Goal: Task Accomplishment & Management: Manage account settings

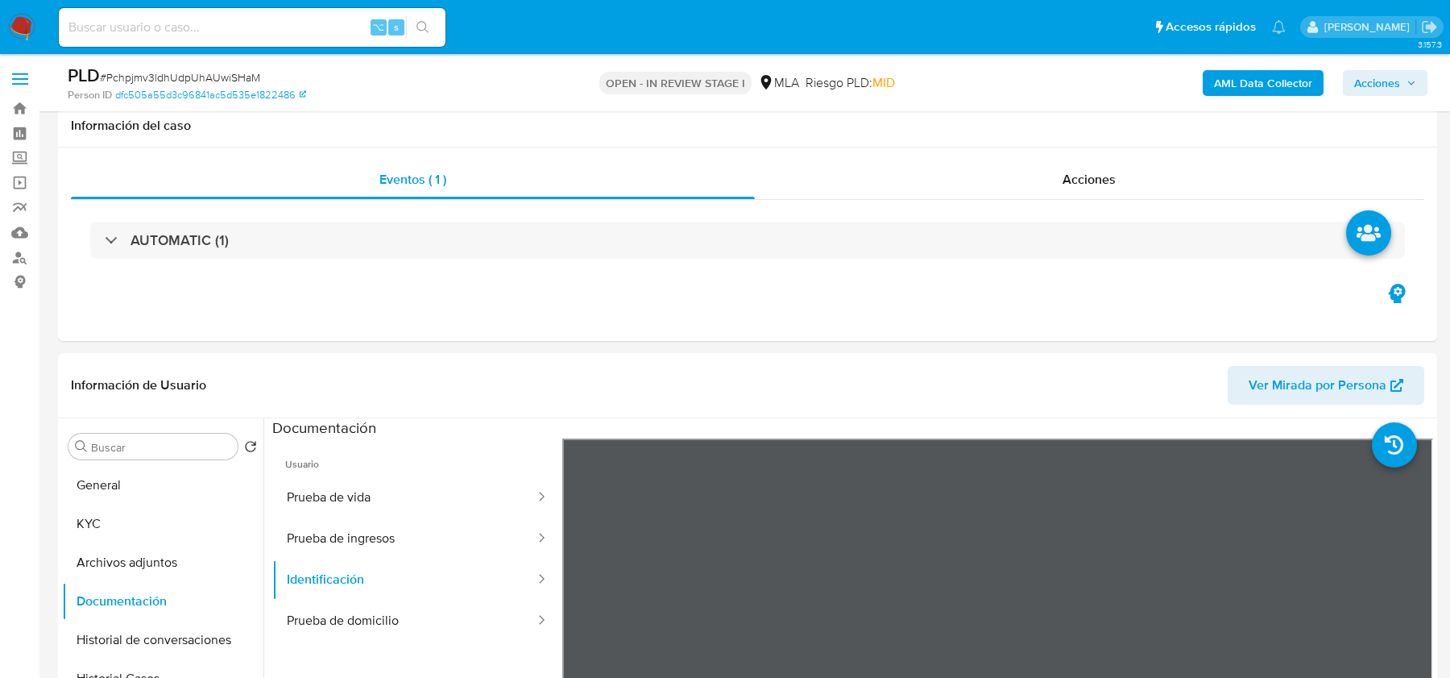
select select "10"
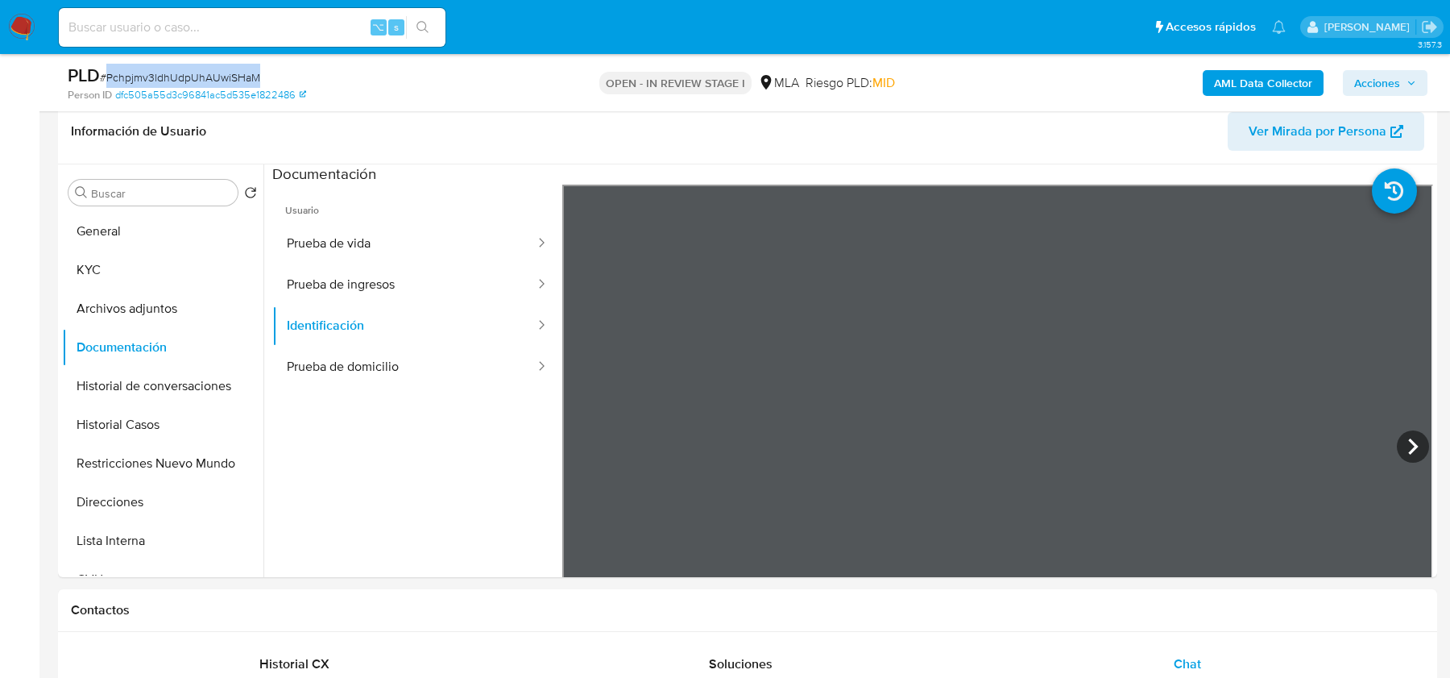
scroll to position [856, 0]
click at [189, 264] on button "KYC" at bounding box center [156, 270] width 189 height 39
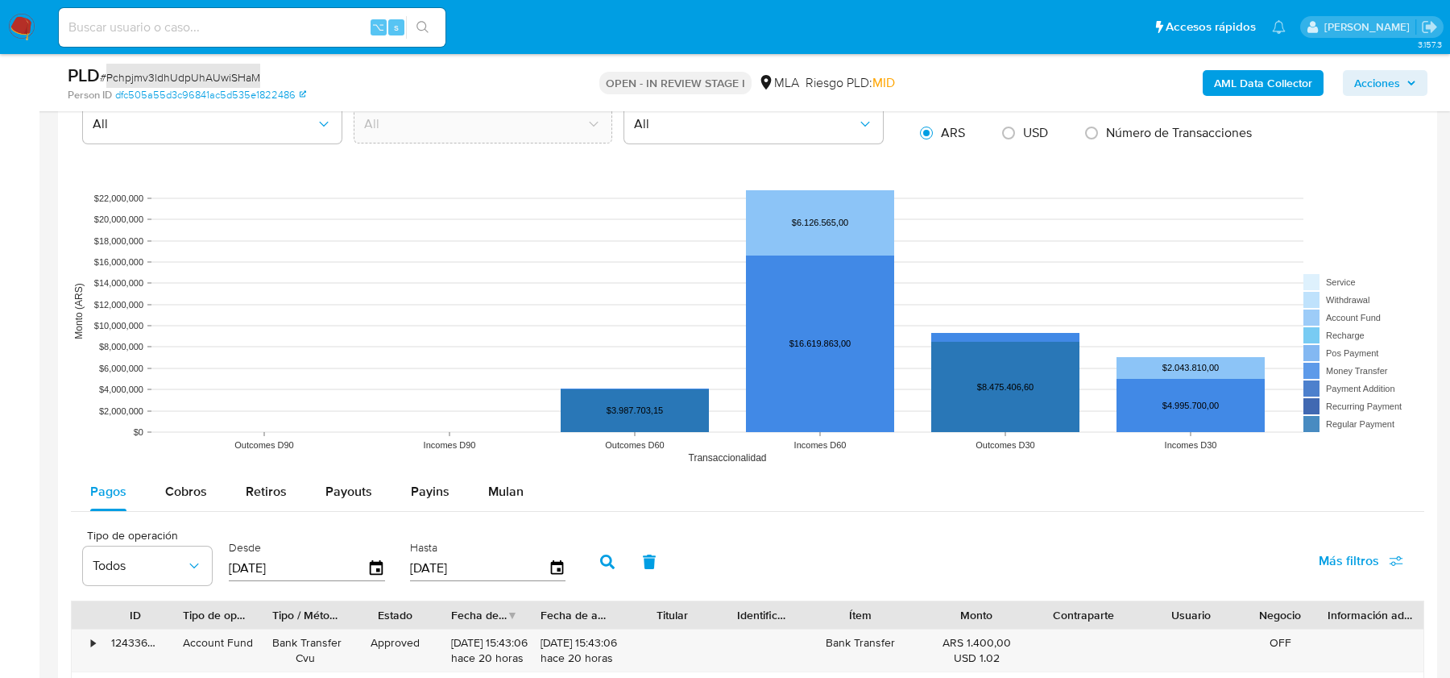
scroll to position [1856, 0]
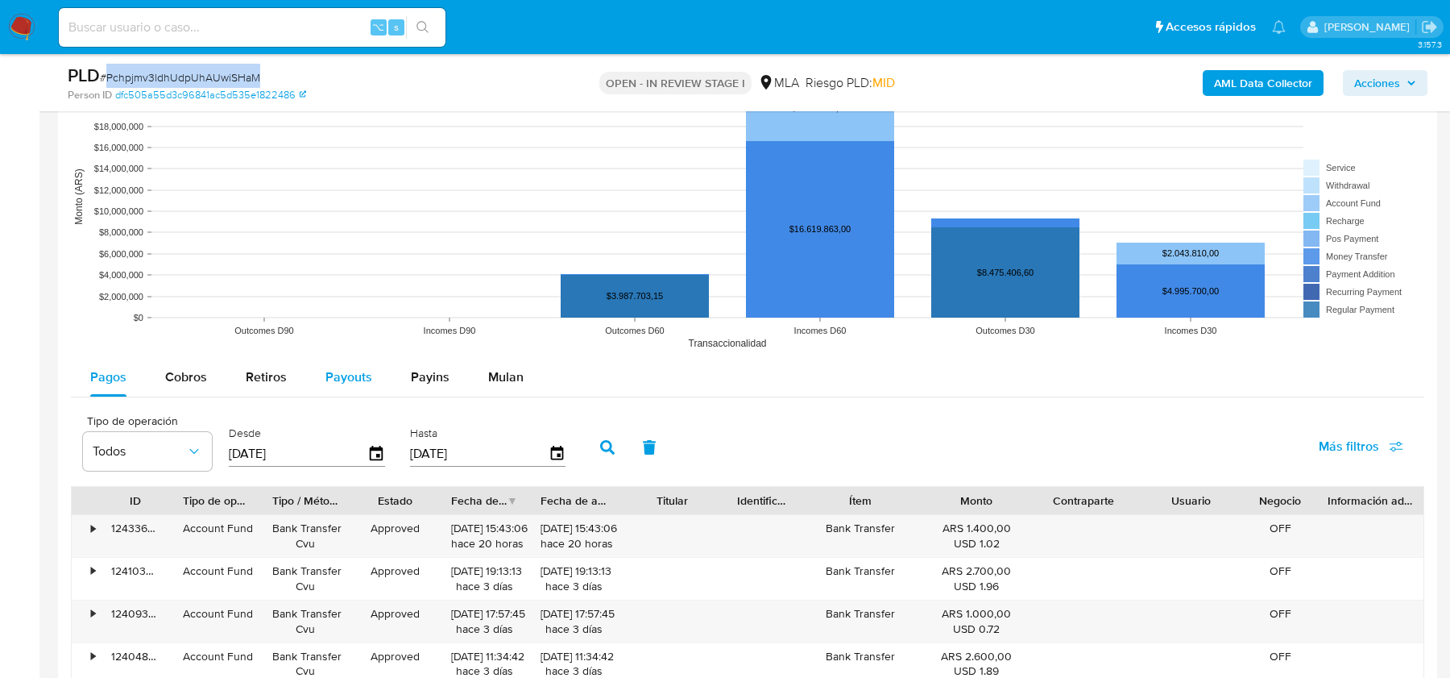
click at [340, 368] on span "Payouts" at bounding box center [349, 376] width 47 height 19
select select "10"
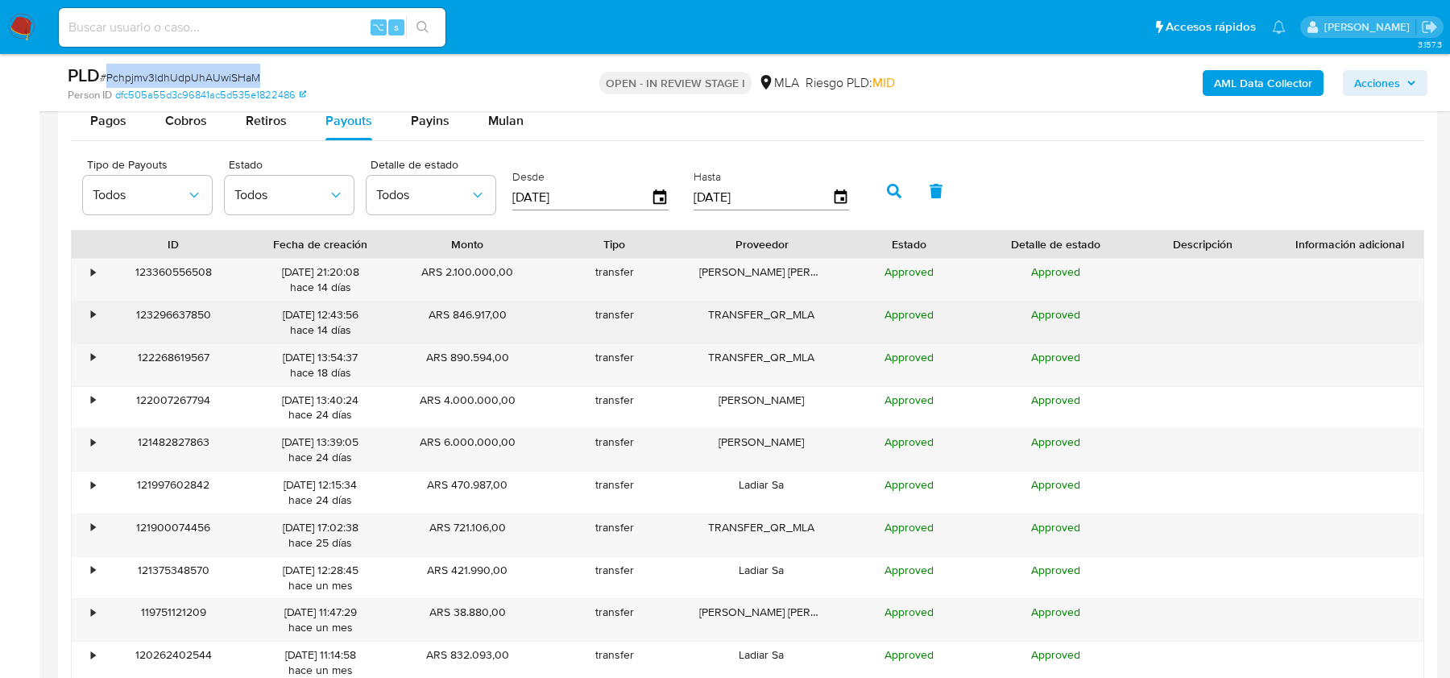
scroll to position [2091, 0]
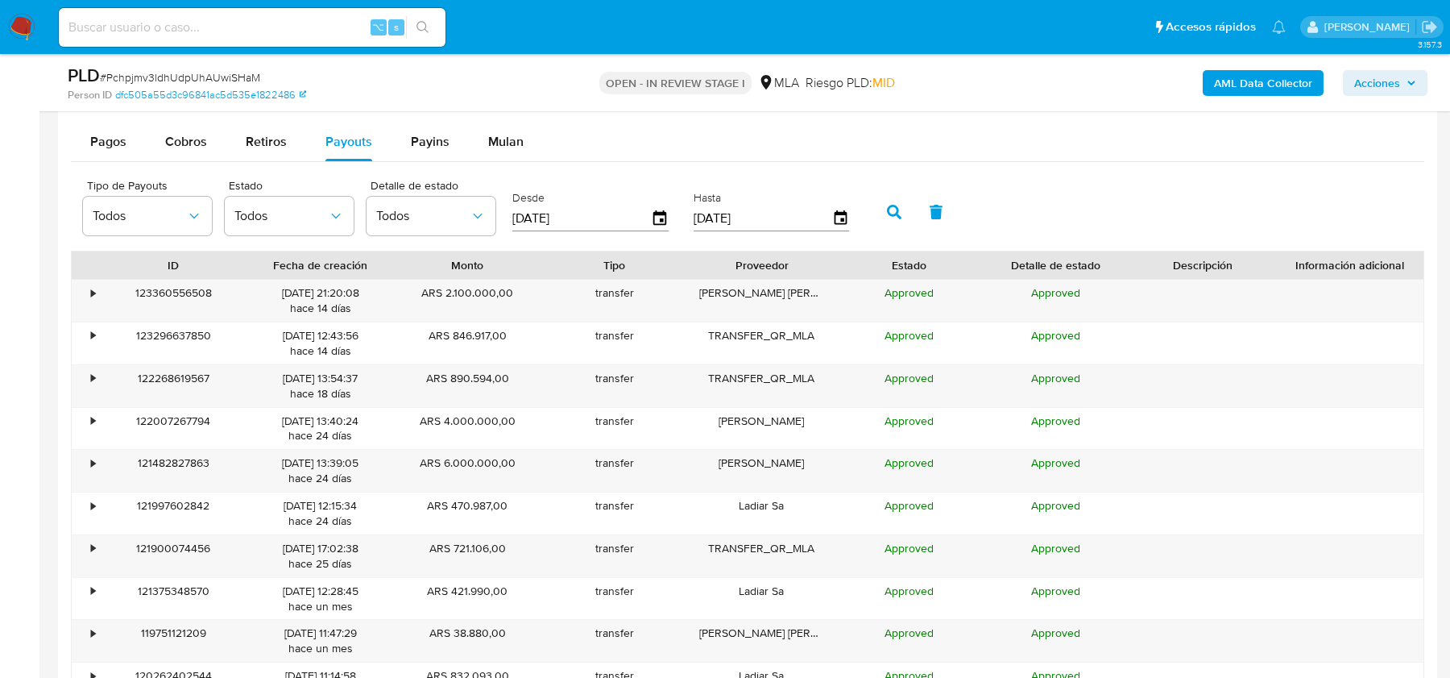
click at [553, 221] on input "[DATE]" at bounding box center [581, 218] width 139 height 26
click at [601, 217] on input "[DATE]" at bounding box center [581, 218] width 139 height 26
type input "08/06/202_"
type input "01/08/2025"
click at [887, 209] on icon "button" at bounding box center [894, 212] width 15 height 15
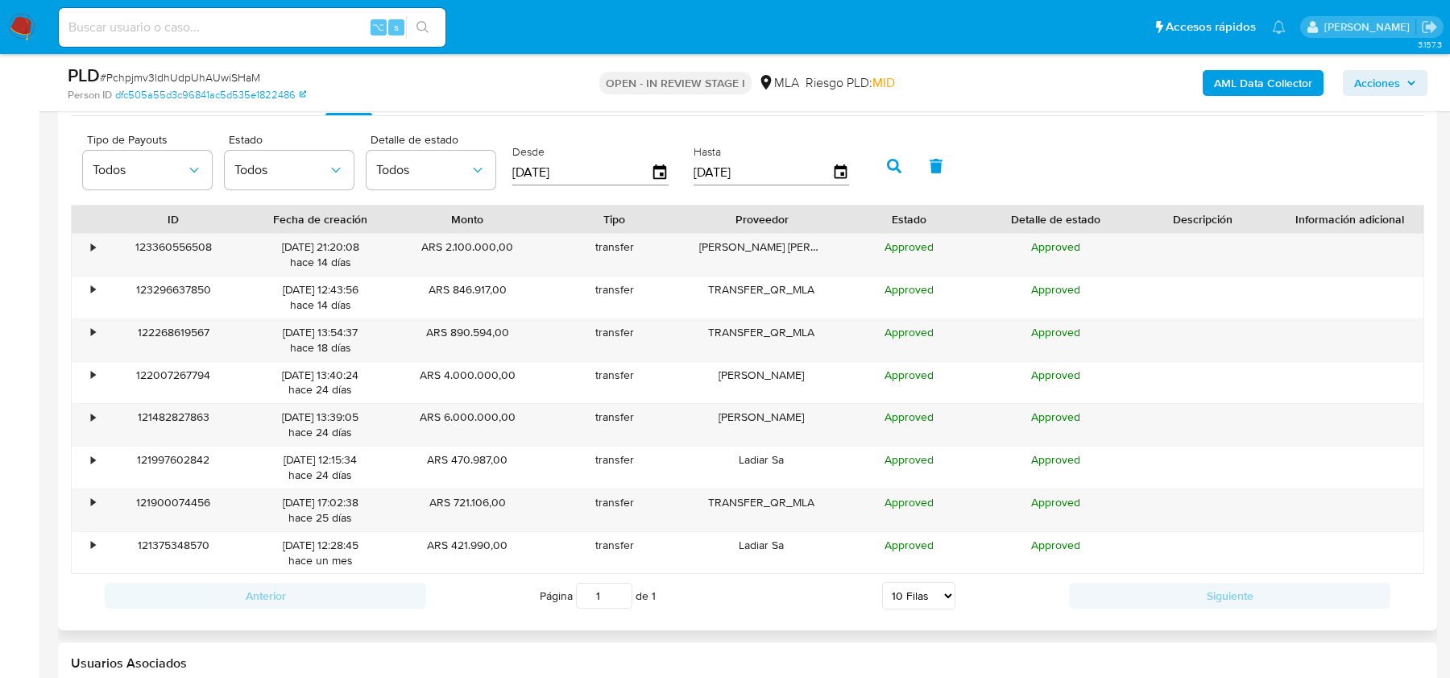
scroll to position [2141, 0]
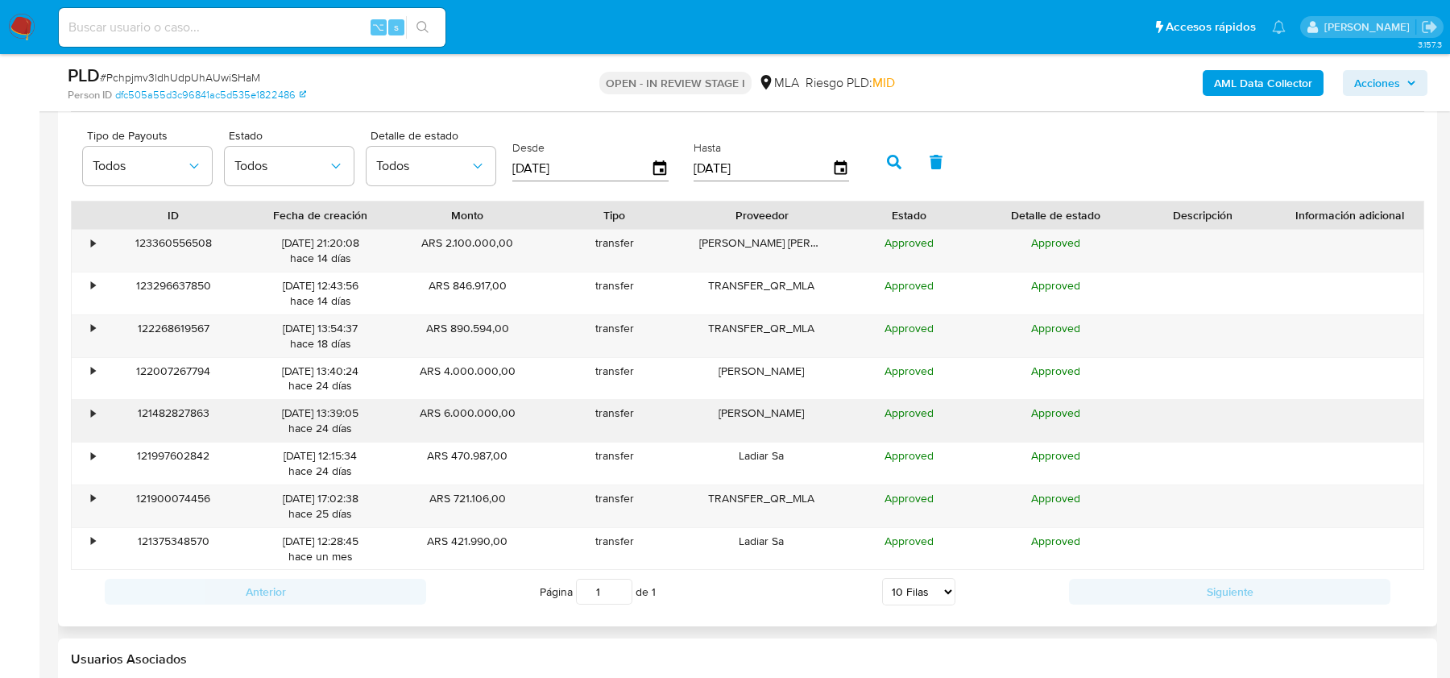
click at [93, 409] on div "•" at bounding box center [93, 412] width 4 height 15
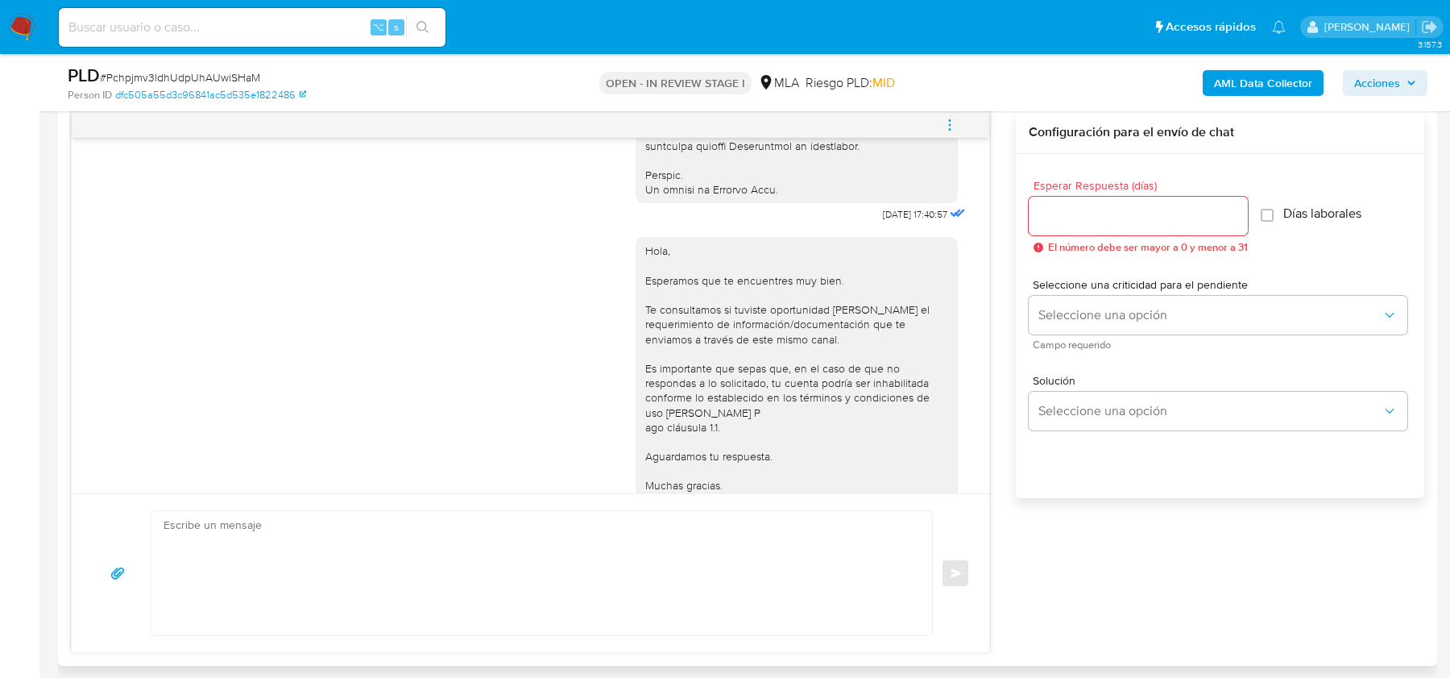
scroll to position [961, 0]
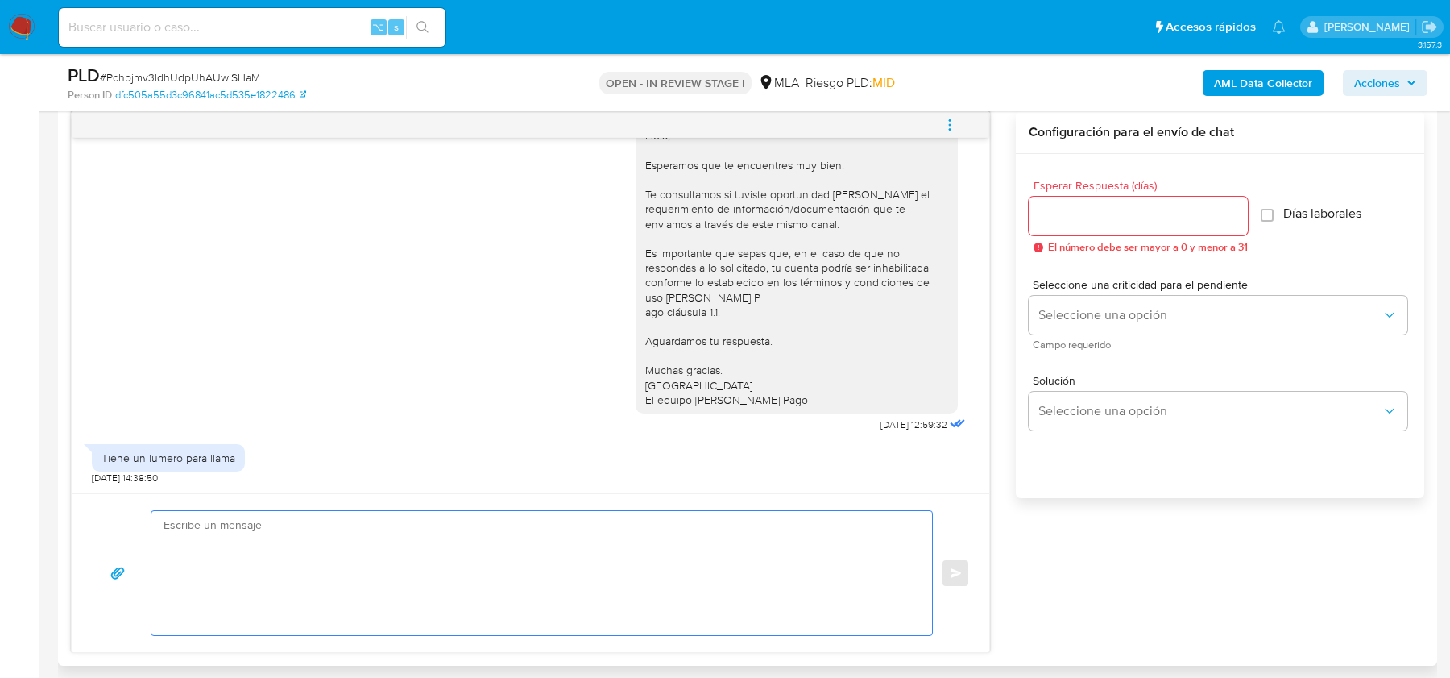
click at [490, 548] on textarea at bounding box center [538, 573] width 749 height 124
paste textarea "Hola, Esperamos que te encuentres bien. Te comentamos que actualmente nuestros …"
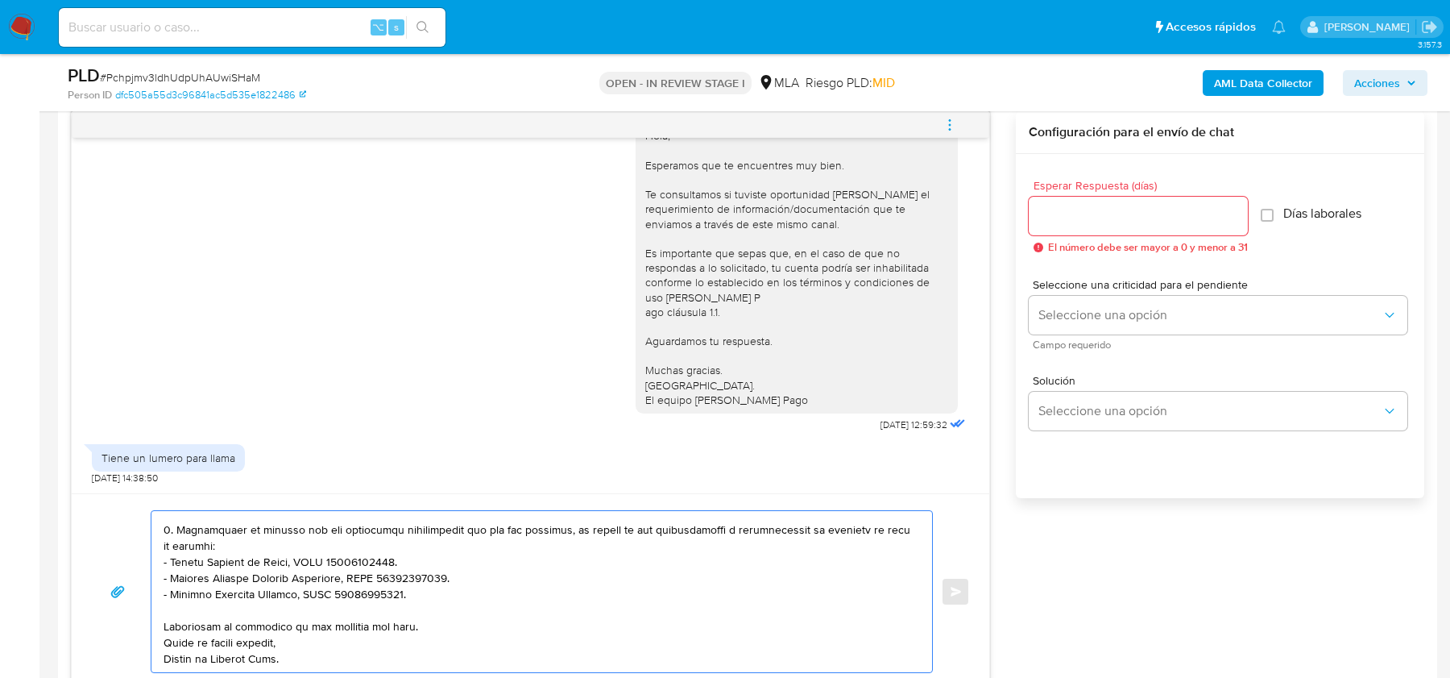
scroll to position [0, 0]
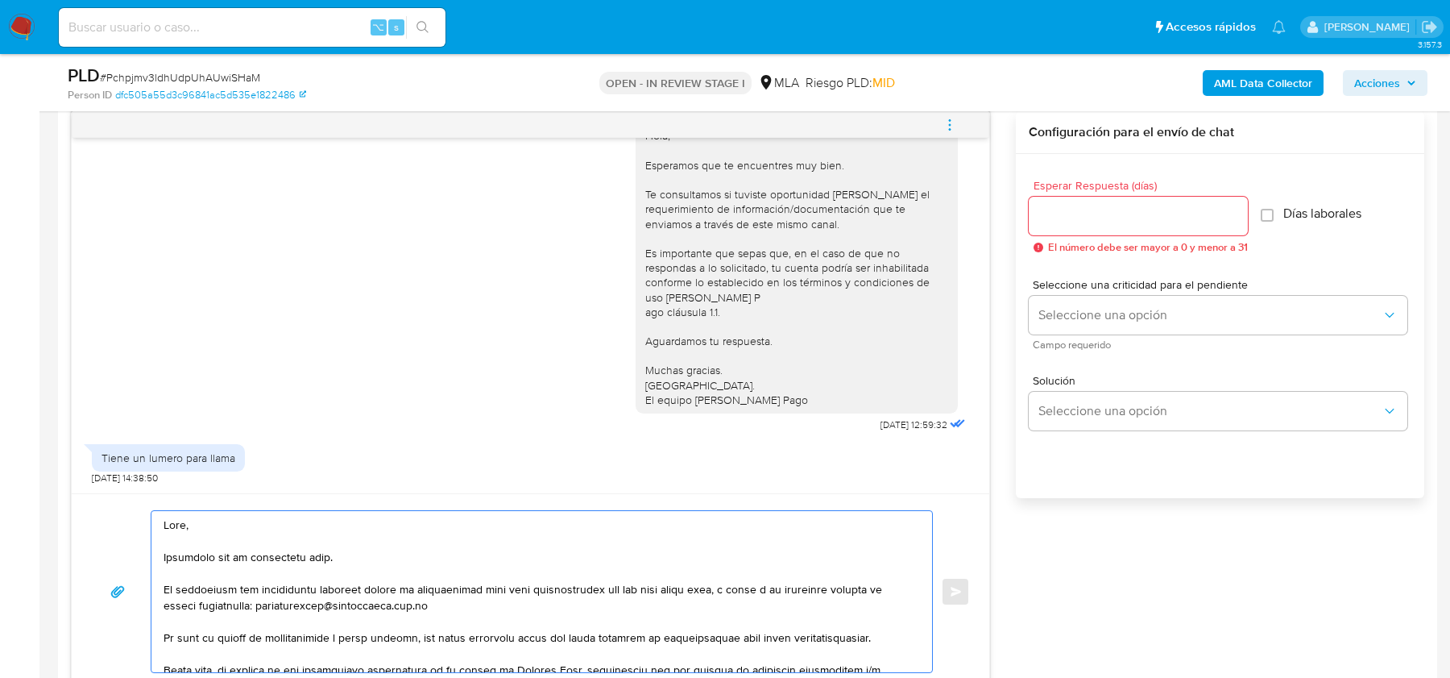
click at [459, 588] on textarea at bounding box center [538, 591] width 749 height 161
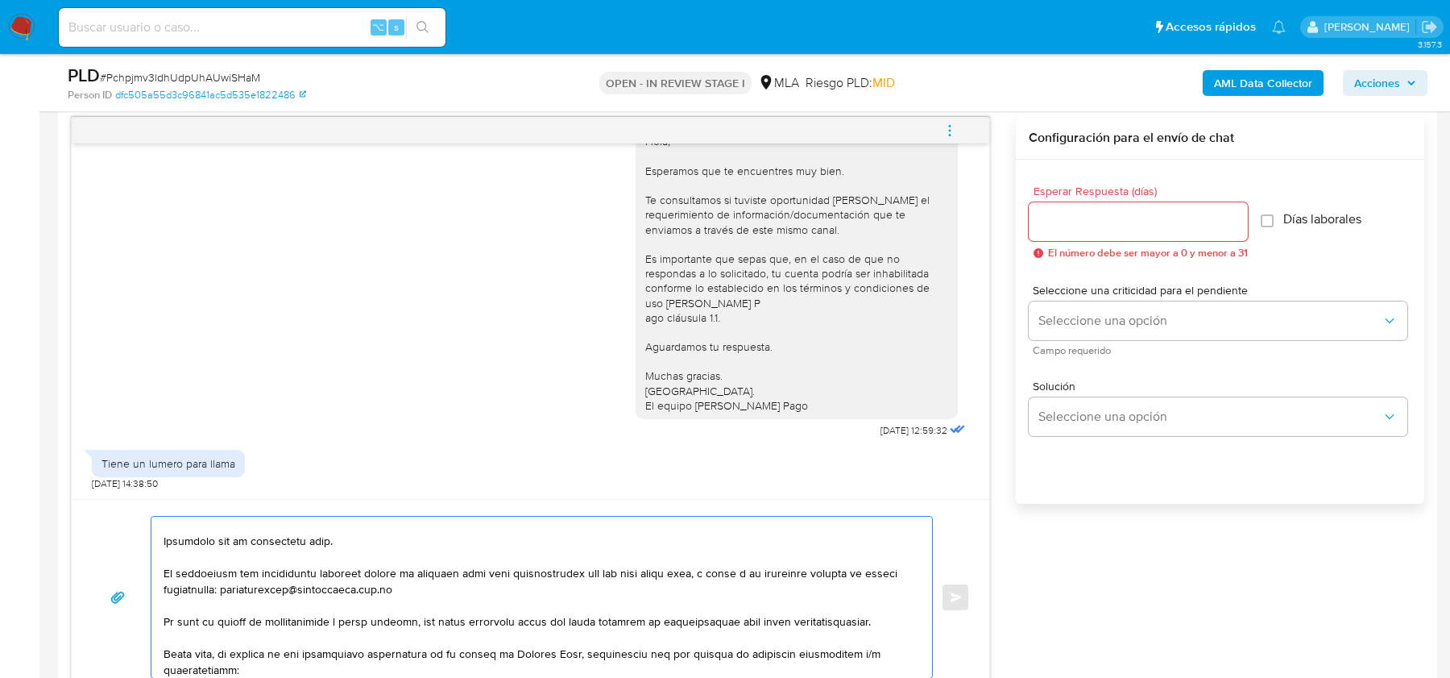
scroll to position [31, 0]
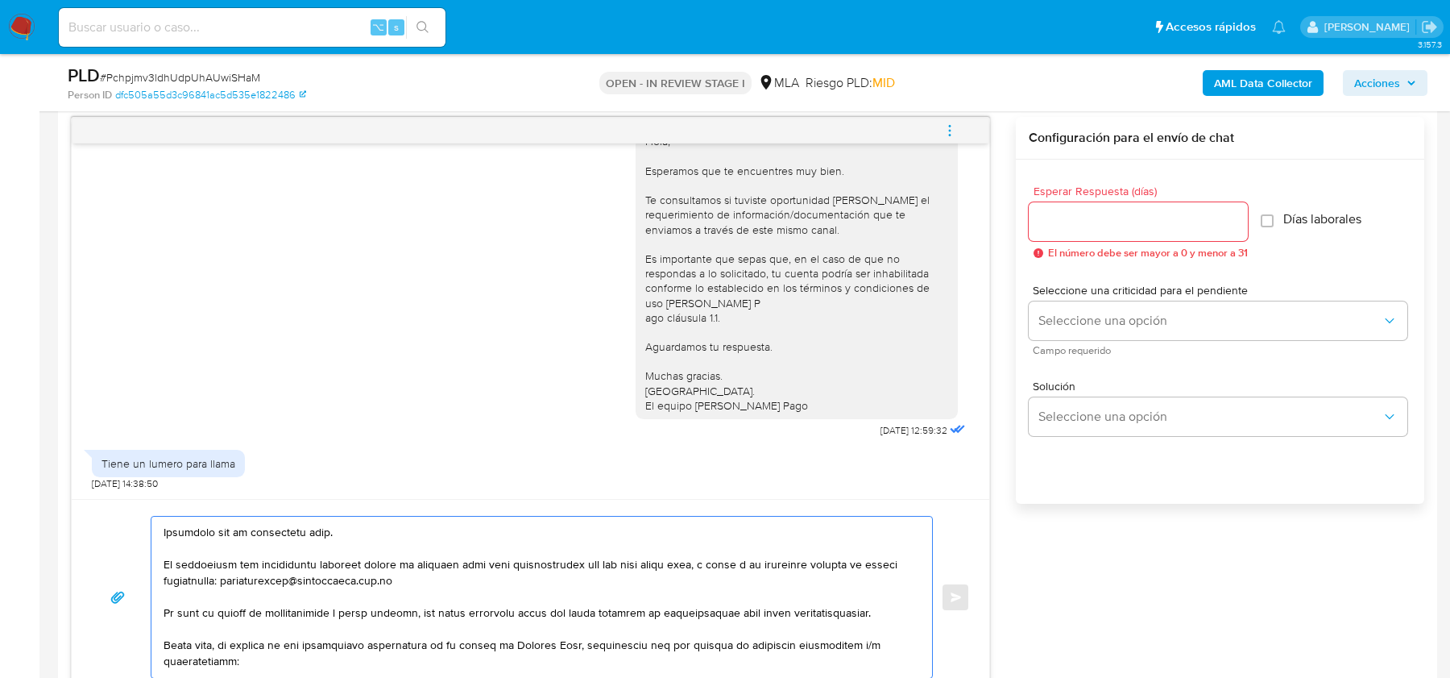
click at [438, 566] on textarea at bounding box center [538, 597] width 749 height 161
drag, startPoint x: 582, startPoint y: 564, endPoint x: 698, endPoint y: 566, distance: 116.1
click at [698, 566] on textarea at bounding box center [538, 597] width 749 height 161
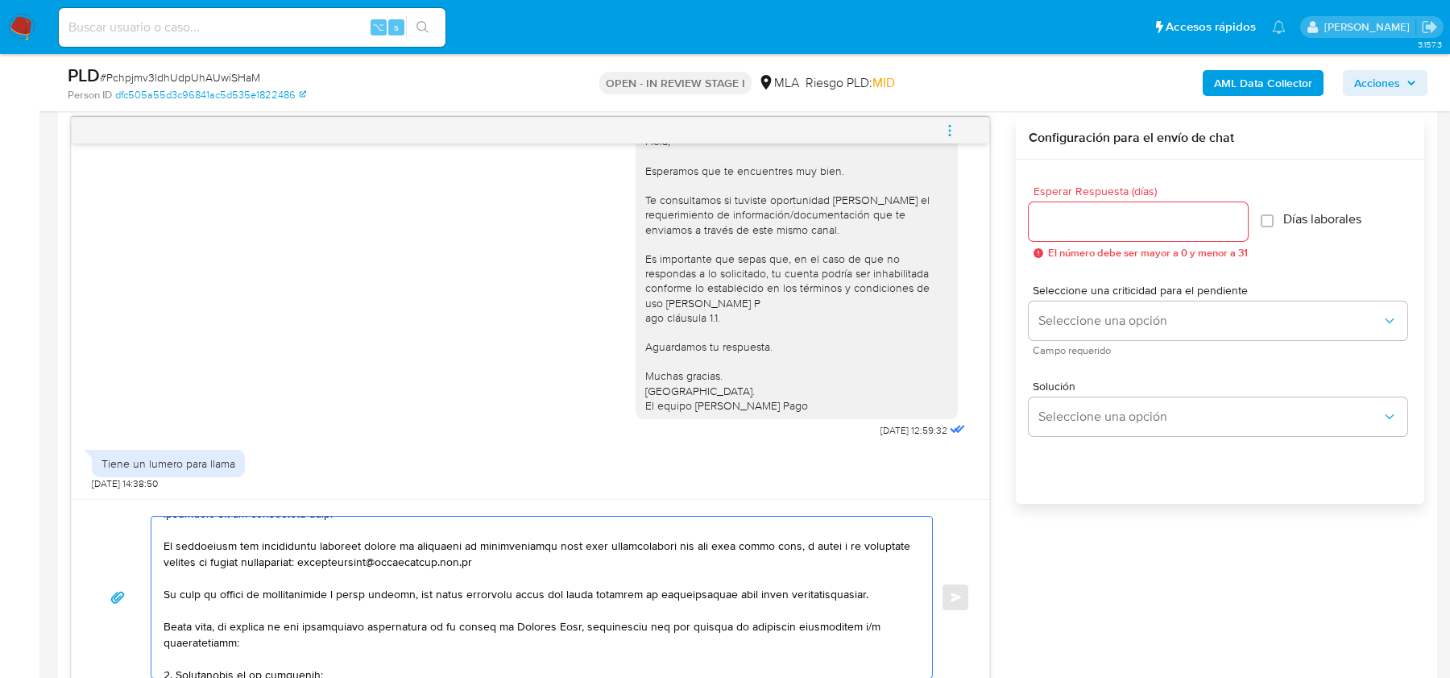
scroll to position [50, 0]
click at [649, 560] on textarea at bounding box center [538, 597] width 749 height 161
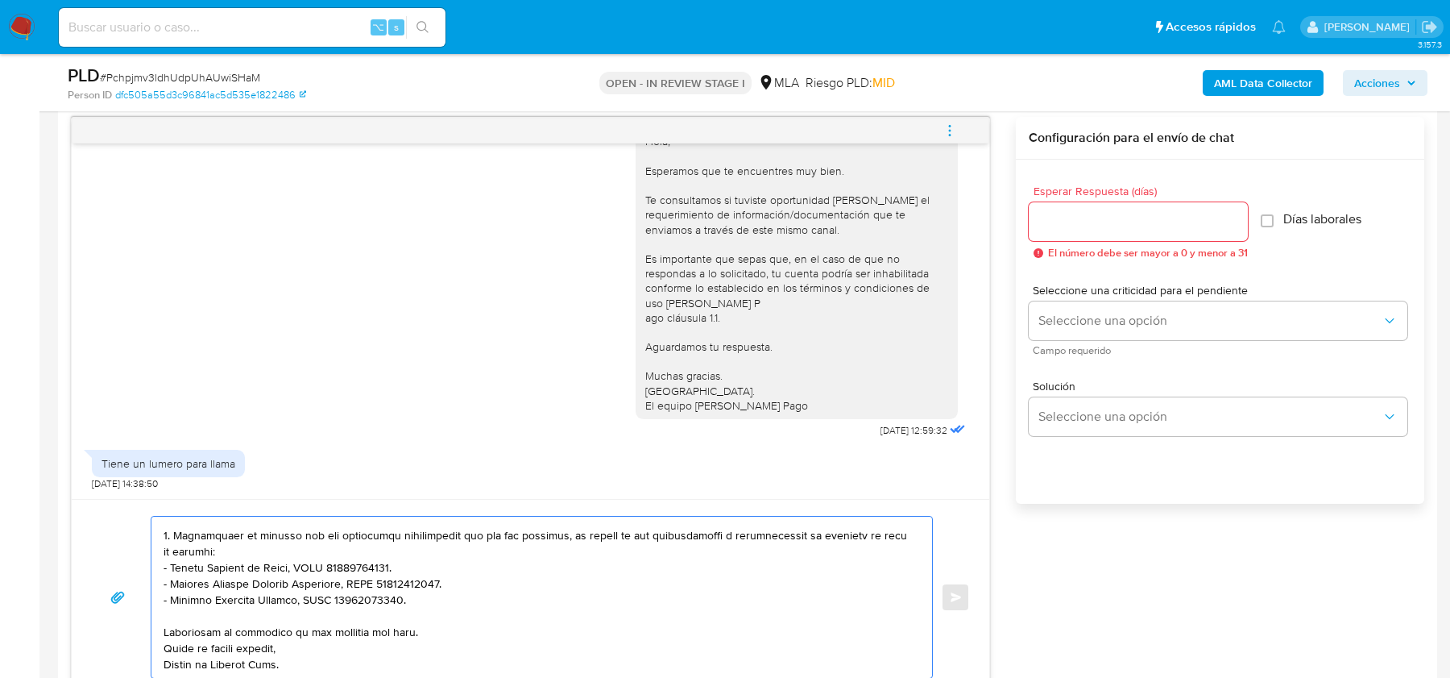
scroll to position [429, 0]
type textarea "Hola, Esperamos que te encuentres bien. Te comentamos que actualmente nuestros …"
click at [1112, 241] on div "Esperar Respuesta (días) El número debe ser mayor a 0 y menor a 31" at bounding box center [1138, 221] width 219 height 73
click at [1110, 228] on input "Esperar Respuesta (días)" at bounding box center [1138, 221] width 219 height 21
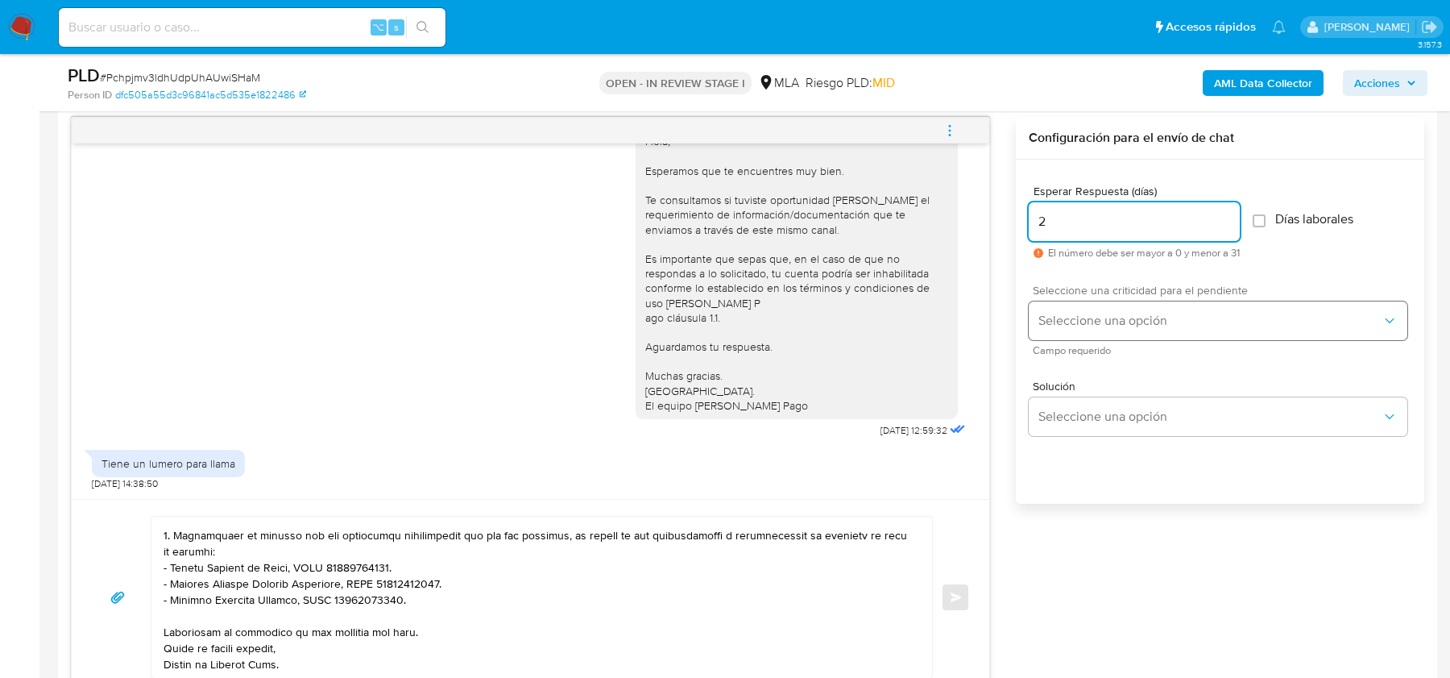
type input "2"
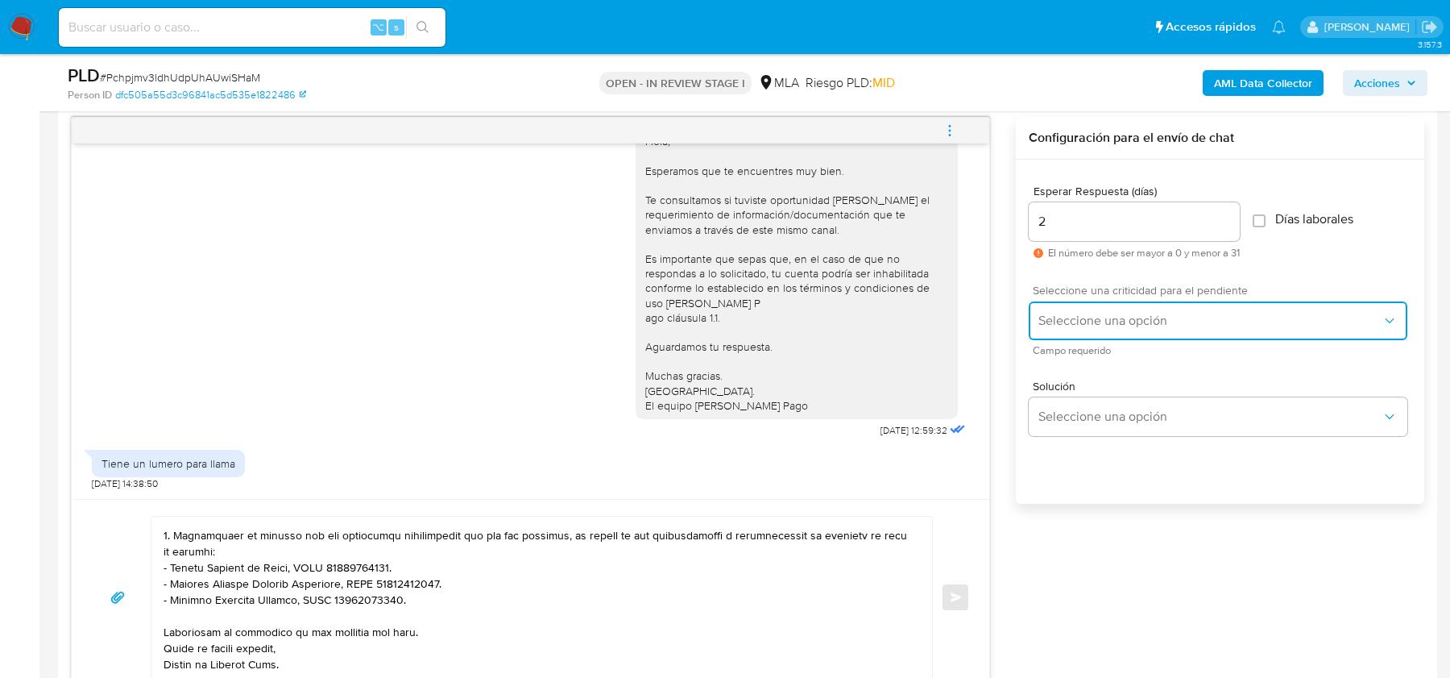
click at [1067, 313] on span "Seleccione una opción" at bounding box center [1210, 321] width 343 height 16
click at [1059, 344] on div "HIGH" at bounding box center [1215, 354] width 353 height 32
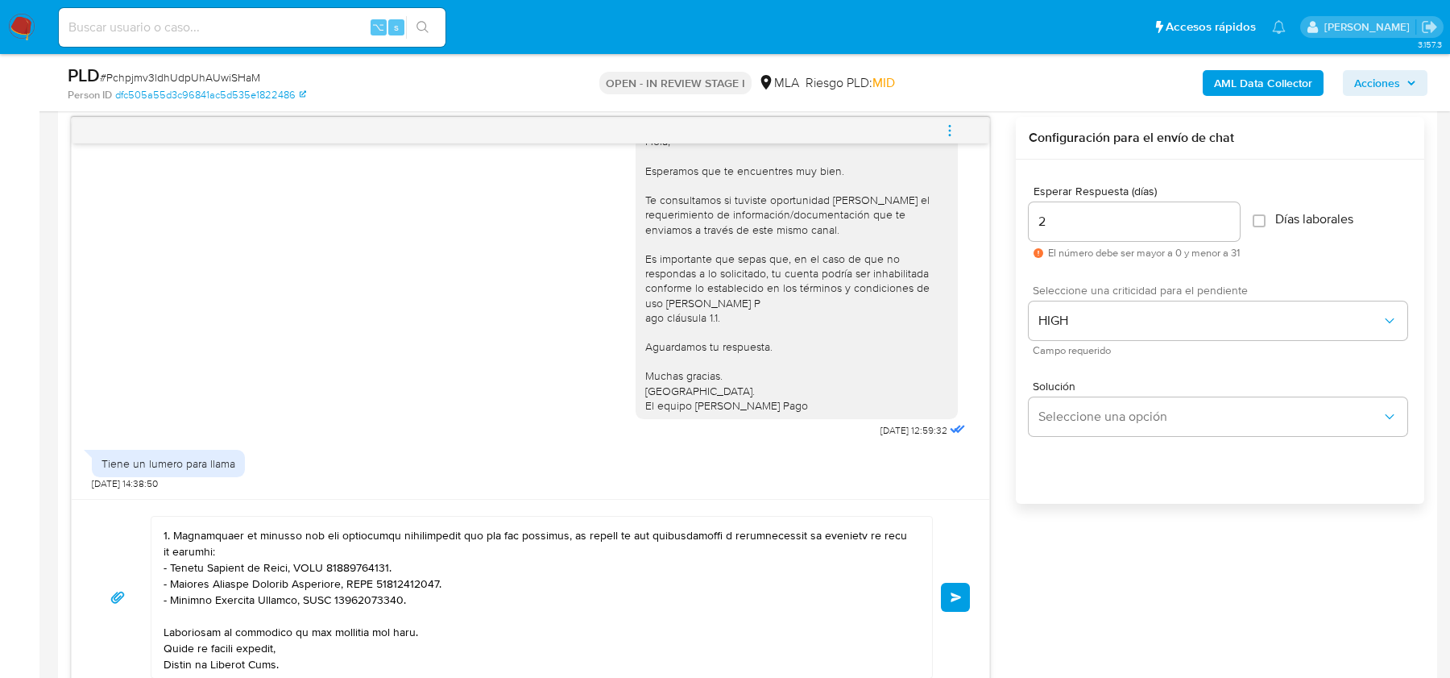
click at [958, 592] on span "Enviar" at bounding box center [956, 597] width 11 height 10
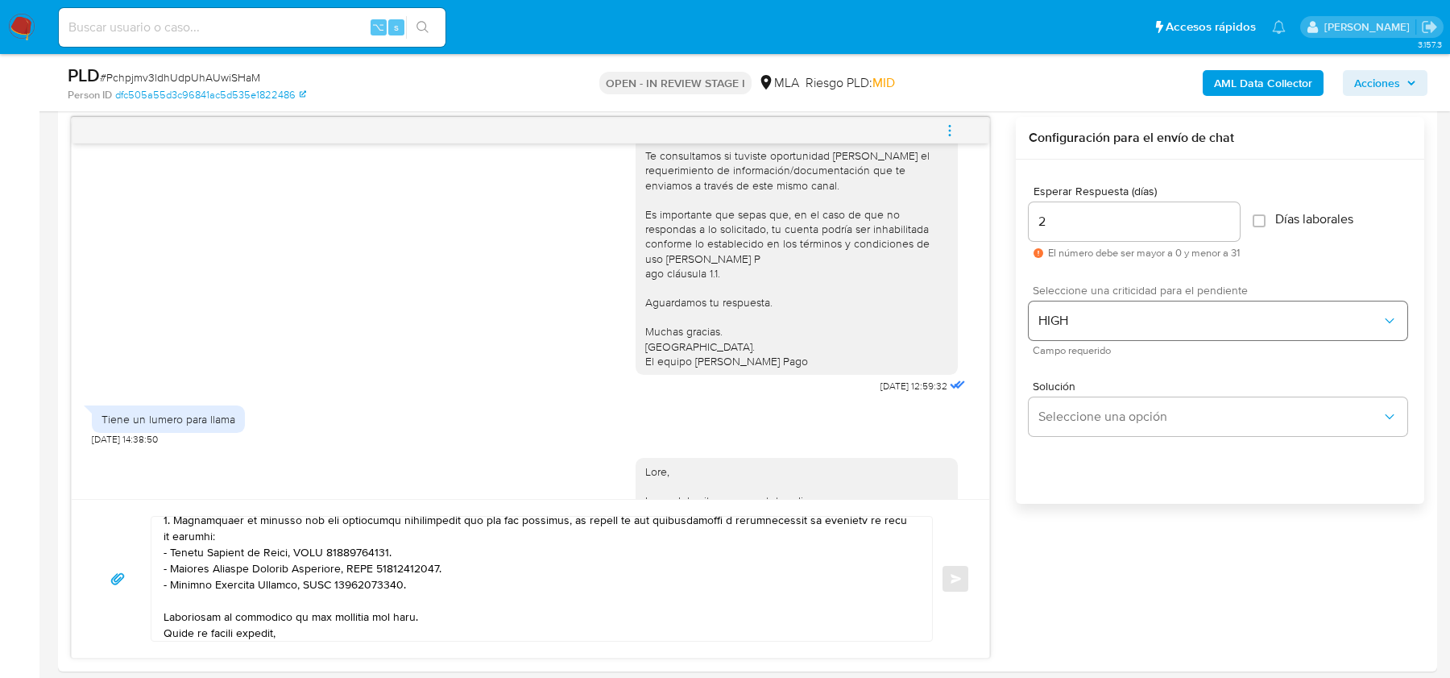
scroll to position [1757, 0]
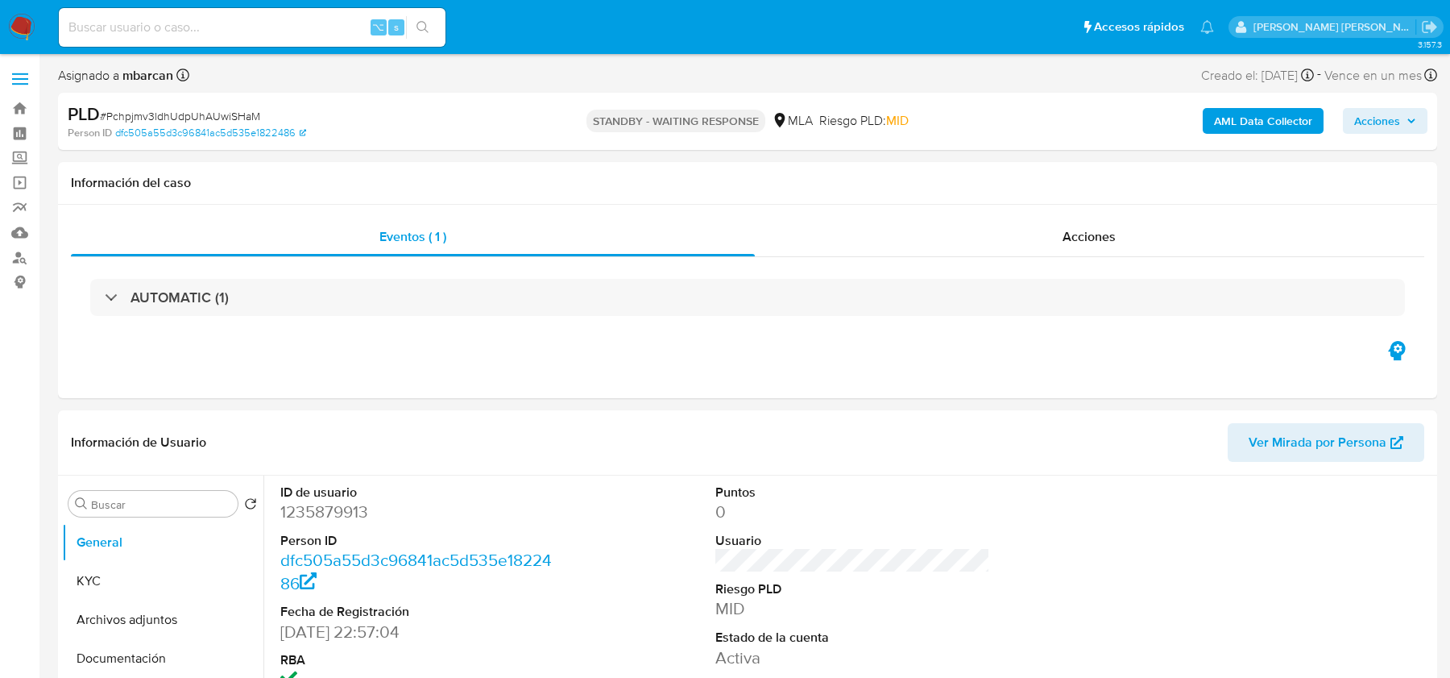
select select "10"
click at [214, 34] on input at bounding box center [252, 27] width 387 height 21
paste input "qRzEszCZtBQZUOFCmQWuppSt"
type input "qRzEszCZtBQZUOFCmQWuppSt"
select select "10"
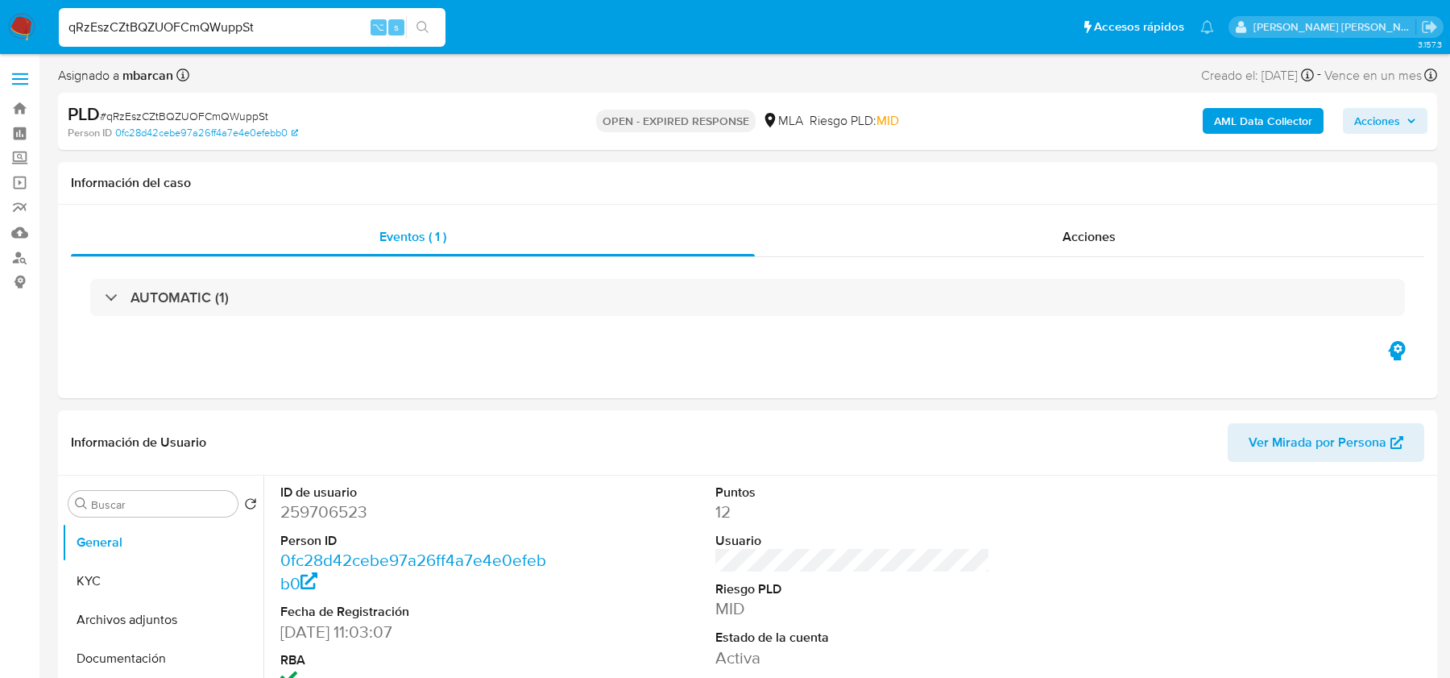
click at [25, 30] on img at bounding box center [21, 27] width 27 height 27
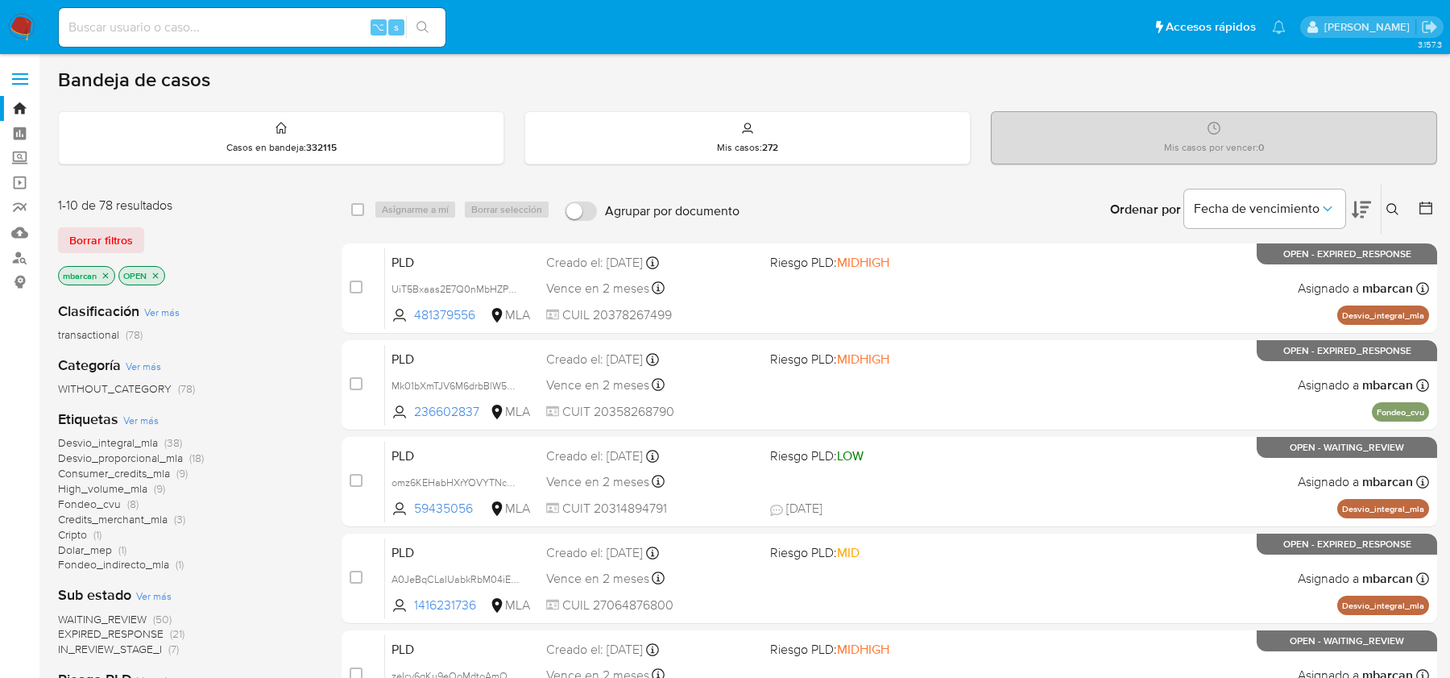
click at [1396, 205] on icon at bounding box center [1393, 209] width 13 height 13
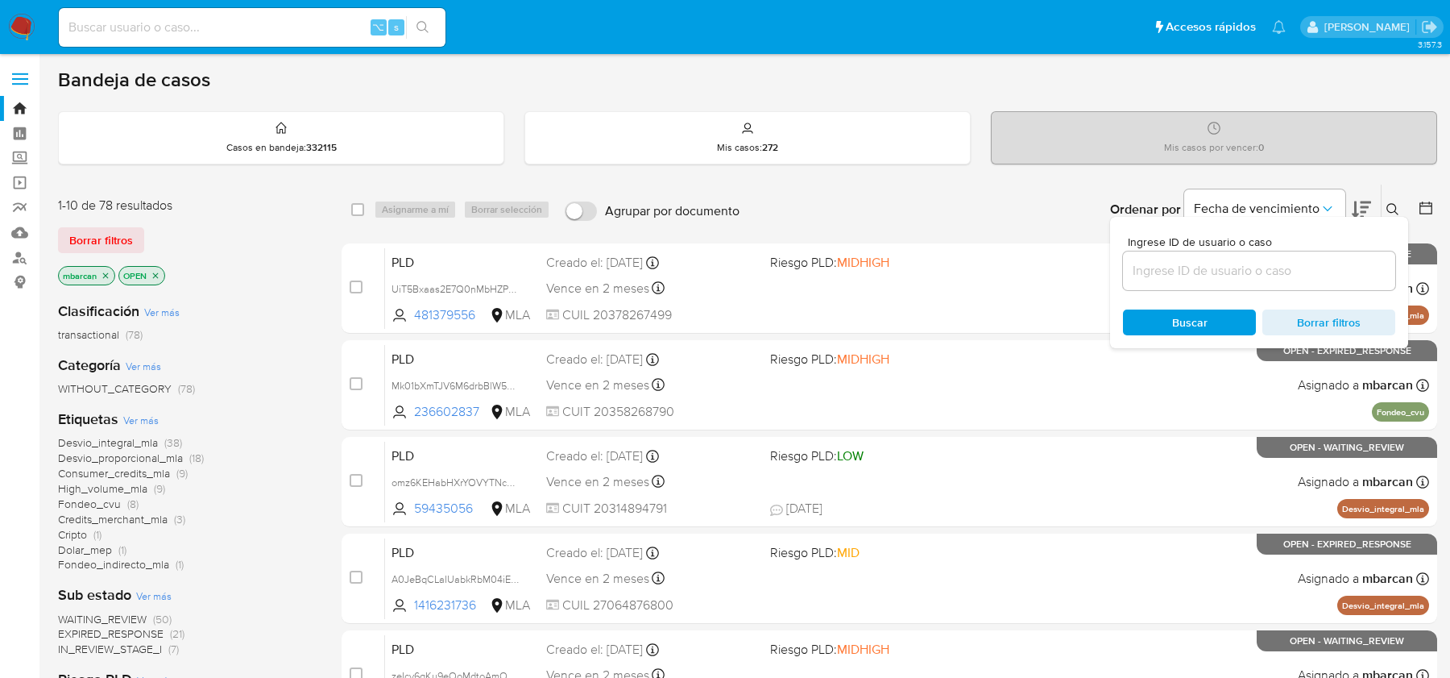
click at [1270, 268] on input at bounding box center [1259, 270] width 272 height 21
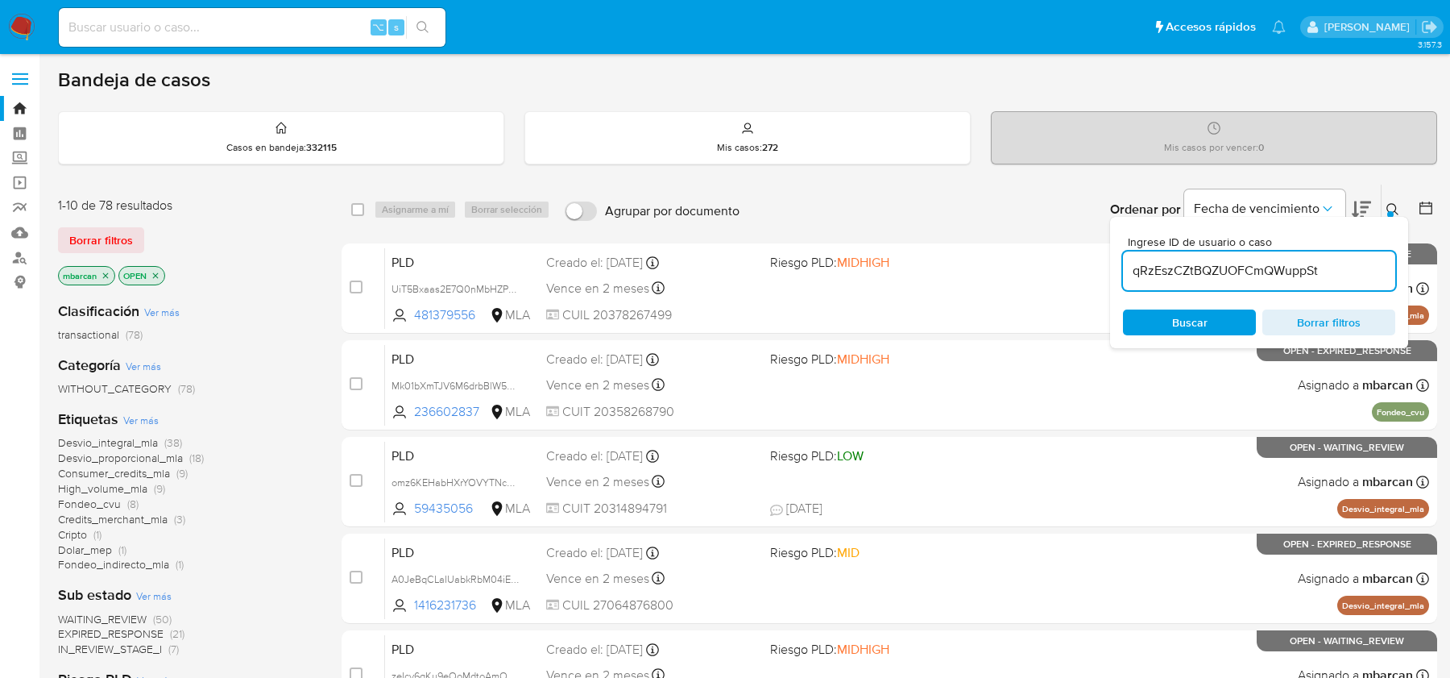
type input "qRzEszCZtBQZUOFCmQWuppSt"
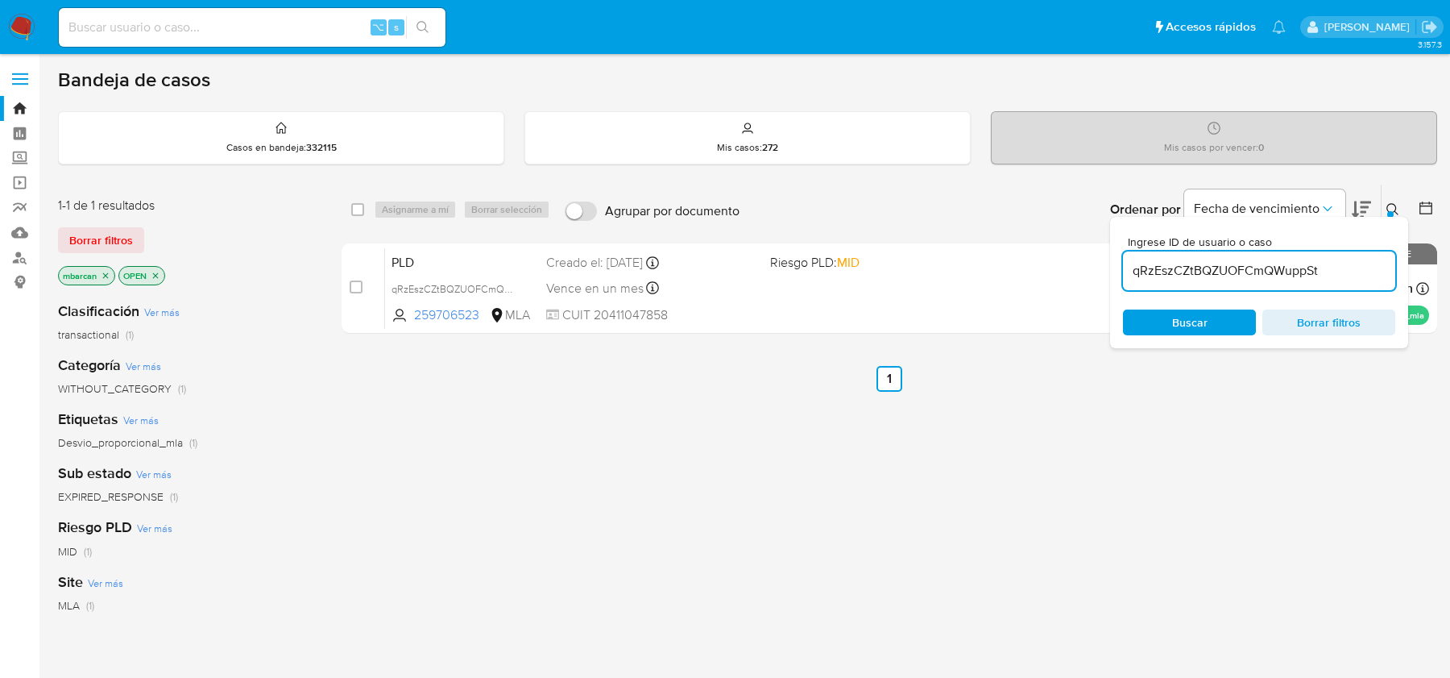
click at [1391, 211] on div at bounding box center [1391, 214] width 6 height 6
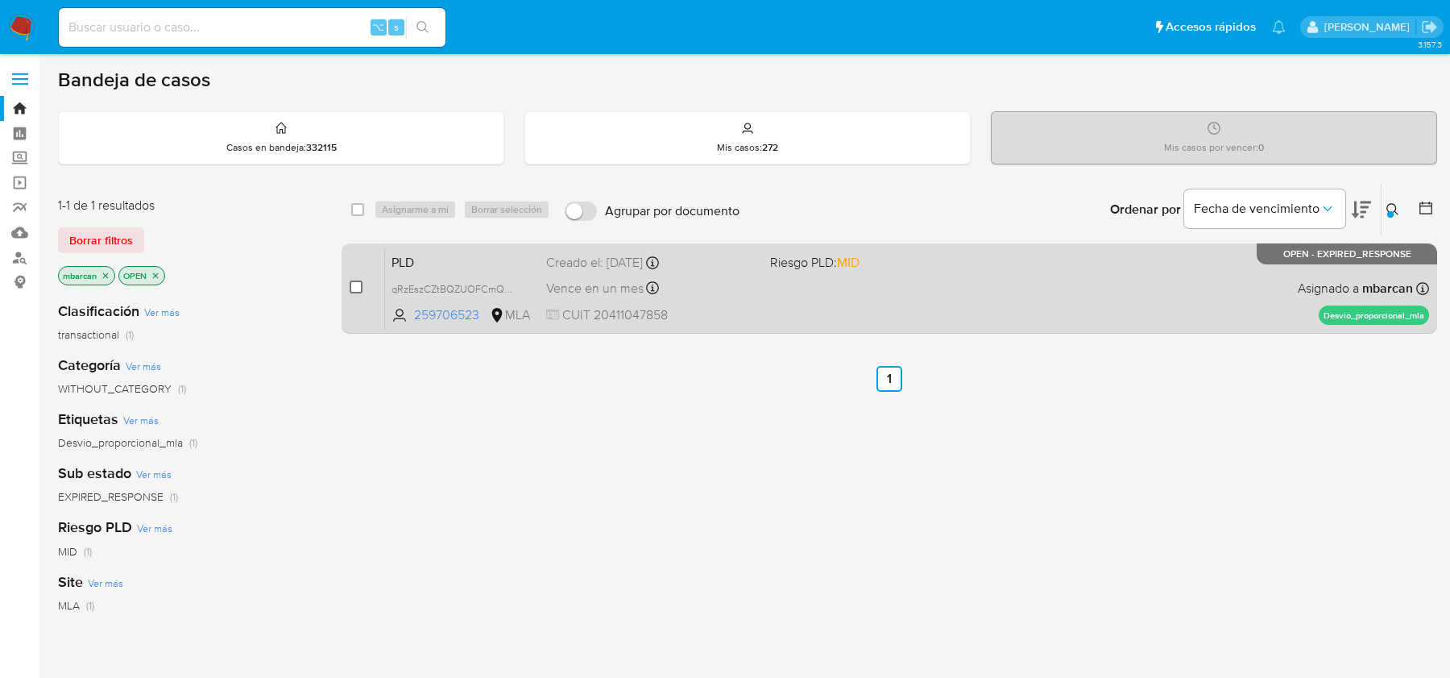
click at [355, 281] on input "checkbox" at bounding box center [356, 286] width 13 height 13
checkbox input "true"
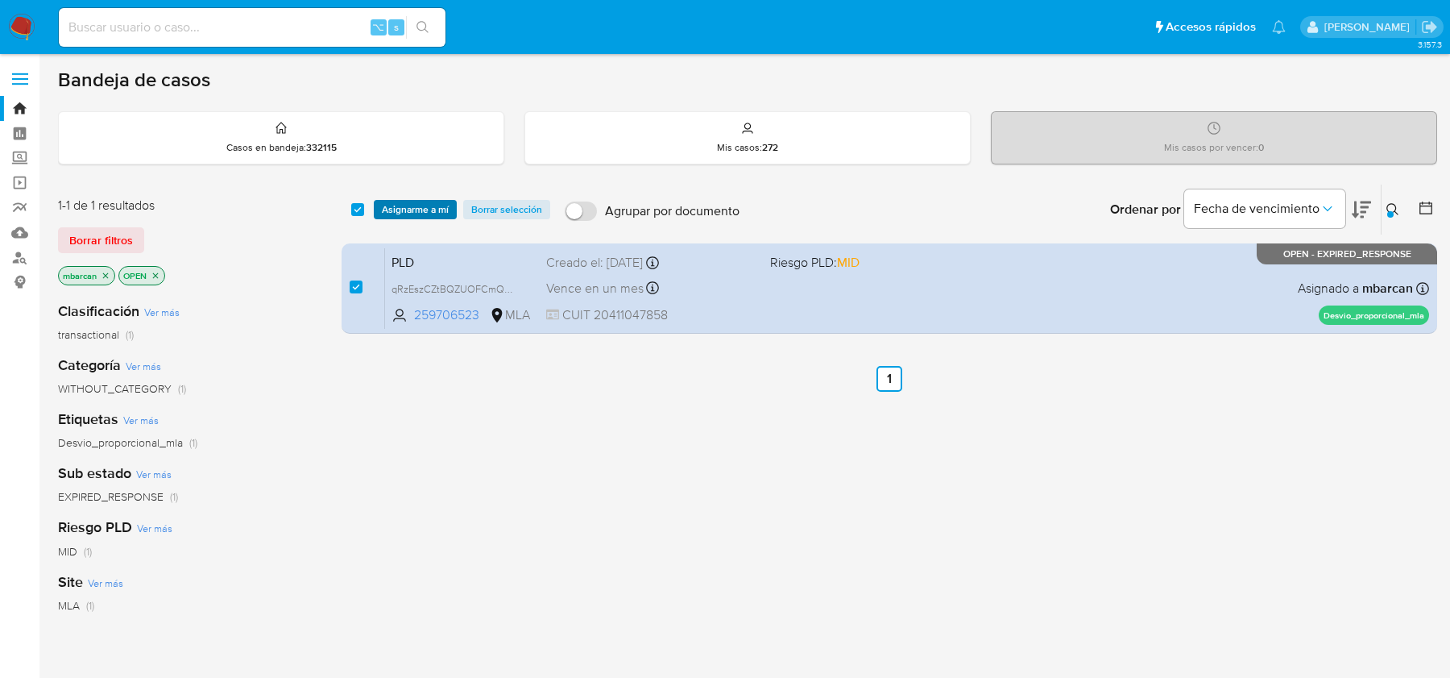
click at [403, 204] on span "Asignarme a mí" at bounding box center [415, 209] width 67 height 16
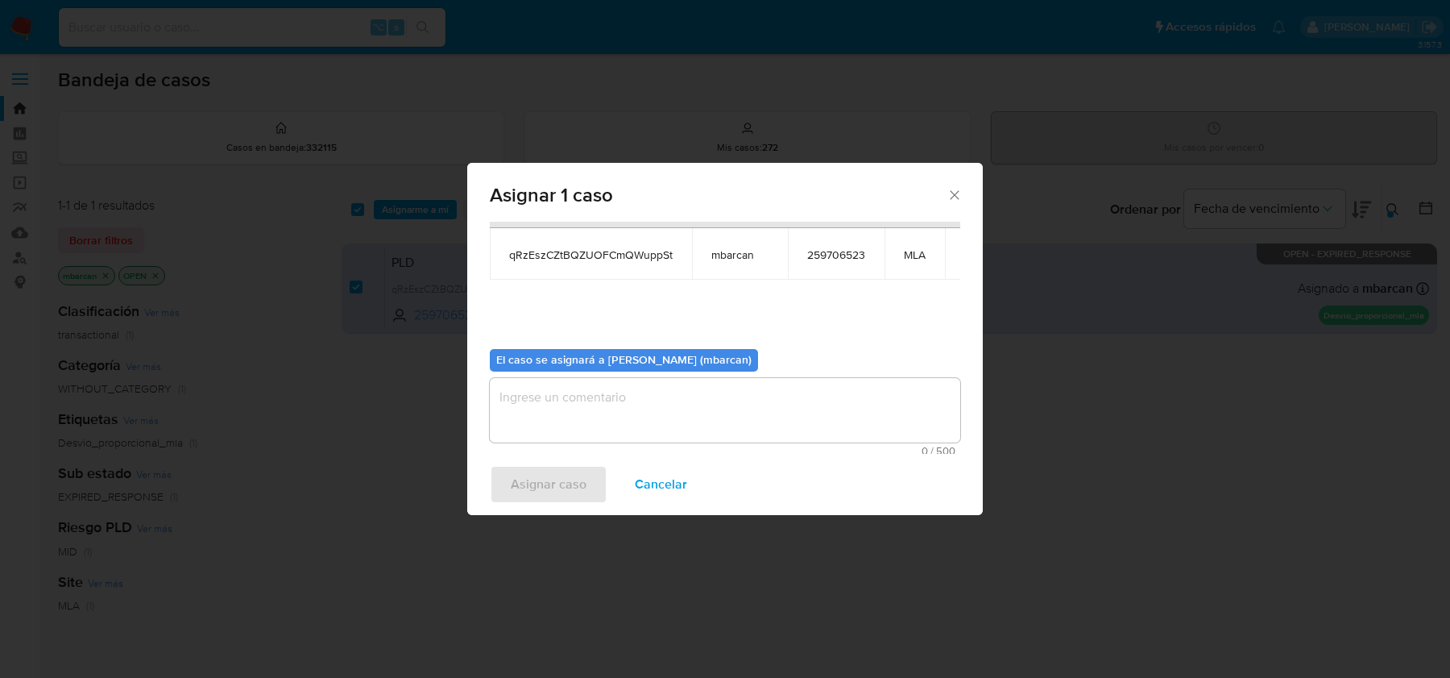
scroll to position [82, 0]
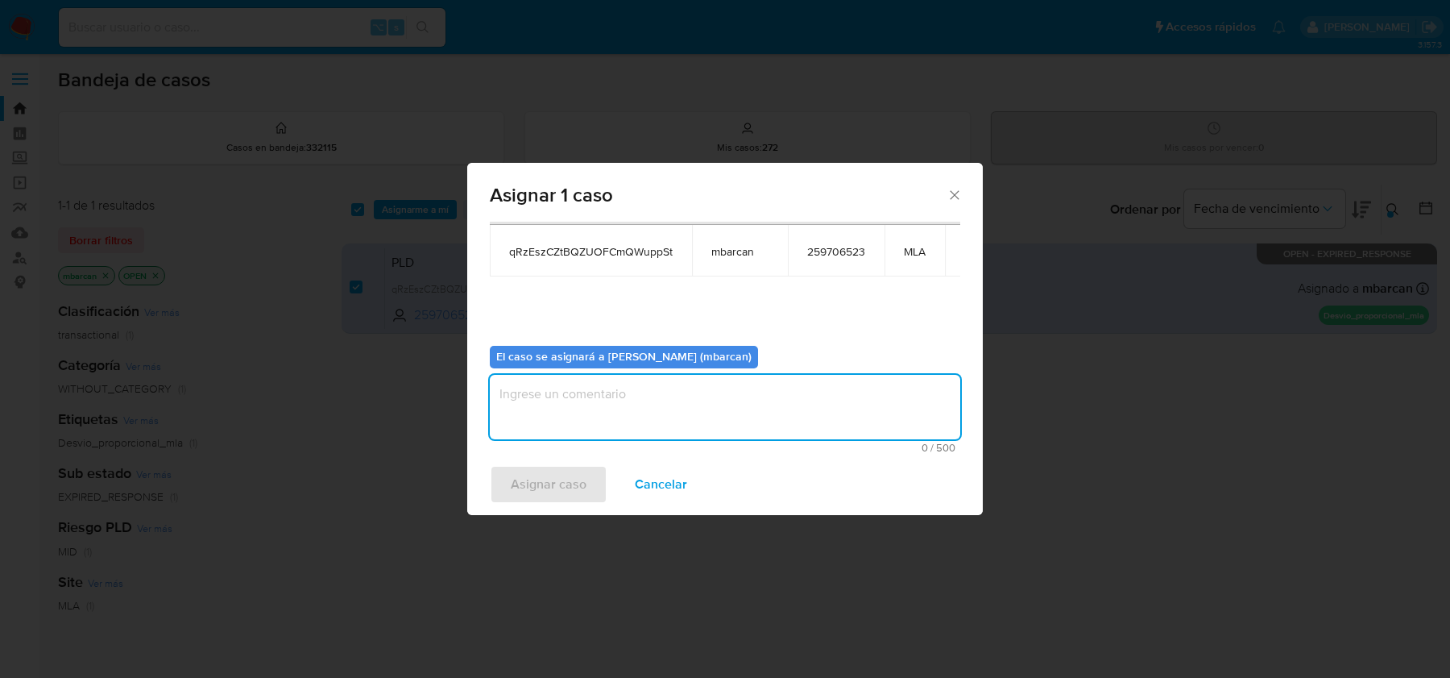
click at [570, 425] on textarea "assign-modal" at bounding box center [725, 407] width 471 height 64
type textarea "análisis"
click at [503, 504] on div "Asignar caso Cancelar" at bounding box center [725, 484] width 516 height 61
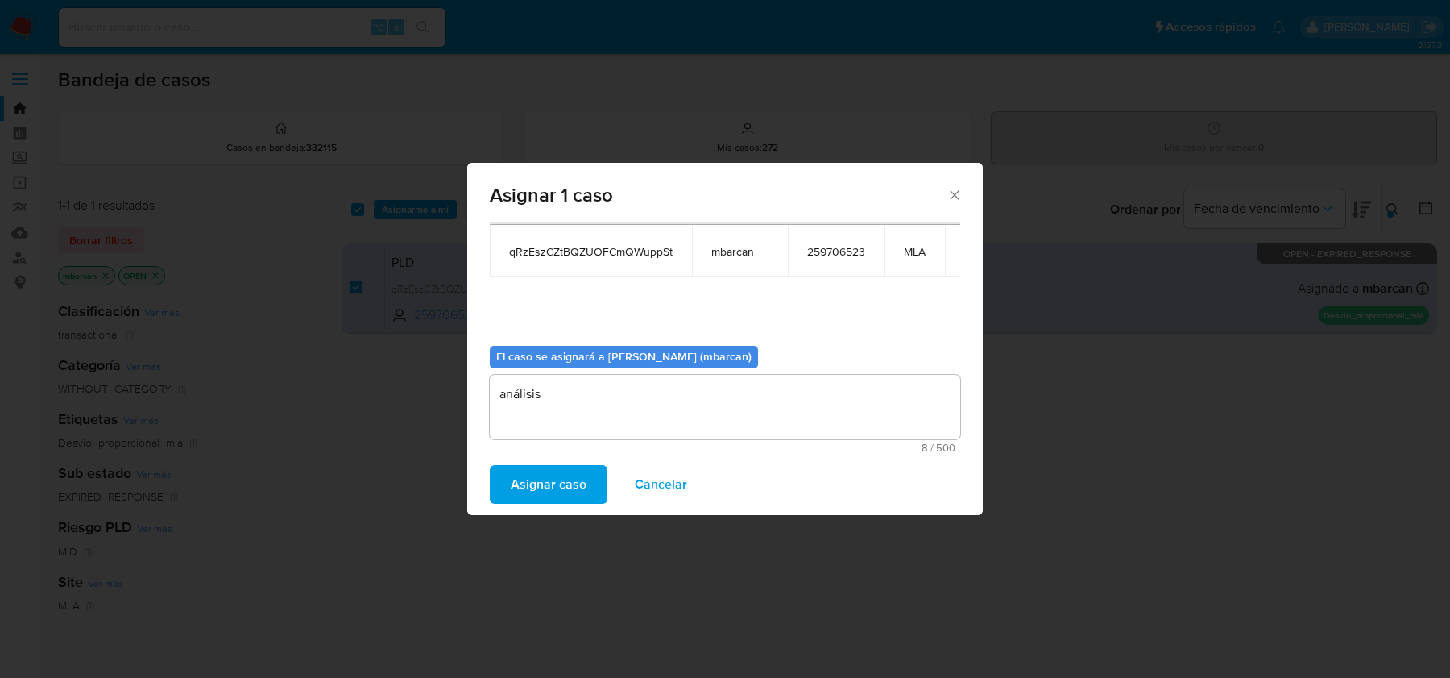
click at [521, 490] on span "Asignar caso" at bounding box center [549, 484] width 76 height 35
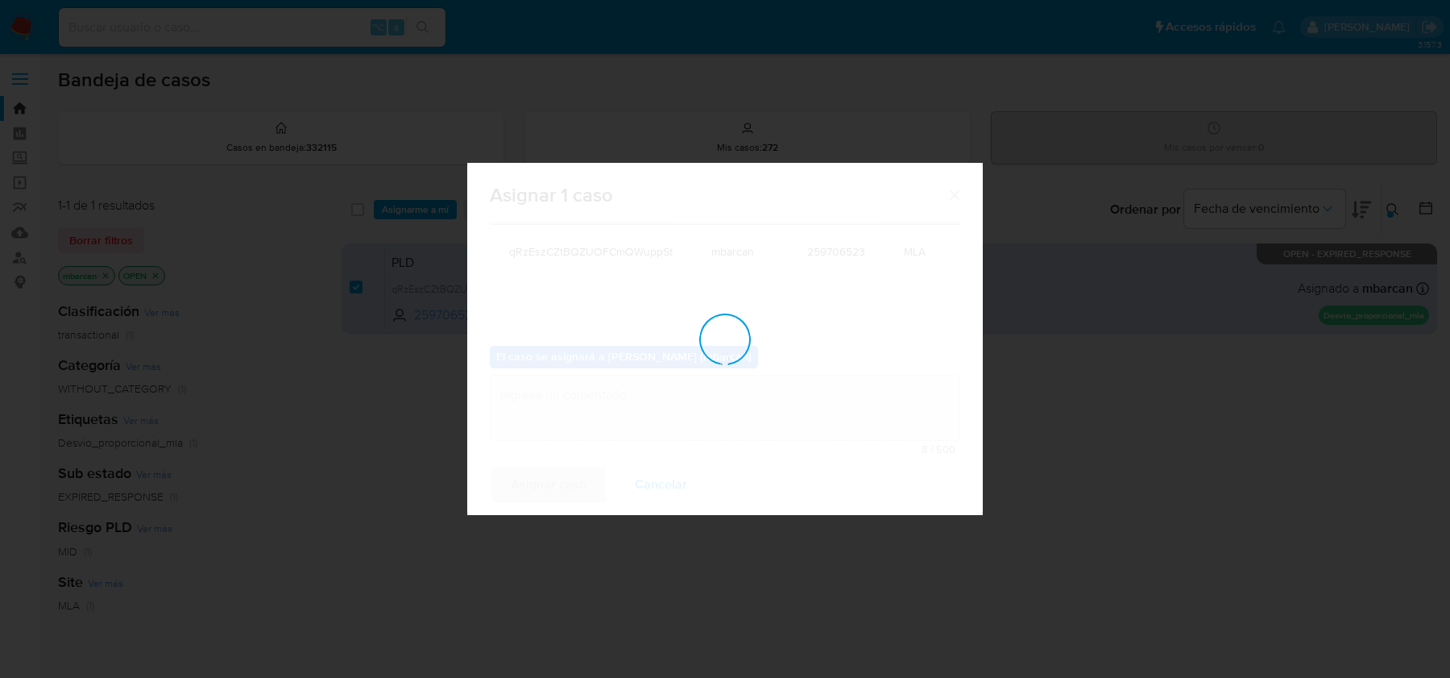
checkbox input "false"
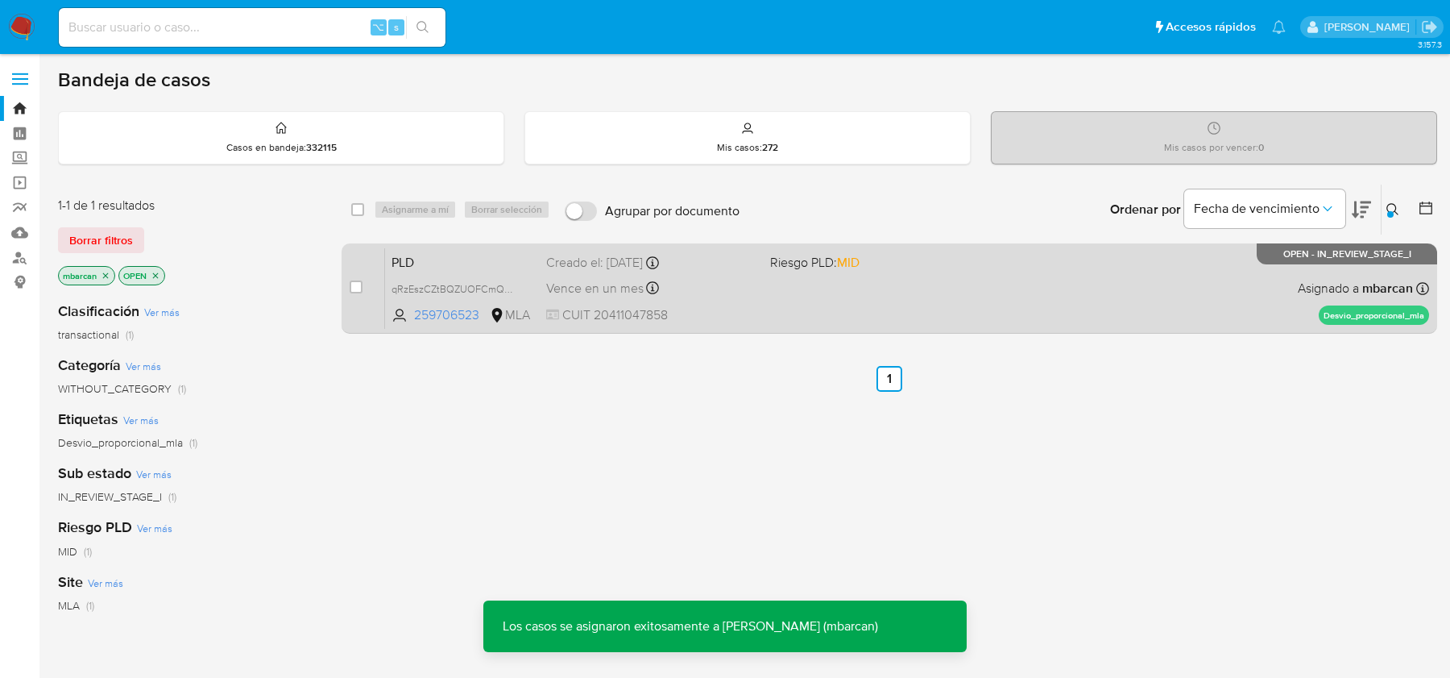
click at [439, 251] on span "PLD" at bounding box center [463, 261] width 142 height 21
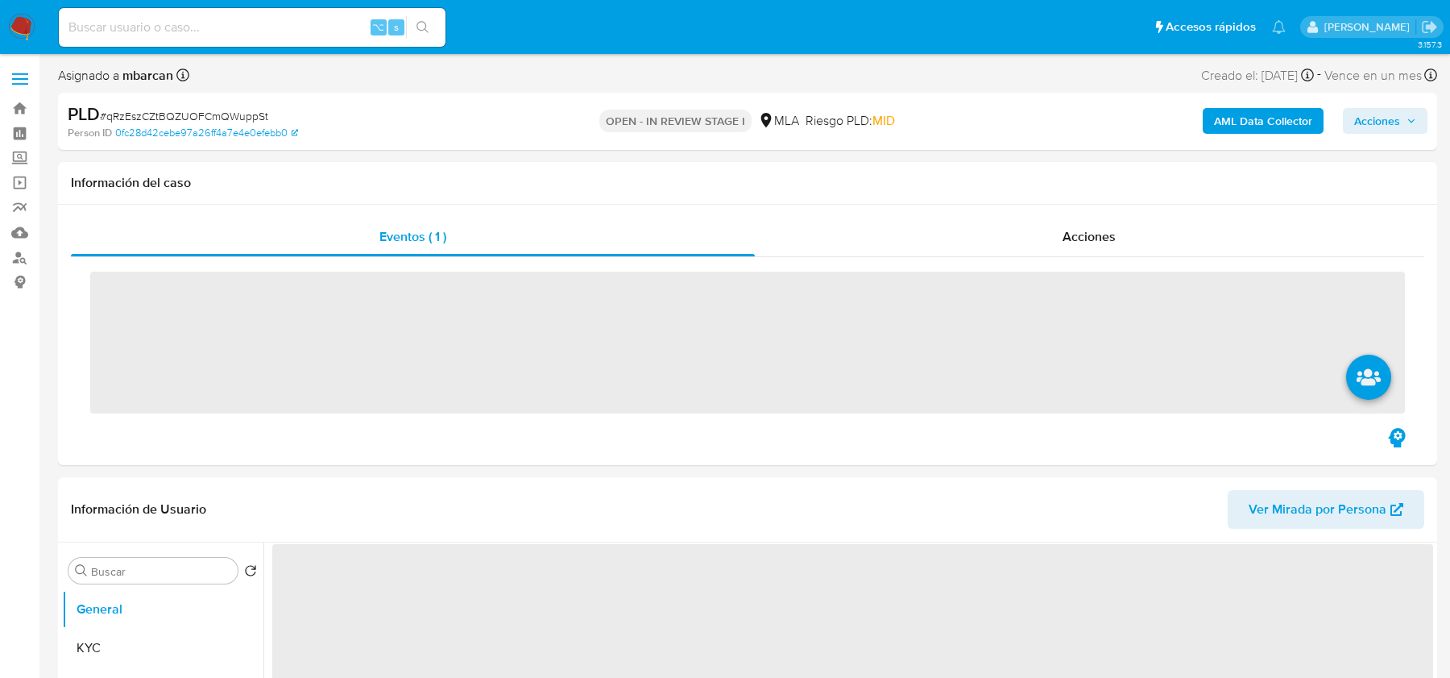
click at [189, 112] on span "# qRzEszCZtBQZUOFCmQWuppSt" at bounding box center [184, 116] width 168 height 16
copy span "qRzEszCZtBQZUOFCmQWuppSt"
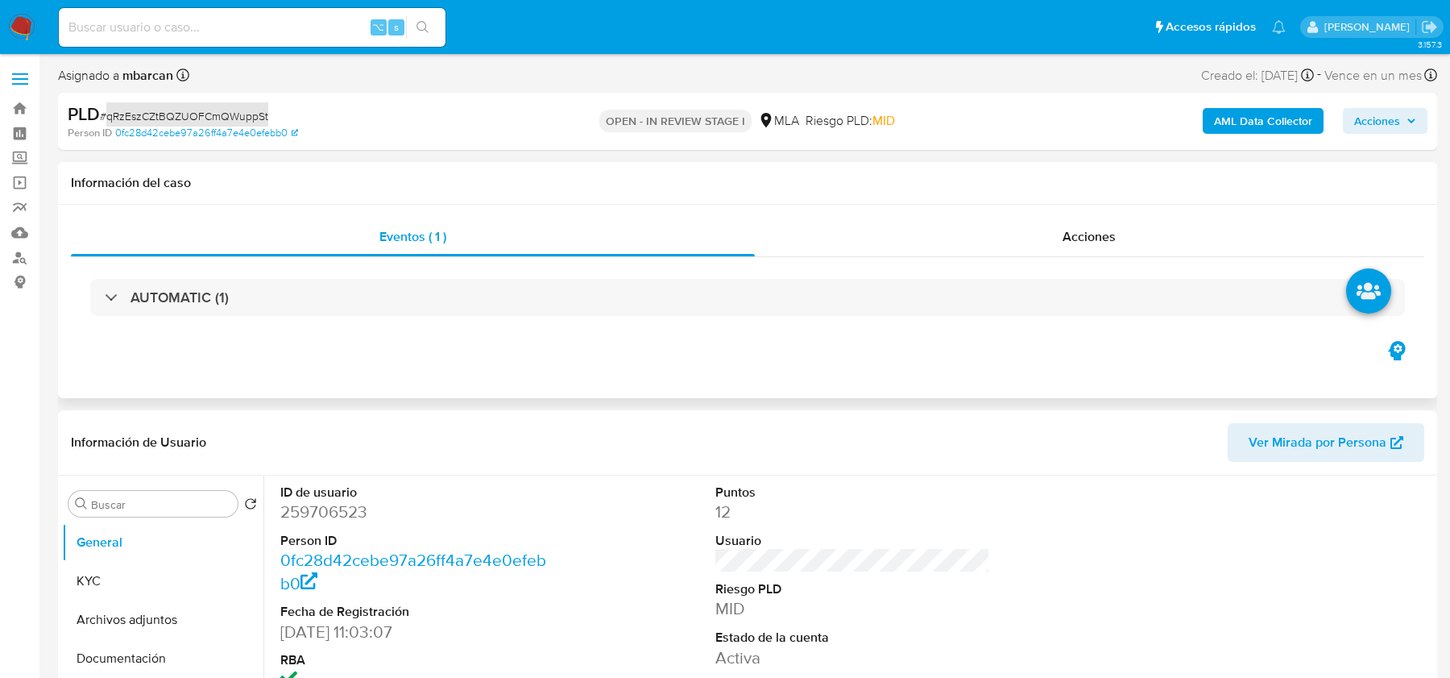
select select "10"
copy span "qRzEszCZtBQZUOFCmQWuppSt"
click at [309, 532] on dt "Person ID" at bounding box center [417, 541] width 274 height 18
click at [307, 497] on dt "ID de usuario" at bounding box center [417, 492] width 274 height 18
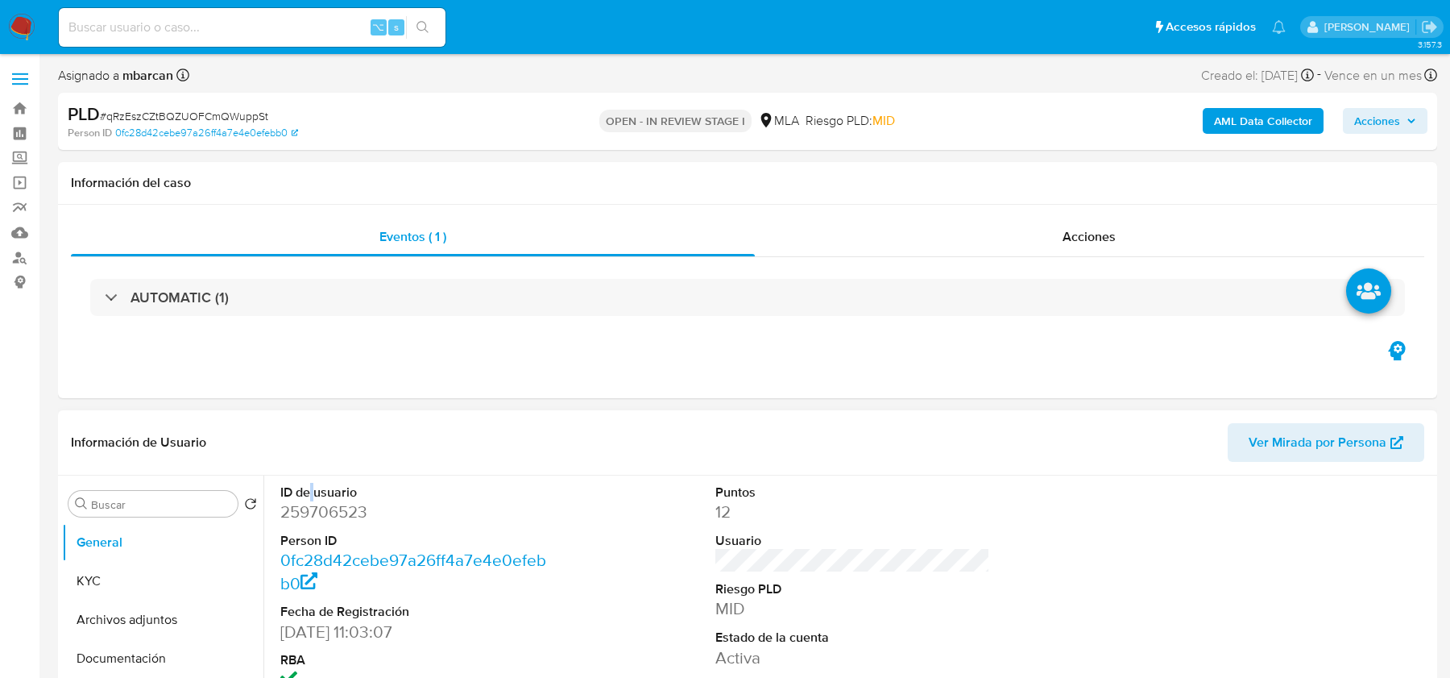
click at [307, 497] on dt "ID de usuario" at bounding box center [417, 492] width 274 height 18
click at [360, 514] on dd "259706523" at bounding box center [417, 511] width 274 height 23
copy dd "259706523"
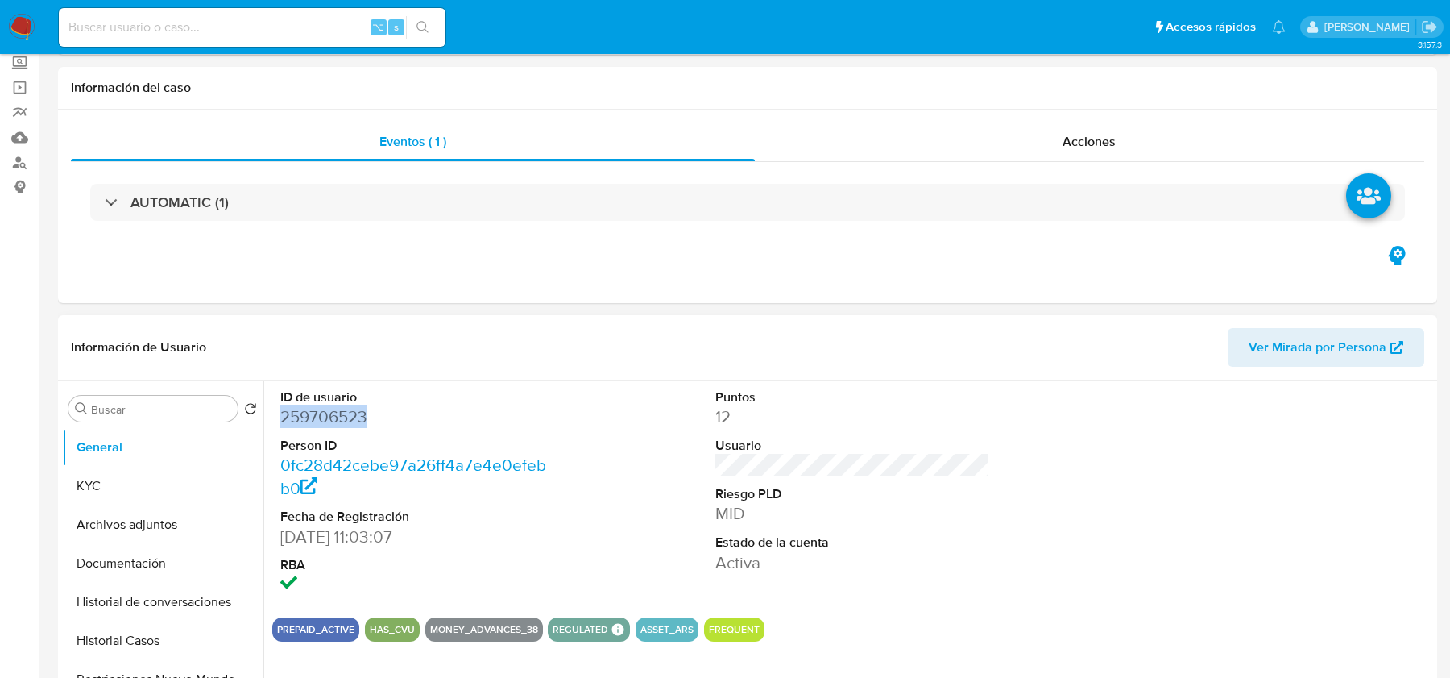
scroll to position [138, 0]
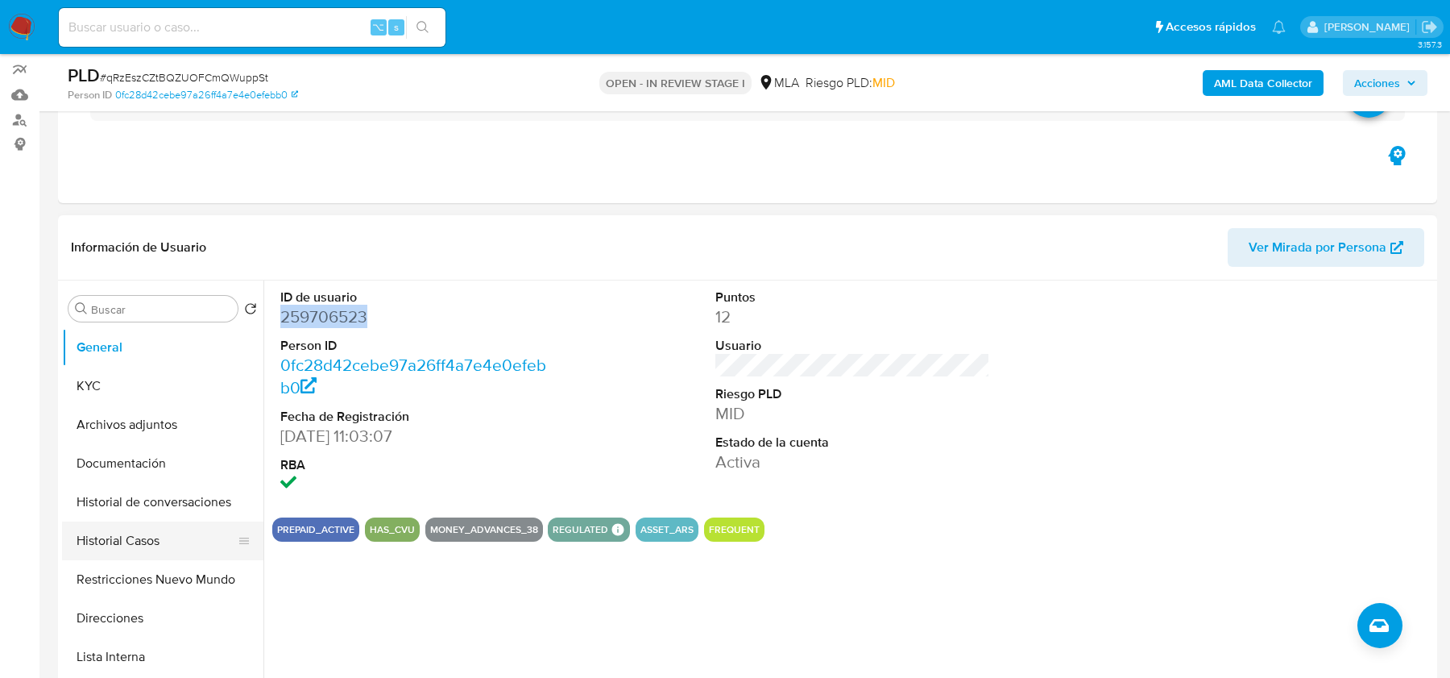
click at [114, 533] on button "Historial Casos" at bounding box center [156, 540] width 189 height 39
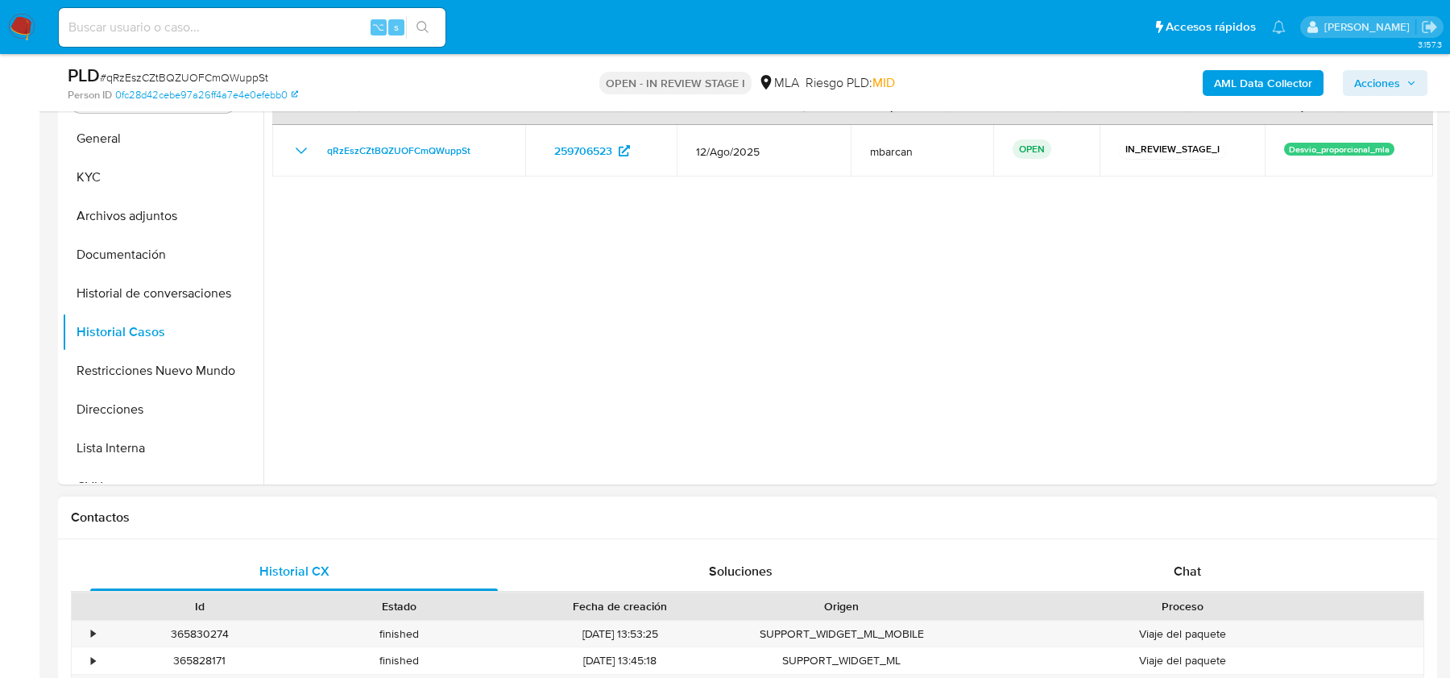
scroll to position [528, 0]
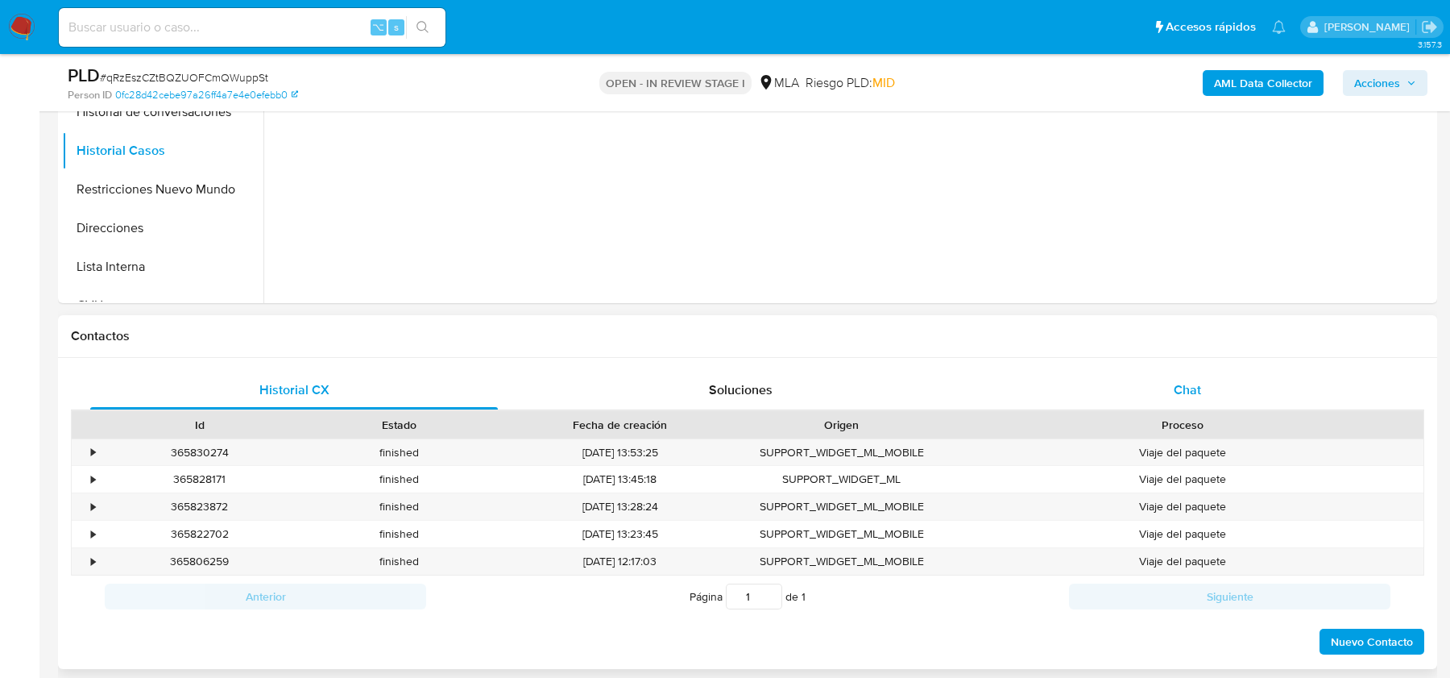
click at [1205, 371] on div "Chat" at bounding box center [1188, 390] width 408 height 39
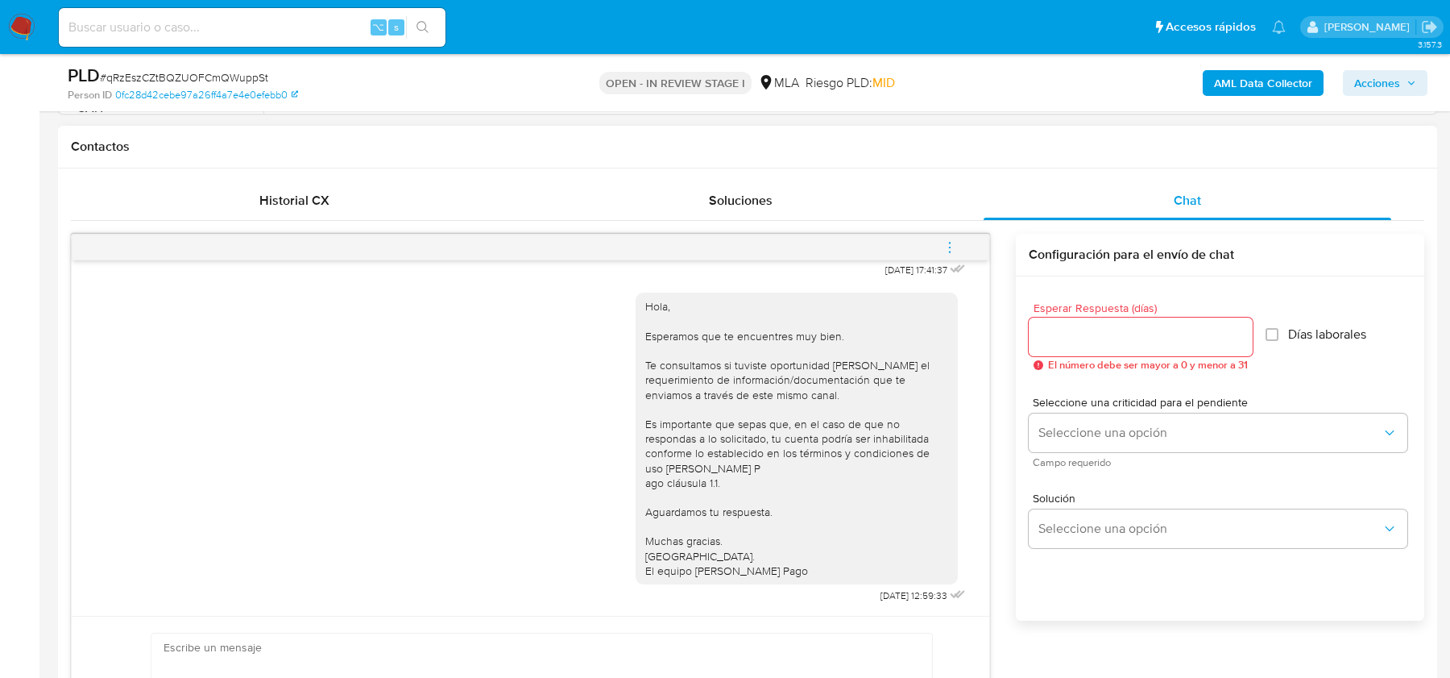
scroll to position [913, 0]
click at [1240, 98] on div "AML Data Collector Acciones" at bounding box center [1203, 83] width 449 height 38
click at [1240, 77] on b "AML Data Collector" at bounding box center [1263, 83] width 98 height 26
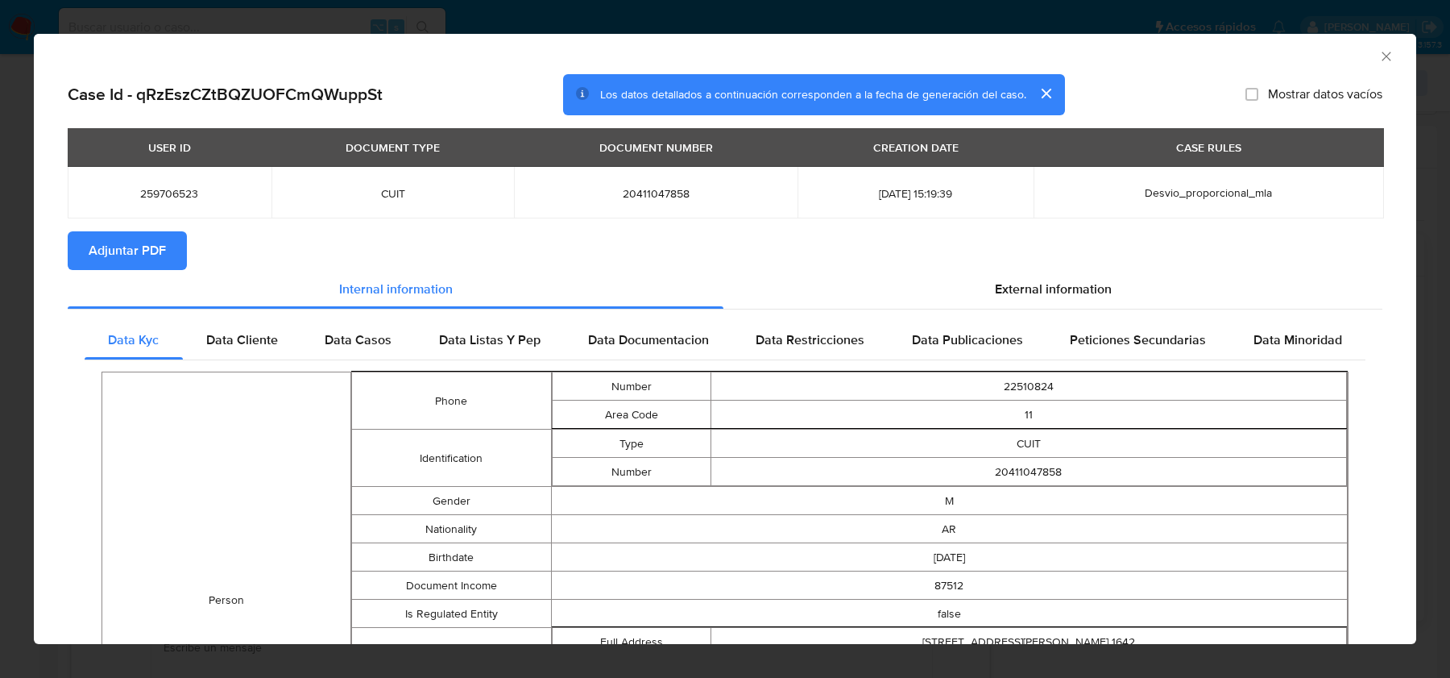
click at [140, 251] on span "Adjuntar PDF" at bounding box center [127, 250] width 77 height 35
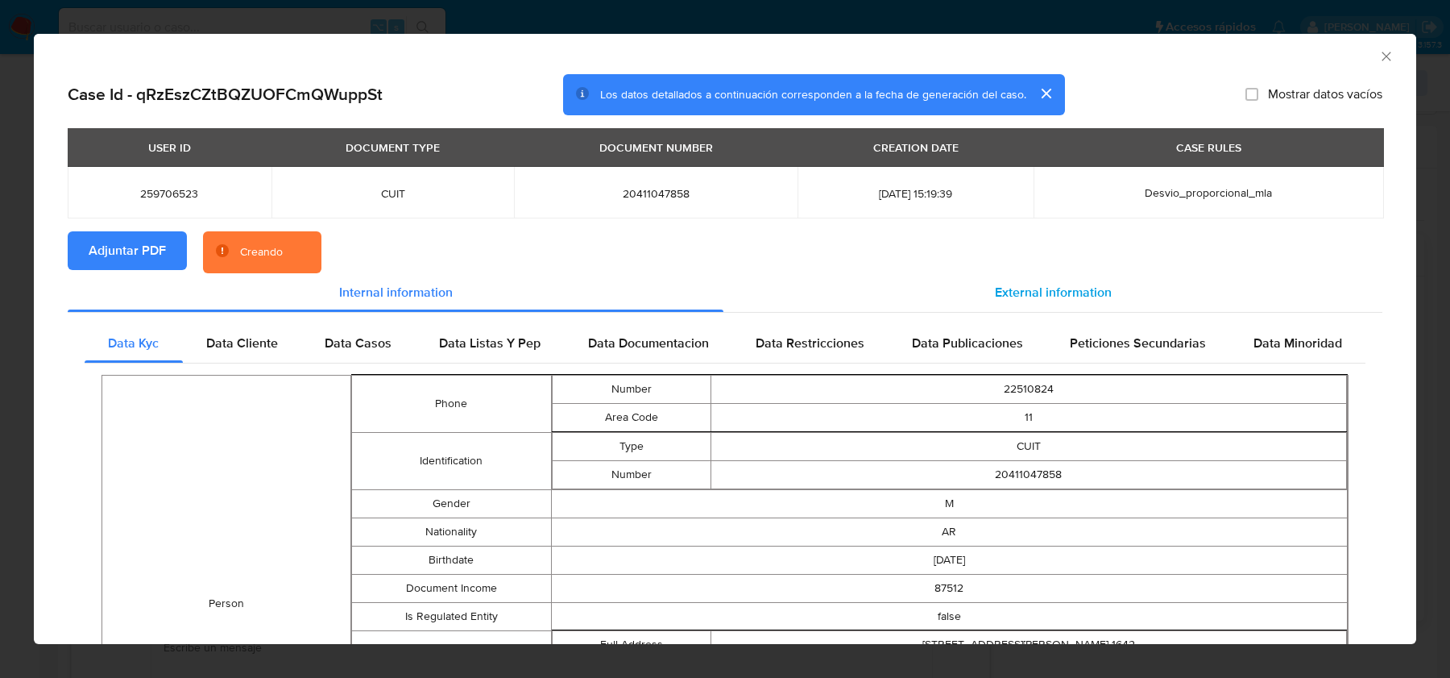
click at [1015, 294] on span "External information" at bounding box center [1053, 292] width 117 height 19
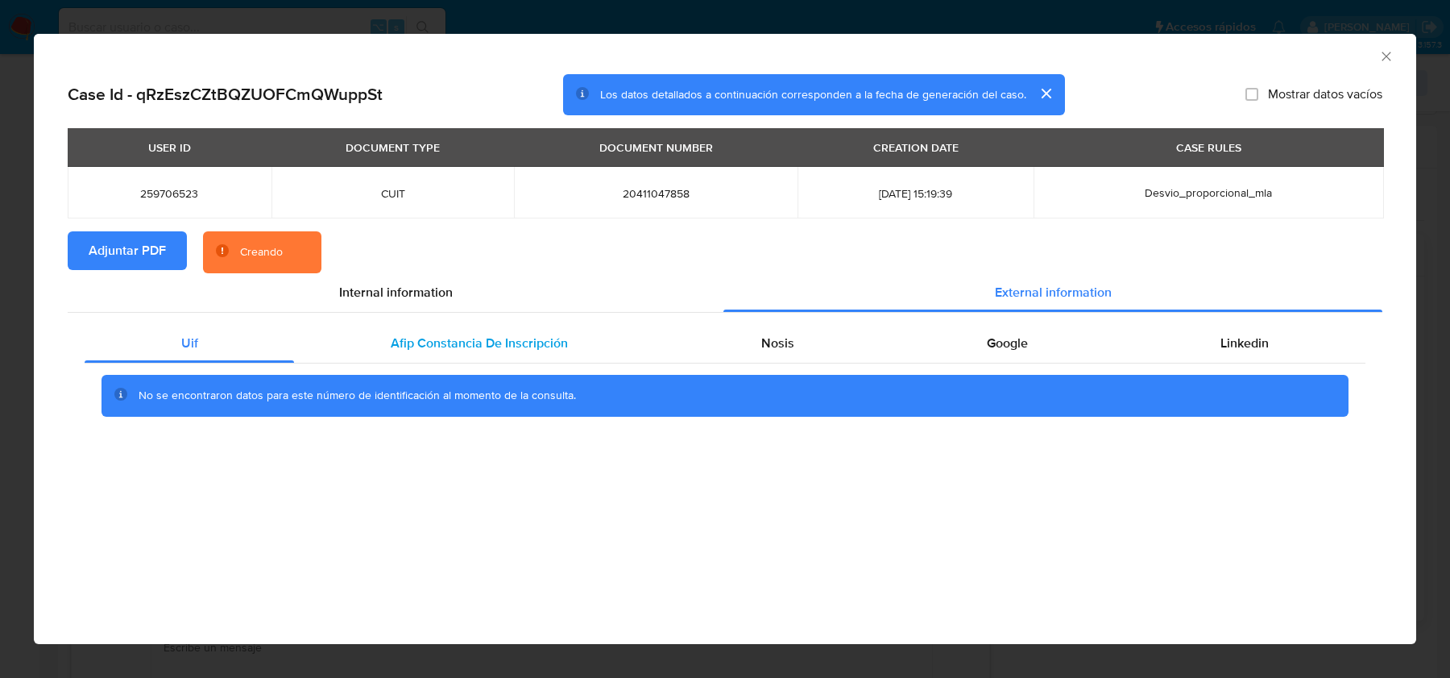
click at [473, 334] on span "Afip Constancia De Inscripción" at bounding box center [479, 343] width 177 height 19
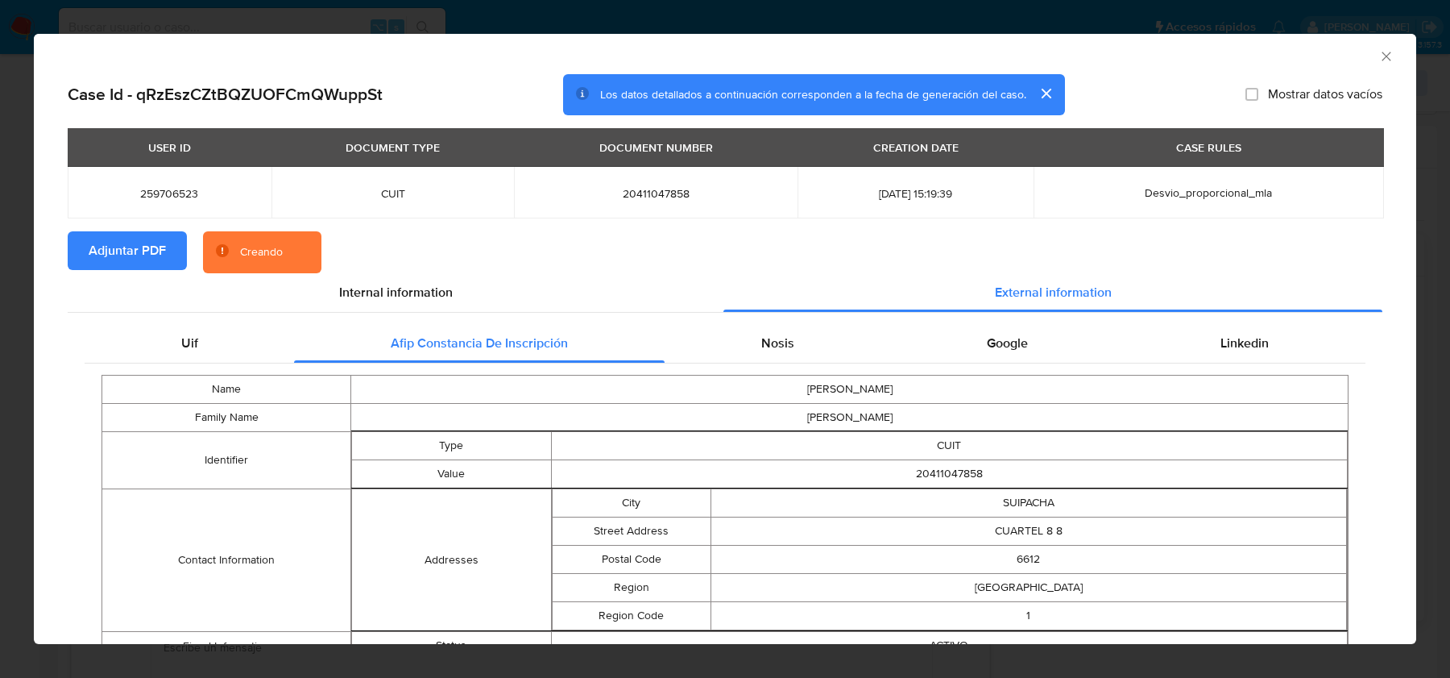
scroll to position [68, 0]
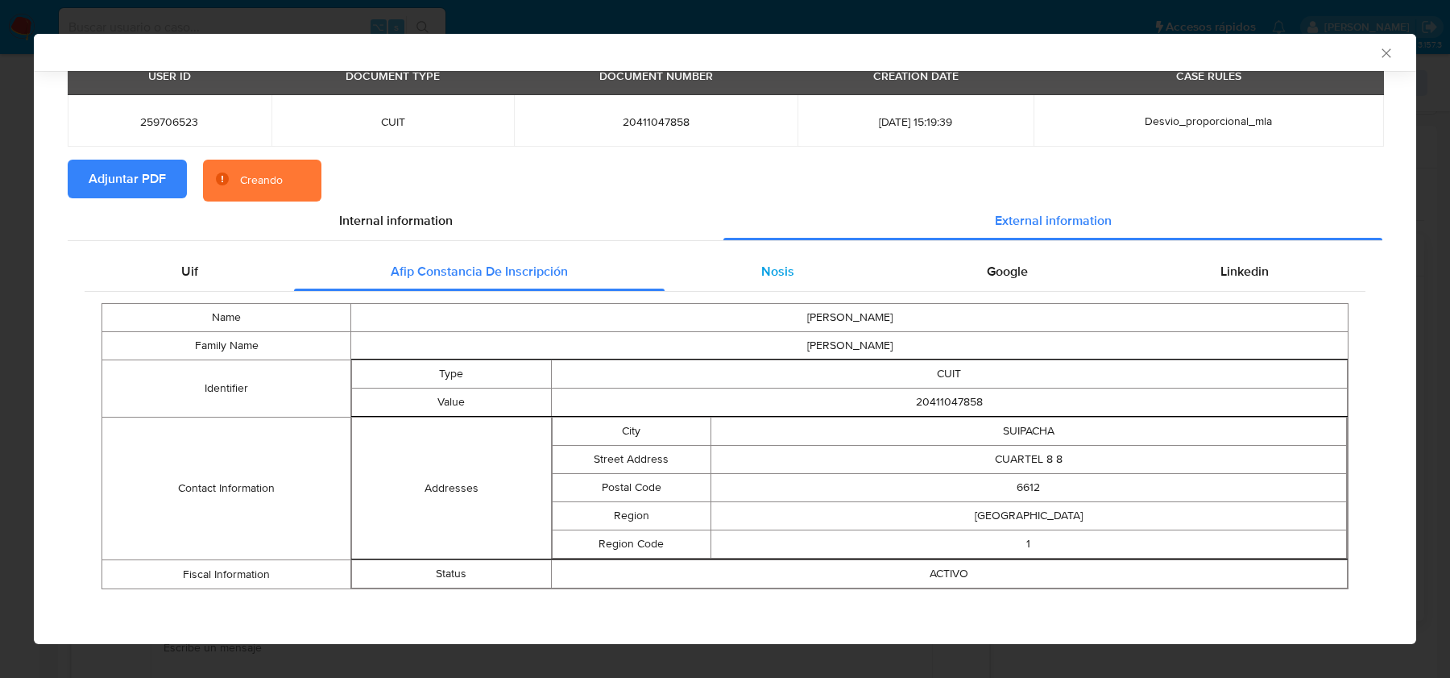
click at [764, 273] on span "Nosis" at bounding box center [777, 271] width 33 height 19
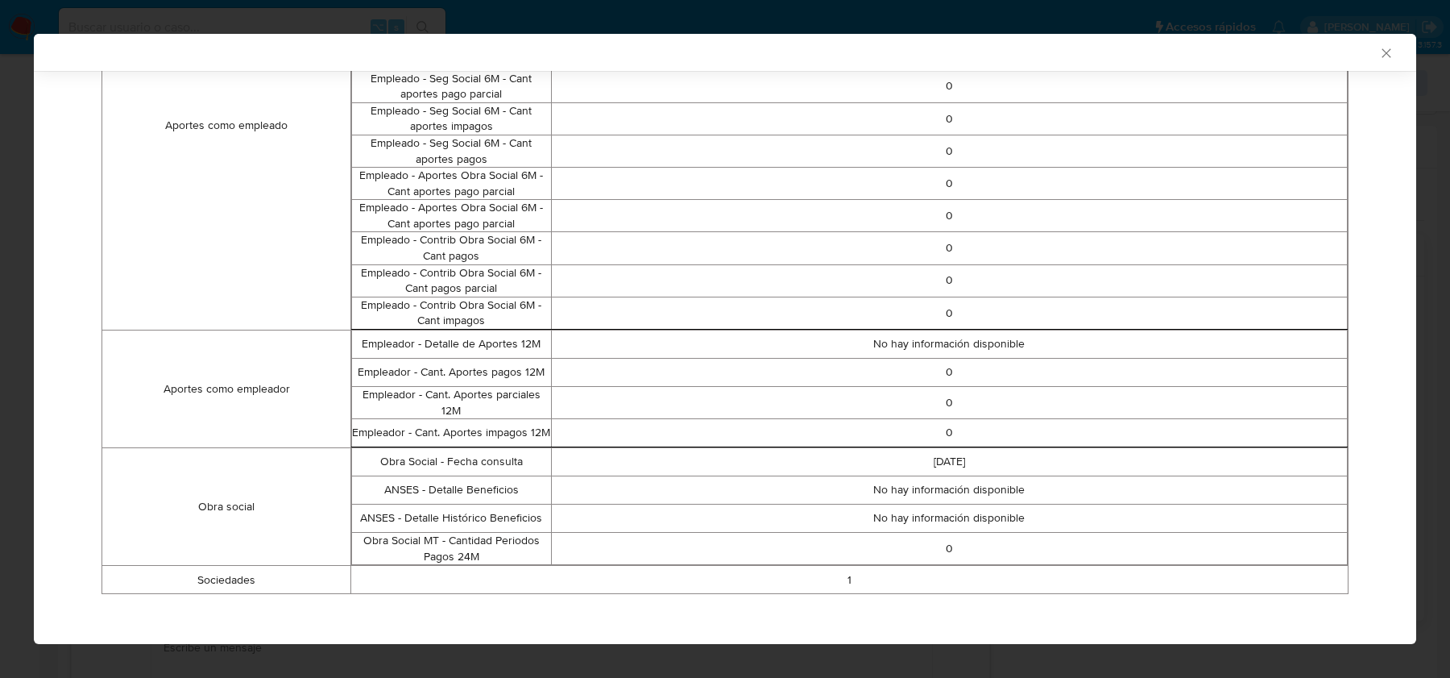
scroll to position [0, 0]
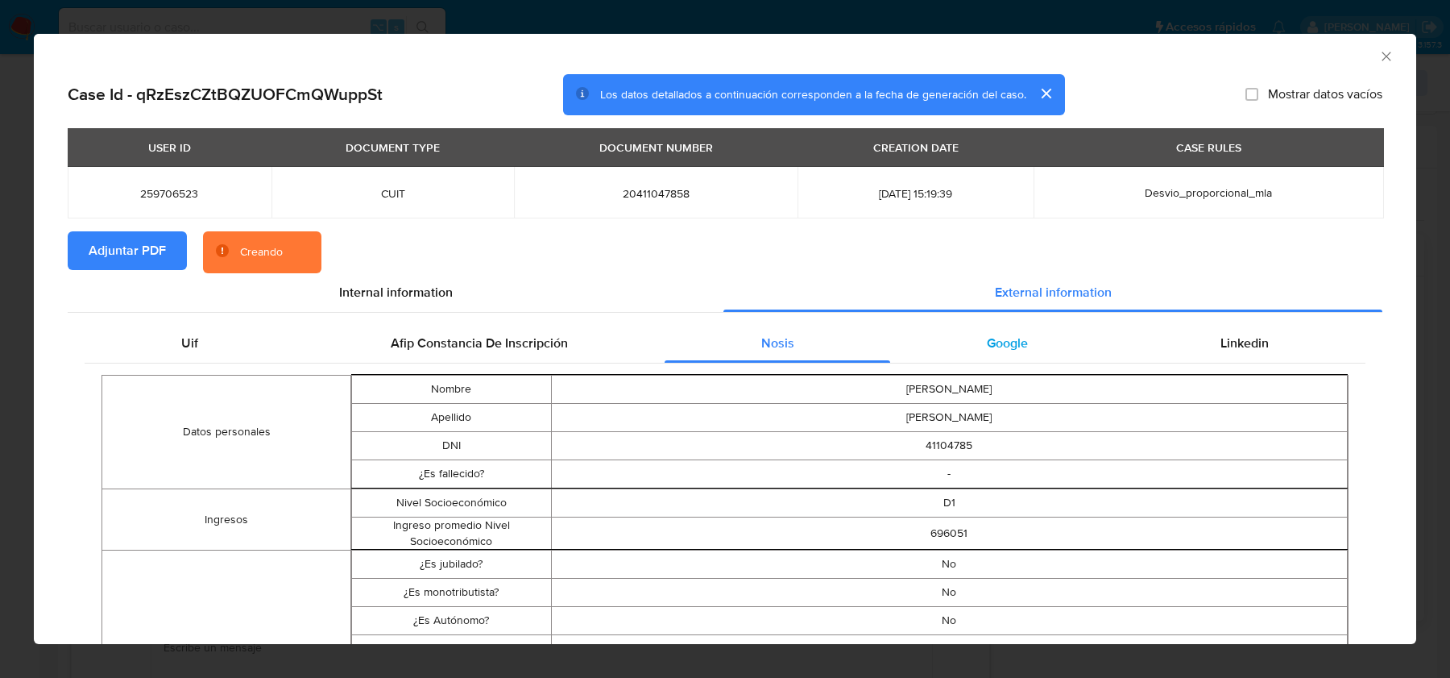
click at [938, 360] on div "Google" at bounding box center [1007, 343] width 234 height 39
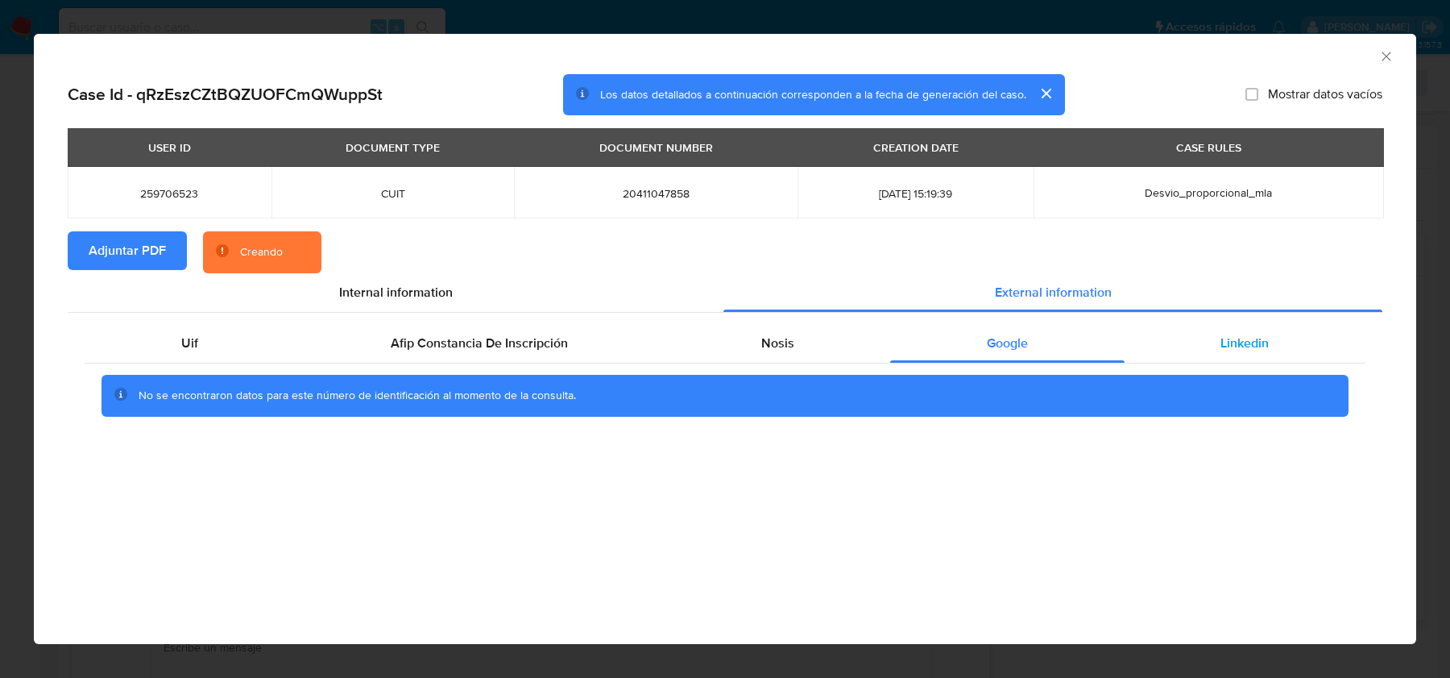
click at [1258, 334] on span "Linkedin" at bounding box center [1245, 343] width 48 height 19
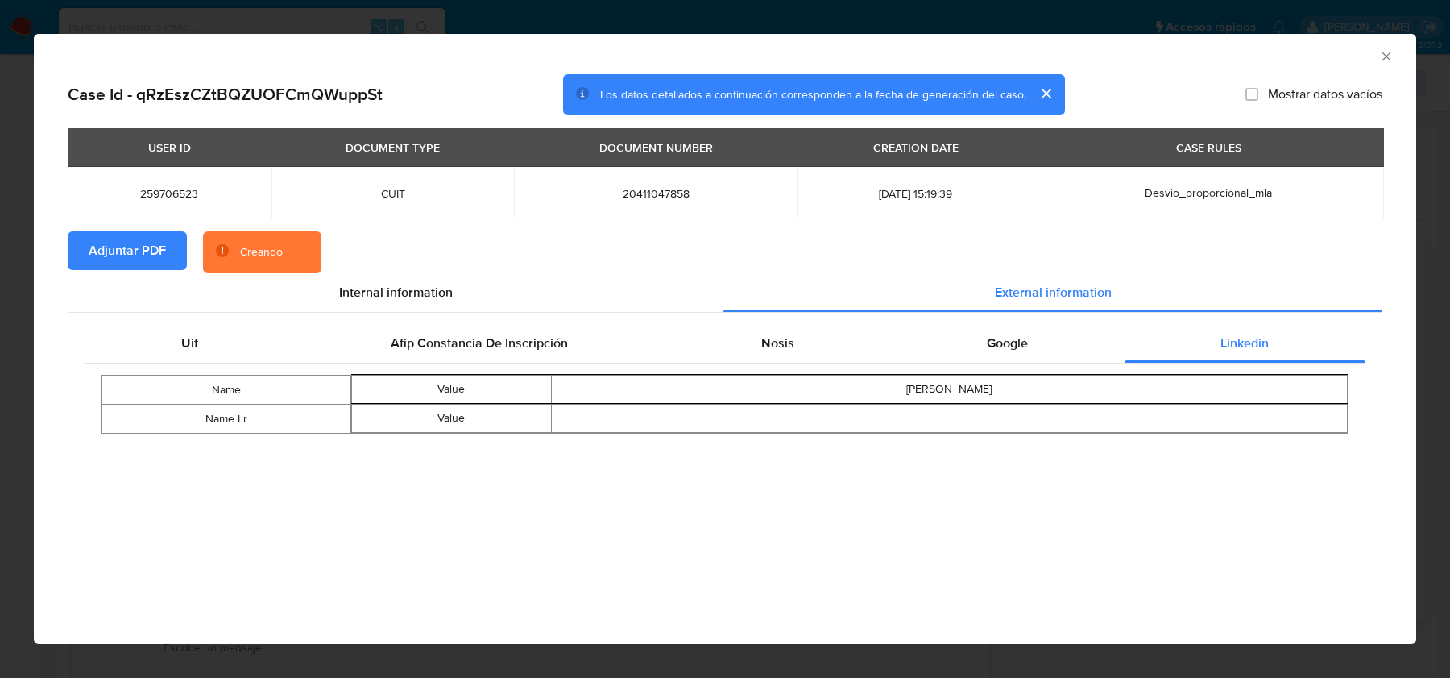
click at [655, 193] on span "20411047858" at bounding box center [655, 193] width 245 height 15
copy span "20411047858"
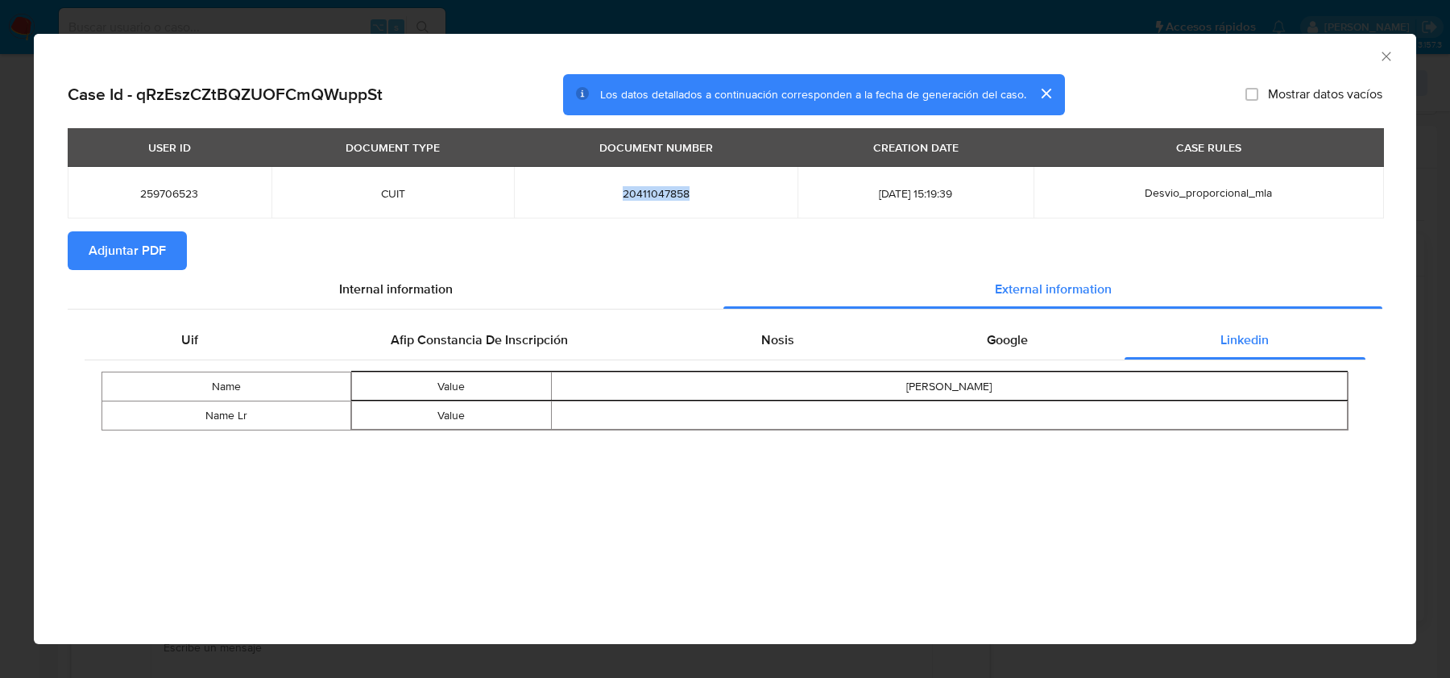
click at [1392, 56] on icon "Cerrar ventana" at bounding box center [1387, 56] width 16 height 16
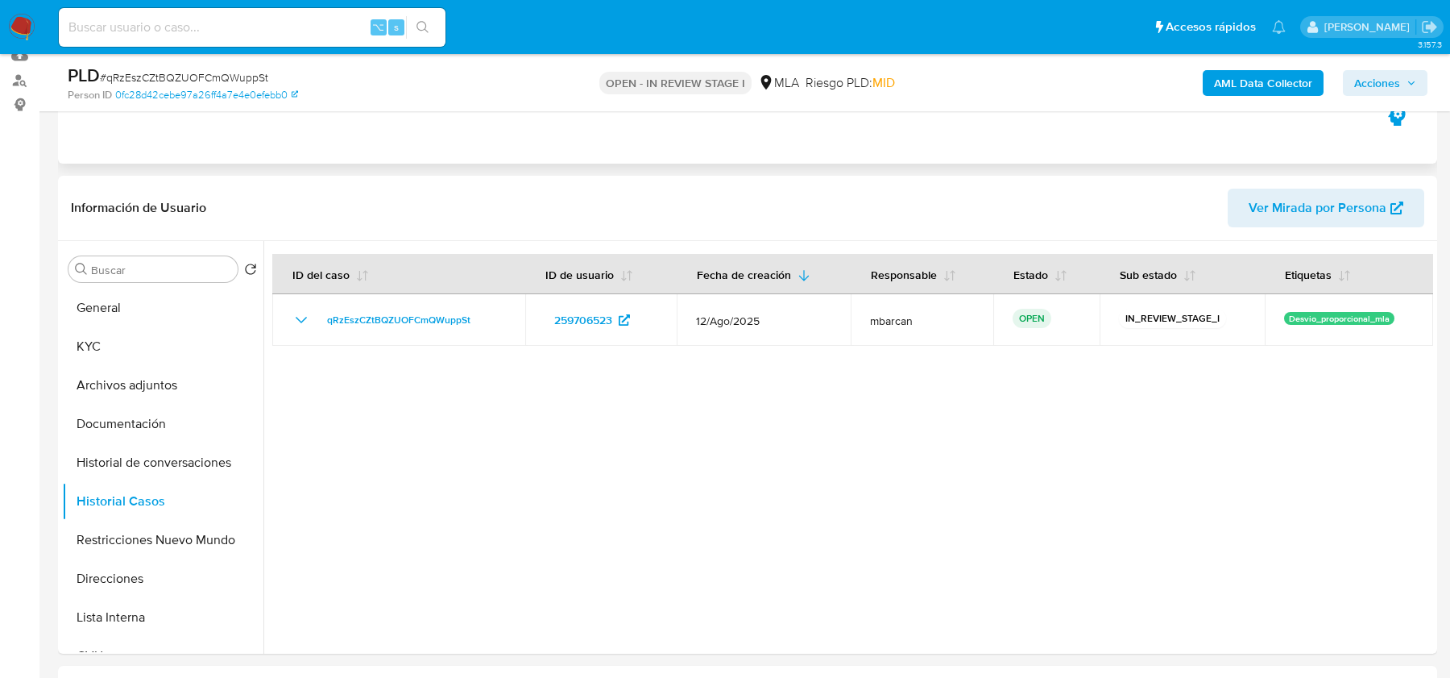
scroll to position [39, 0]
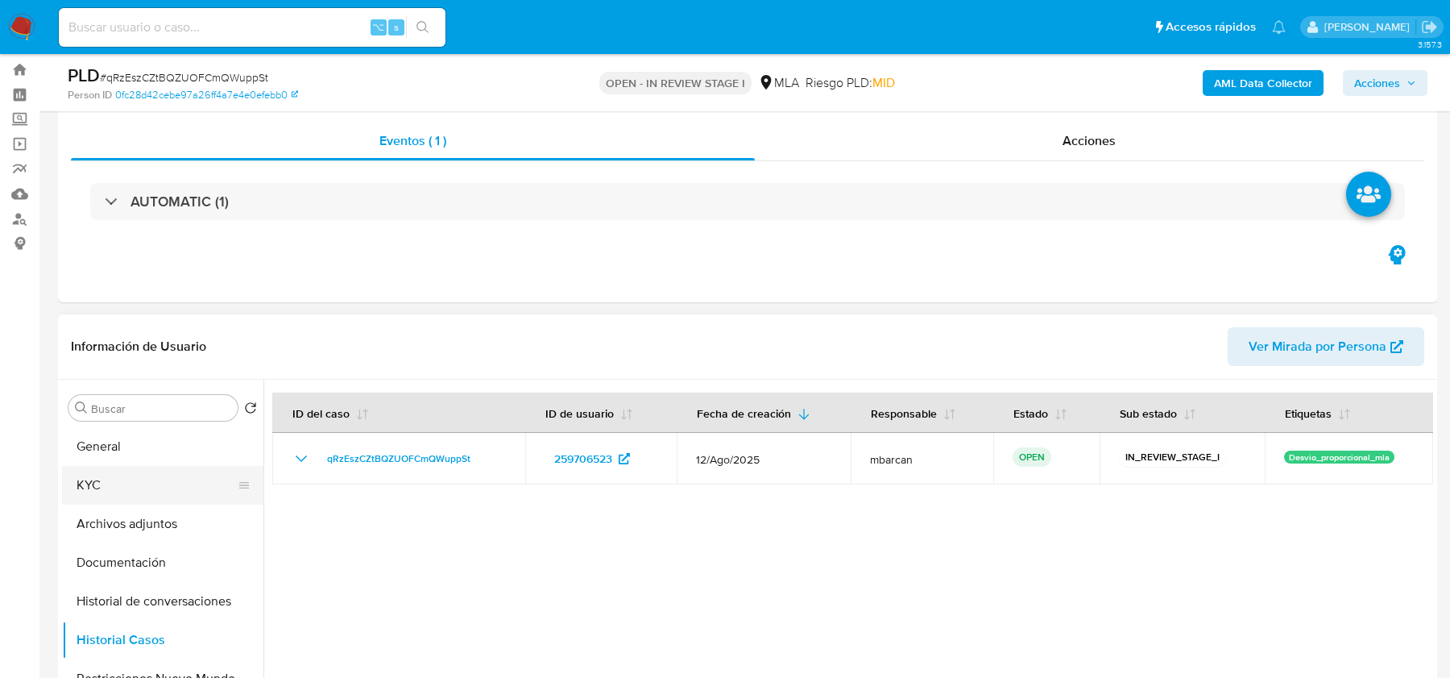
click at [136, 487] on button "KYC" at bounding box center [156, 485] width 189 height 39
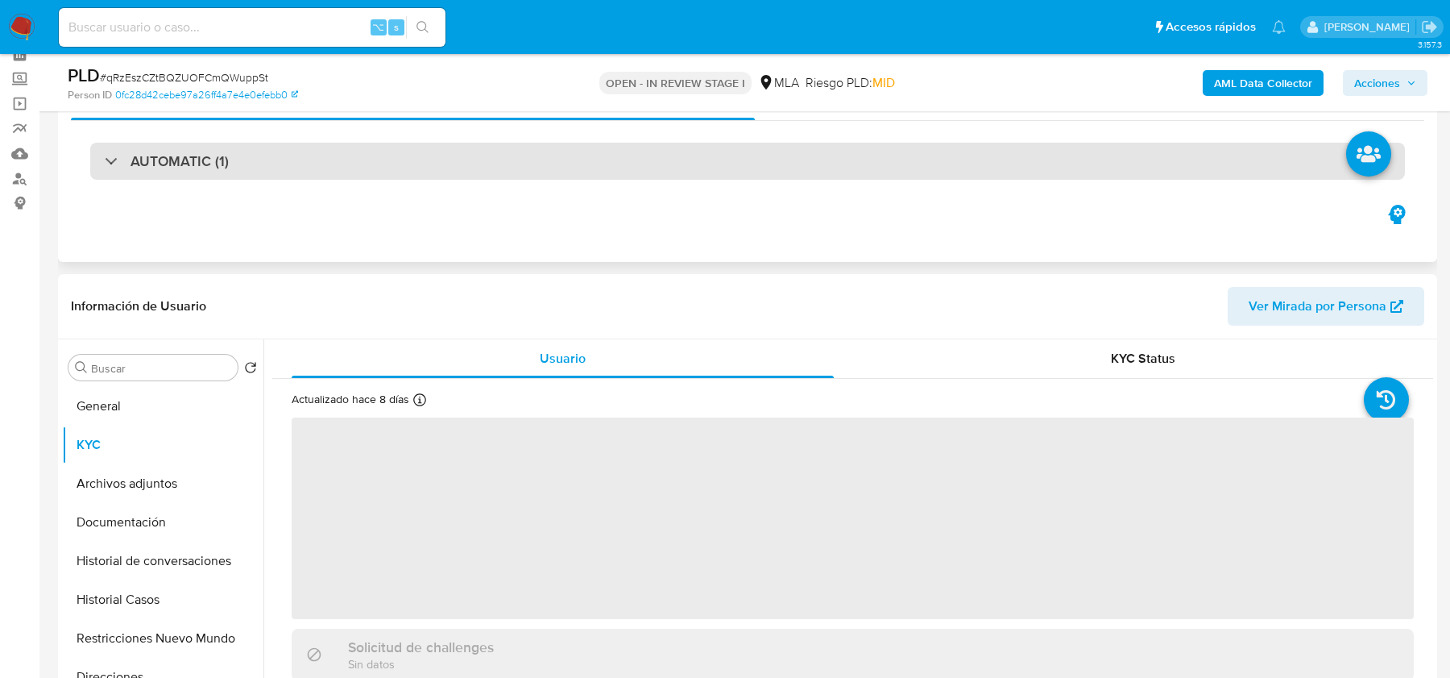
scroll to position [129, 0]
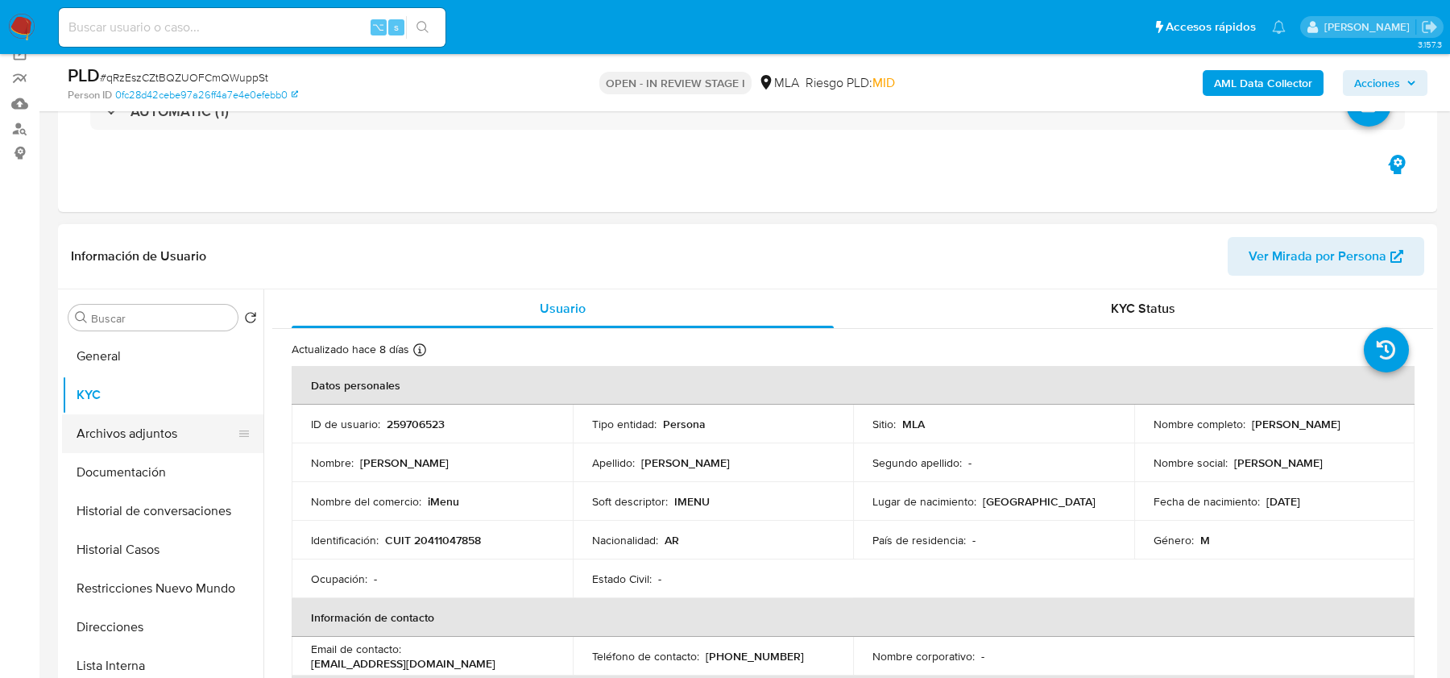
click at [126, 428] on button "Archivos adjuntos" at bounding box center [156, 433] width 189 height 39
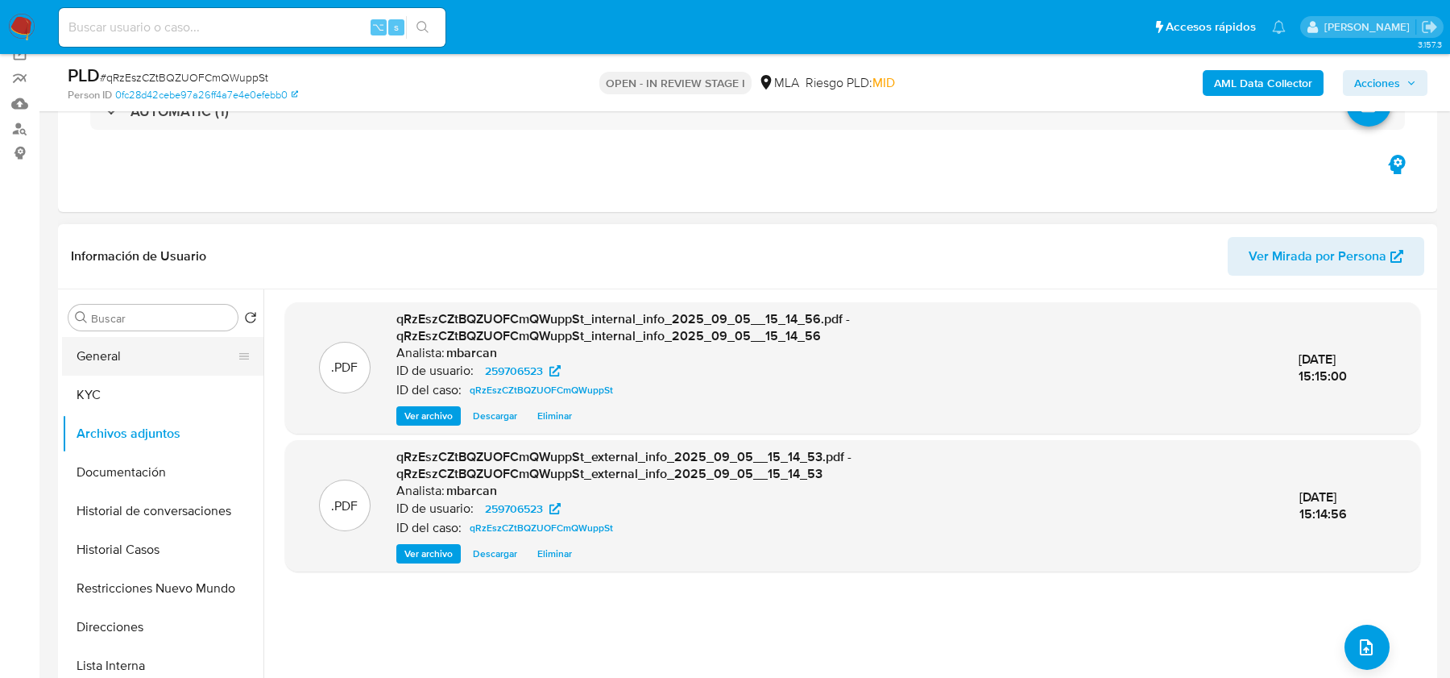
click at [112, 348] on button "General" at bounding box center [156, 356] width 189 height 39
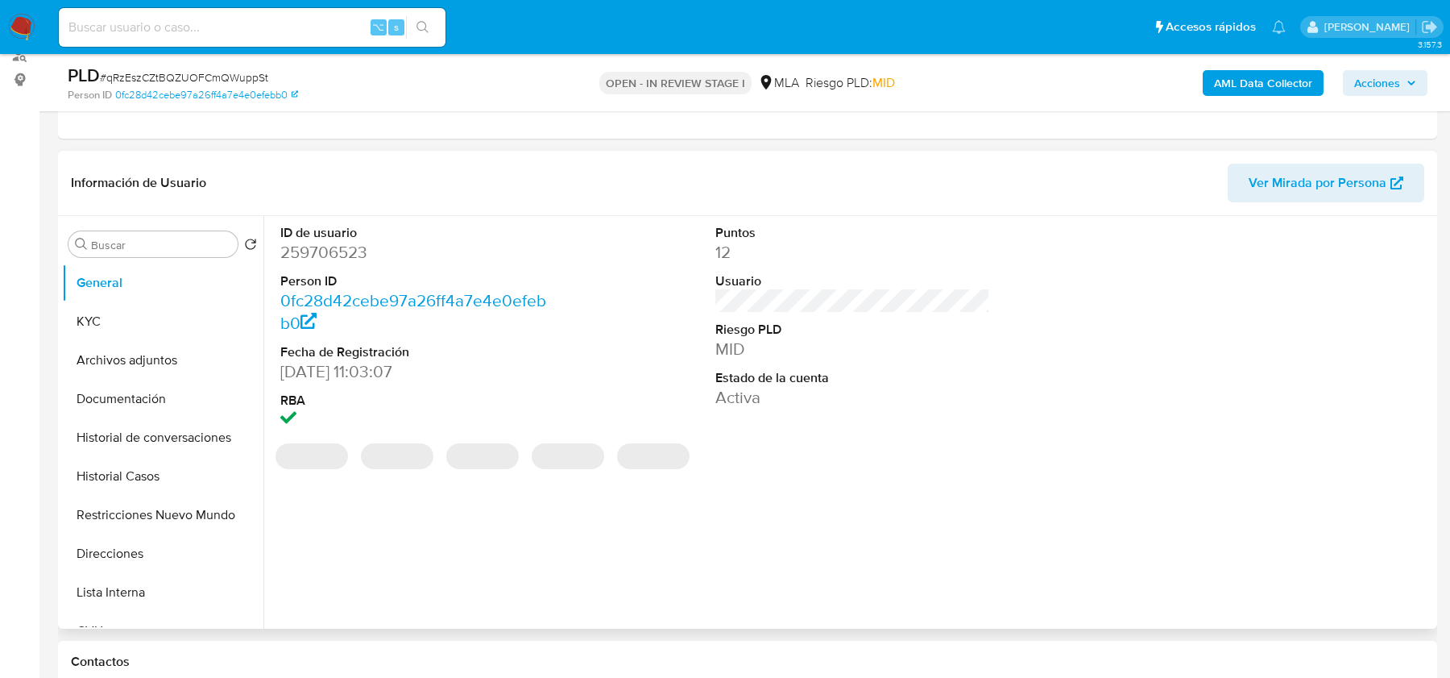
scroll to position [210, 0]
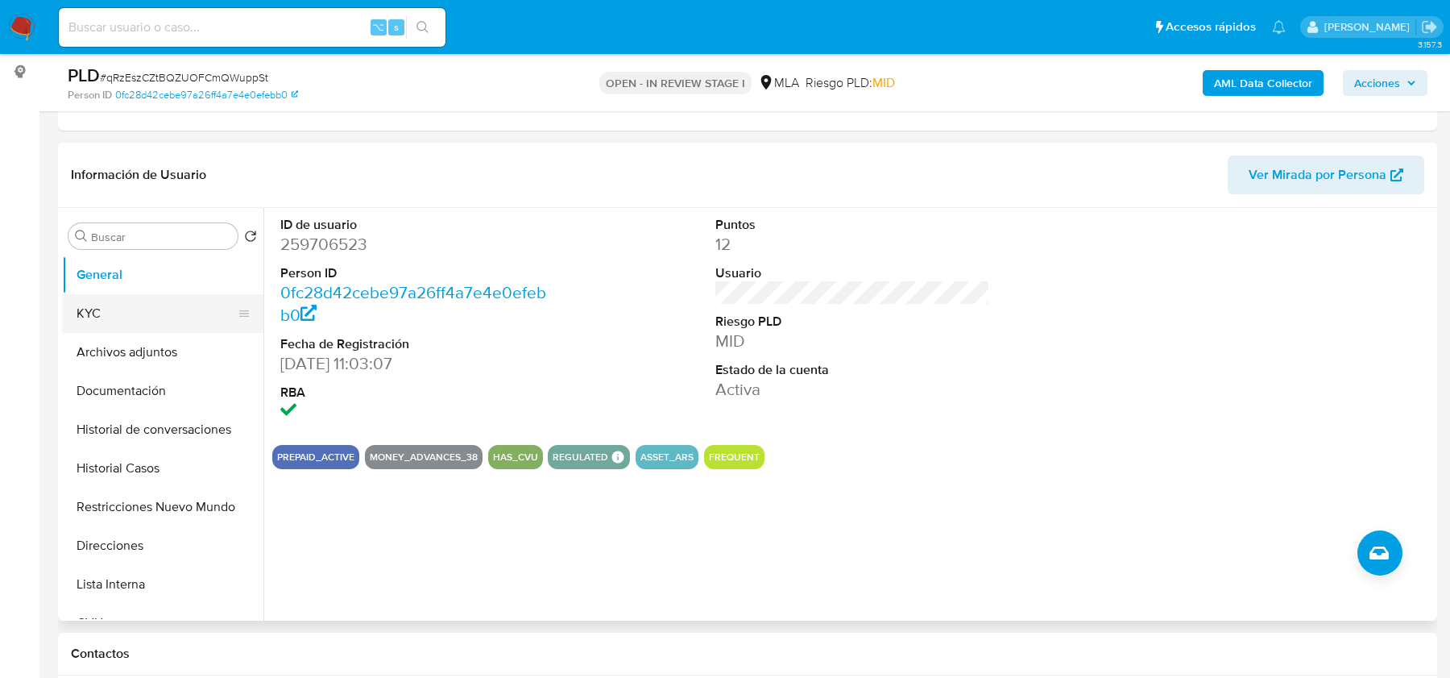
click at [90, 304] on button "KYC" at bounding box center [156, 313] width 189 height 39
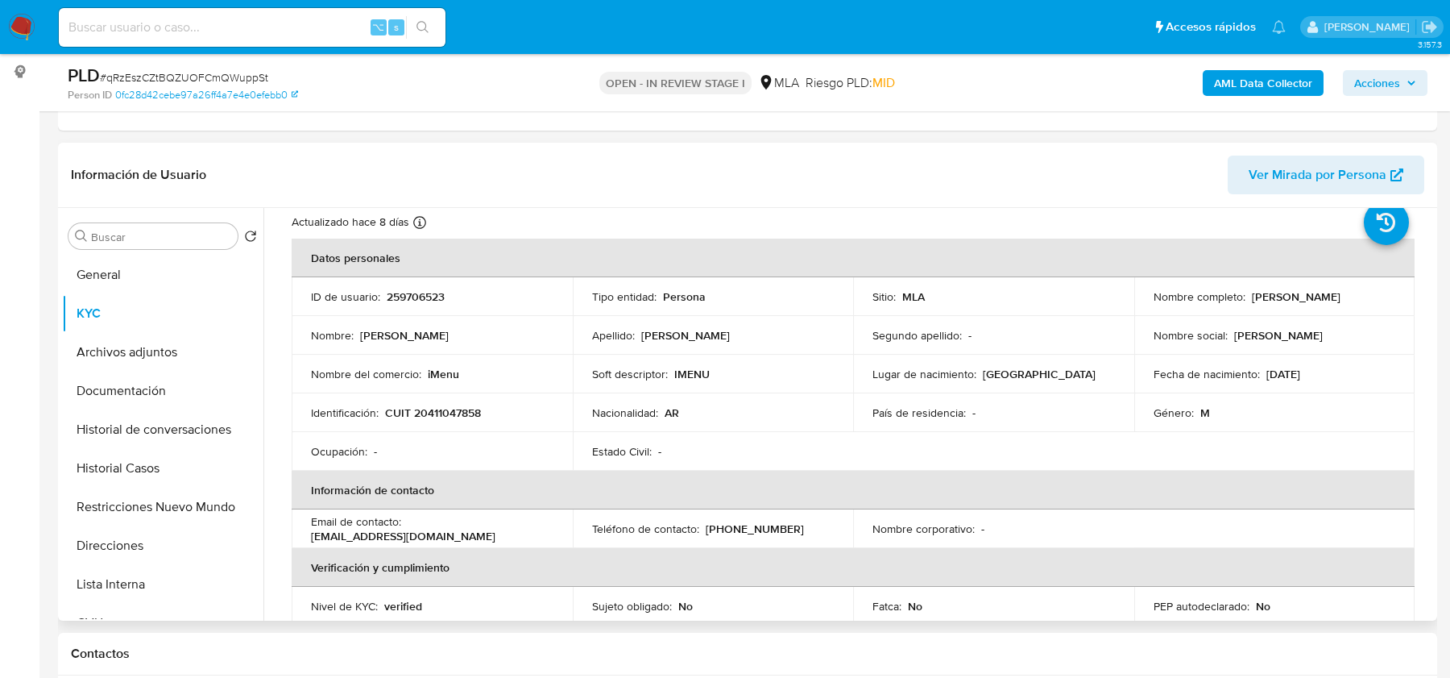
scroll to position [49, 0]
click at [755, 525] on p "(11) 22510824" at bounding box center [755, 525] width 98 height 15
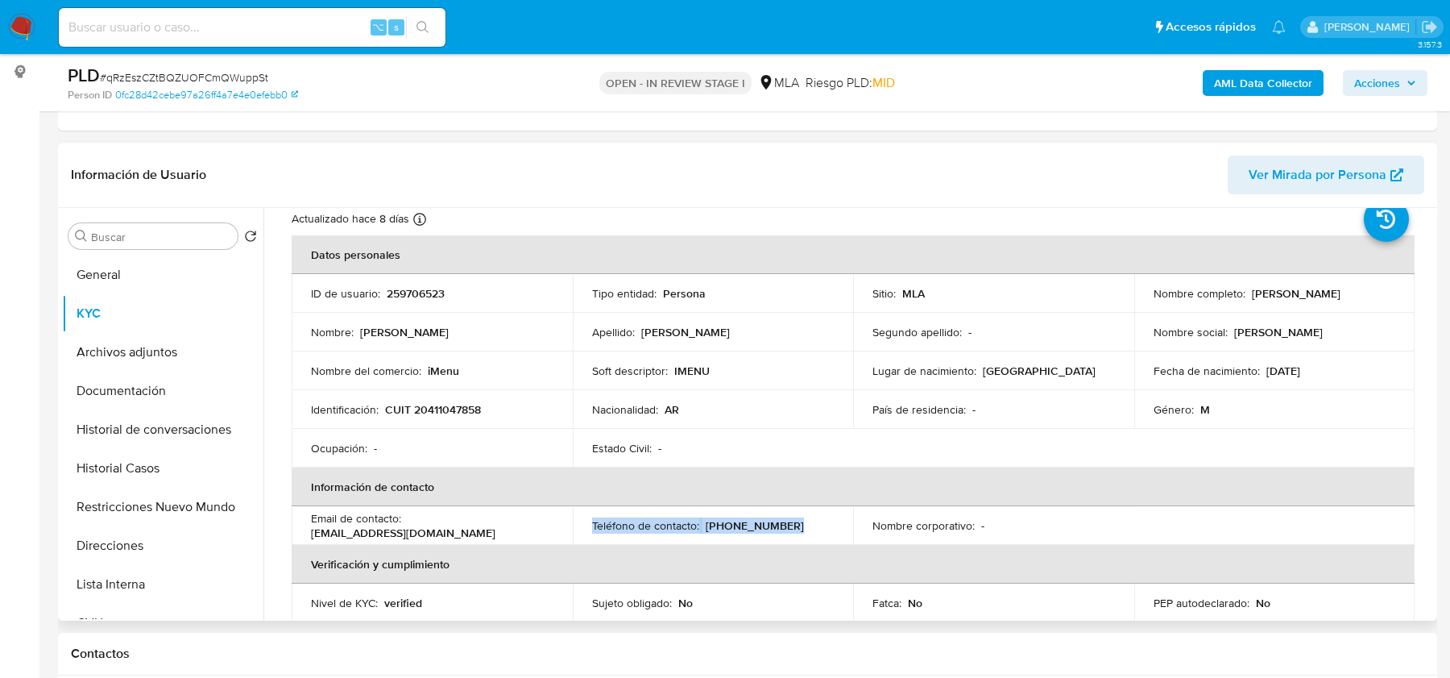
click at [755, 525] on p "(11) 22510824" at bounding box center [755, 525] width 98 height 15
click at [711, 525] on p "(11) 22510824" at bounding box center [755, 525] width 98 height 15
click at [744, 526] on p "(11) 22510824" at bounding box center [755, 525] width 98 height 15
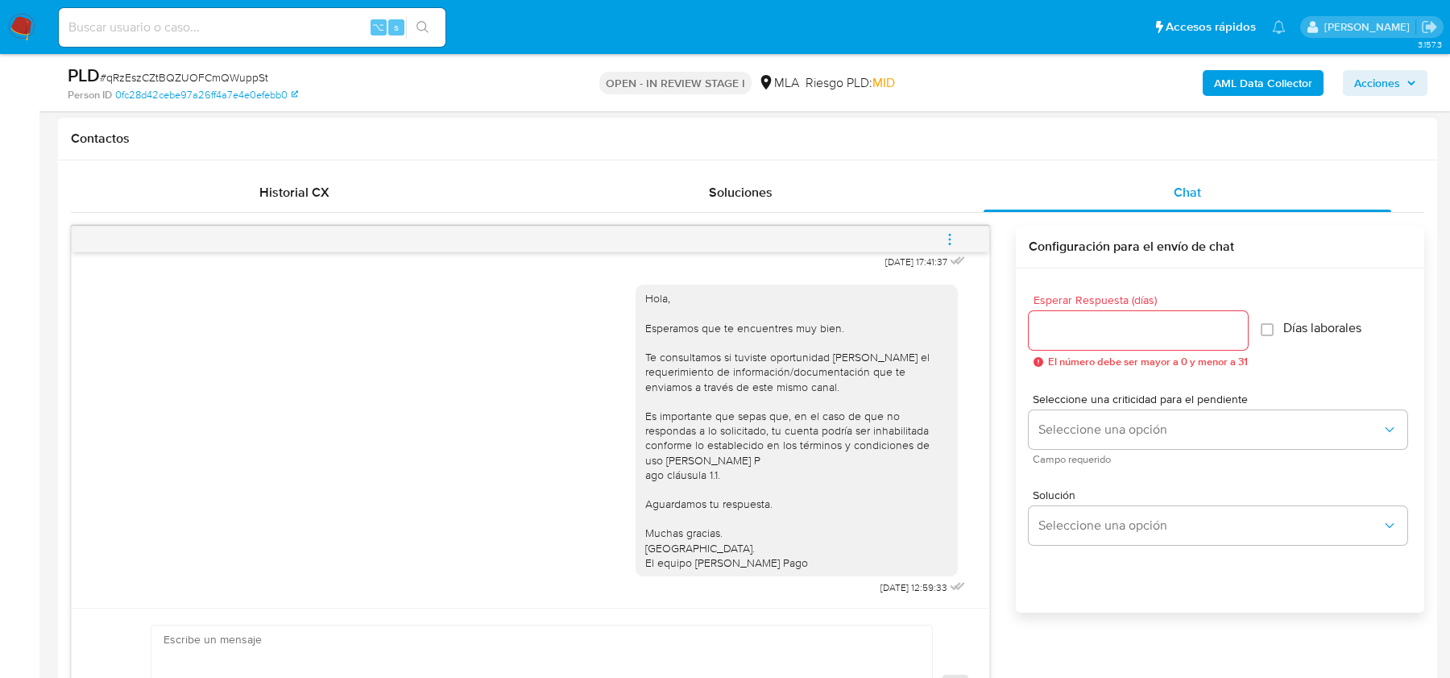
scroll to position [873, 0]
drag, startPoint x: 864, startPoint y: 280, endPoint x: 916, endPoint y: 284, distance: 52.5
copy span "[DATE]"
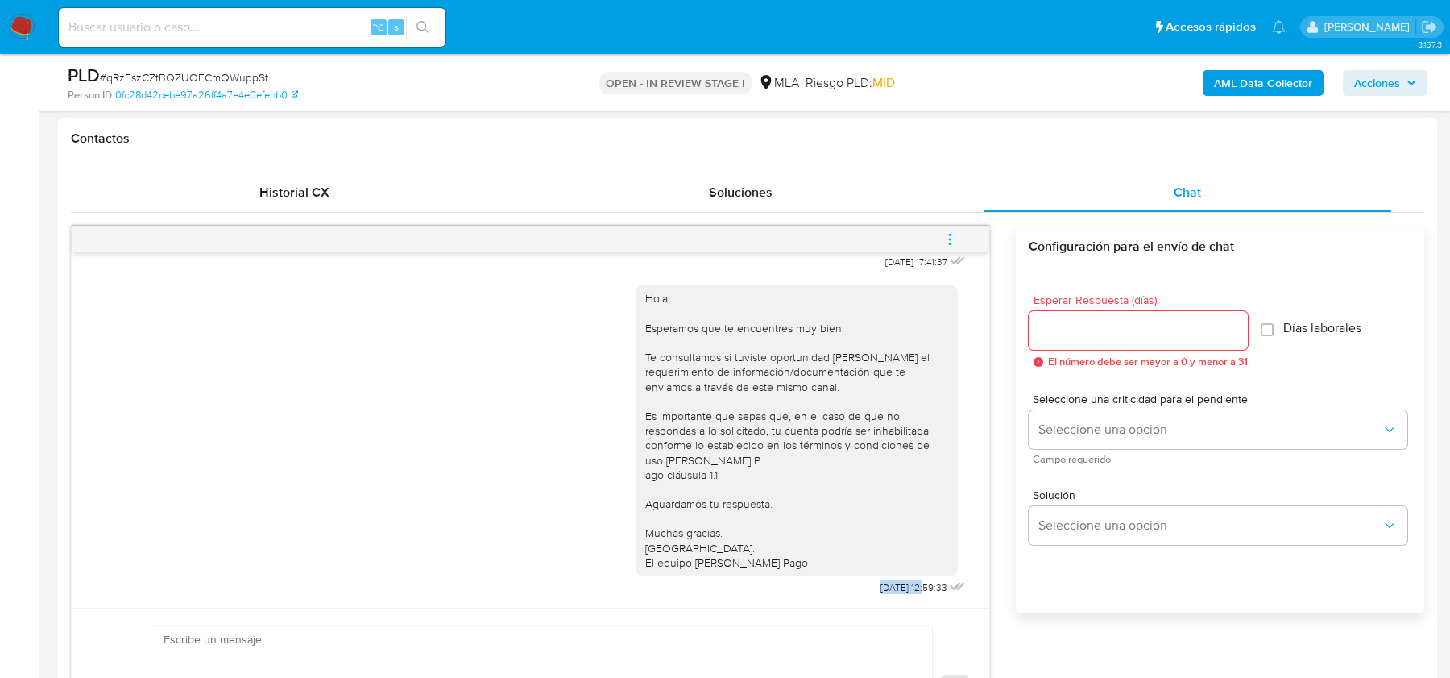
drag, startPoint x: 857, startPoint y: 588, endPoint x: 909, endPoint y: 588, distance: 51.6
click at [909, 588] on div "Hola, Esperamos que te encuentres muy bien. Te consultamos si tuviste oportunid…" at bounding box center [803, 436] width 334 height 326
copy span "22/08/2025"
click at [947, 236] on icon "menu-action" at bounding box center [950, 239] width 15 height 15
click at [1039, 142] on div at bounding box center [725, 339] width 1450 height 678
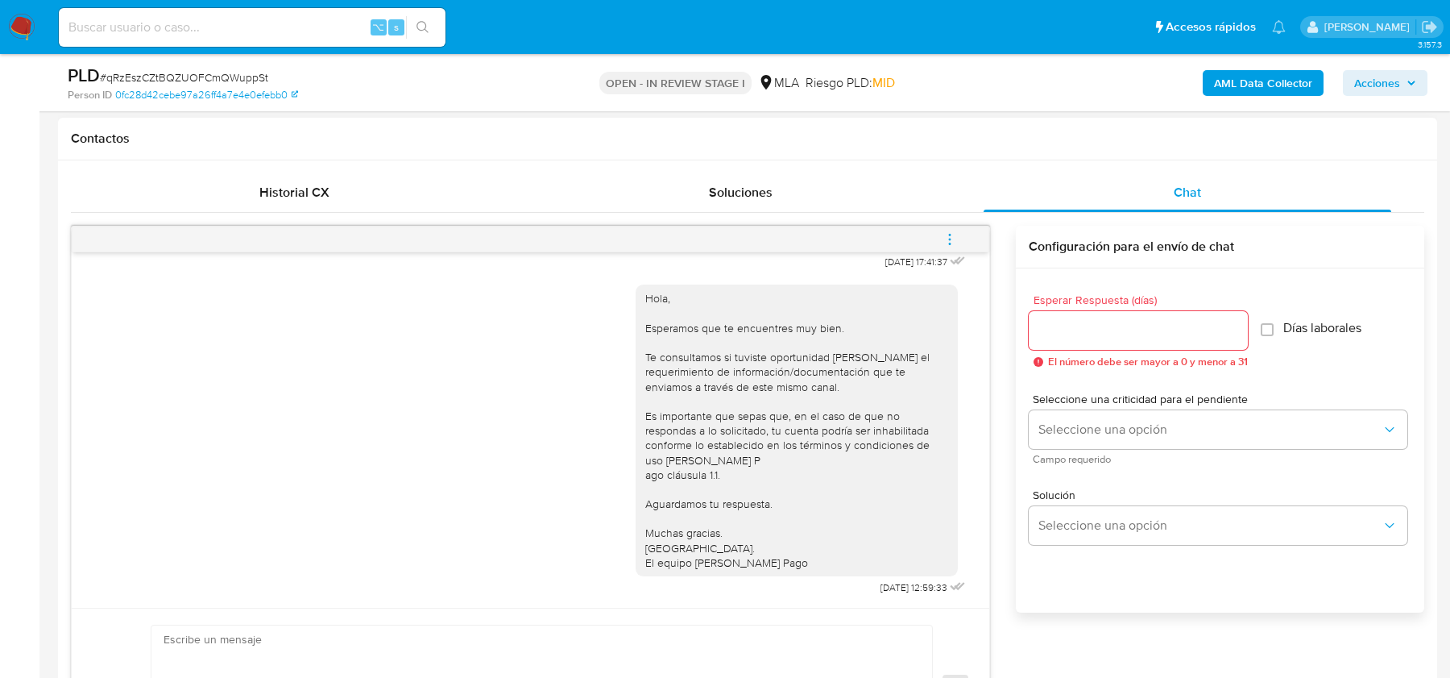
scroll to position [731, 0]
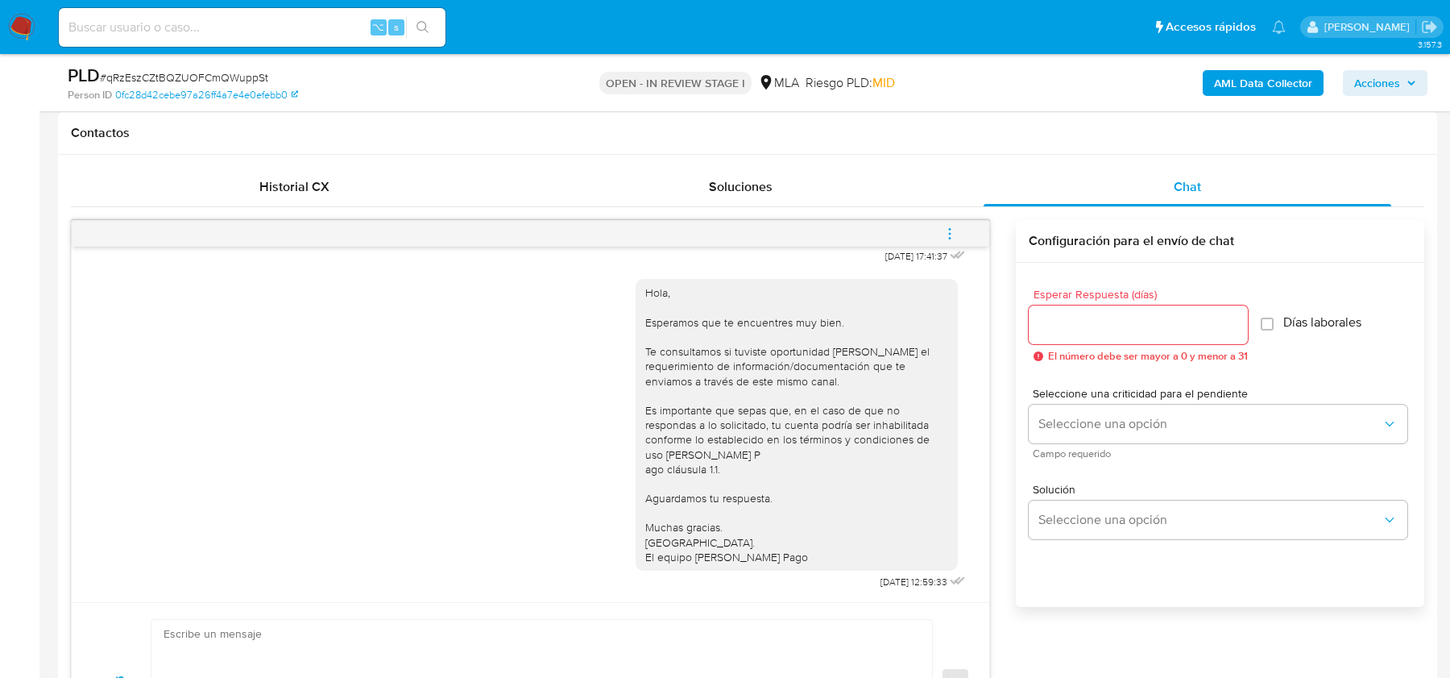
click at [952, 228] on icon "menu-action" at bounding box center [950, 233] width 15 height 15
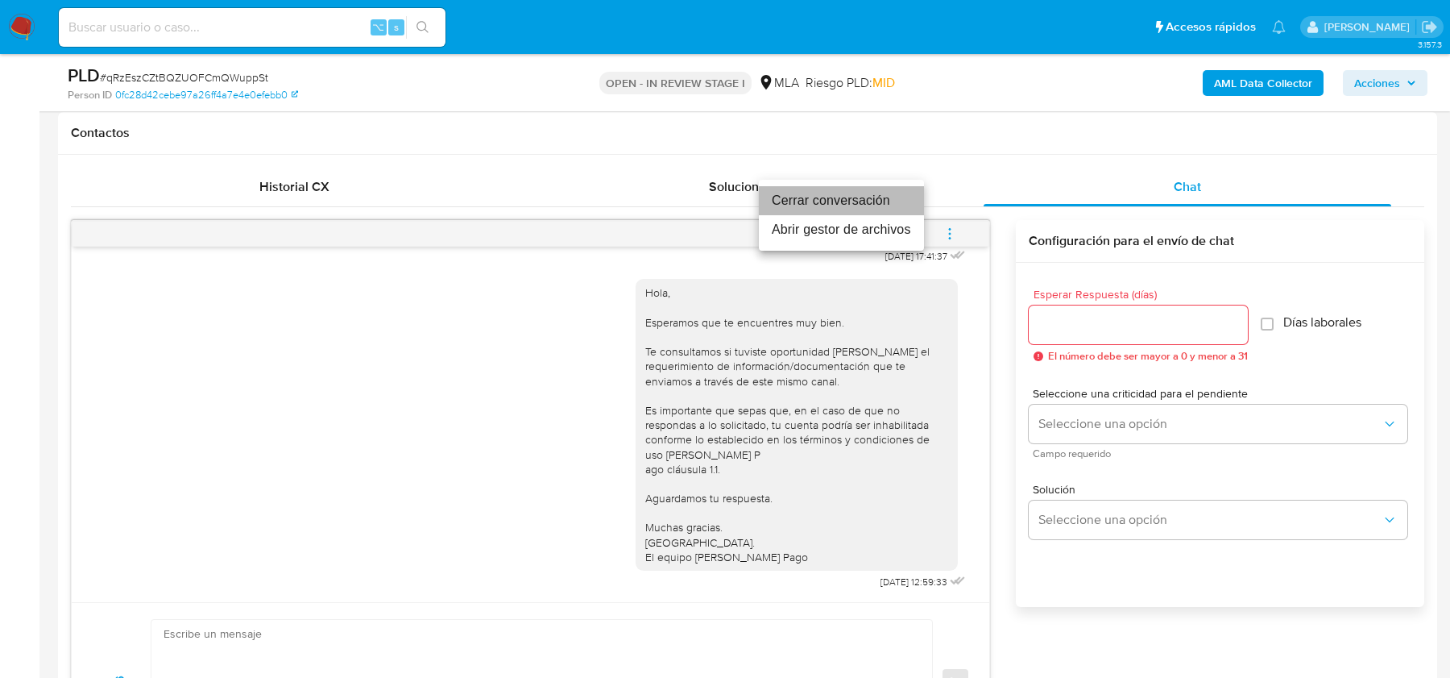
click at [828, 193] on li "Cerrar conversación" at bounding box center [841, 200] width 165 height 29
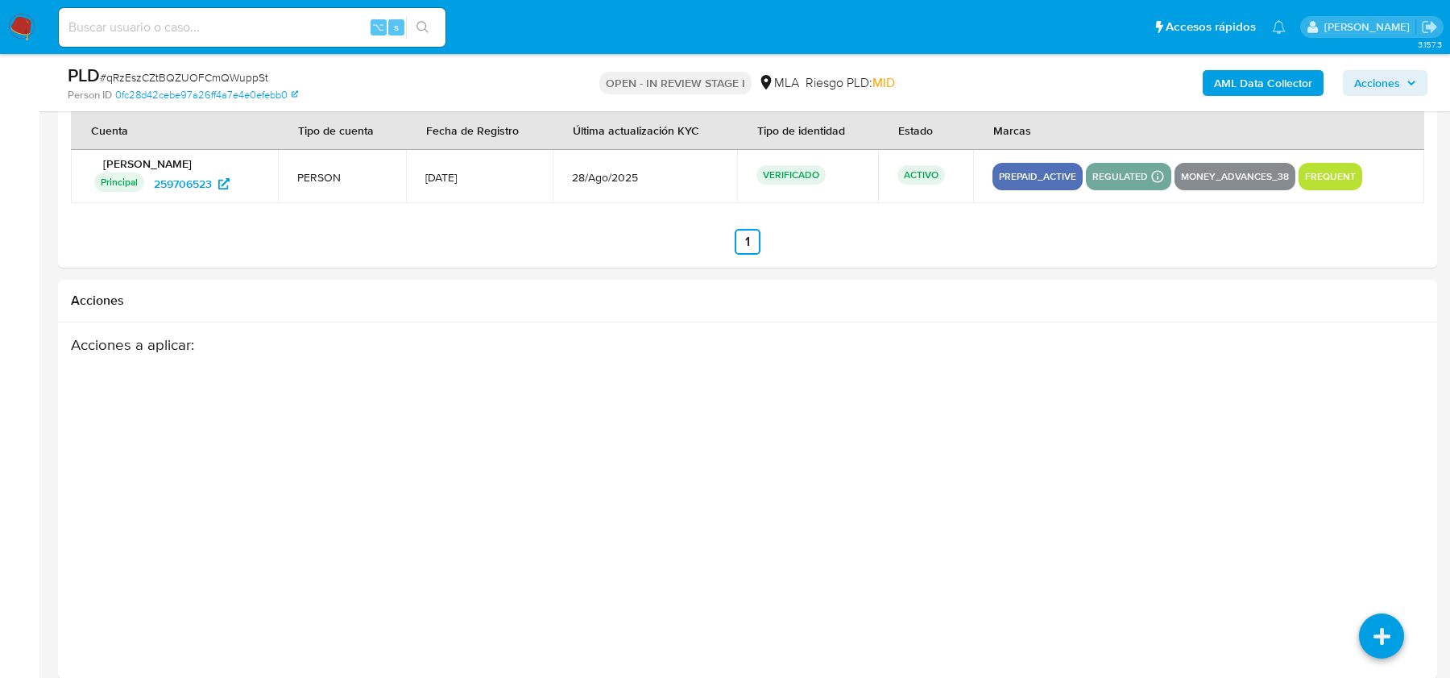
scroll to position [2825, 0]
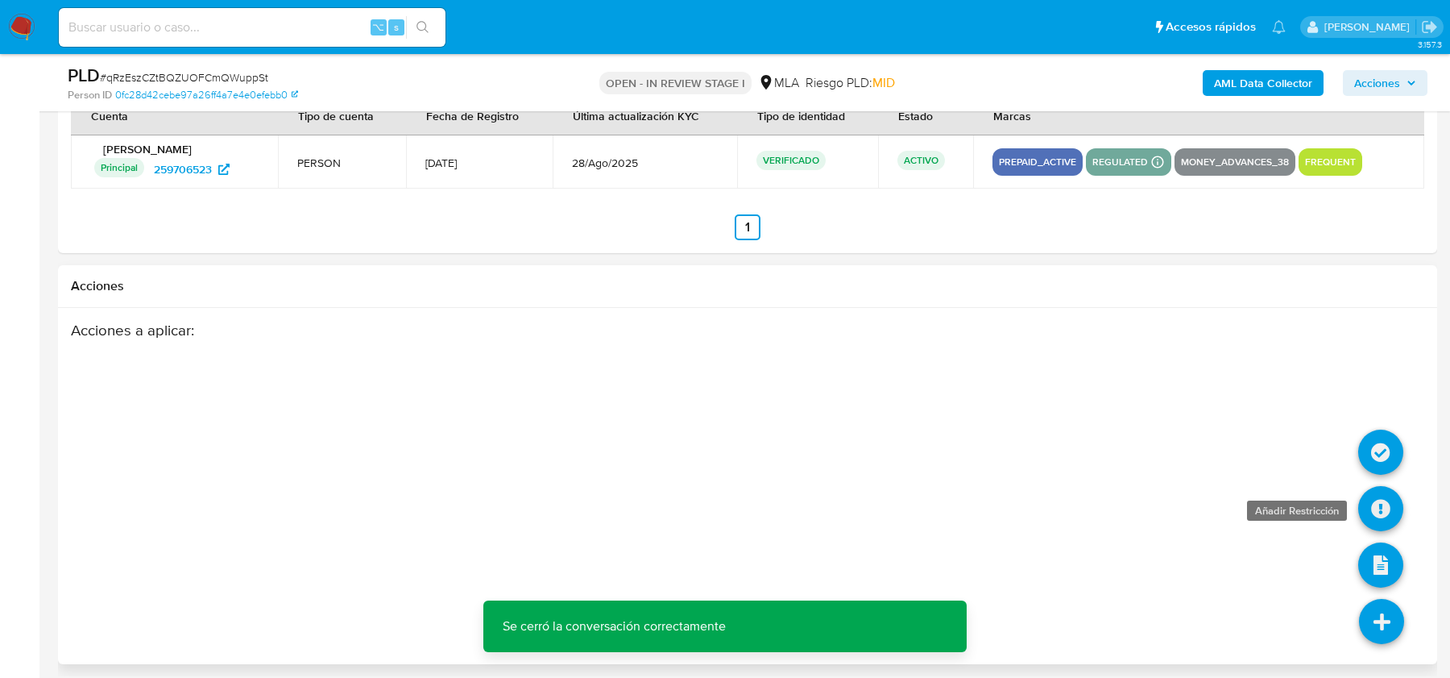
click at [1371, 507] on icon at bounding box center [1381, 508] width 45 height 45
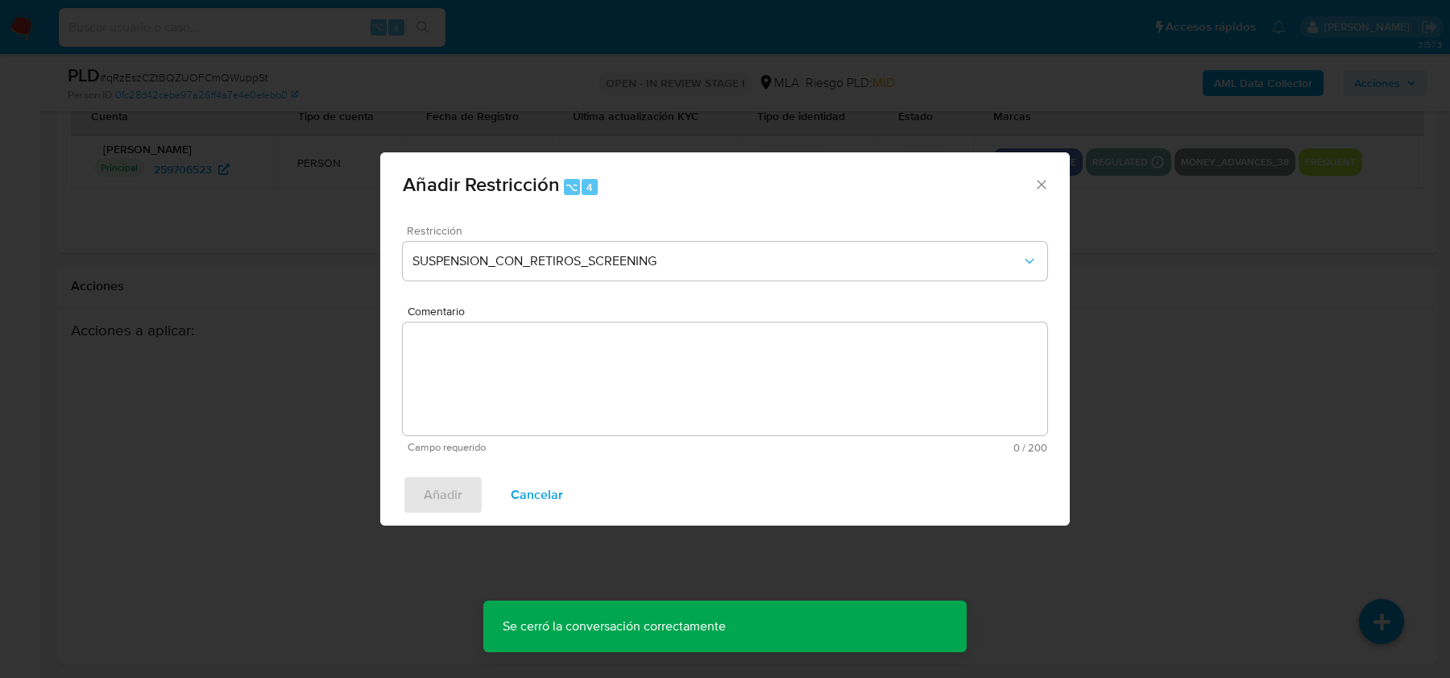
click at [559, 283] on div "Restricción SUSPENSION_CON_RETIROS_SCREENING" at bounding box center [725, 263] width 645 height 77
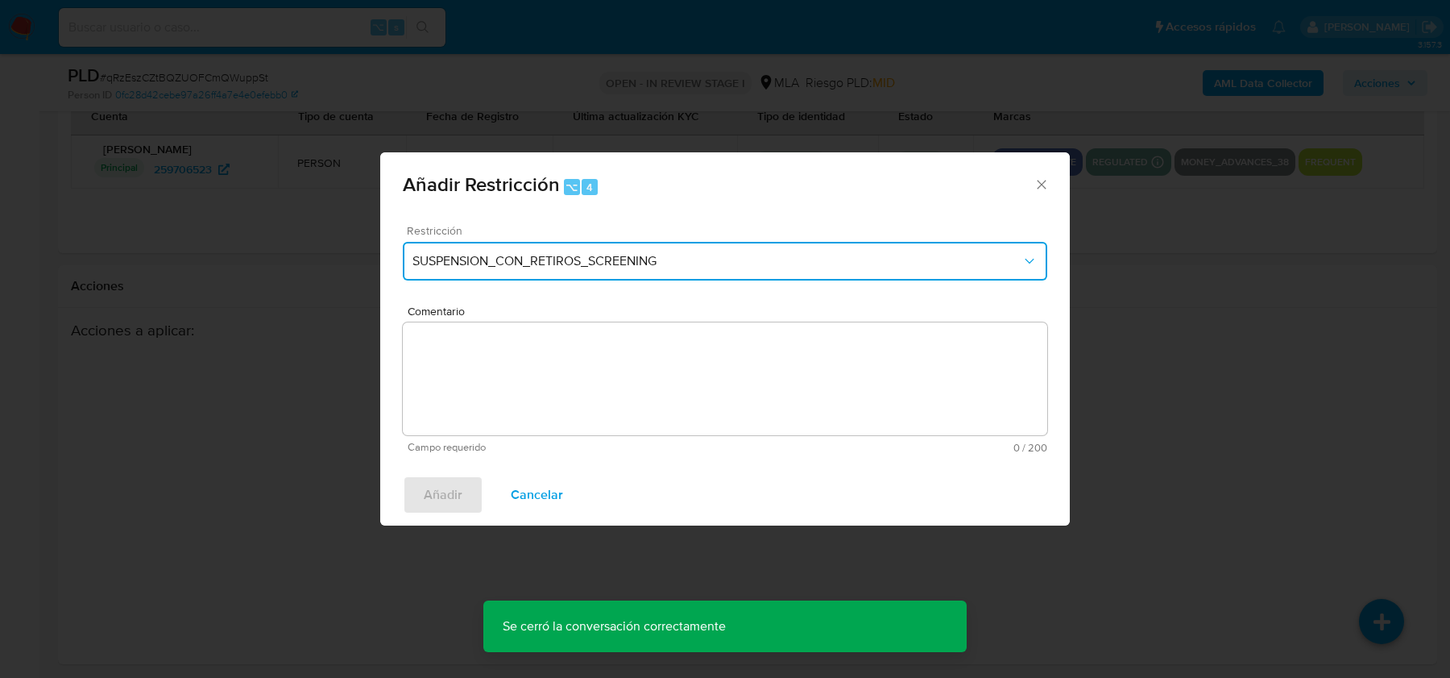
click at [559, 259] on span "SUSPENSION_CON_RETIROS_SCREENING" at bounding box center [717, 261] width 609 height 16
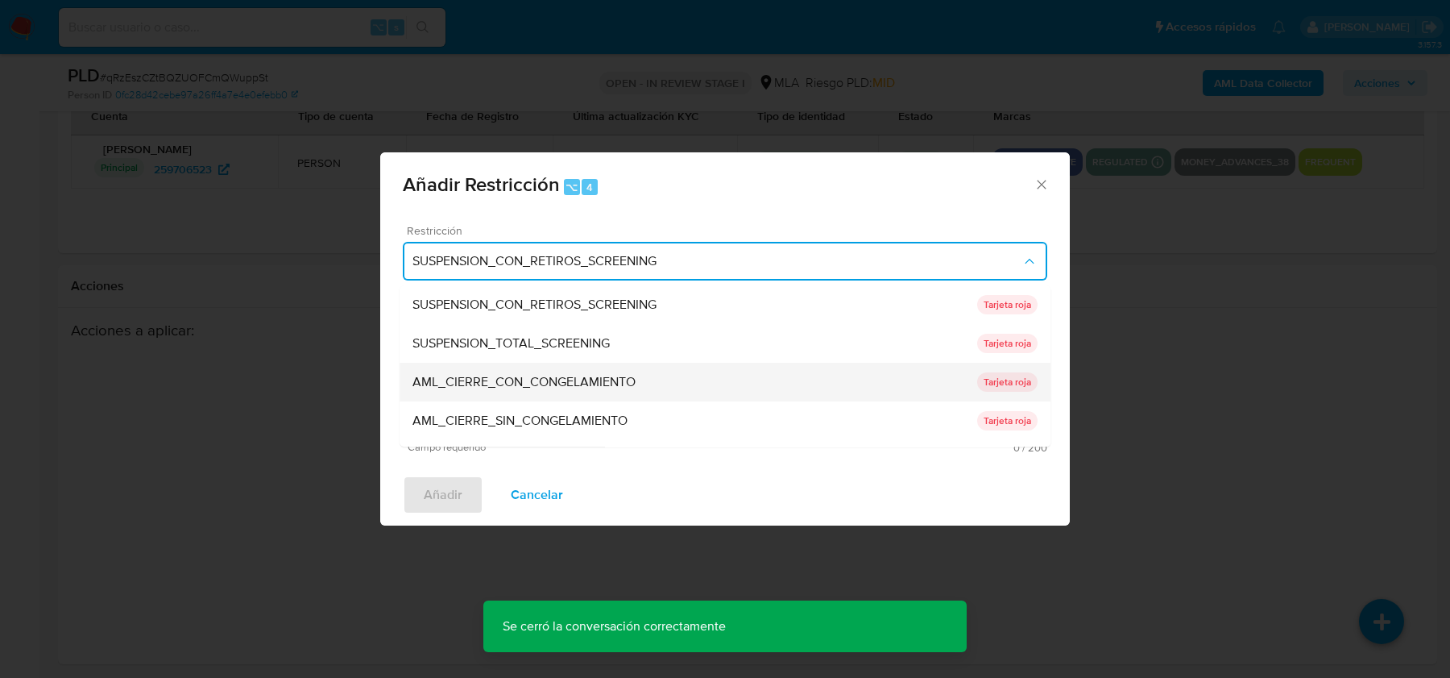
scroll to position [341, 0]
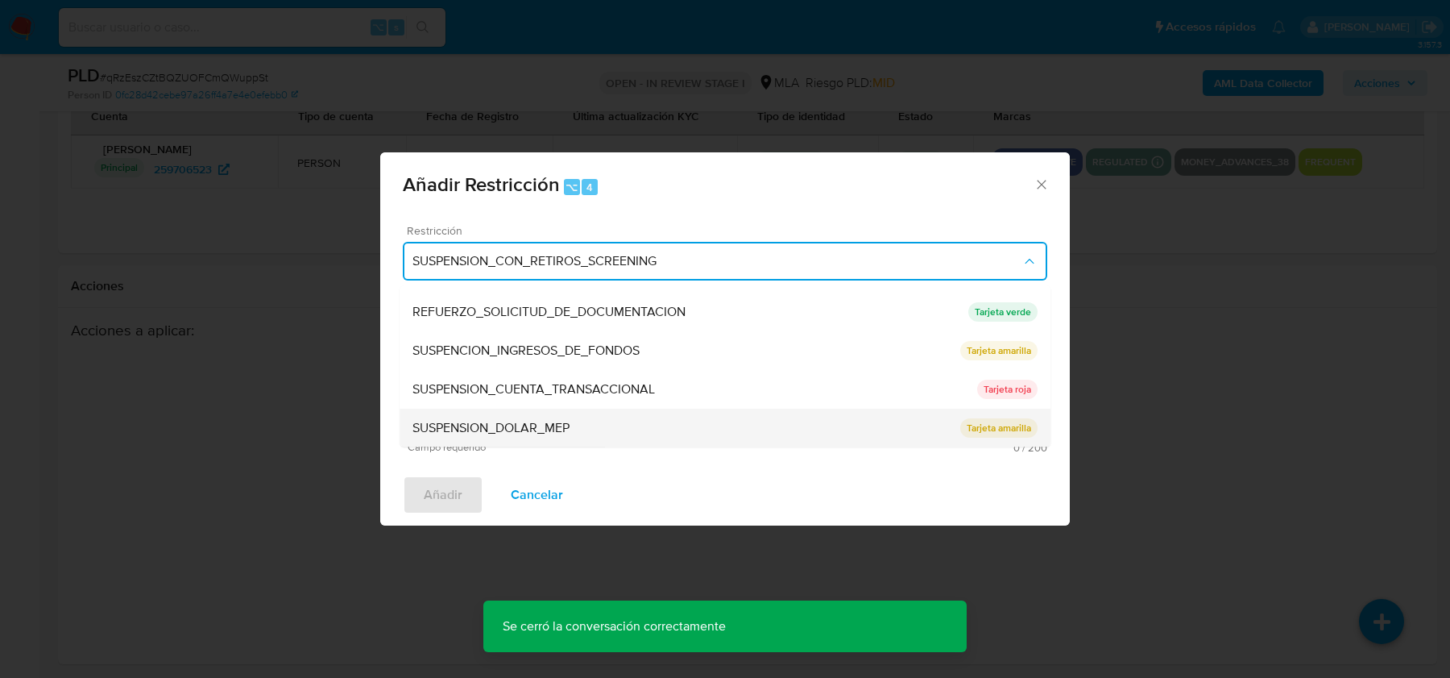
click at [526, 409] on div "SUSPENSION_DOLAR_MEP" at bounding box center [687, 428] width 548 height 39
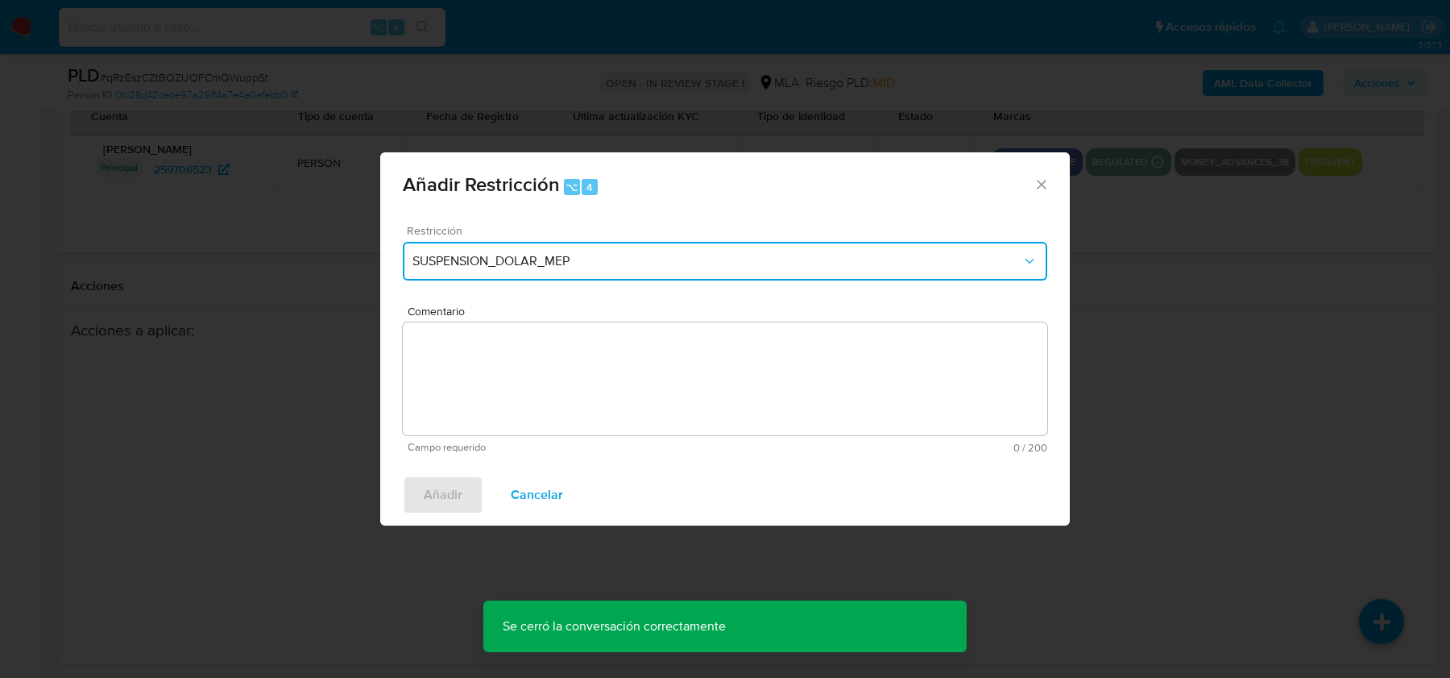
click at [571, 261] on span "SUSPENSION_DOLAR_MEP" at bounding box center [717, 261] width 609 height 16
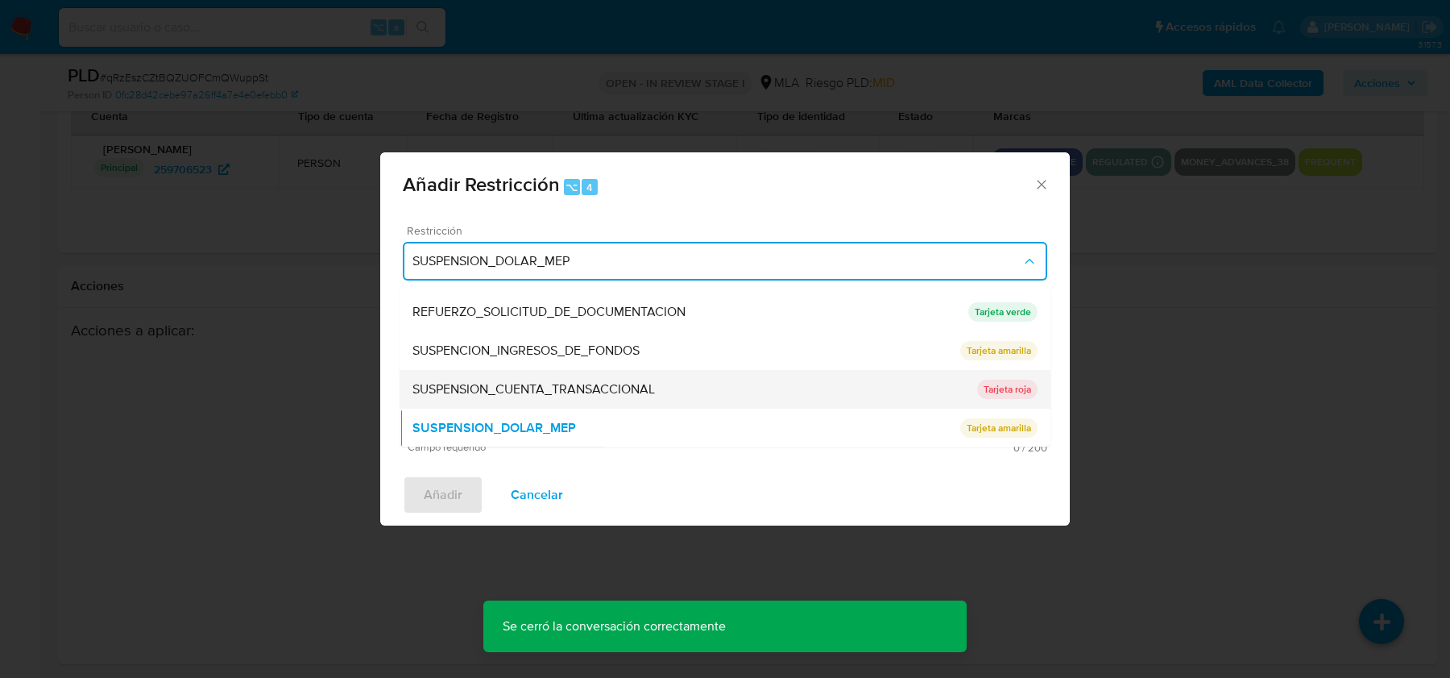
click at [545, 401] on div "SUSPENSION_CUENTA_TRANSACCIONAL" at bounding box center [695, 389] width 565 height 39
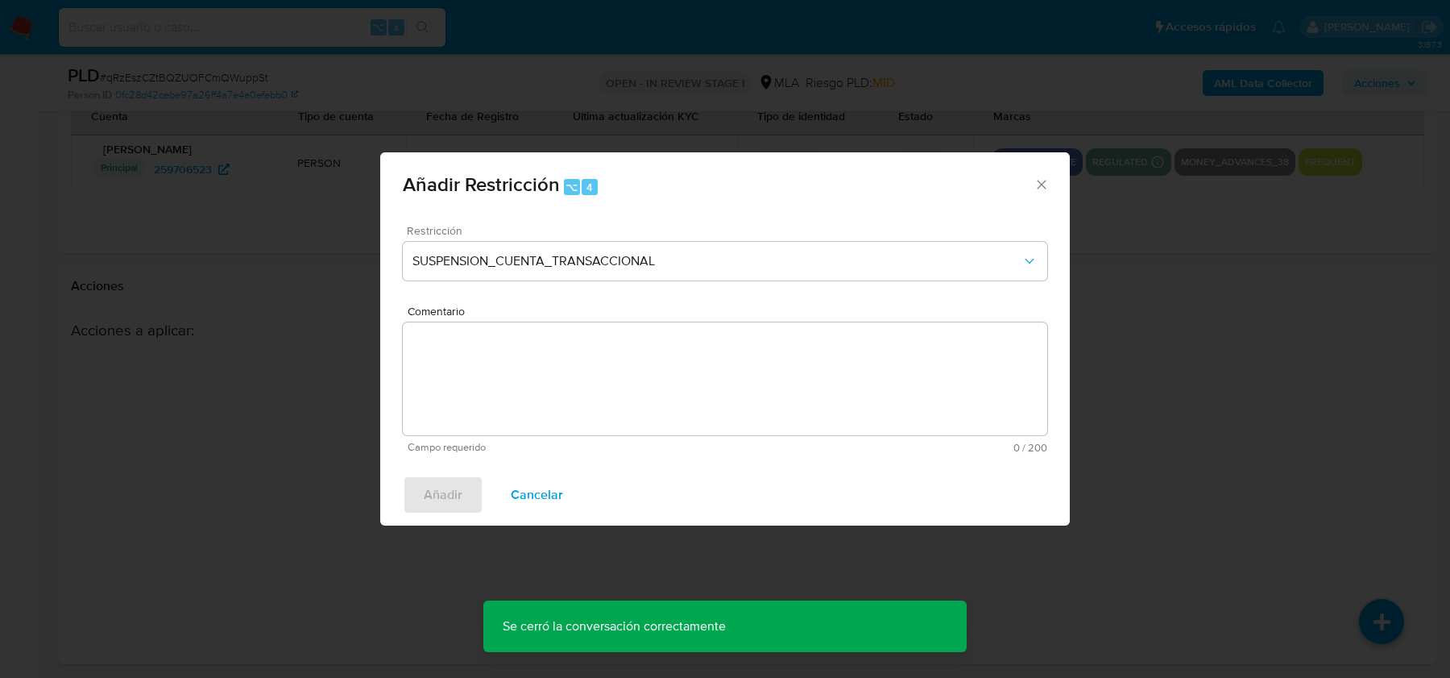
click at [545, 402] on textarea "Comentario" at bounding box center [725, 378] width 645 height 113
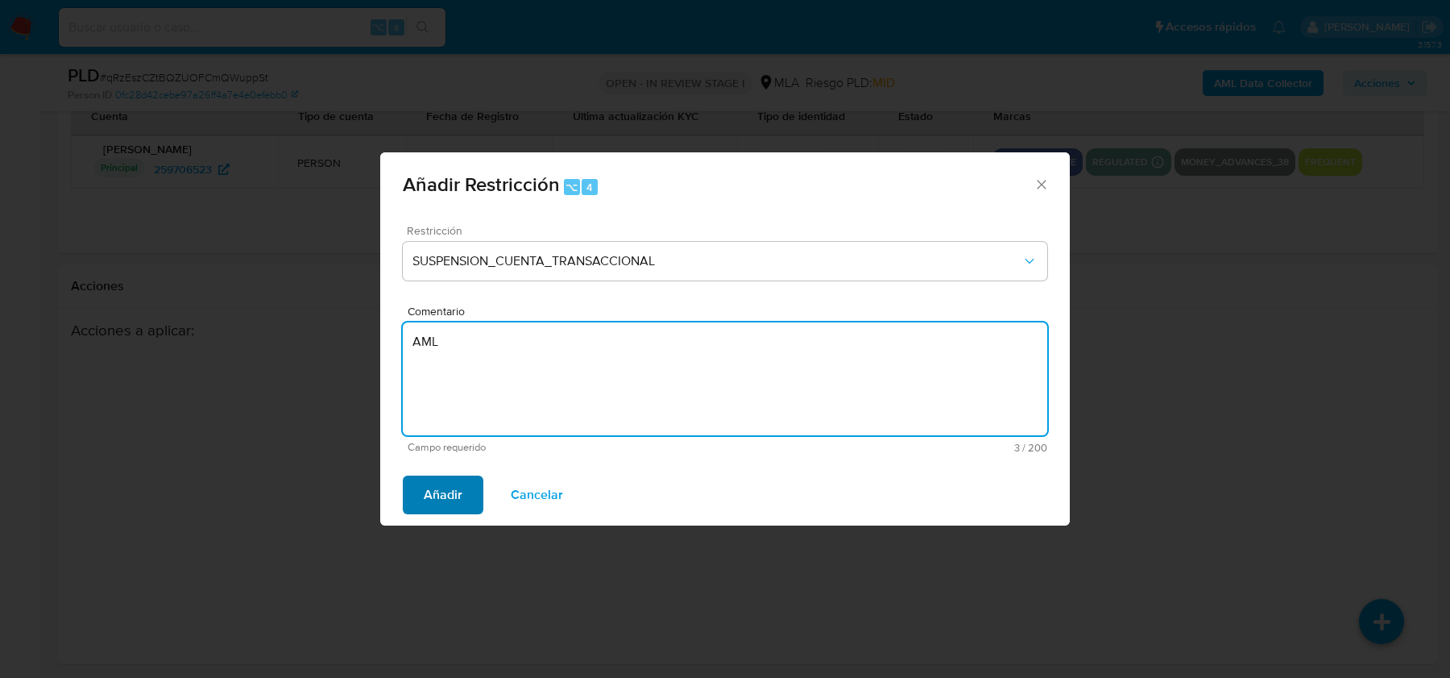
type textarea "AML"
click at [430, 489] on span "Añadir" at bounding box center [443, 494] width 39 height 35
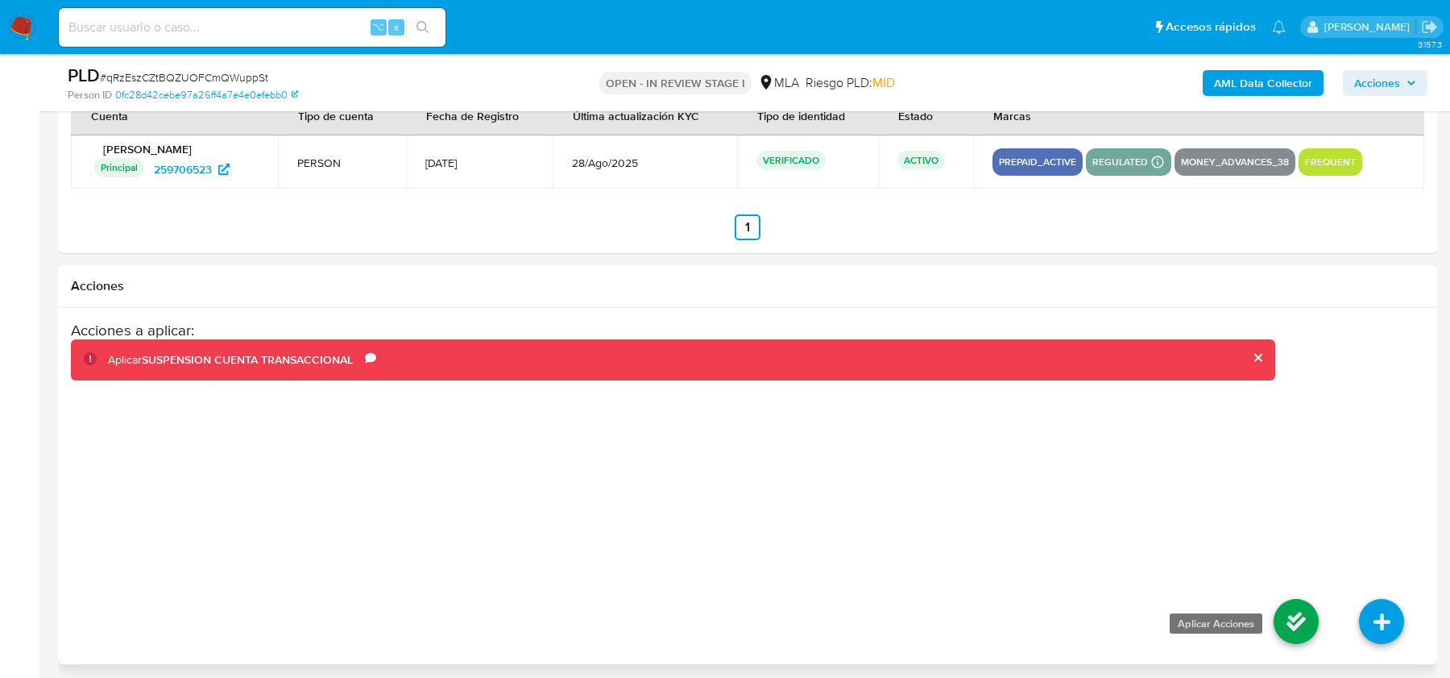
click at [1279, 614] on icon at bounding box center [1296, 621] width 45 height 45
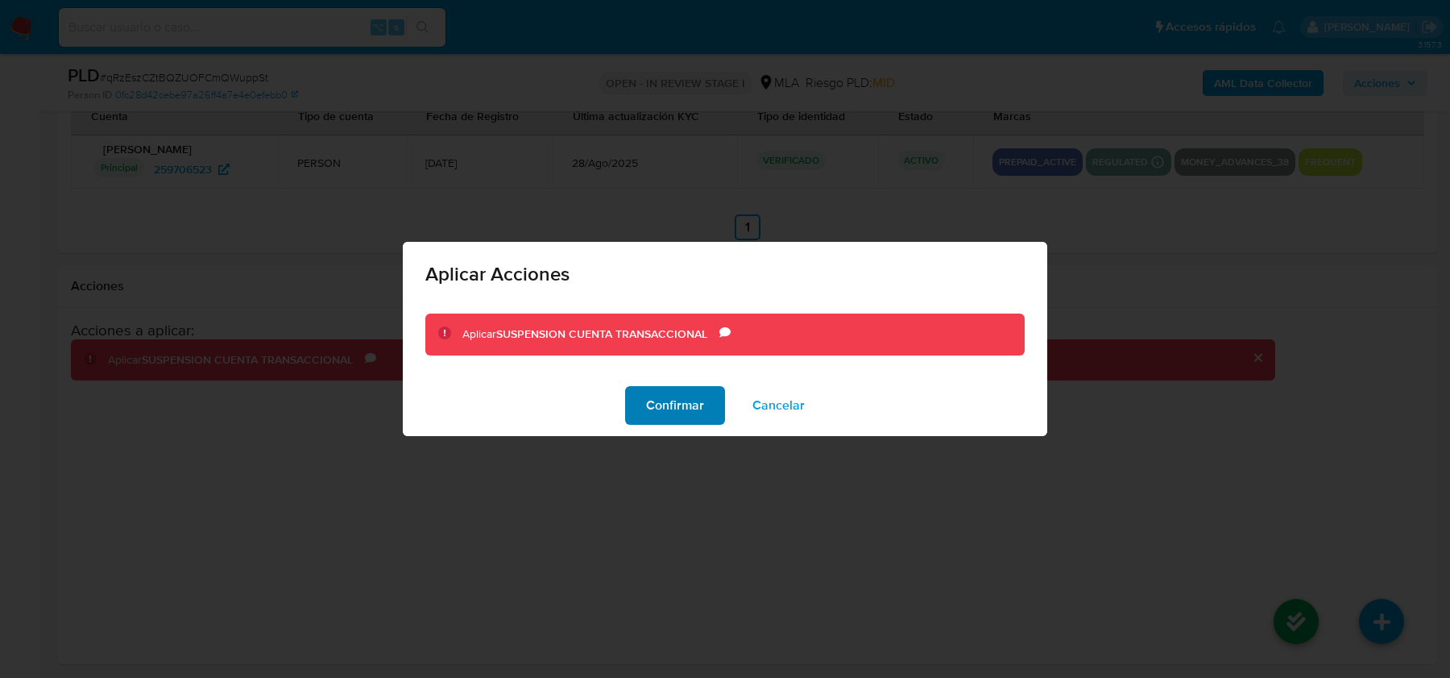
click at [658, 392] on span "Confirmar" at bounding box center [675, 405] width 58 height 35
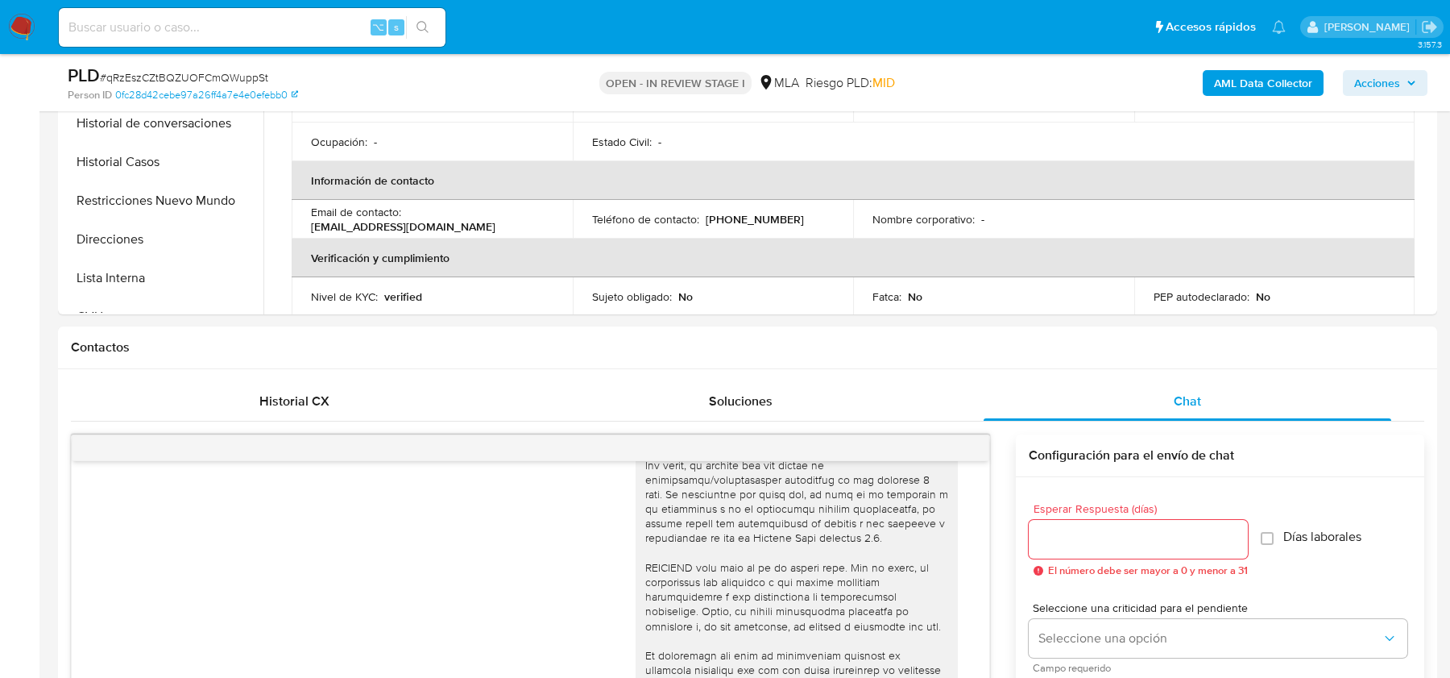
scroll to position [400, 0]
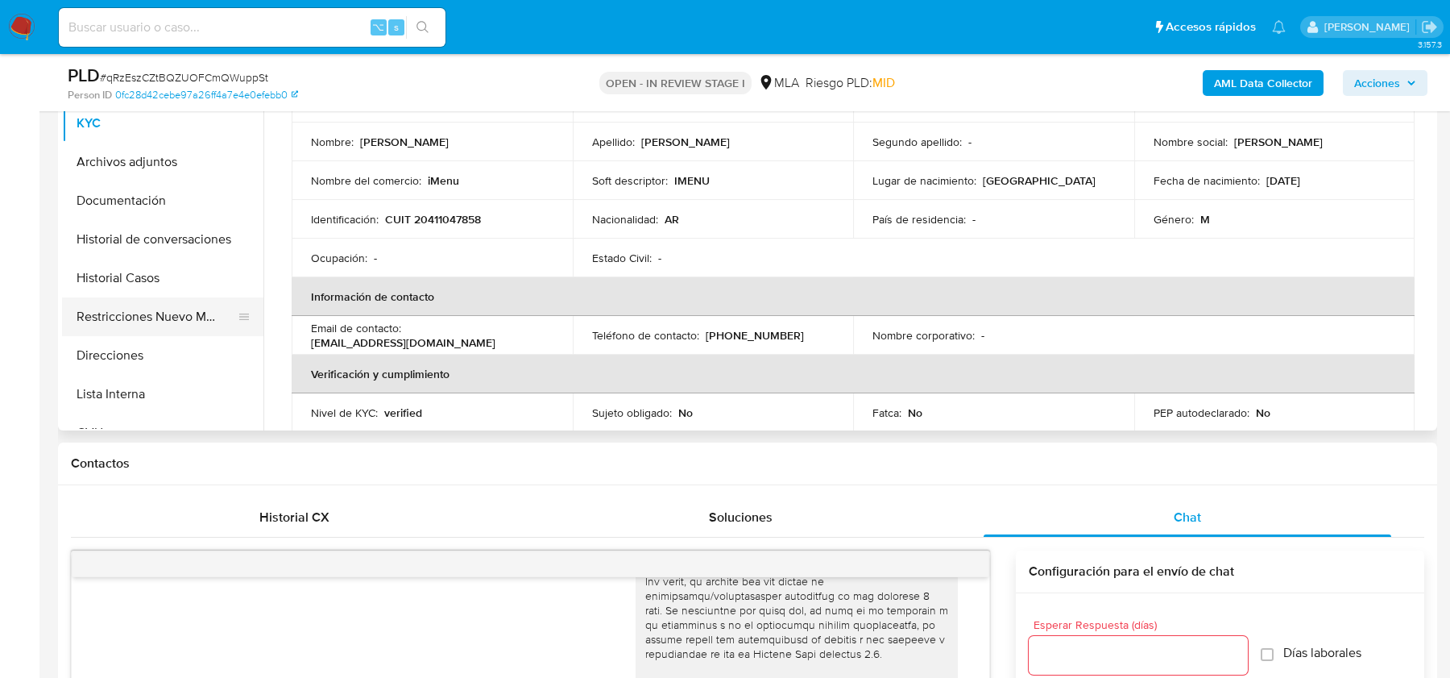
click at [179, 319] on button "Restricciones Nuevo Mundo" at bounding box center [156, 316] width 189 height 39
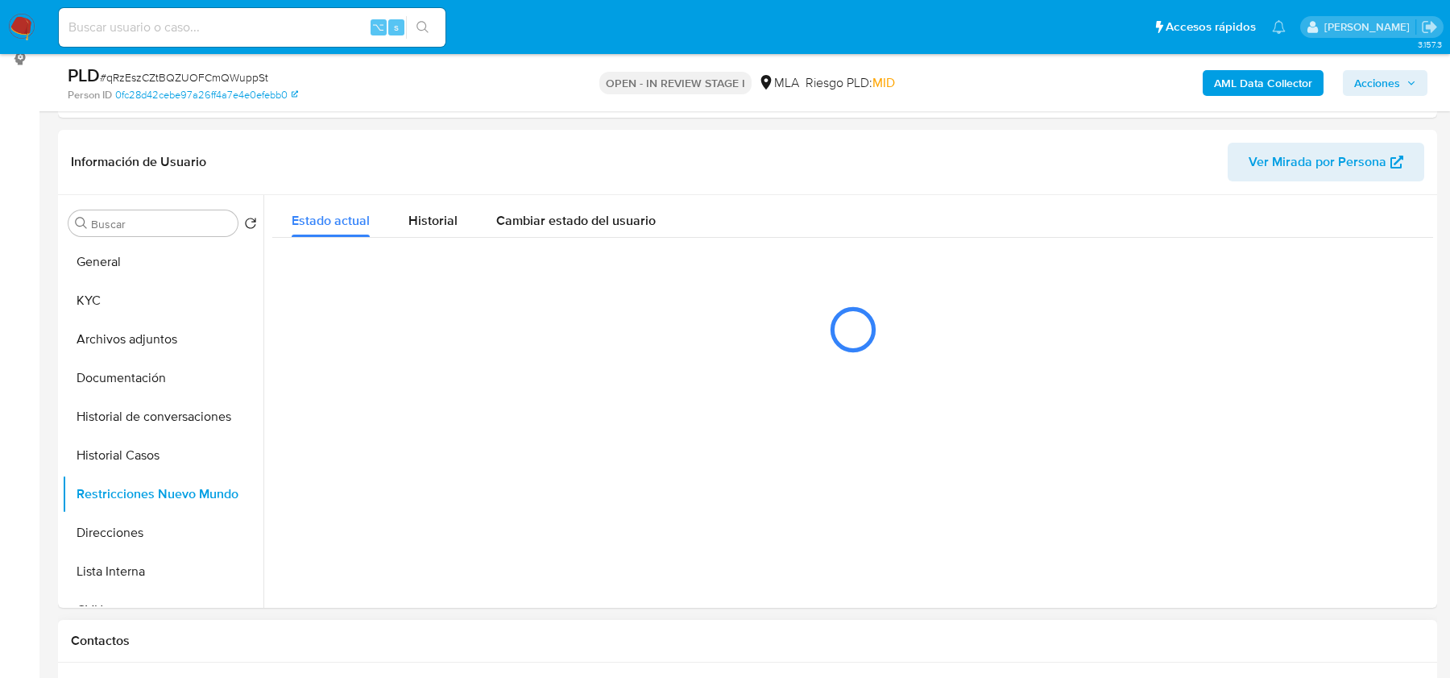
scroll to position [208, 0]
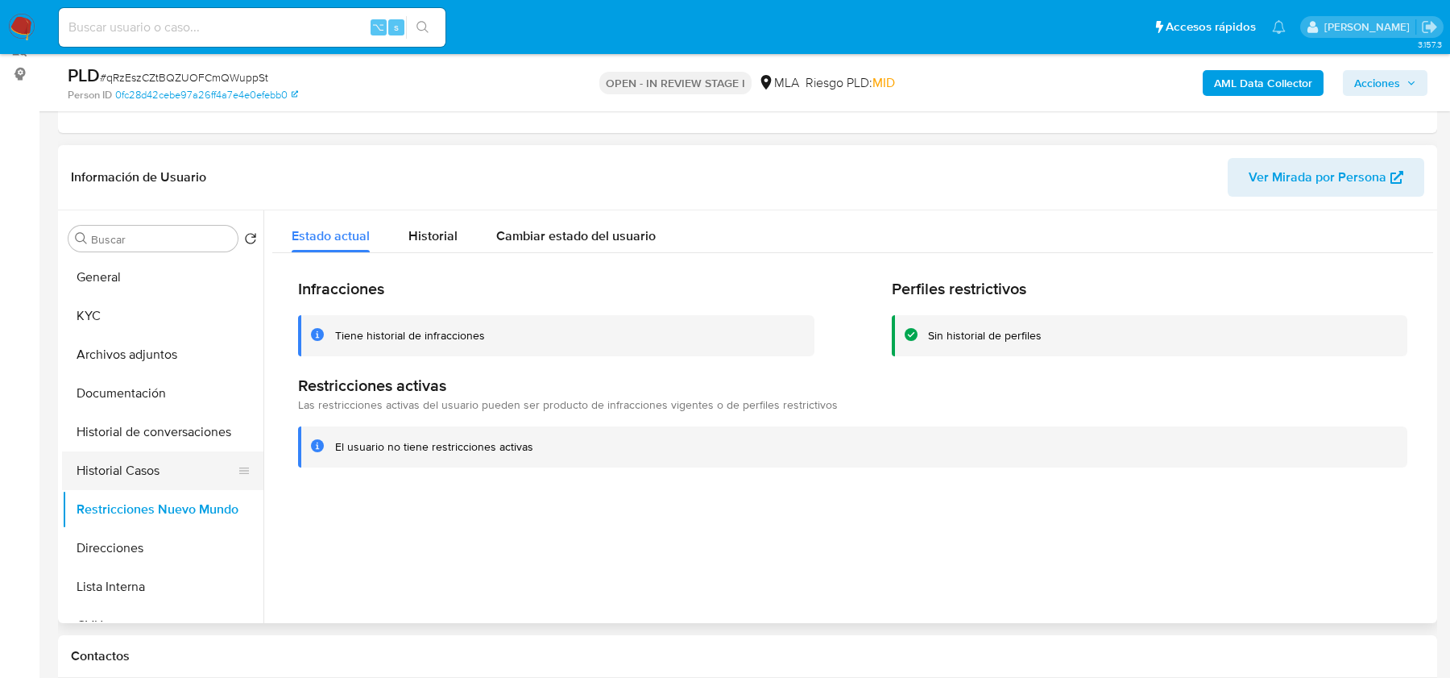
click at [123, 466] on button "Historial Casos" at bounding box center [156, 470] width 189 height 39
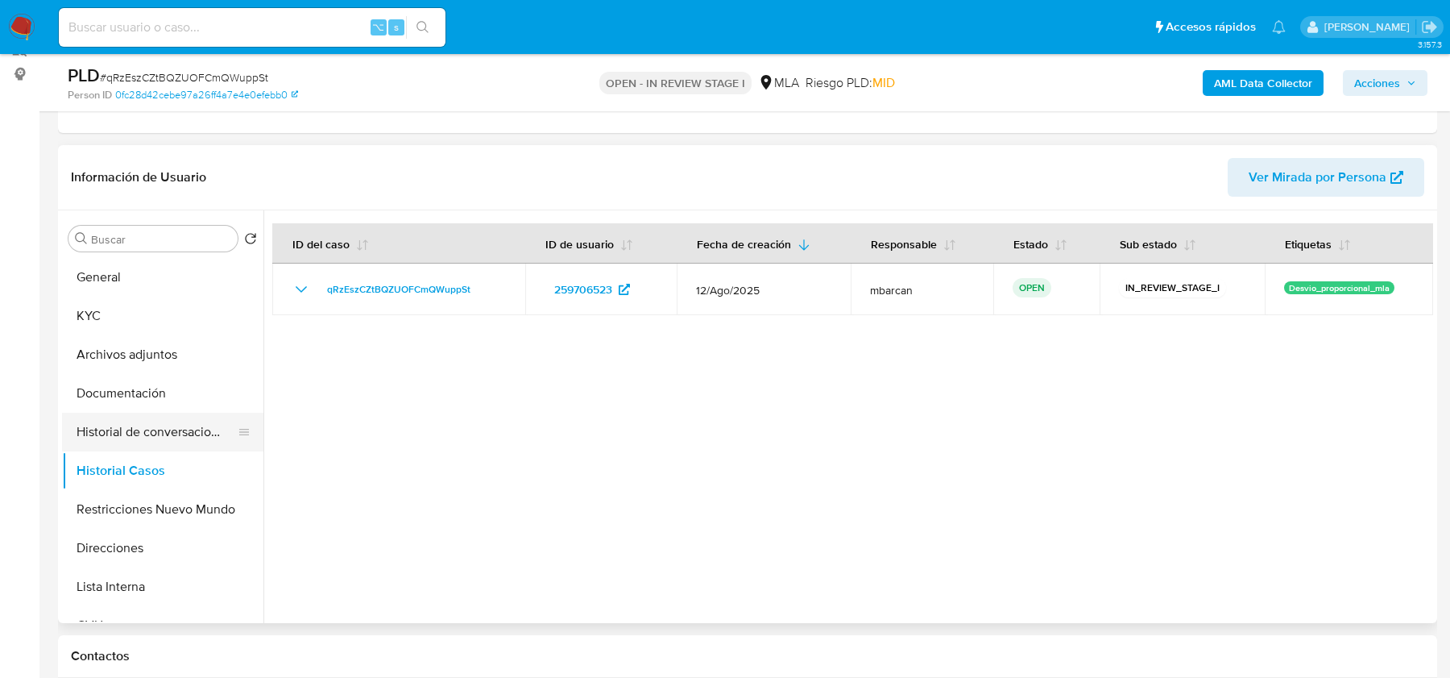
click at [126, 428] on button "Historial de conversaciones" at bounding box center [156, 432] width 189 height 39
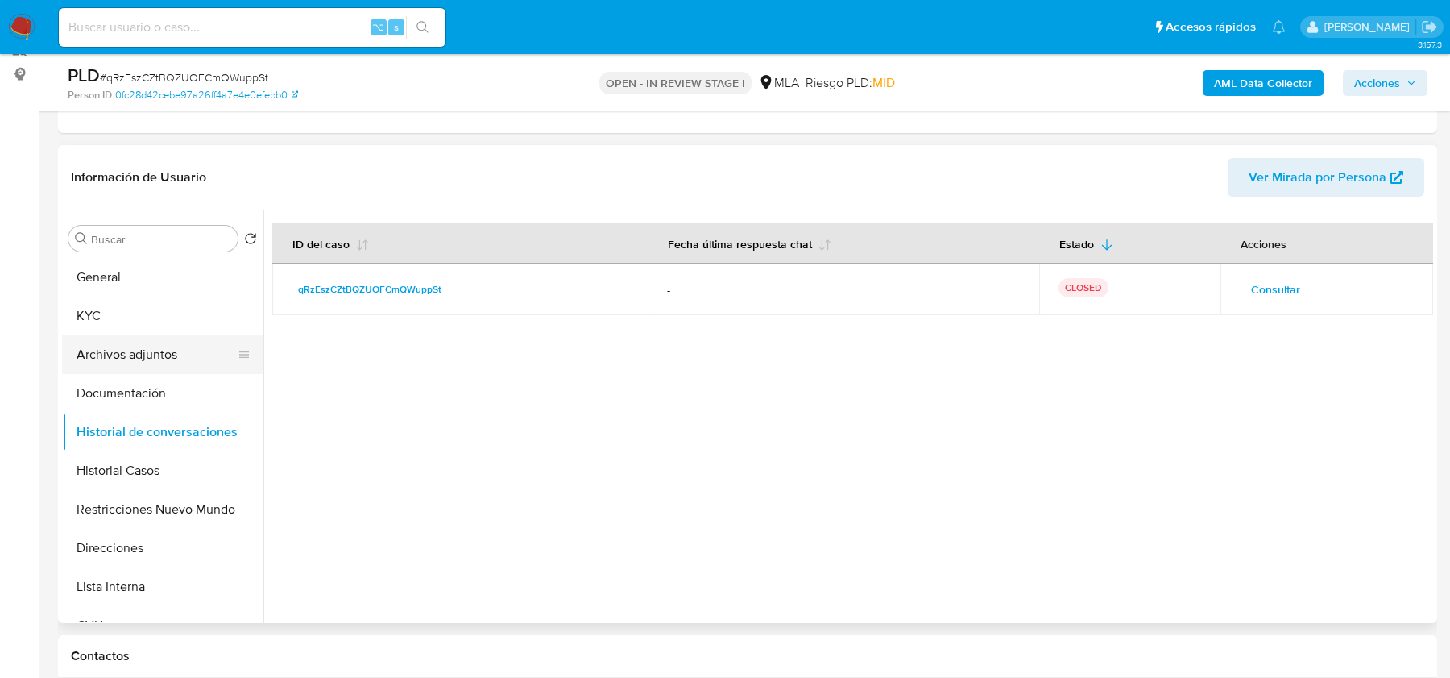
click at [125, 351] on button "Archivos adjuntos" at bounding box center [156, 354] width 189 height 39
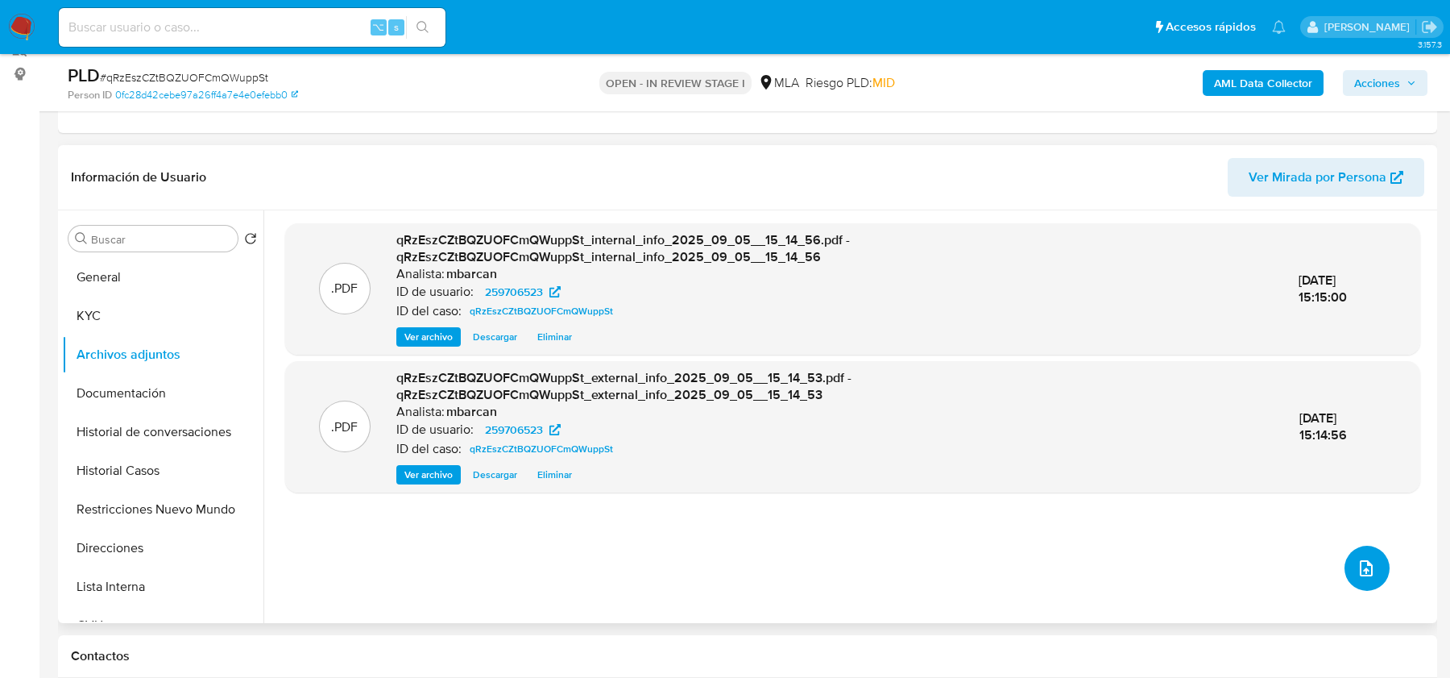
click at [1359, 560] on icon "upload-file" at bounding box center [1366, 567] width 19 height 19
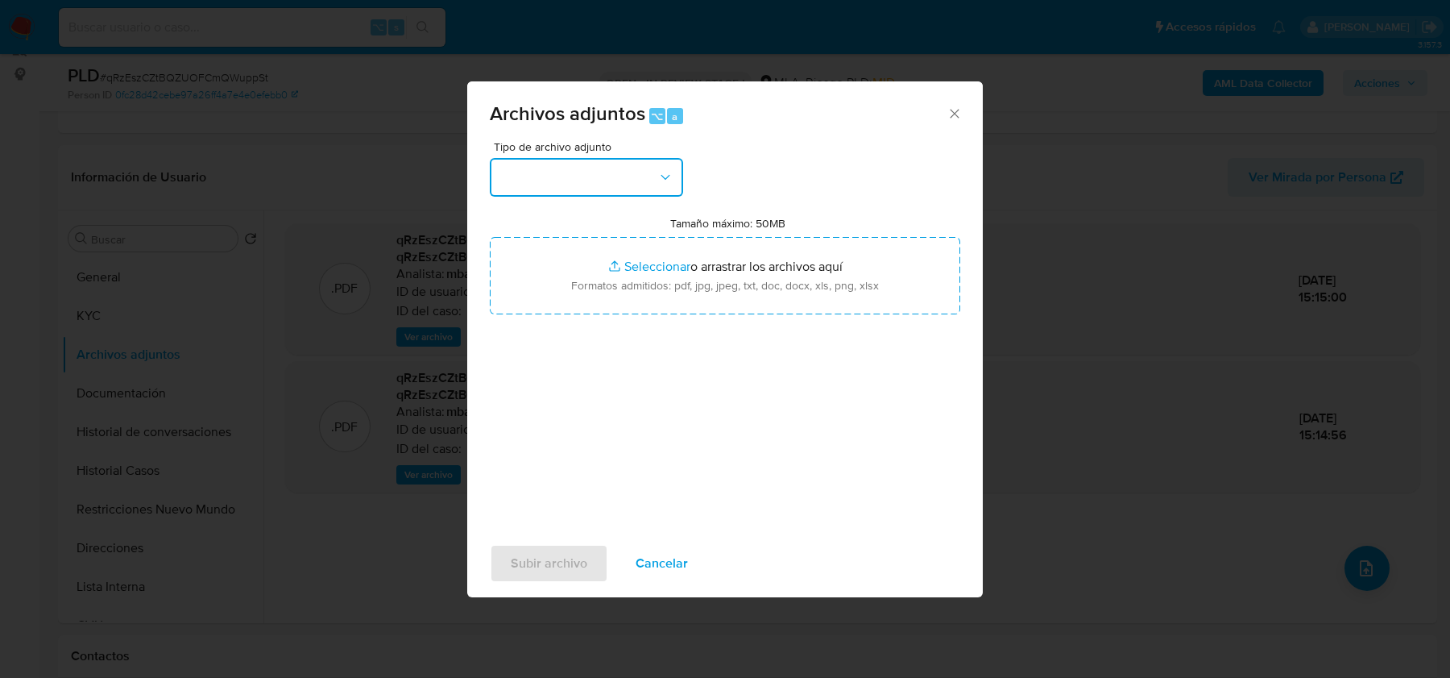
click at [575, 177] on button "button" at bounding box center [586, 177] width 193 height 39
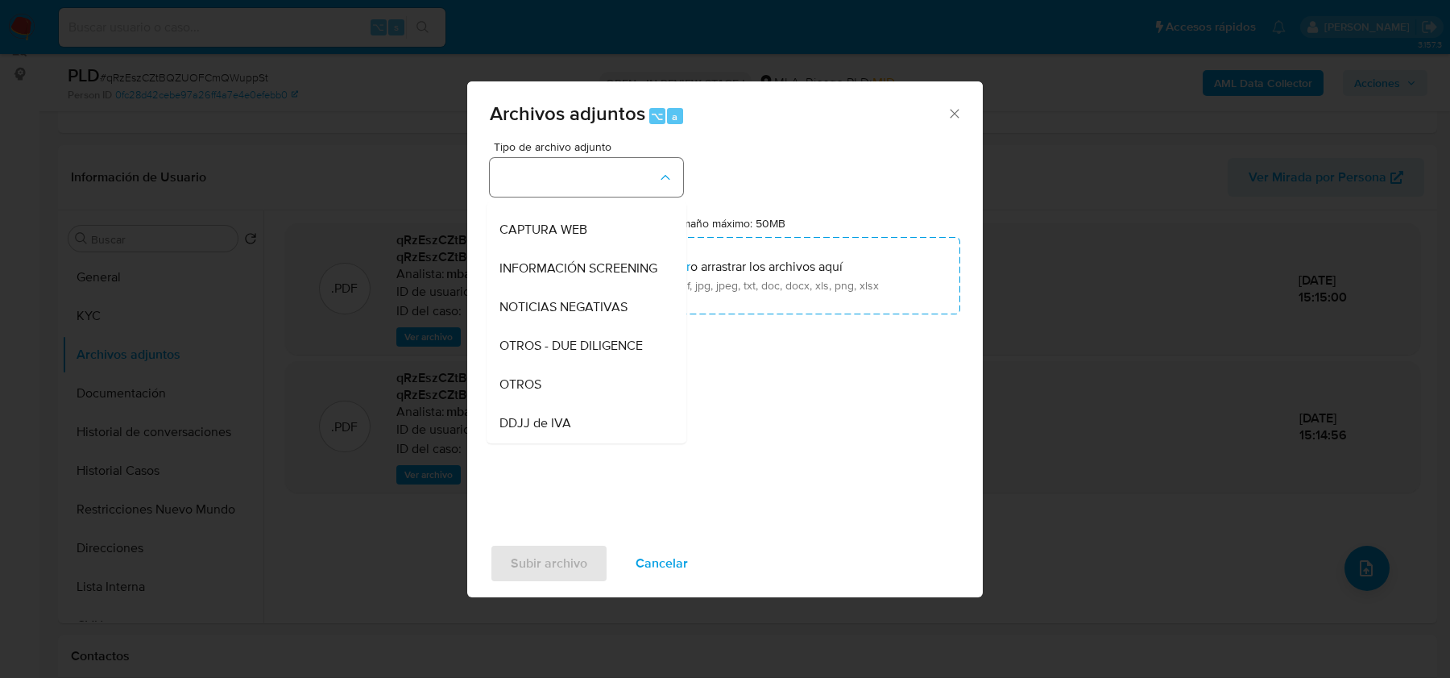
scroll to position [151, 0]
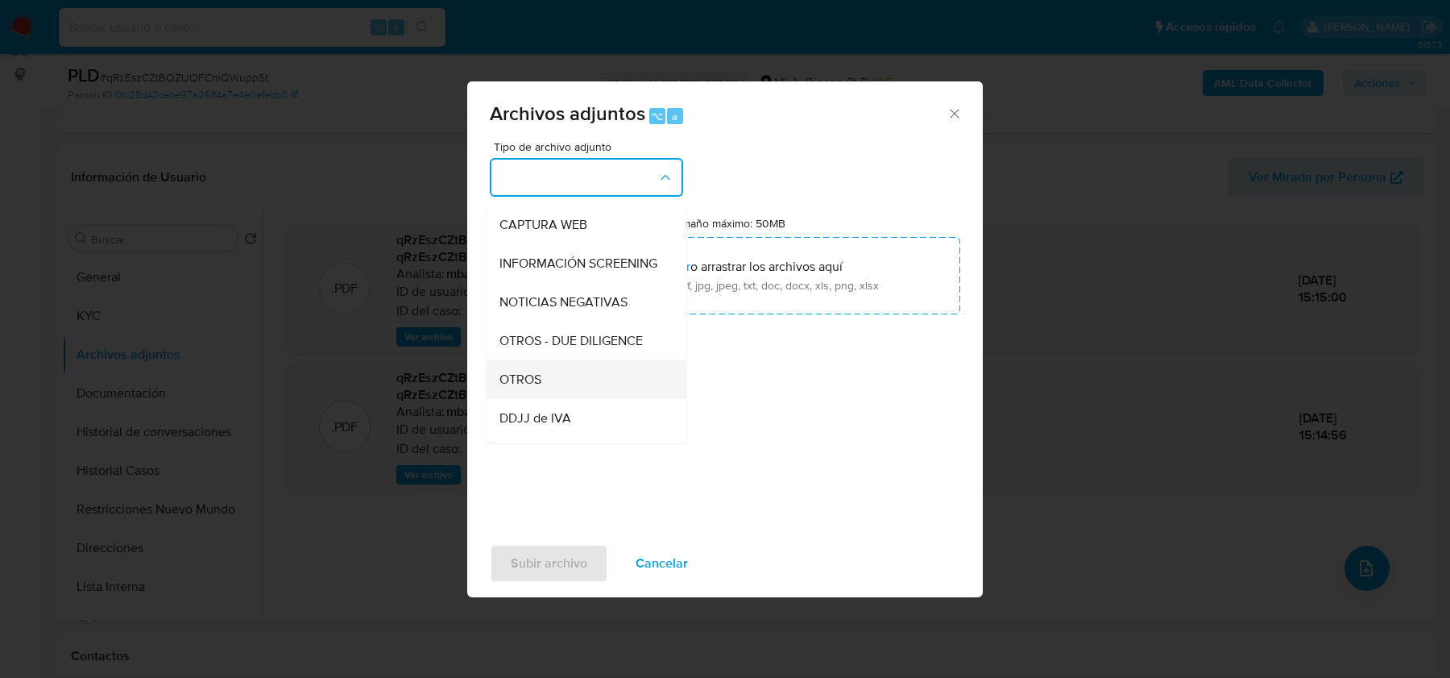
click at [546, 367] on div "OTROS" at bounding box center [582, 379] width 164 height 39
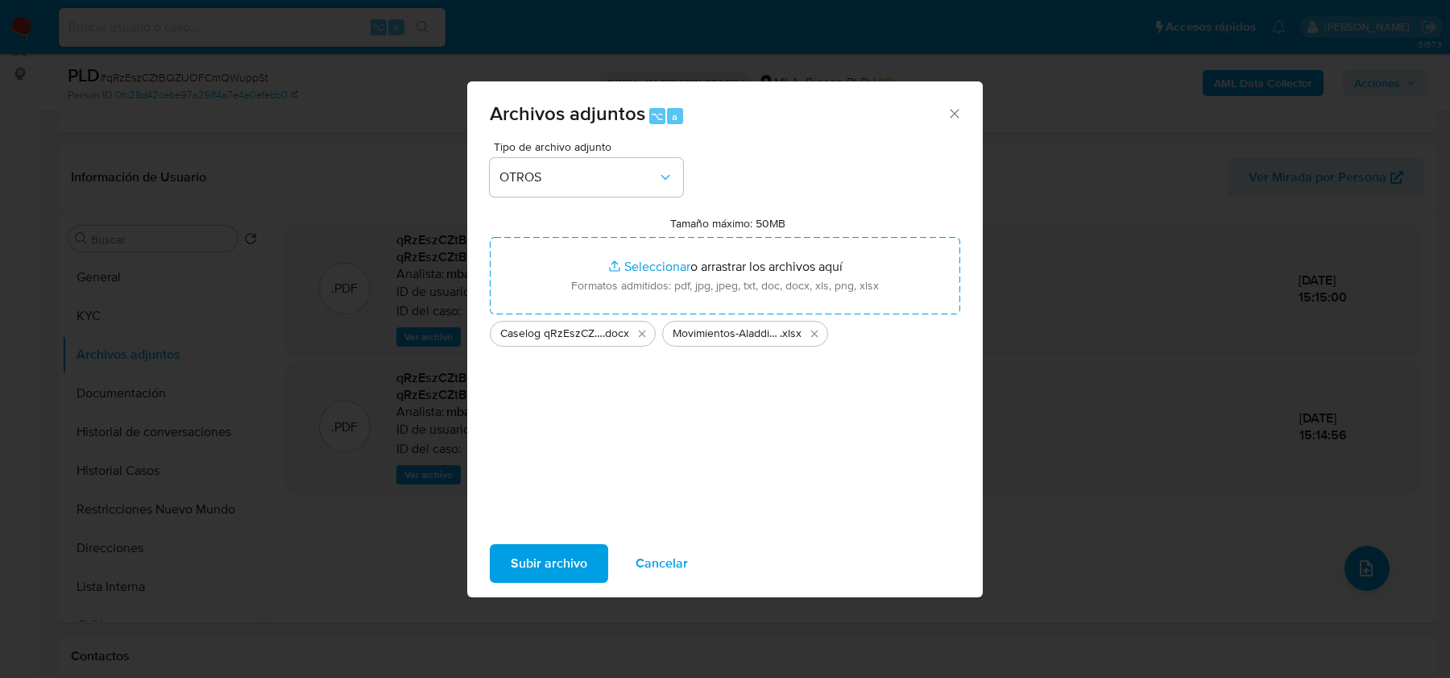
click at [547, 566] on span "Subir archivo" at bounding box center [549, 563] width 77 height 35
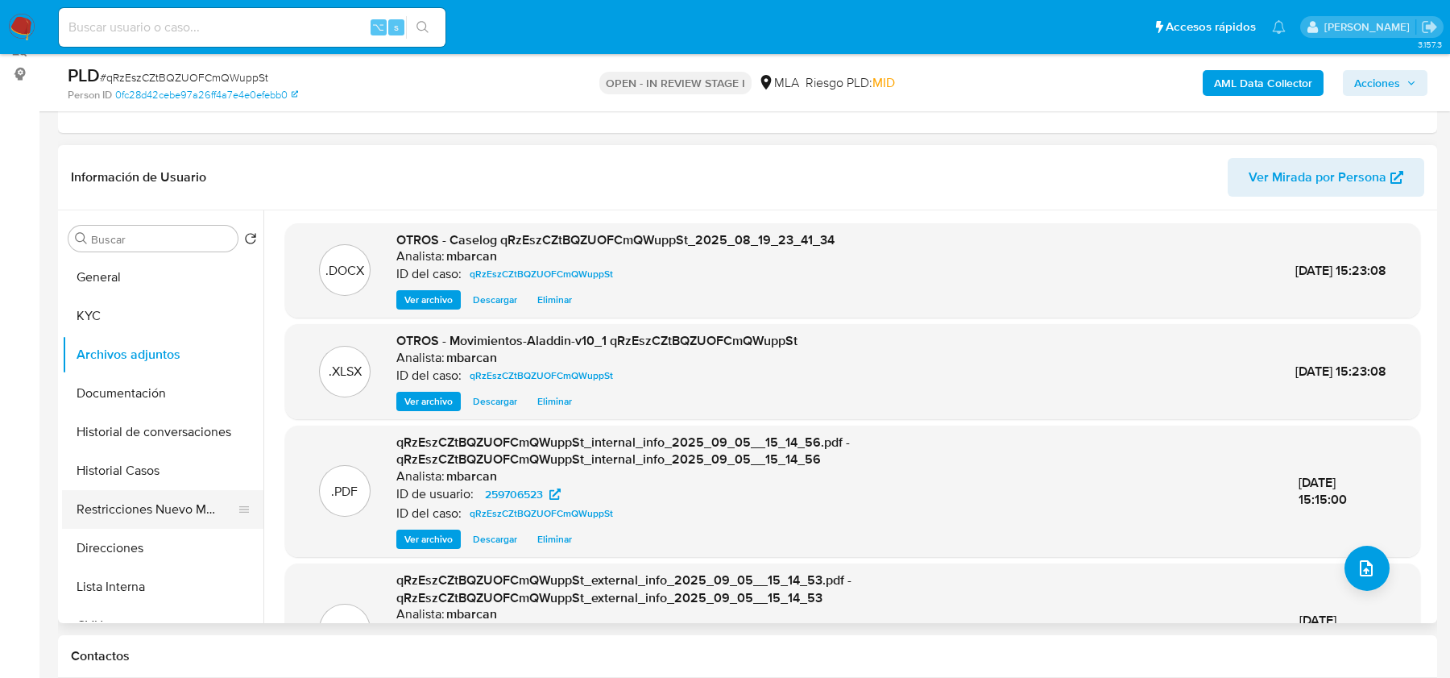
click at [138, 497] on button "Restricciones Nuevo Mundo" at bounding box center [156, 509] width 189 height 39
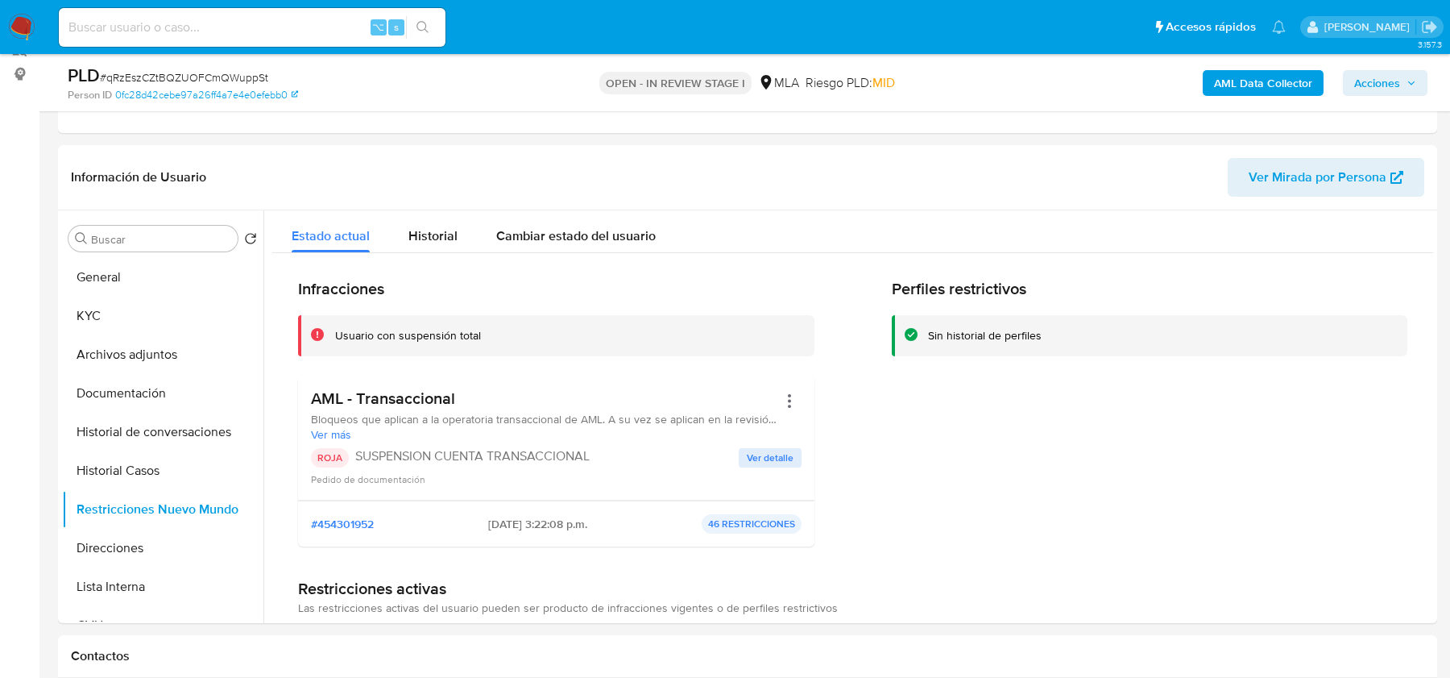
click at [1387, 78] on span "Acciones" at bounding box center [1378, 83] width 46 height 26
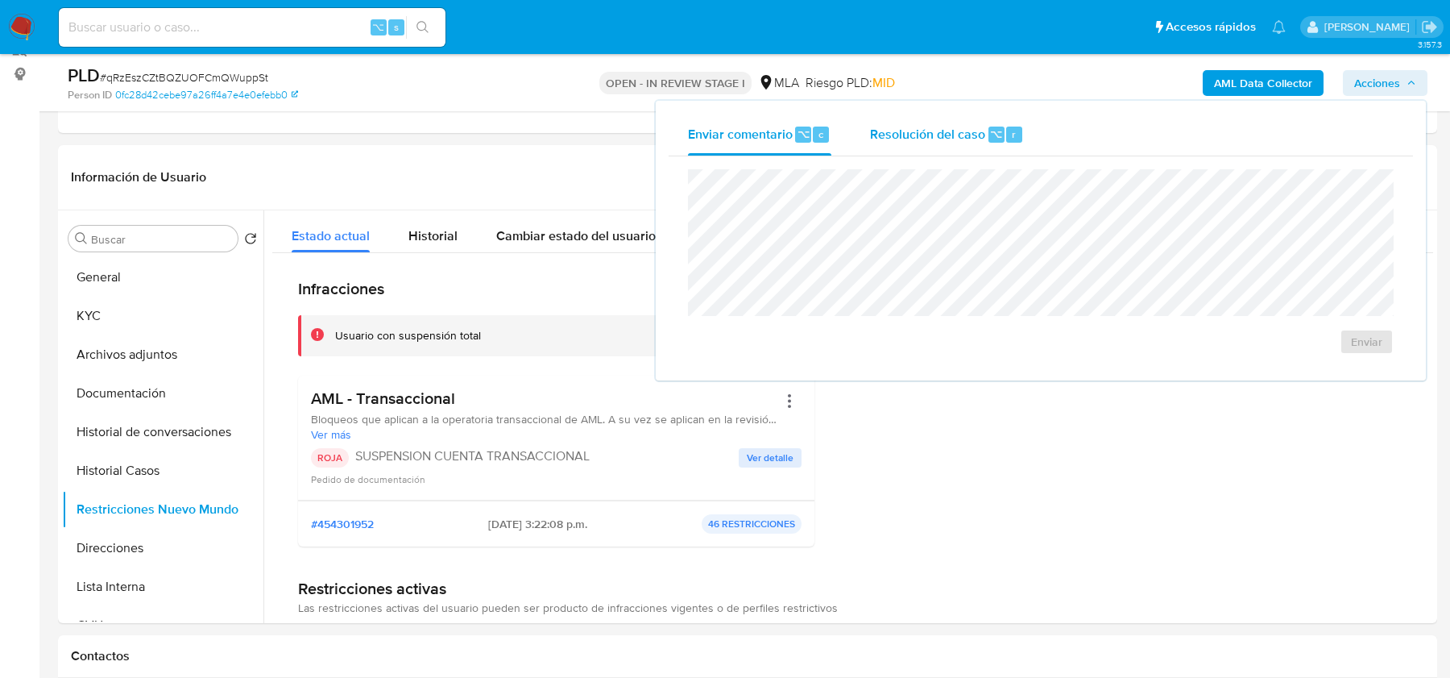
click at [981, 132] on span "Resolución del caso" at bounding box center [927, 133] width 115 height 19
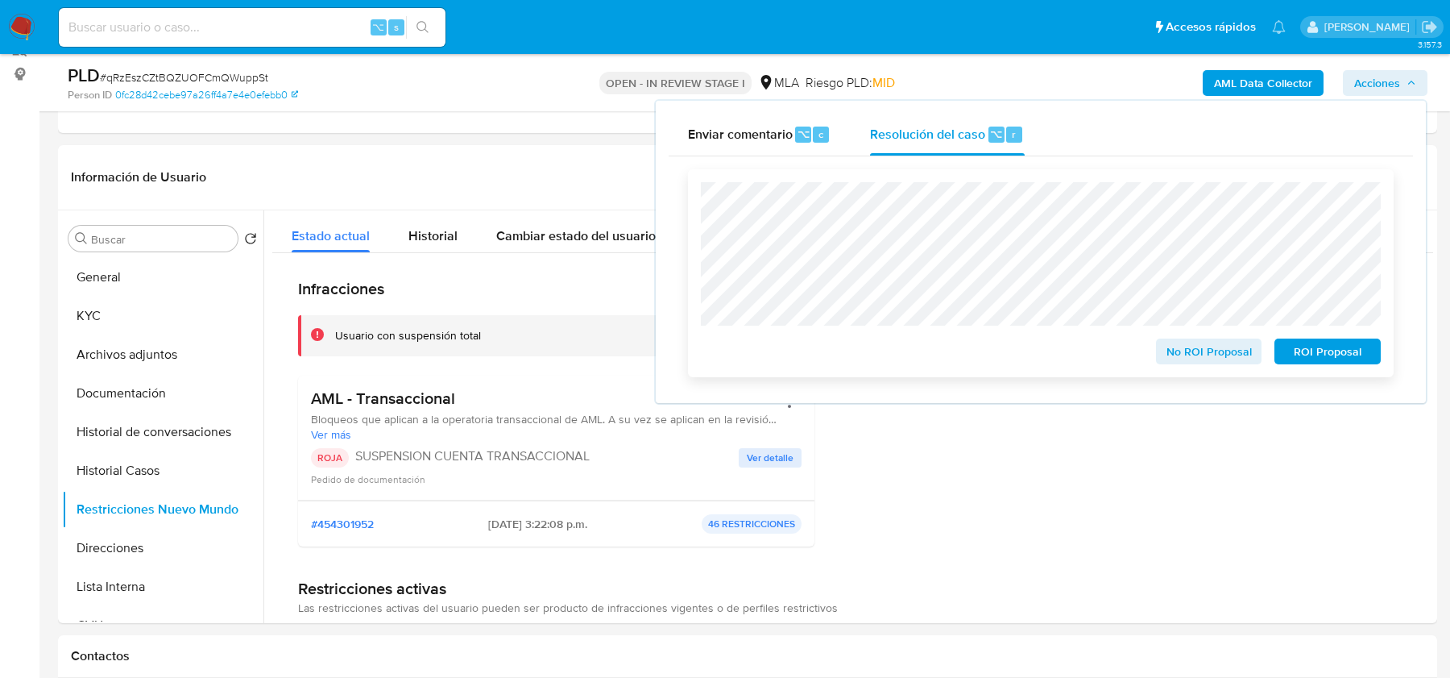
click at [1346, 361] on span "ROI Proposal" at bounding box center [1328, 351] width 84 height 23
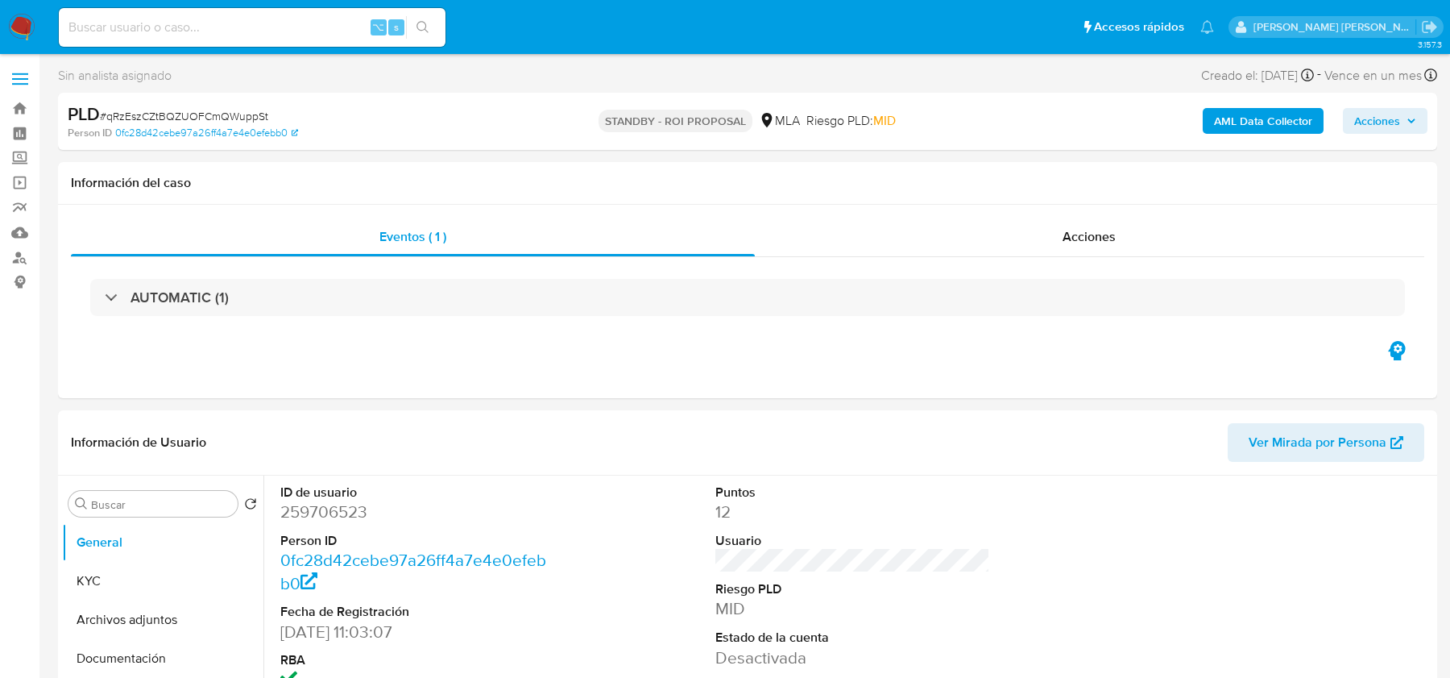
select select "10"
click at [21, 27] on img at bounding box center [21, 27] width 27 height 27
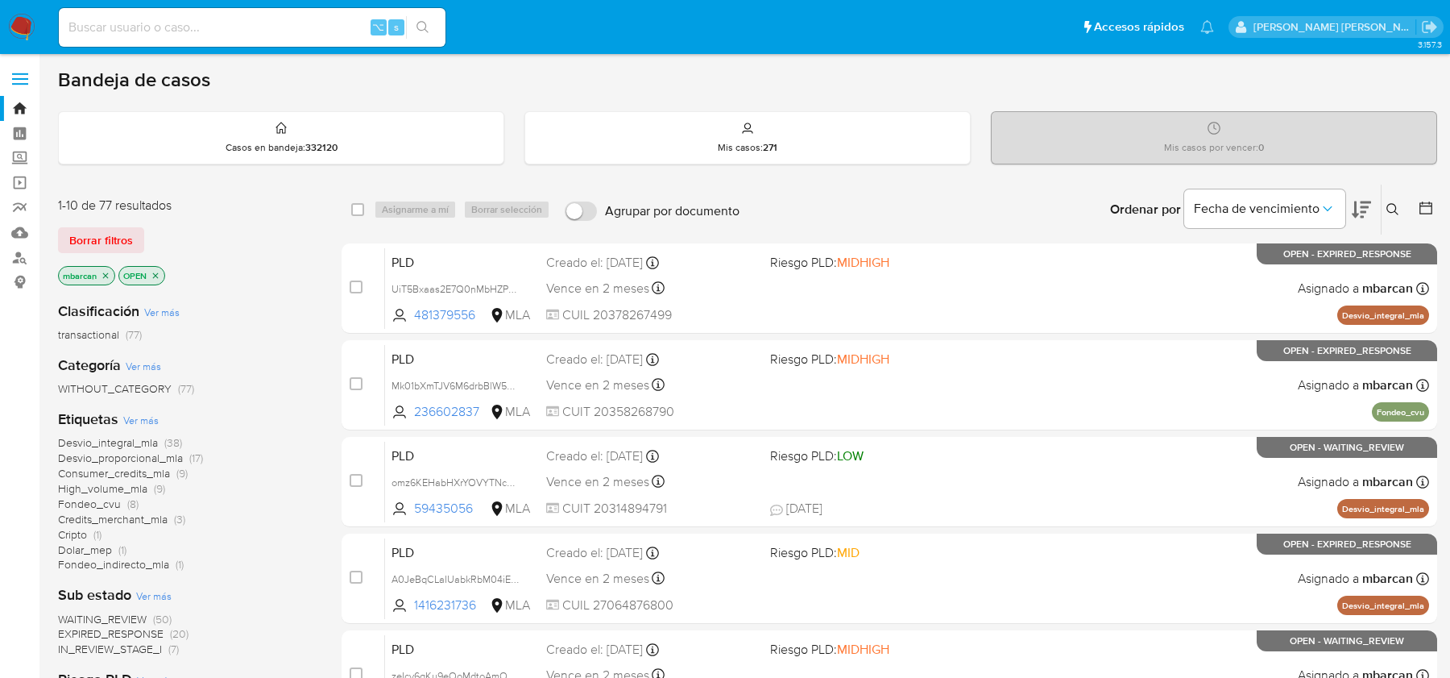
click at [303, 28] on input at bounding box center [252, 27] width 387 height 21
paste input "azCJmILK3ngUwK5I7H6zexvu"
type input "azCJmILK3ngUwK5I7H6zexvu"
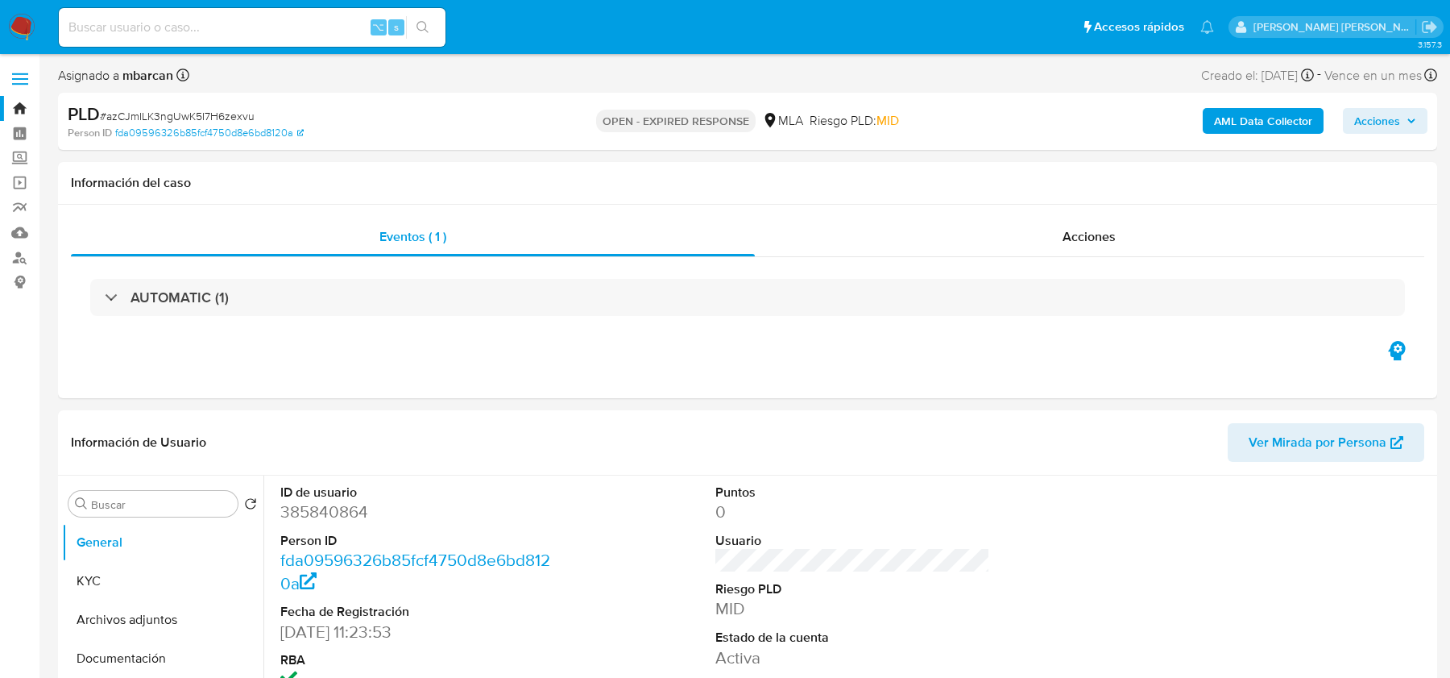
select select "10"
click at [282, 39] on div "⌥ s" at bounding box center [252, 27] width 387 height 39
click at [264, 20] on input at bounding box center [252, 27] width 387 height 21
paste input "Pchpjmv3ldhUdpUhAUwiSHaM"
type input "Pchpjmv3ldhUdpUhAUwiSHaM"
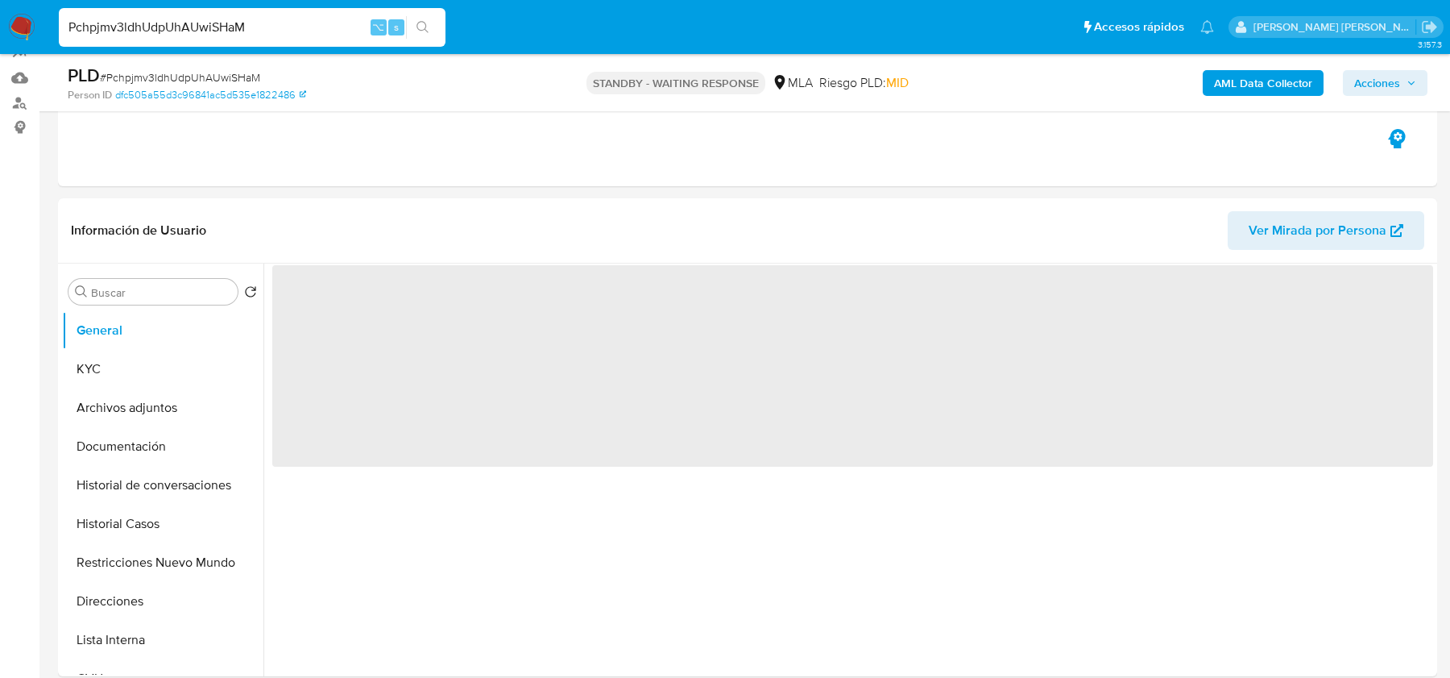
scroll to position [263, 0]
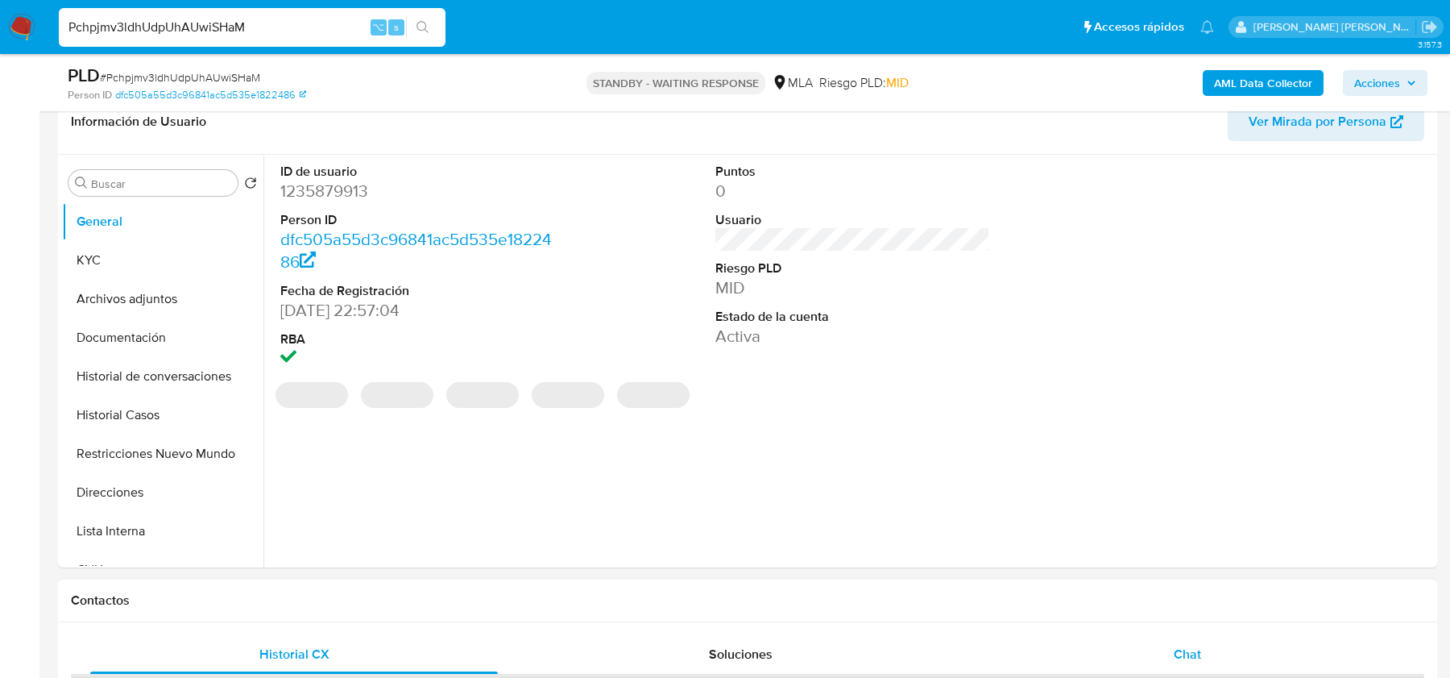
click at [1181, 649] on span "Chat" at bounding box center [1187, 654] width 27 height 19
select select "10"
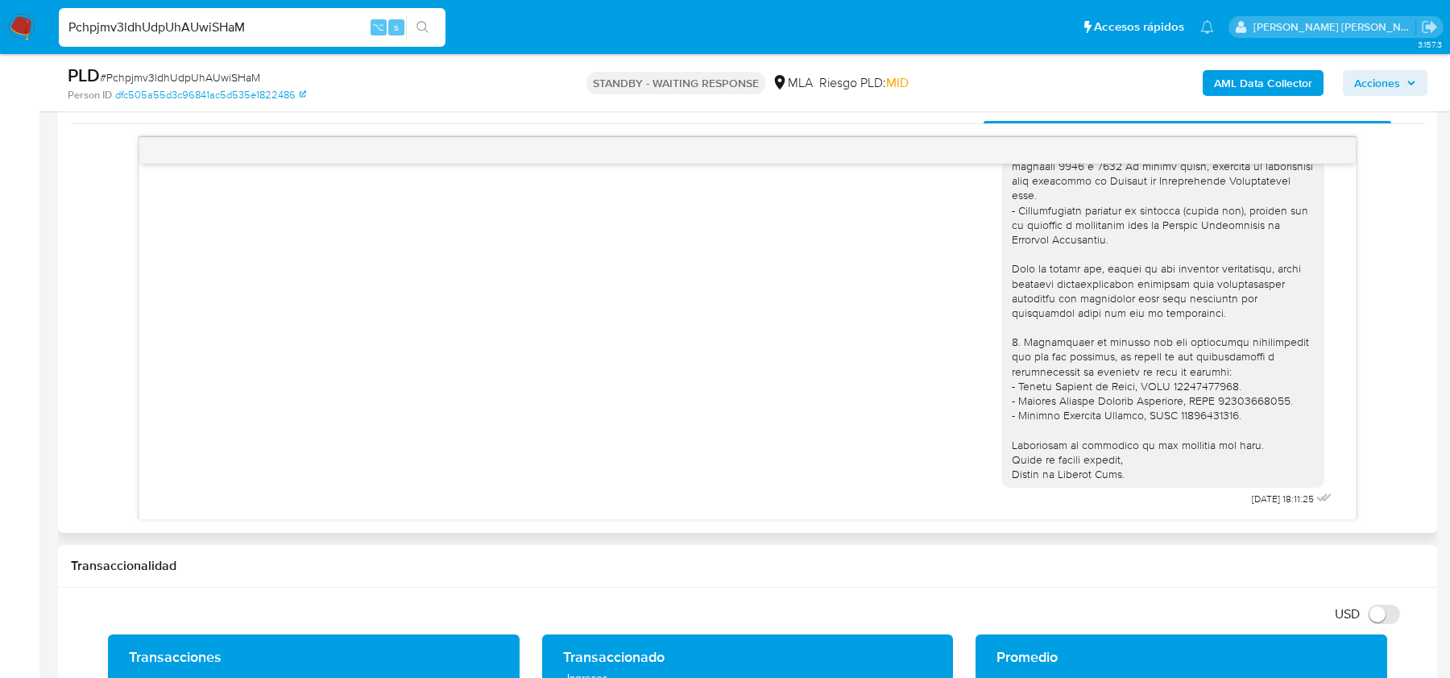
scroll to position [823, 0]
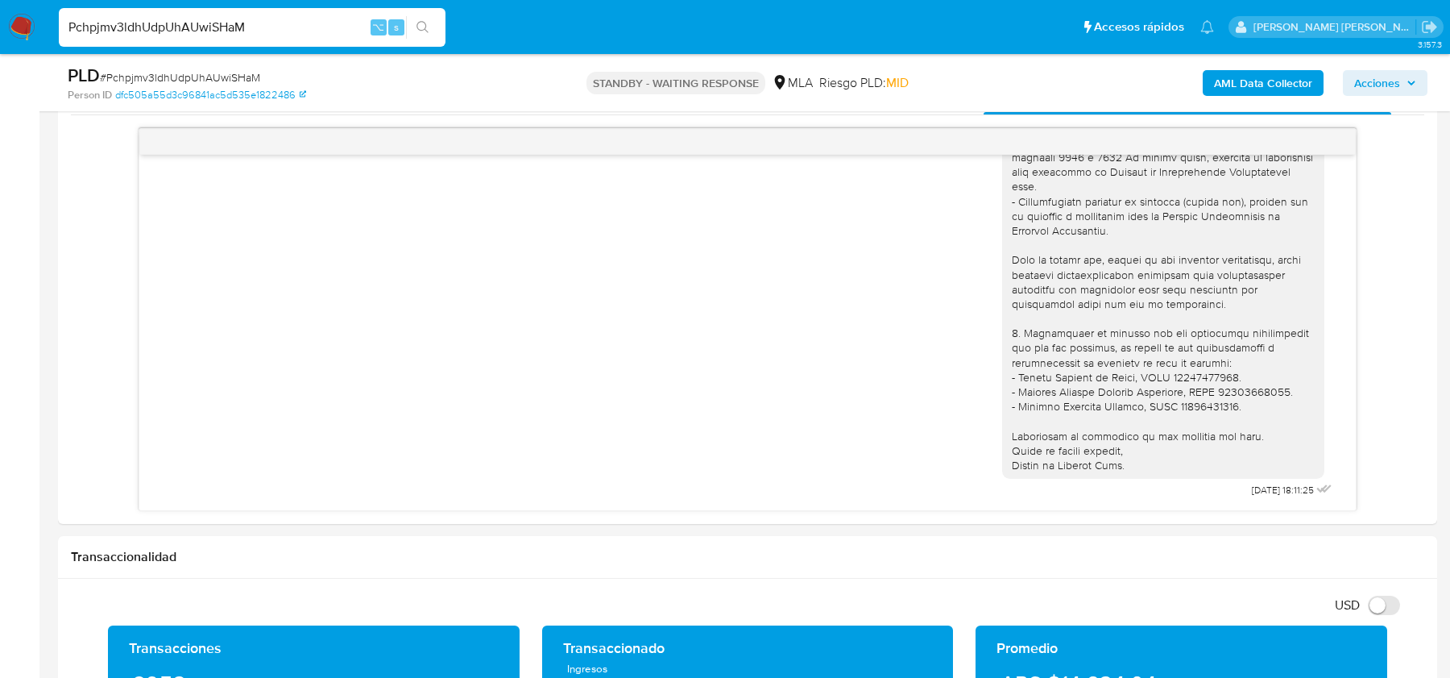
click at [290, 27] on input "Pchpjmv3ldhUdpUhAUwiSHaM" at bounding box center [252, 27] width 387 height 21
paste input "azCJmILK3ngUwK5I7H6zexvu"
type input "azCJmILK3ngUwK5I7H6zexvu"
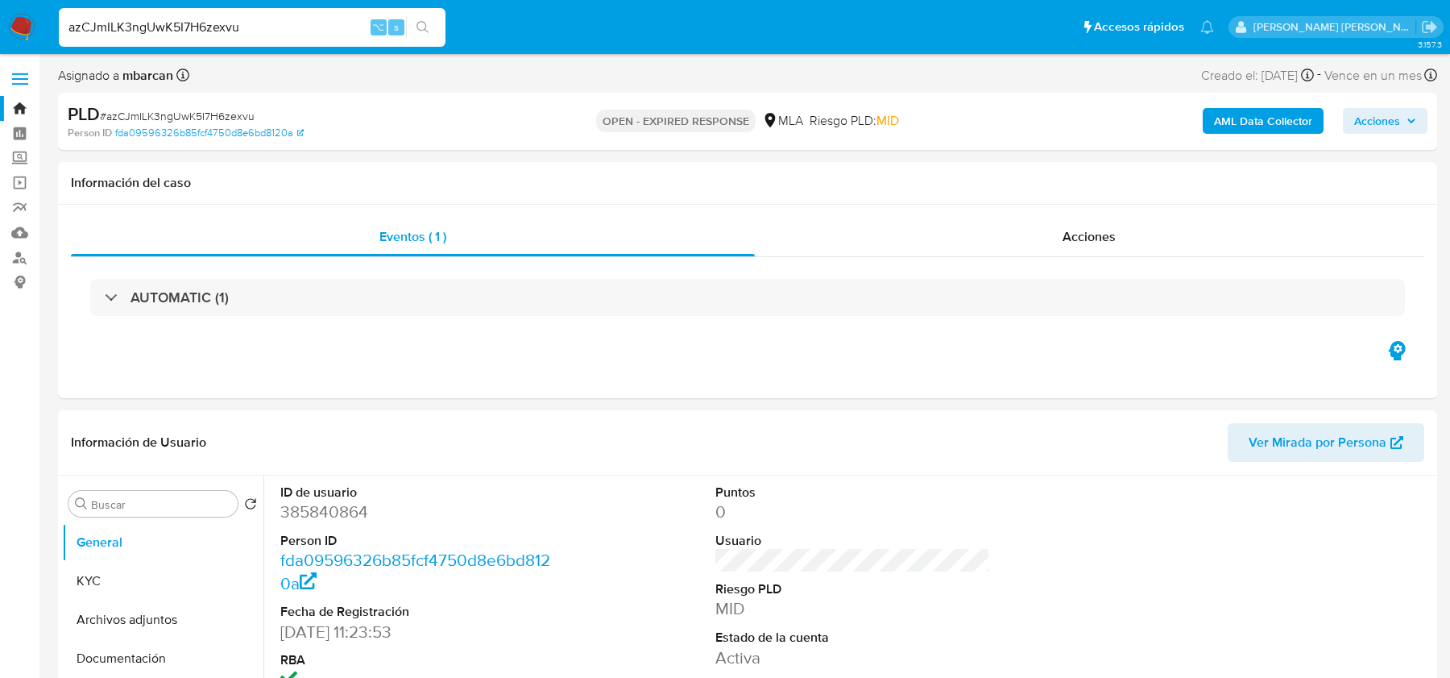
select select "10"
click at [31, 37] on img at bounding box center [21, 27] width 27 height 27
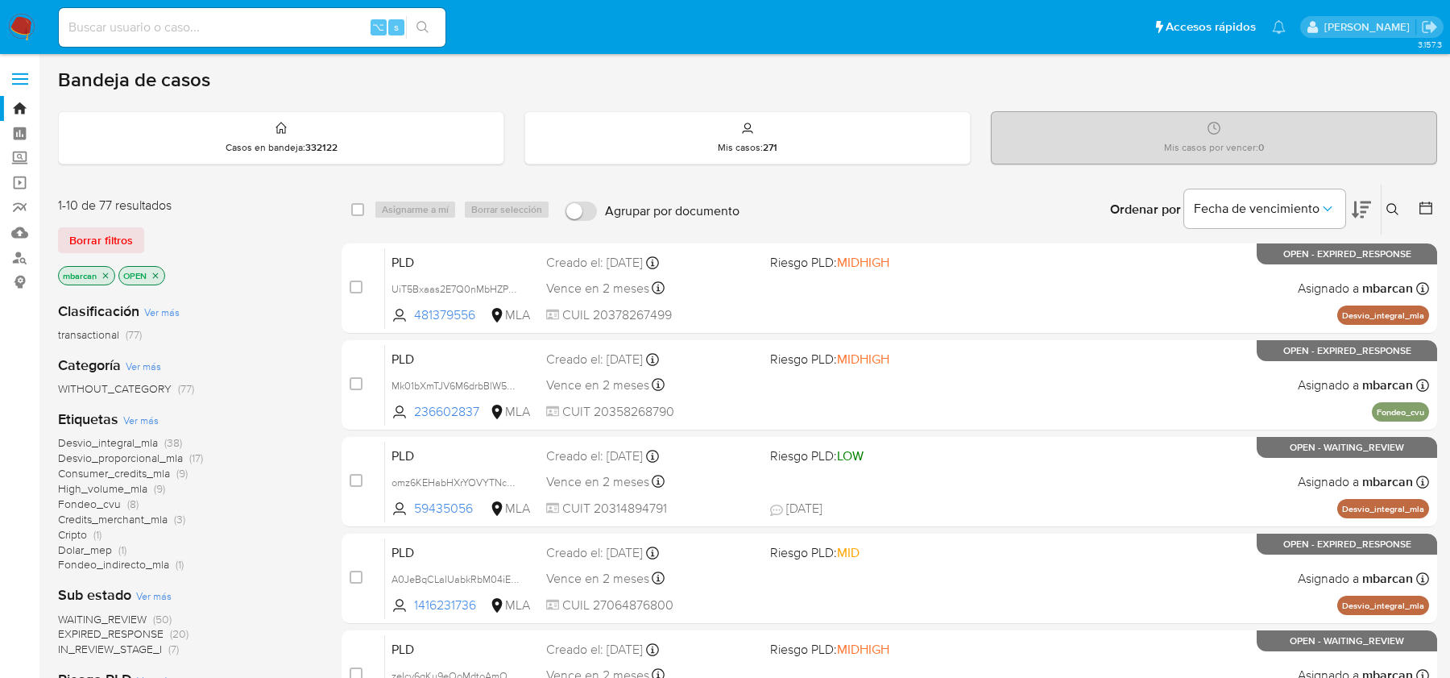
click at [1387, 207] on icon at bounding box center [1393, 209] width 13 height 13
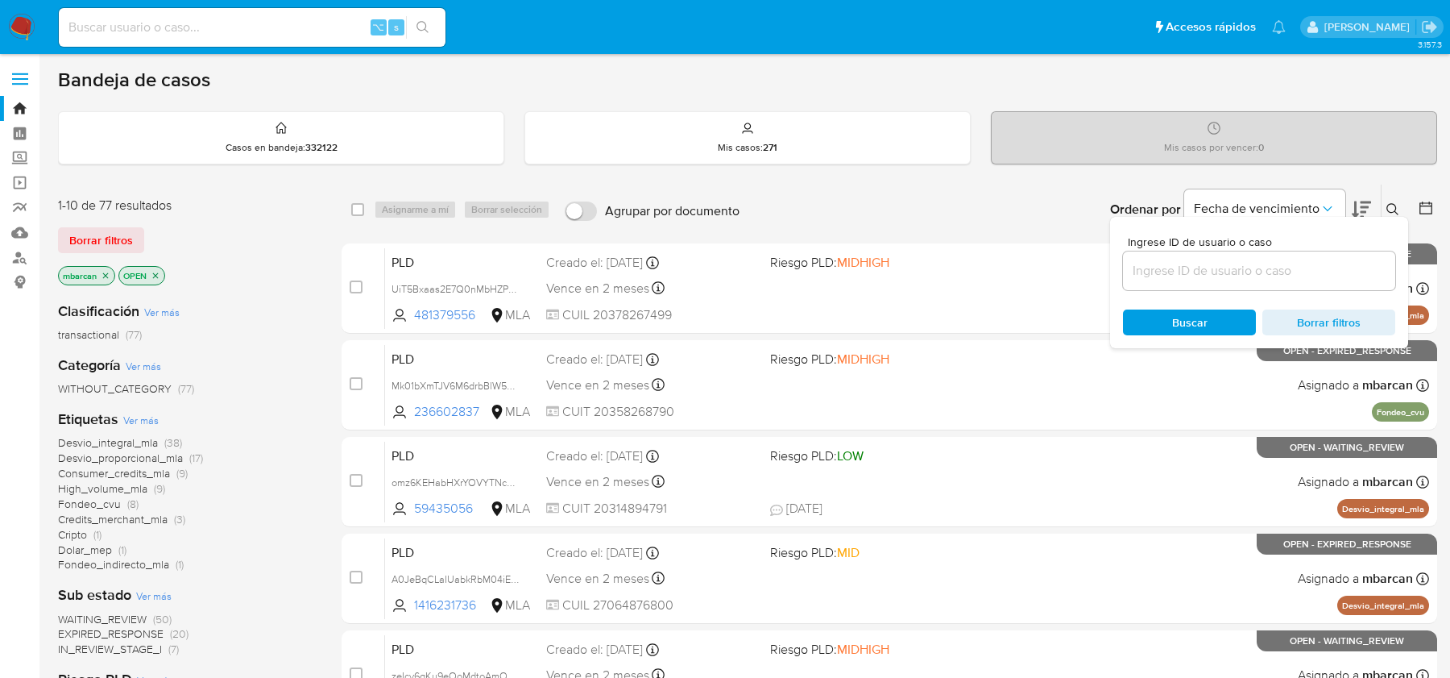
click at [1339, 251] on div at bounding box center [1259, 270] width 272 height 39
click at [1339, 263] on input at bounding box center [1259, 270] width 272 height 21
paste input "azCJmILK3ngUwK5I7H6zexvu"
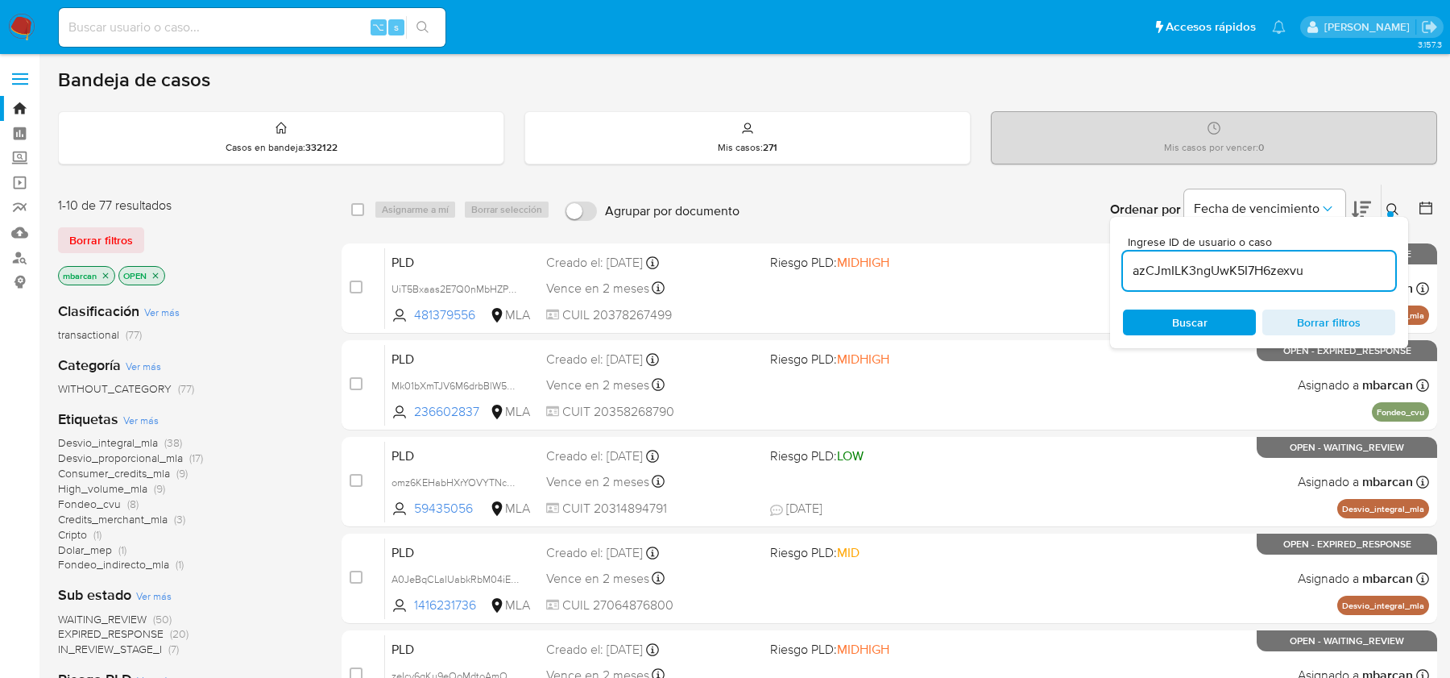
type input "azCJmILK3ngUwK5I7H6zexvu"
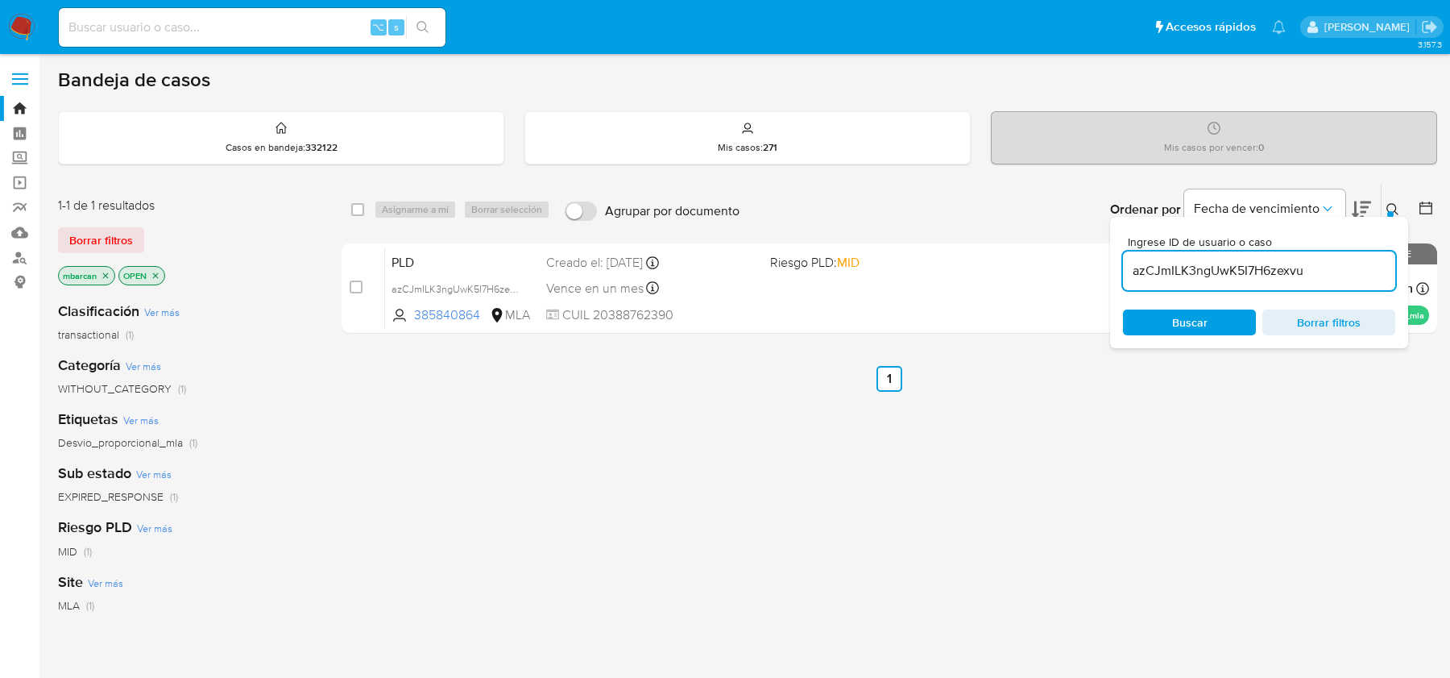
click at [1396, 193] on div "Ingrese ID de usuario o caso azCJmILK3ngUwK5I7H6zexvu Buscar Borrar filtros" at bounding box center [1394, 210] width 27 height 50
click at [1392, 209] on icon at bounding box center [1393, 209] width 13 height 13
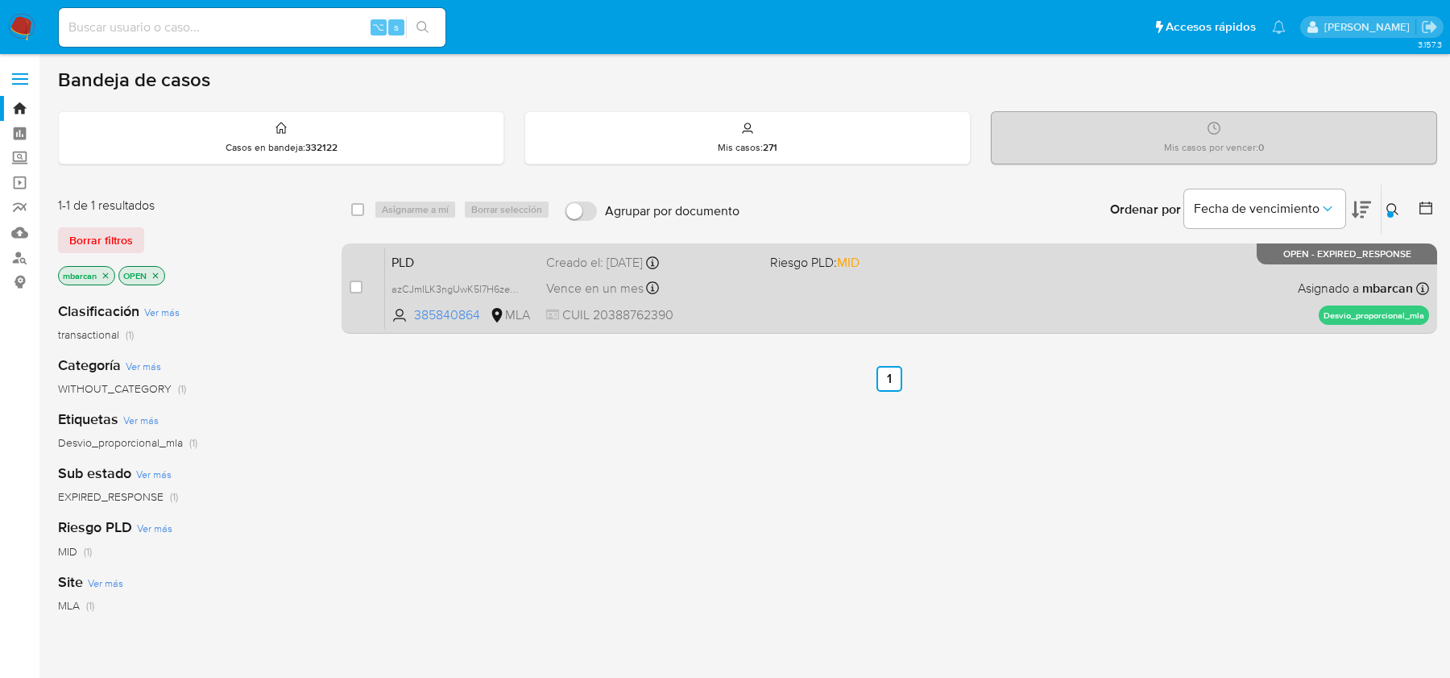
click at [352, 287] on input "checkbox" at bounding box center [356, 286] width 13 height 13
checkbox input "true"
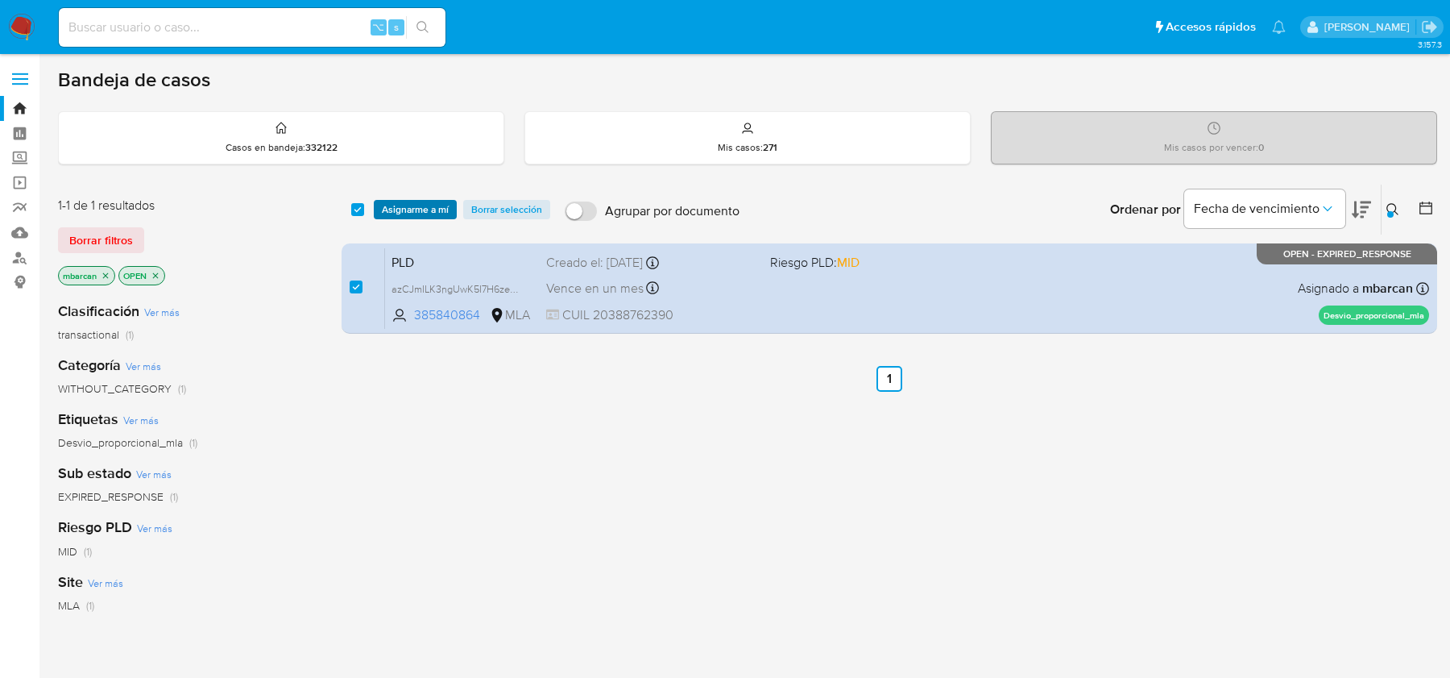
click at [406, 210] on span "Asignarme a mí" at bounding box center [415, 209] width 67 height 16
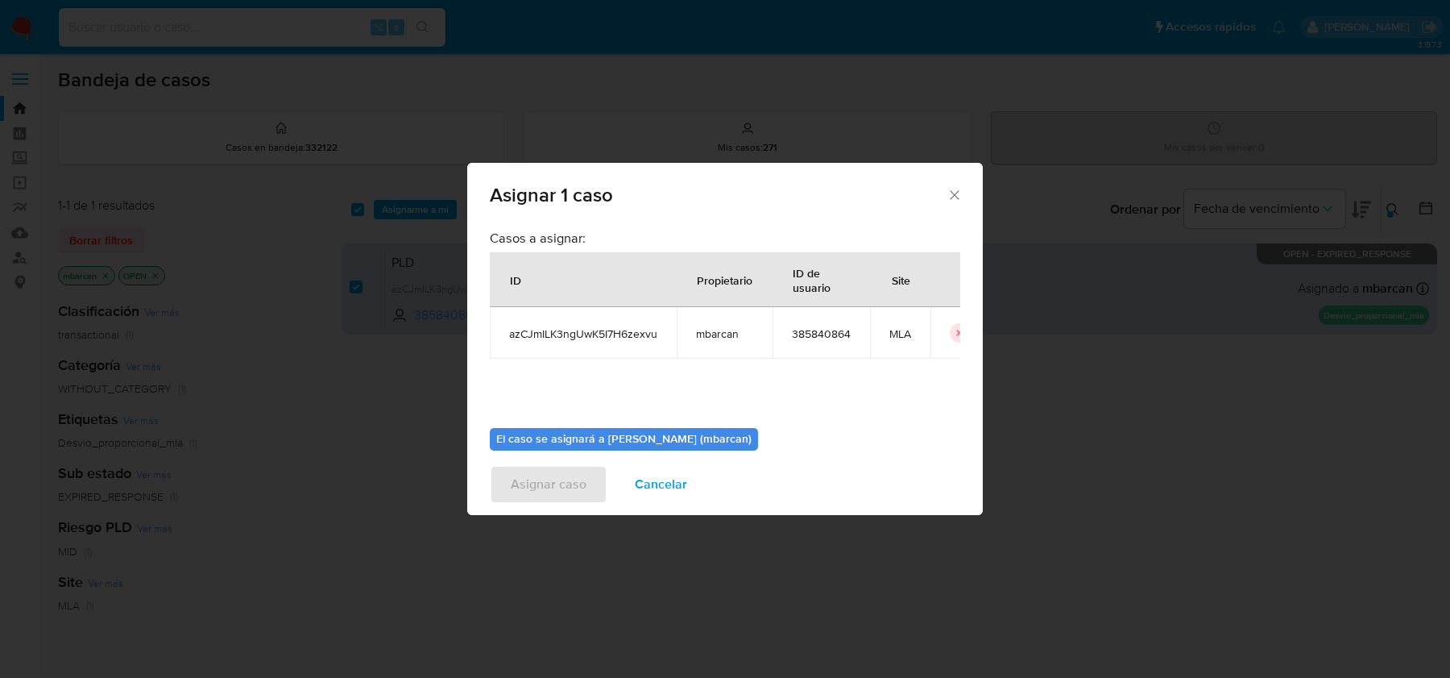
scroll to position [82, 0]
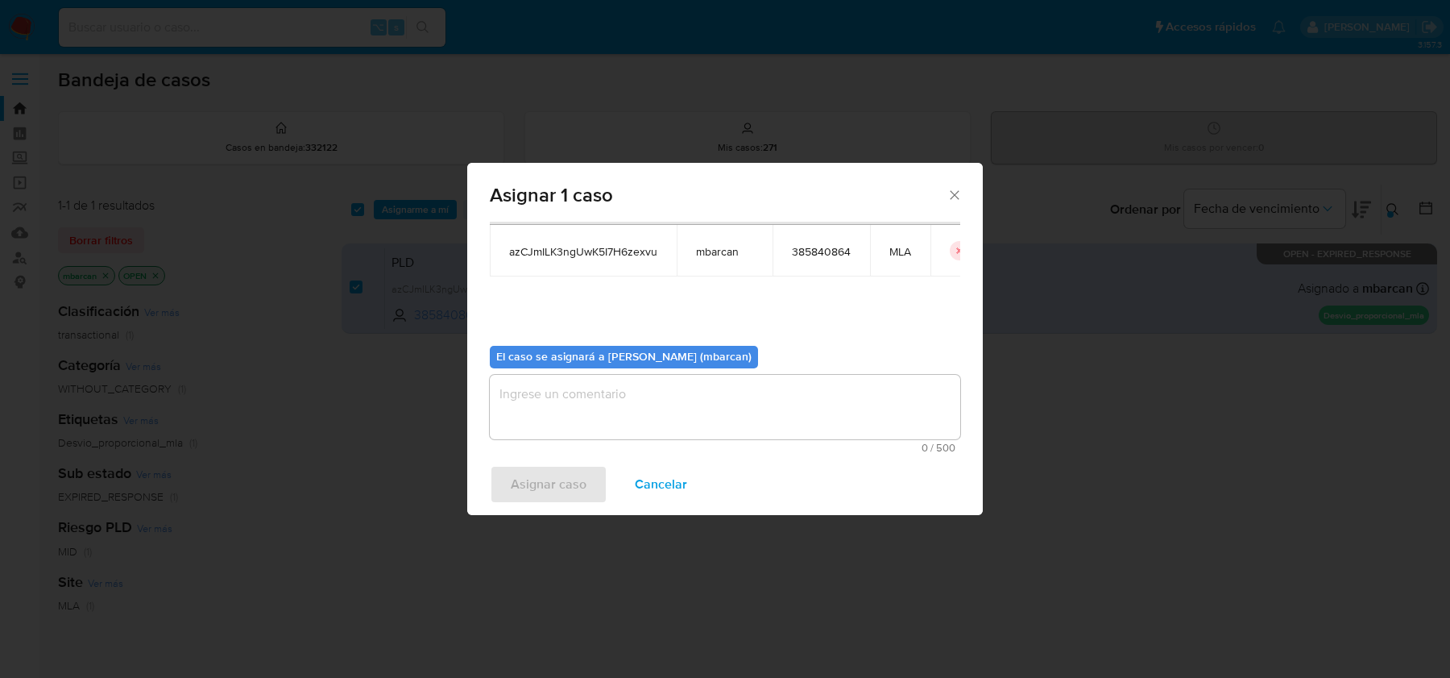
click at [694, 446] on span "0 / 500" at bounding box center [725, 447] width 461 height 10
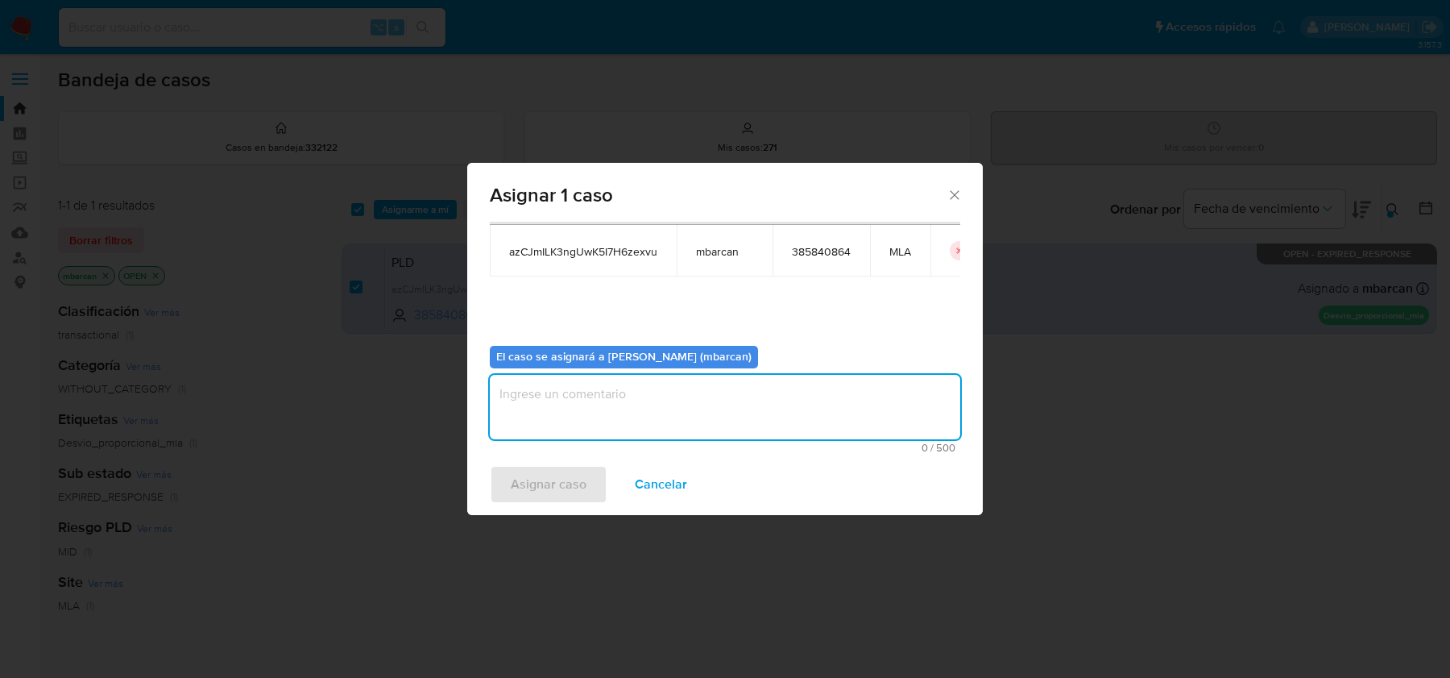
click at [678, 400] on textarea "assign-modal" at bounding box center [725, 407] width 471 height 64
type textarea "análisis"
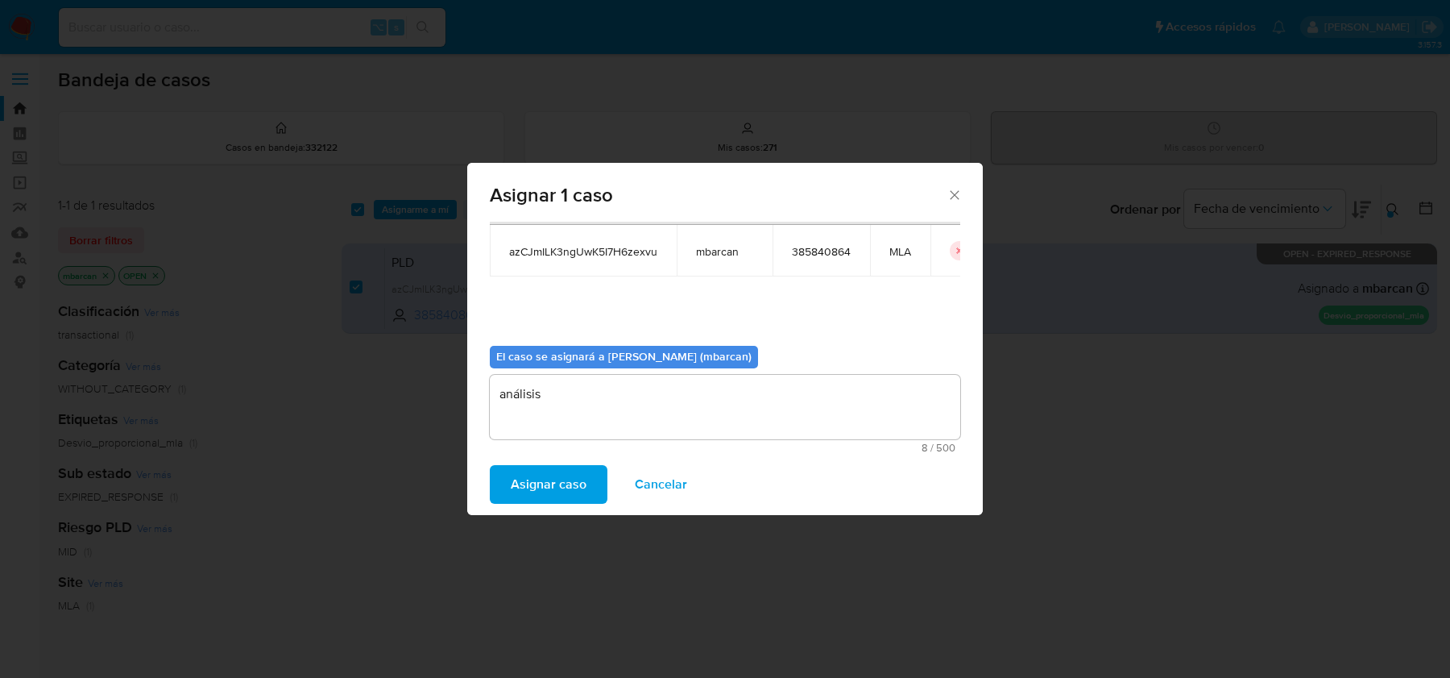
click at [554, 483] on span "Asignar caso" at bounding box center [549, 484] width 76 height 35
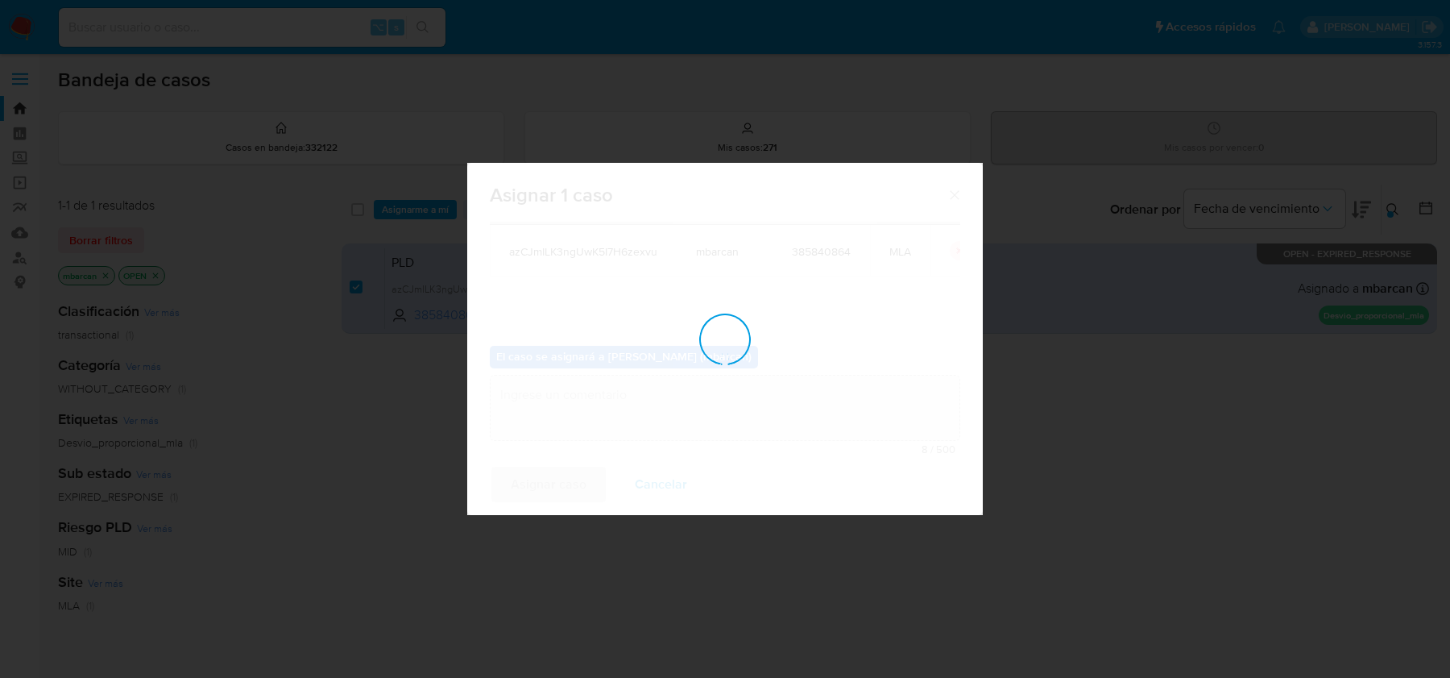
checkbox input "false"
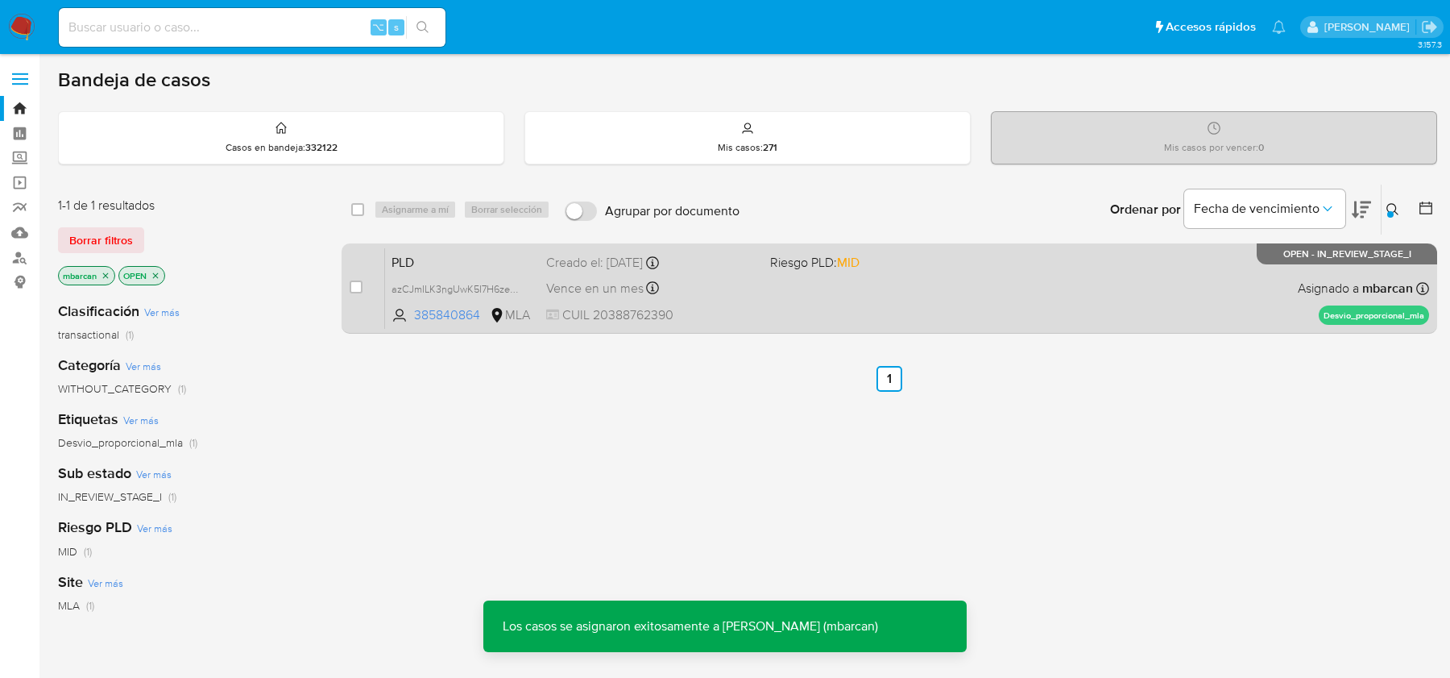
click at [465, 265] on span "PLD" at bounding box center [463, 261] width 142 height 21
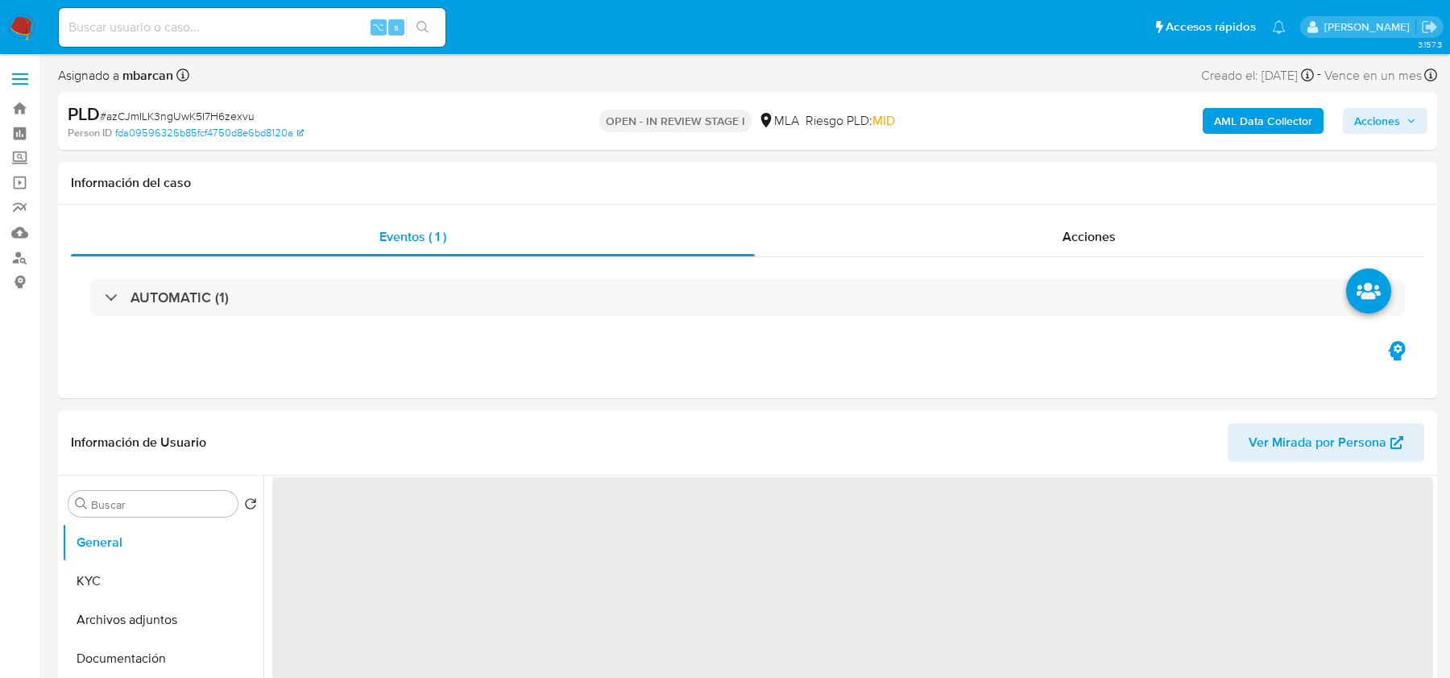
click at [170, 105] on div "PLD # azCJmILK3ngUwK5I7H6zexvu" at bounding box center [291, 114] width 447 height 24
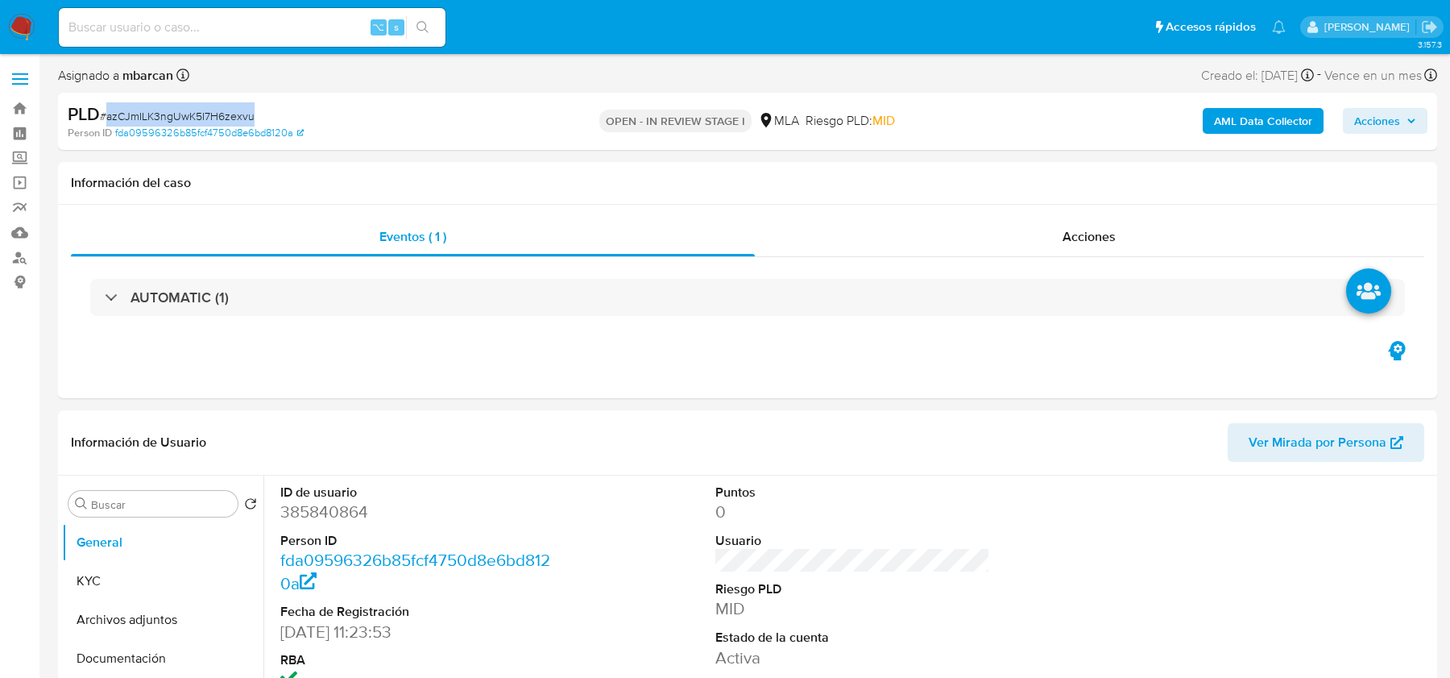
select select "10"
copy span "azCJmILK3ngUwK5I7H6zexvu"
click at [348, 494] on dt "ID de usuario" at bounding box center [417, 492] width 274 height 18
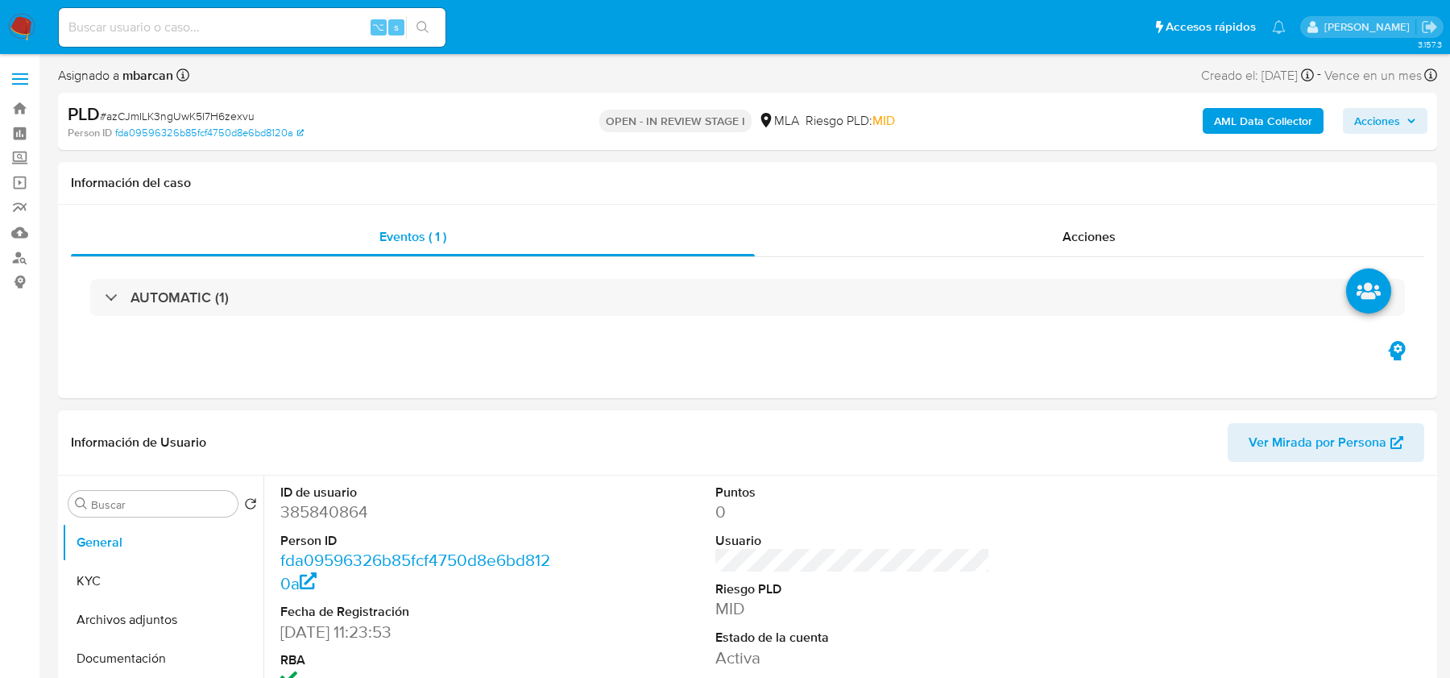
click at [341, 511] on dd "385840864" at bounding box center [417, 511] width 274 height 23
copy dd "385840864"
click at [96, 587] on button "KYC" at bounding box center [156, 581] width 189 height 39
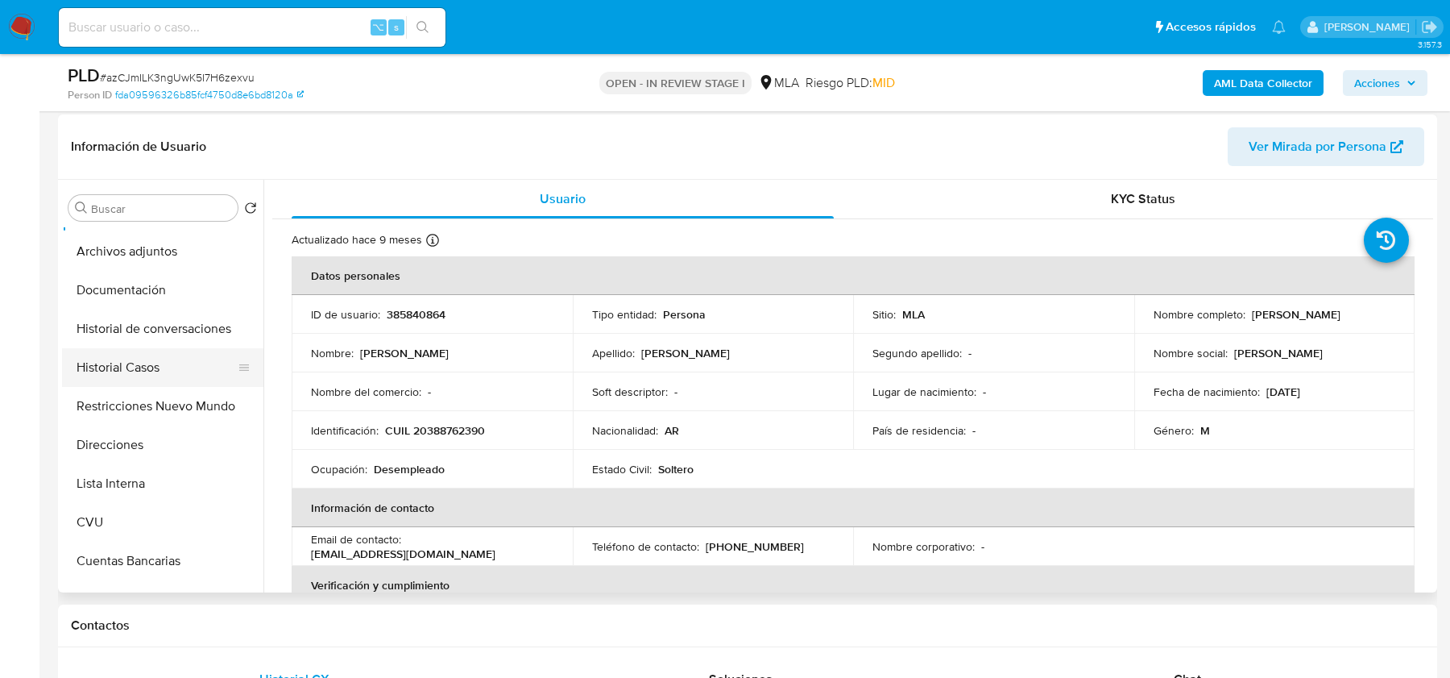
scroll to position [78, 0]
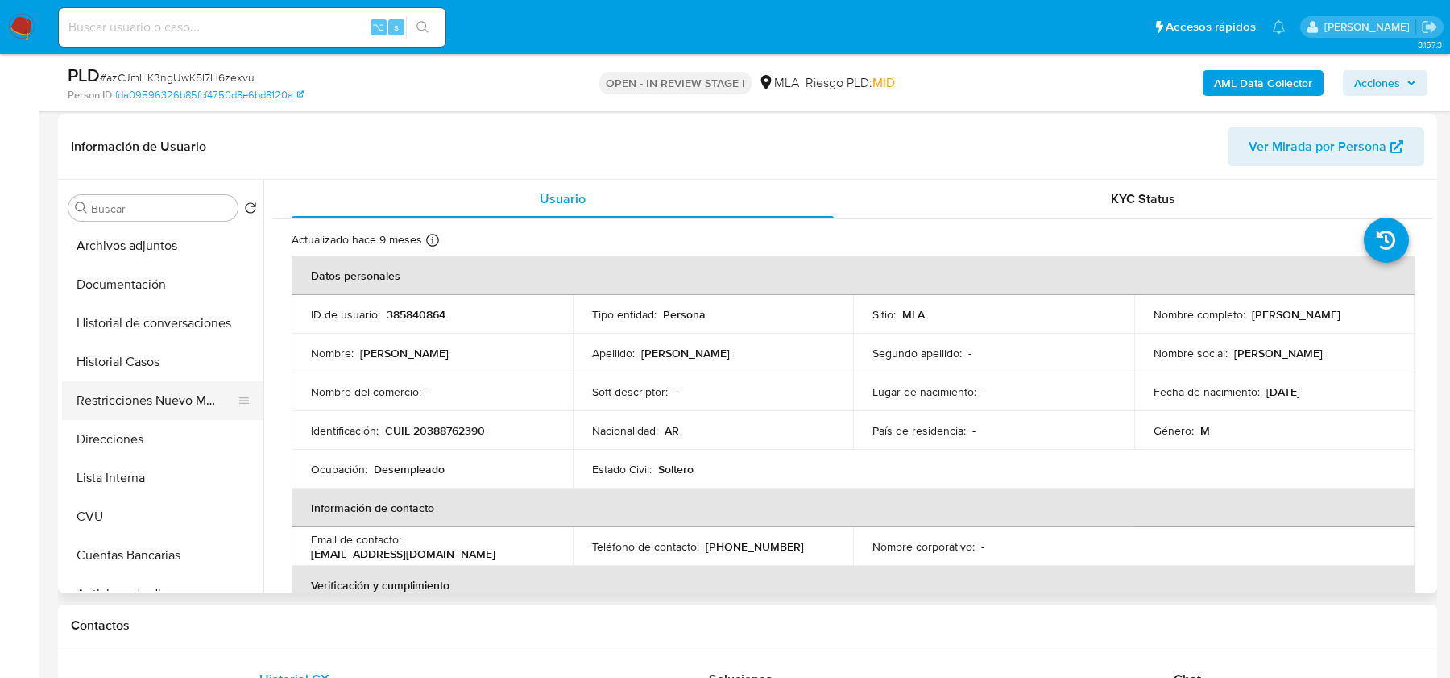
click at [160, 394] on button "Restricciones Nuevo Mundo" at bounding box center [156, 400] width 189 height 39
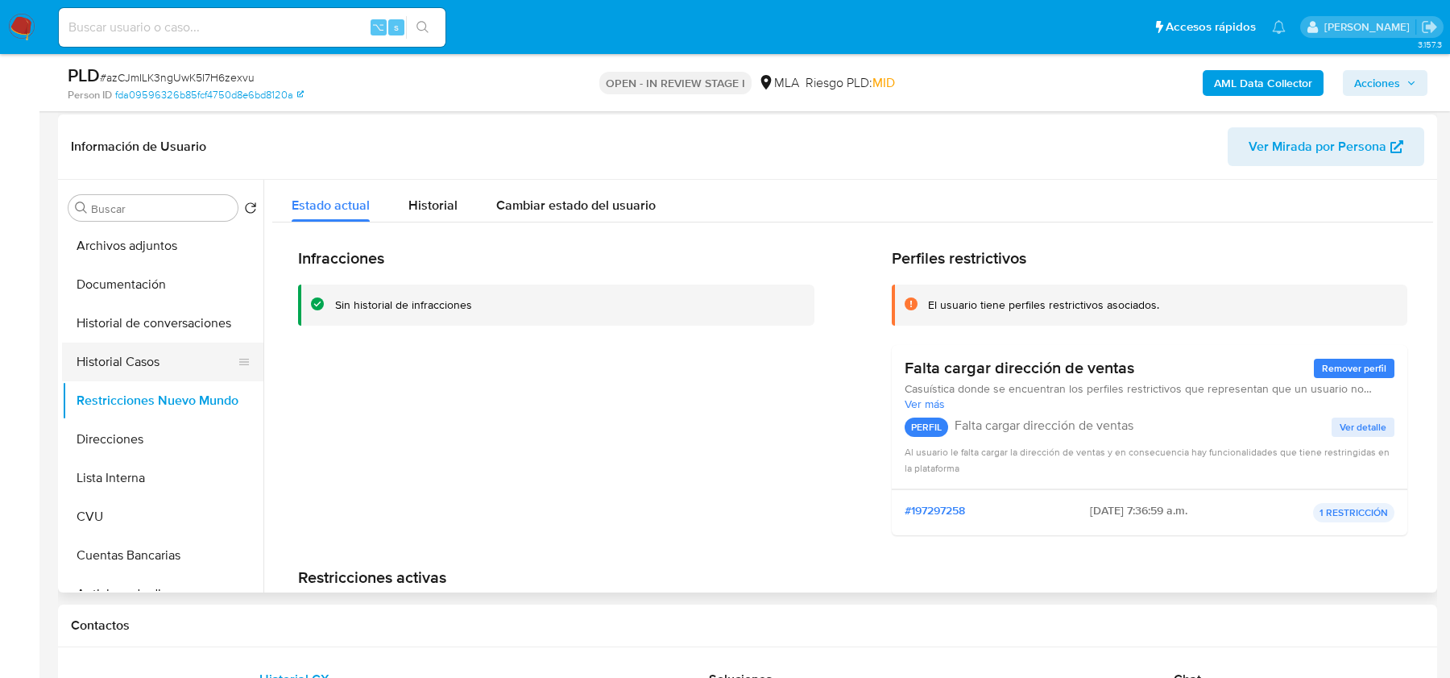
click at [143, 351] on button "Historial Casos" at bounding box center [156, 361] width 189 height 39
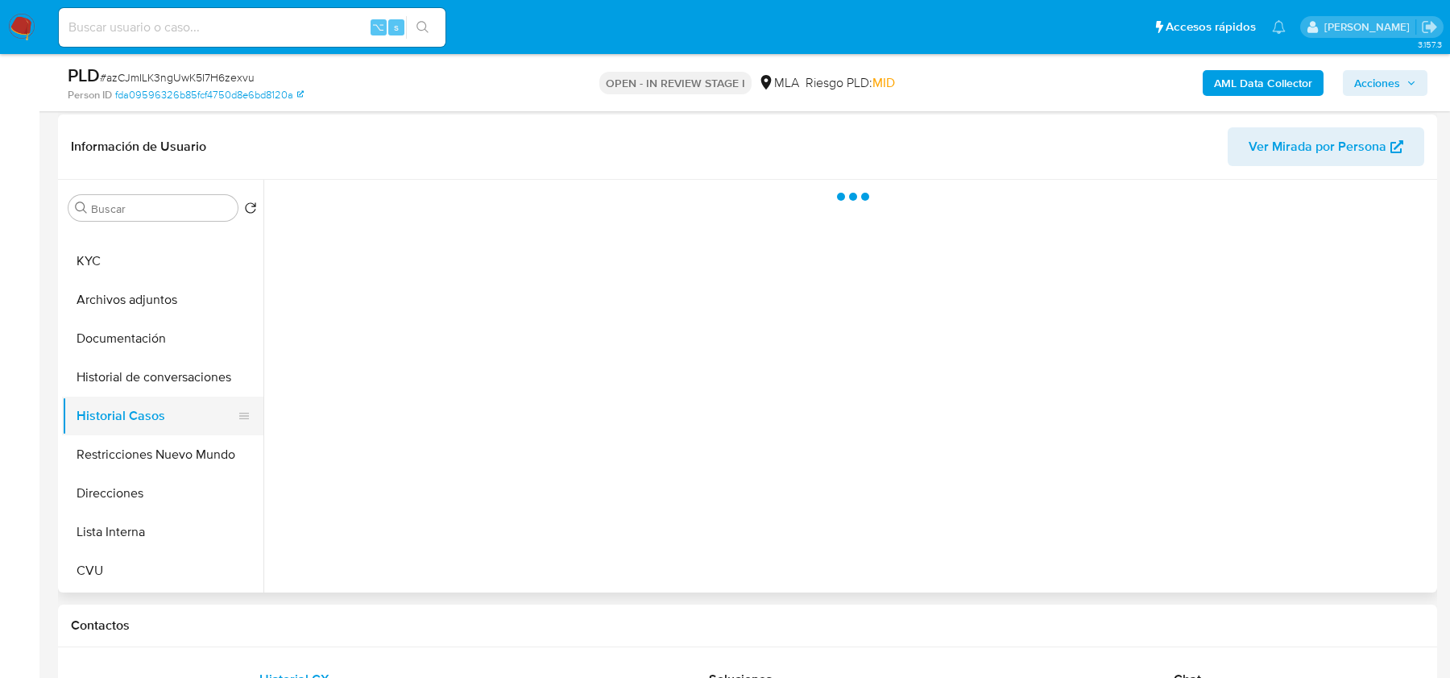
scroll to position [0, 0]
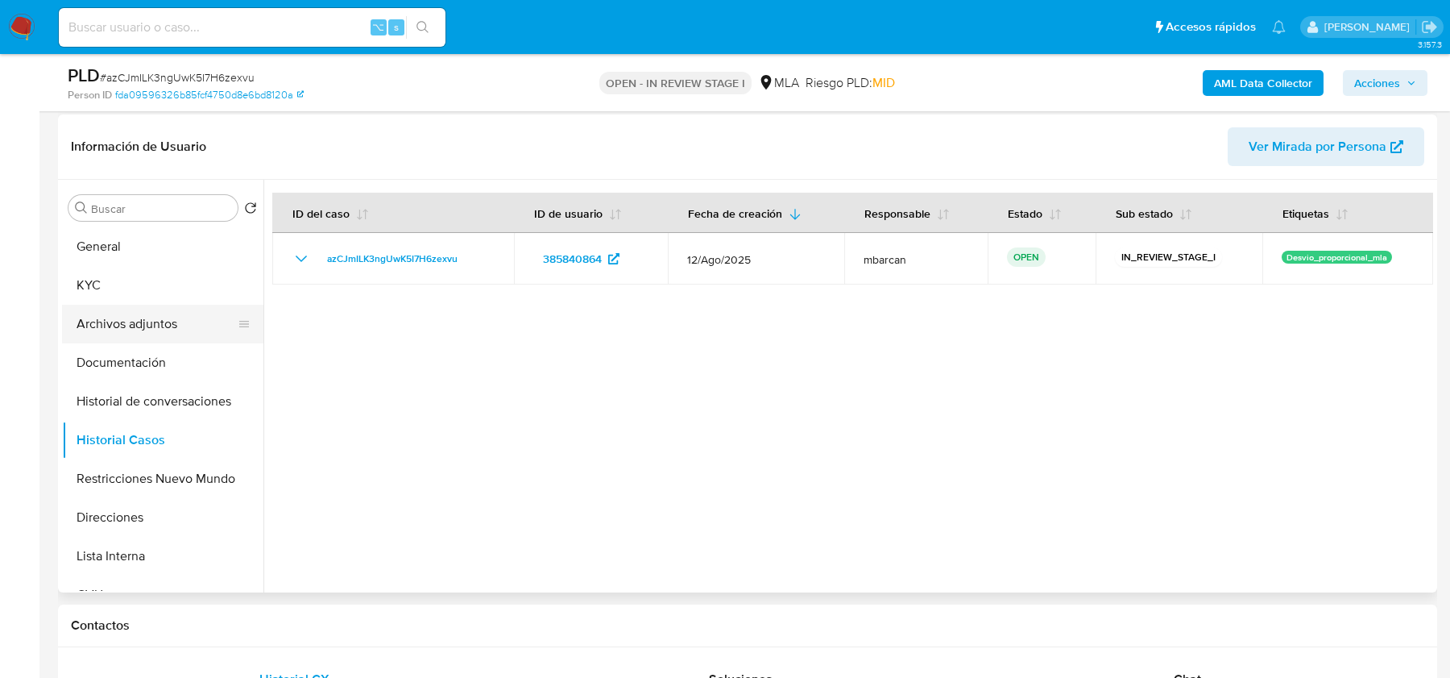
click at [131, 318] on button "Archivos adjuntos" at bounding box center [156, 324] width 189 height 39
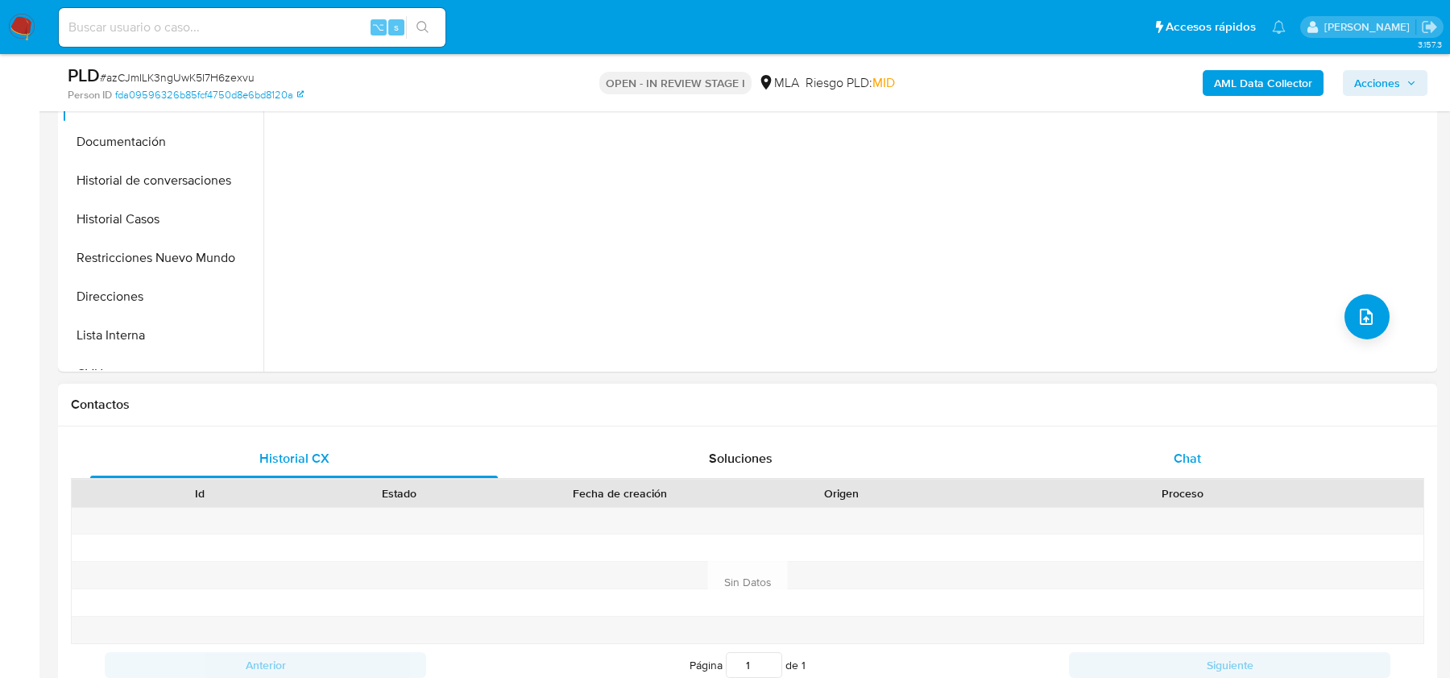
click at [1208, 460] on div "Chat" at bounding box center [1188, 458] width 408 height 39
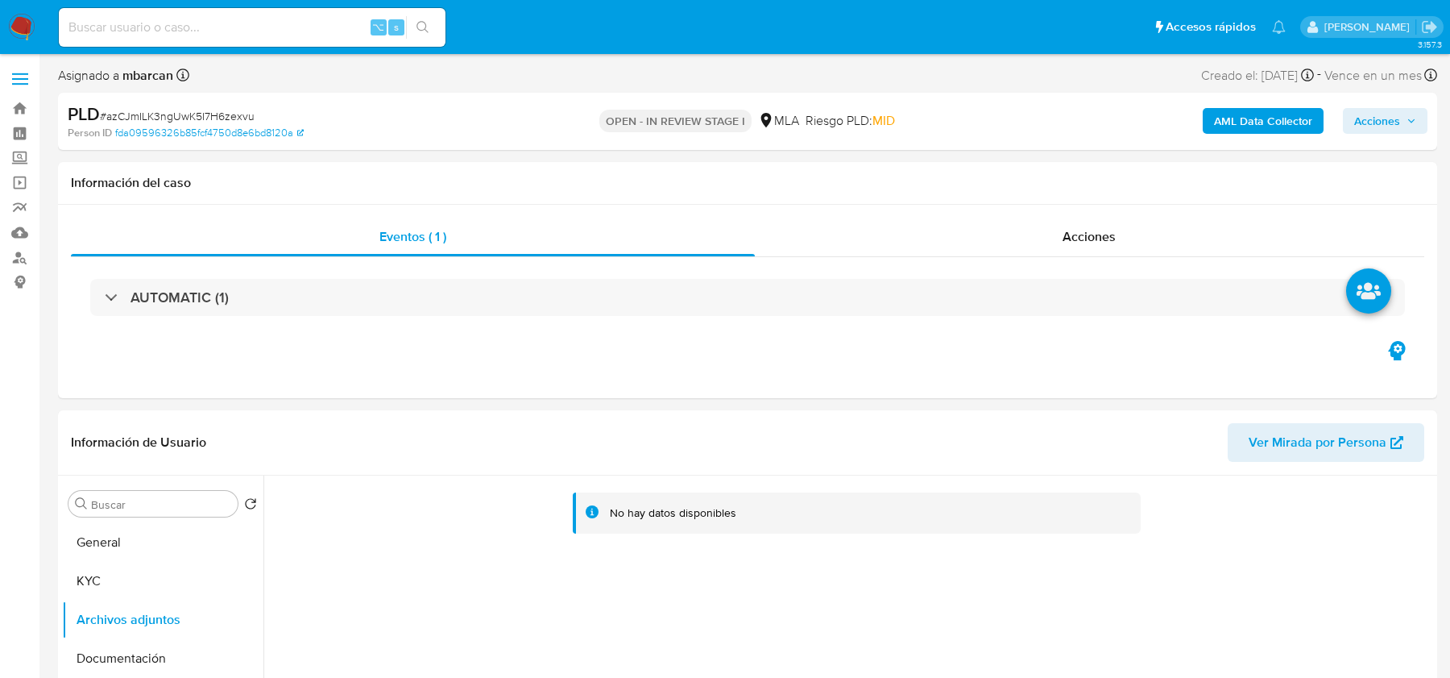
click at [1249, 135] on div "AML Data Collector Acciones" at bounding box center [1203, 121] width 449 height 38
click at [1252, 123] on b "AML Data Collector" at bounding box center [1263, 121] width 98 height 26
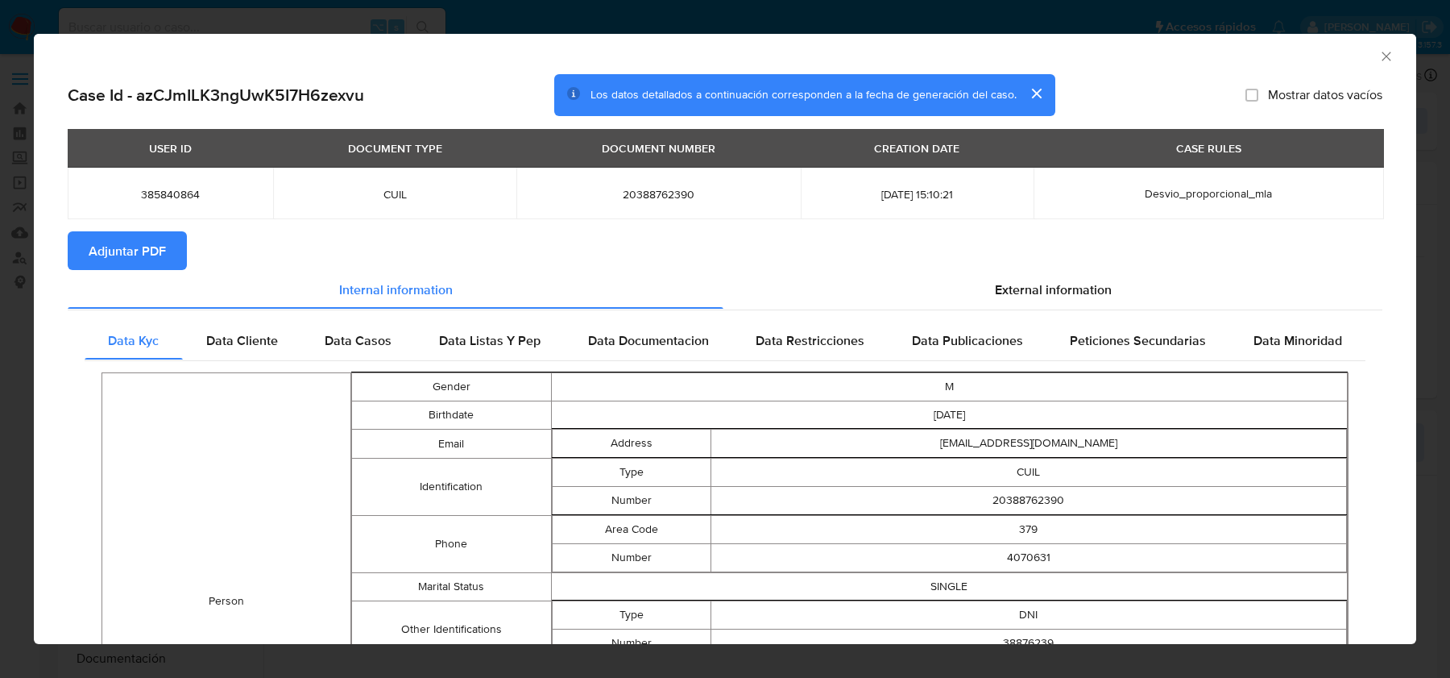
click at [145, 243] on span "Adjuntar PDF" at bounding box center [127, 250] width 77 height 35
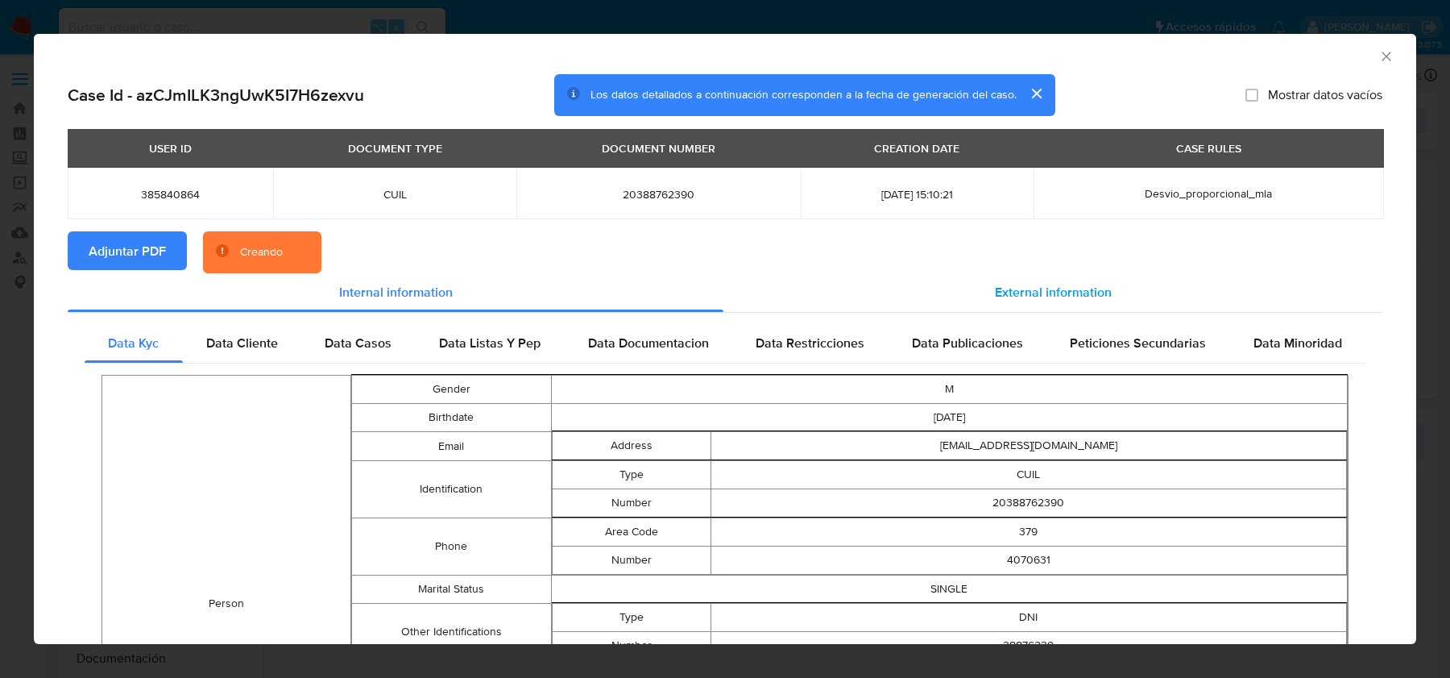
click at [982, 305] on div "External information" at bounding box center [1053, 292] width 659 height 39
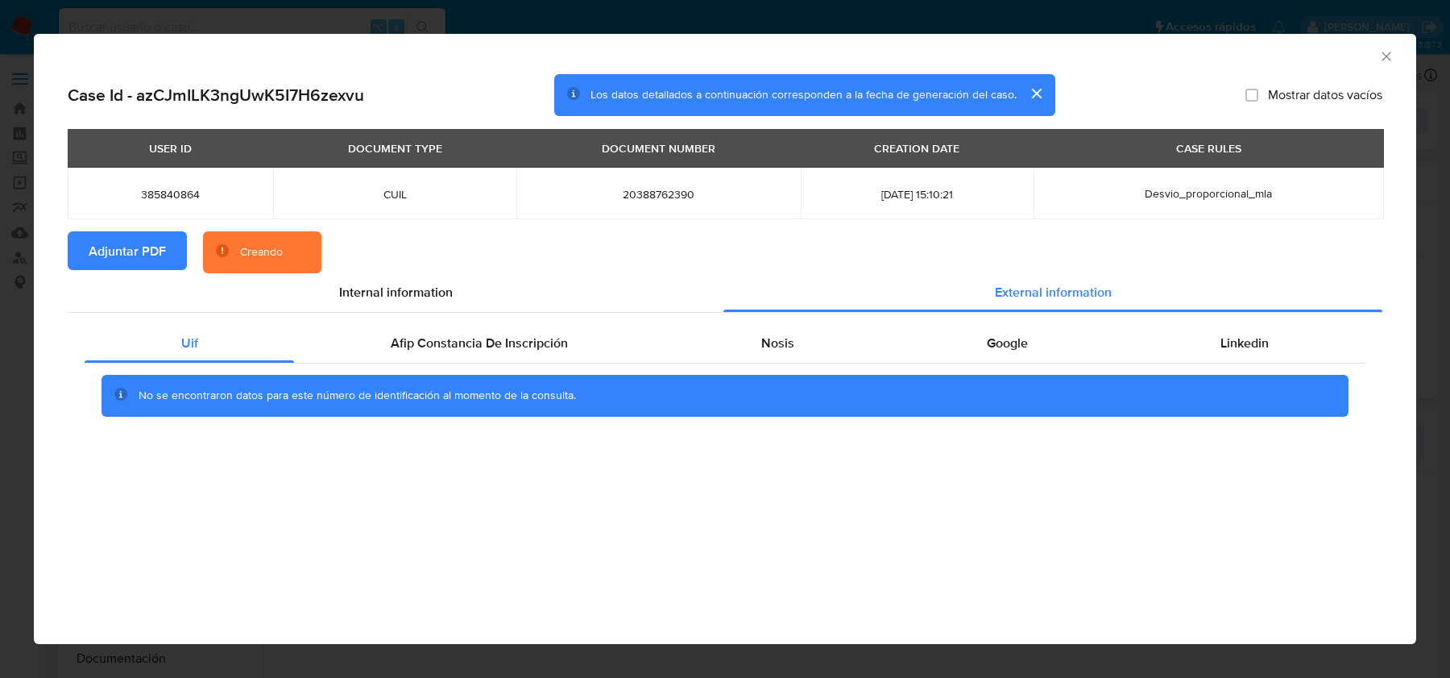
click at [525, 381] on div "No se encontraron datos para este número de identificación al momento de la con…" at bounding box center [725, 396] width 1247 height 42
click at [525, 353] on div "Afip Constancia De Inscripción" at bounding box center [479, 343] width 370 height 39
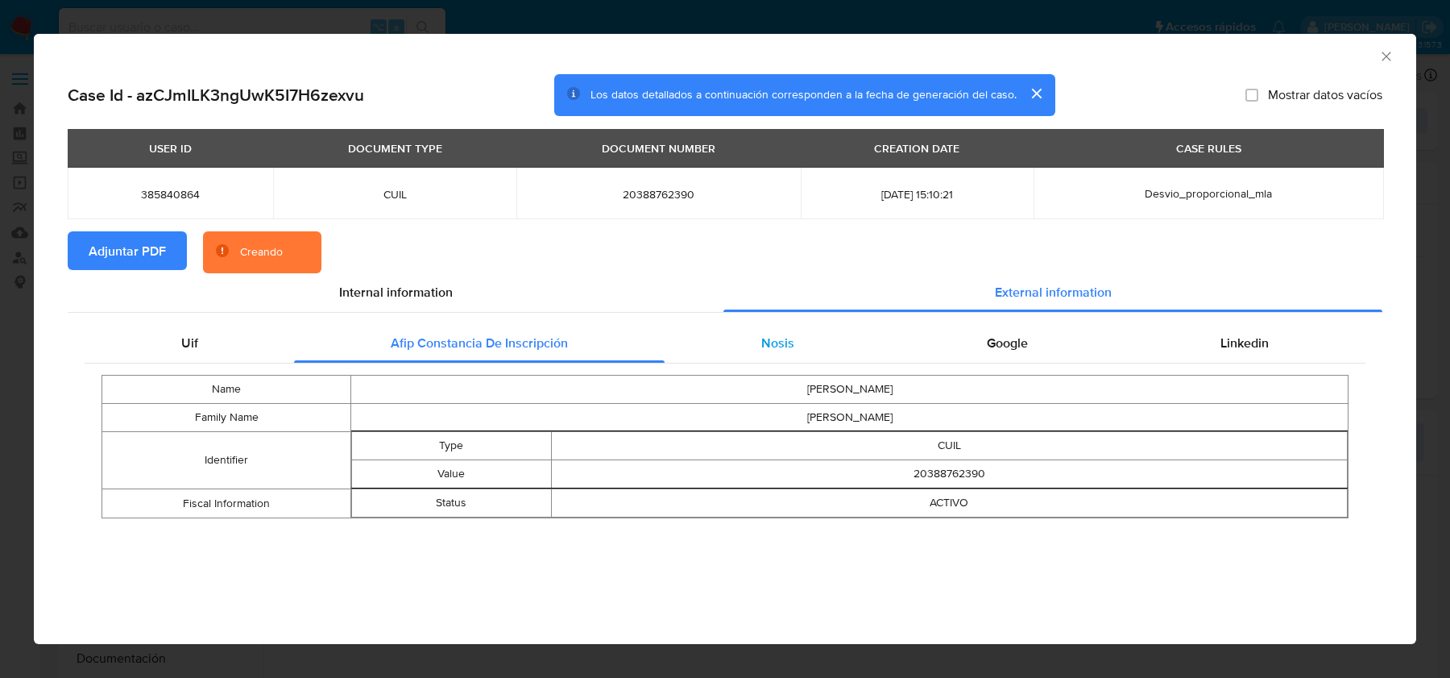
click at [811, 362] on div "Nosis" at bounding box center [778, 343] width 226 height 39
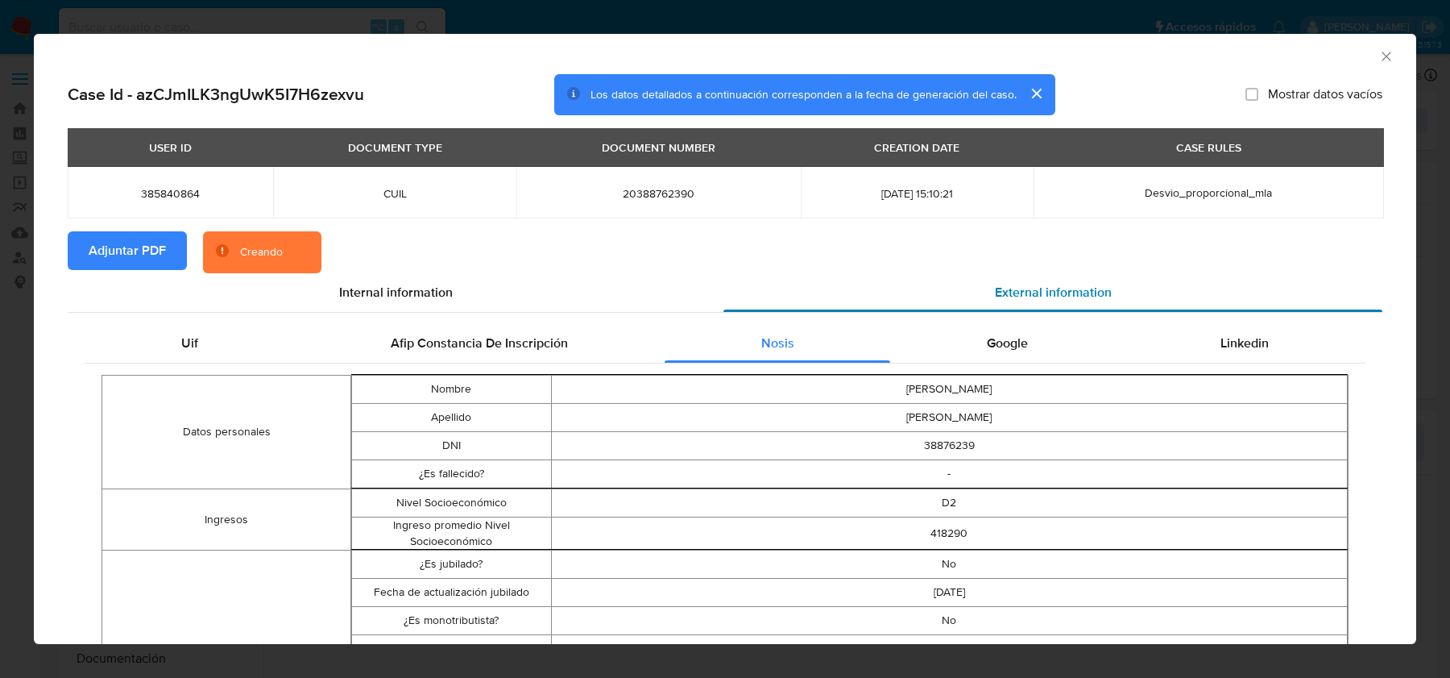
click at [1018, 309] on div "External information" at bounding box center [1053, 292] width 659 height 39
click at [1018, 328] on div "Google" at bounding box center [1007, 343] width 234 height 39
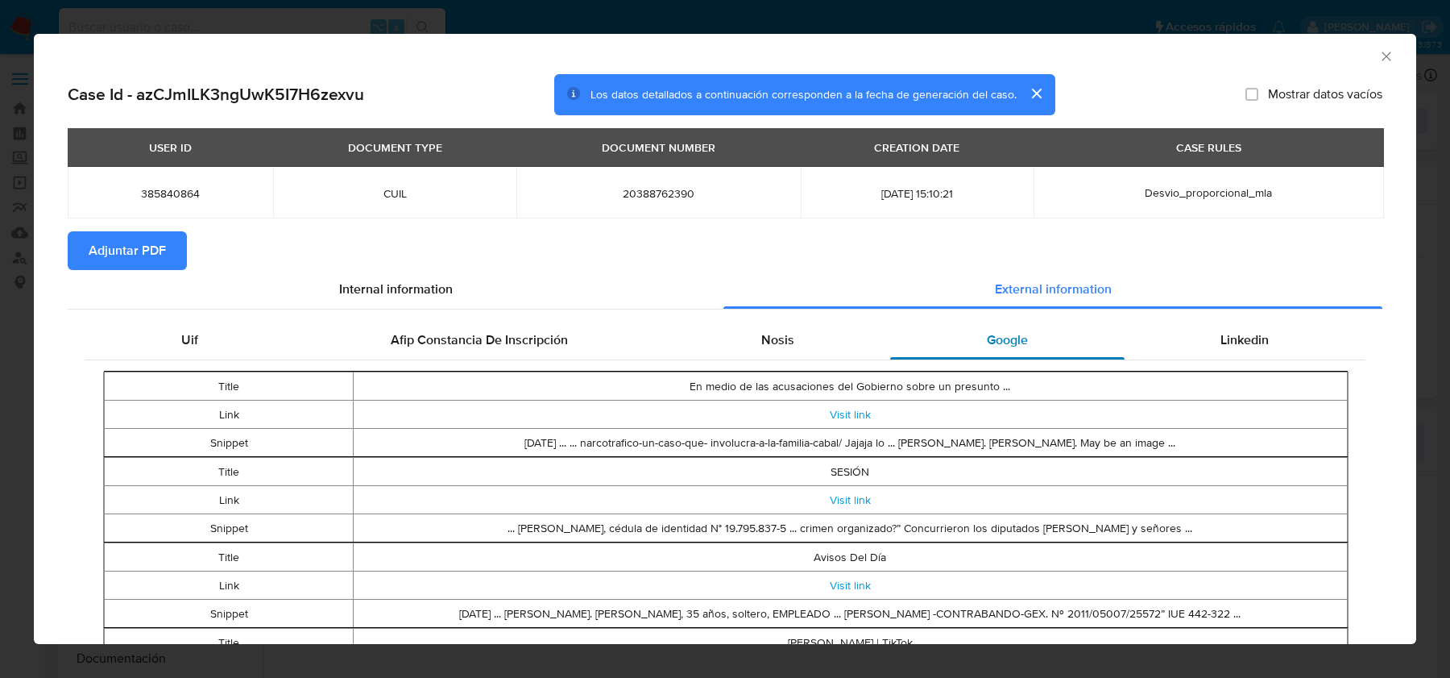
click at [977, 333] on div "Google" at bounding box center [1007, 340] width 234 height 39
click at [1218, 353] on div "Linkedin" at bounding box center [1245, 340] width 241 height 39
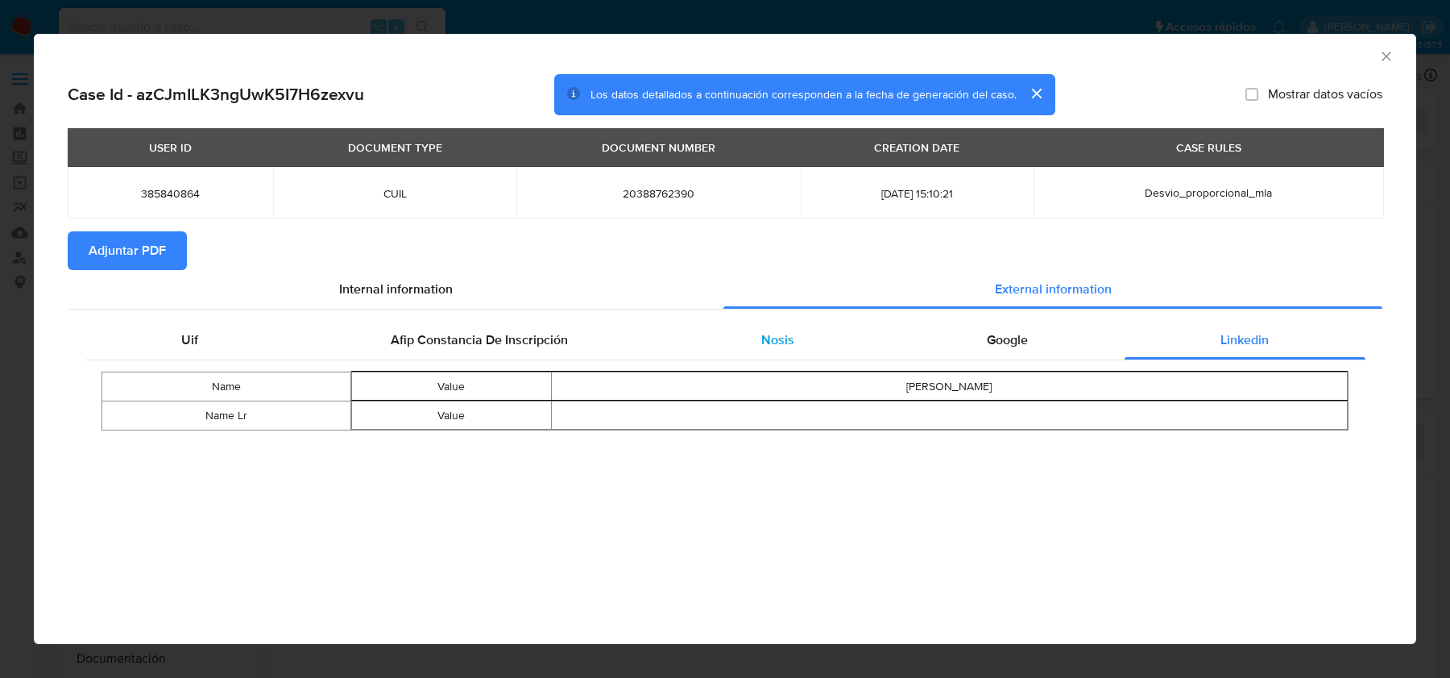
click at [782, 346] on span "Nosis" at bounding box center [777, 339] width 33 height 19
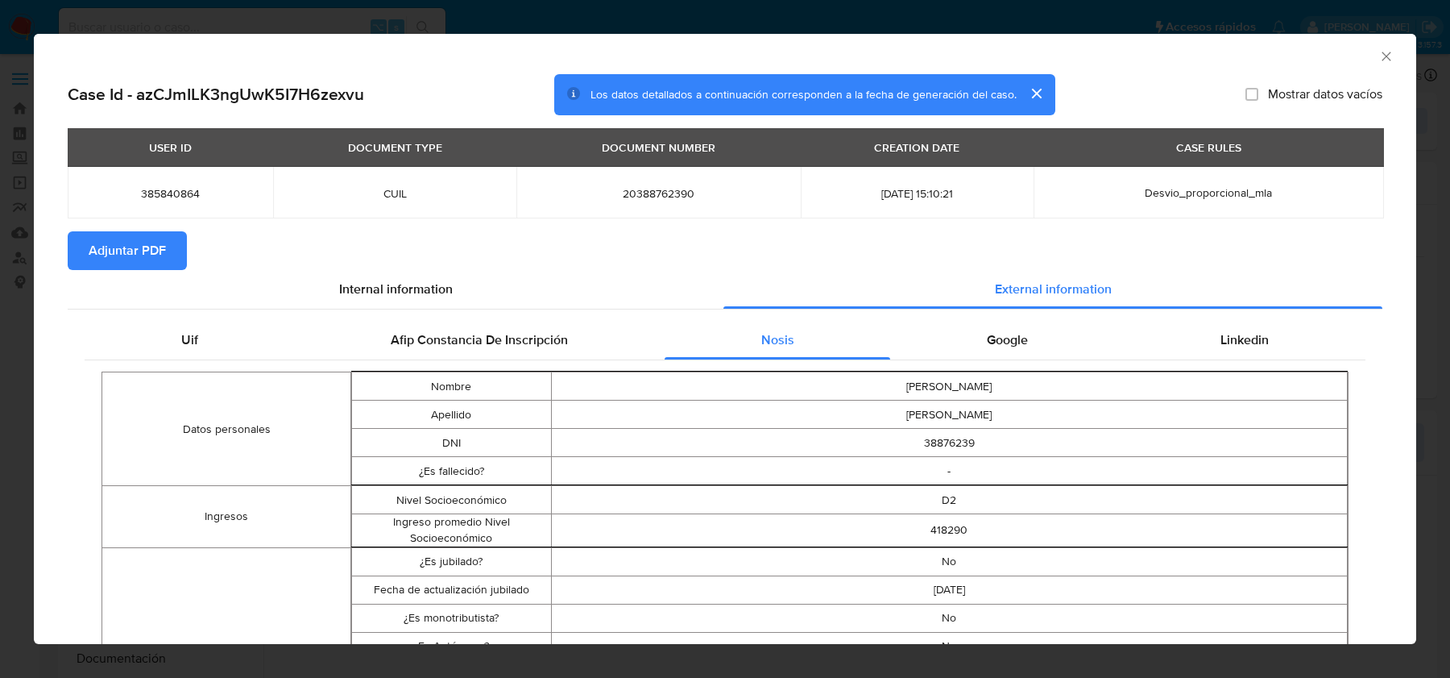
scroll to position [160, 0]
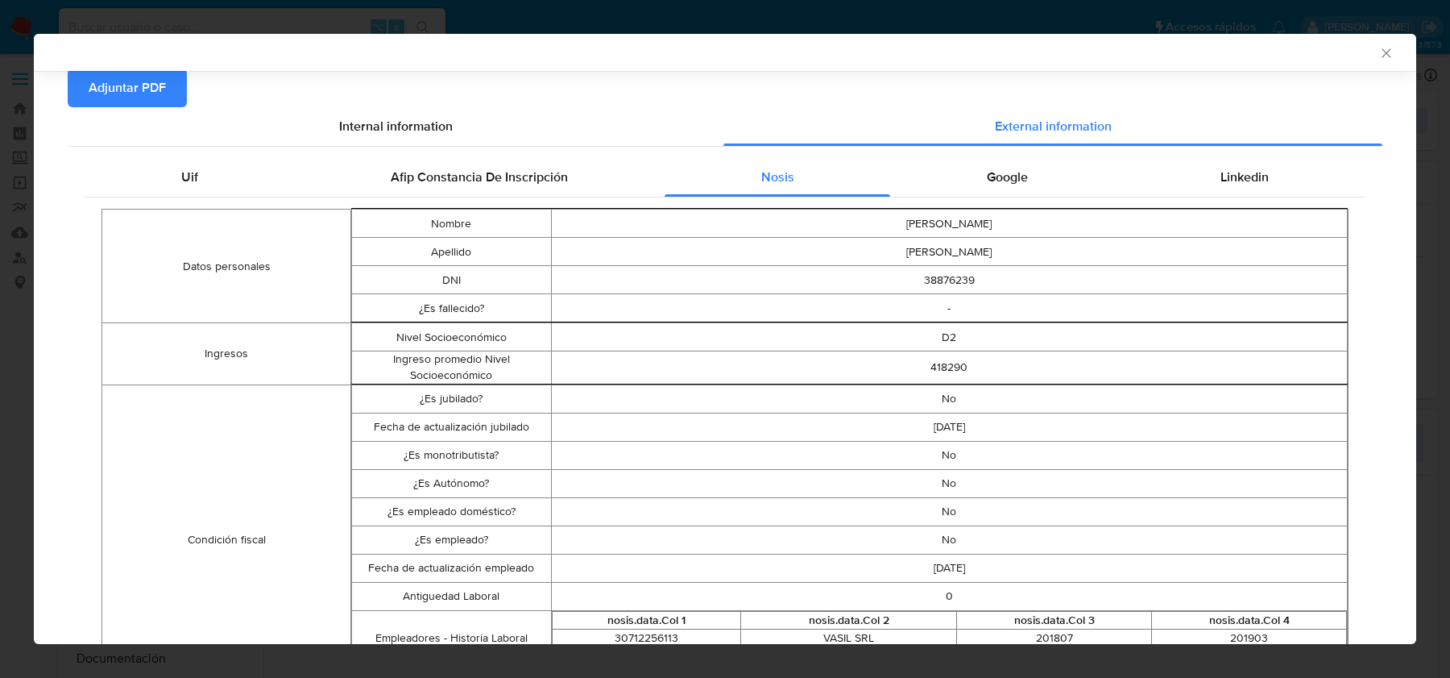
click at [1392, 53] on icon "Cerrar ventana" at bounding box center [1387, 53] width 16 height 16
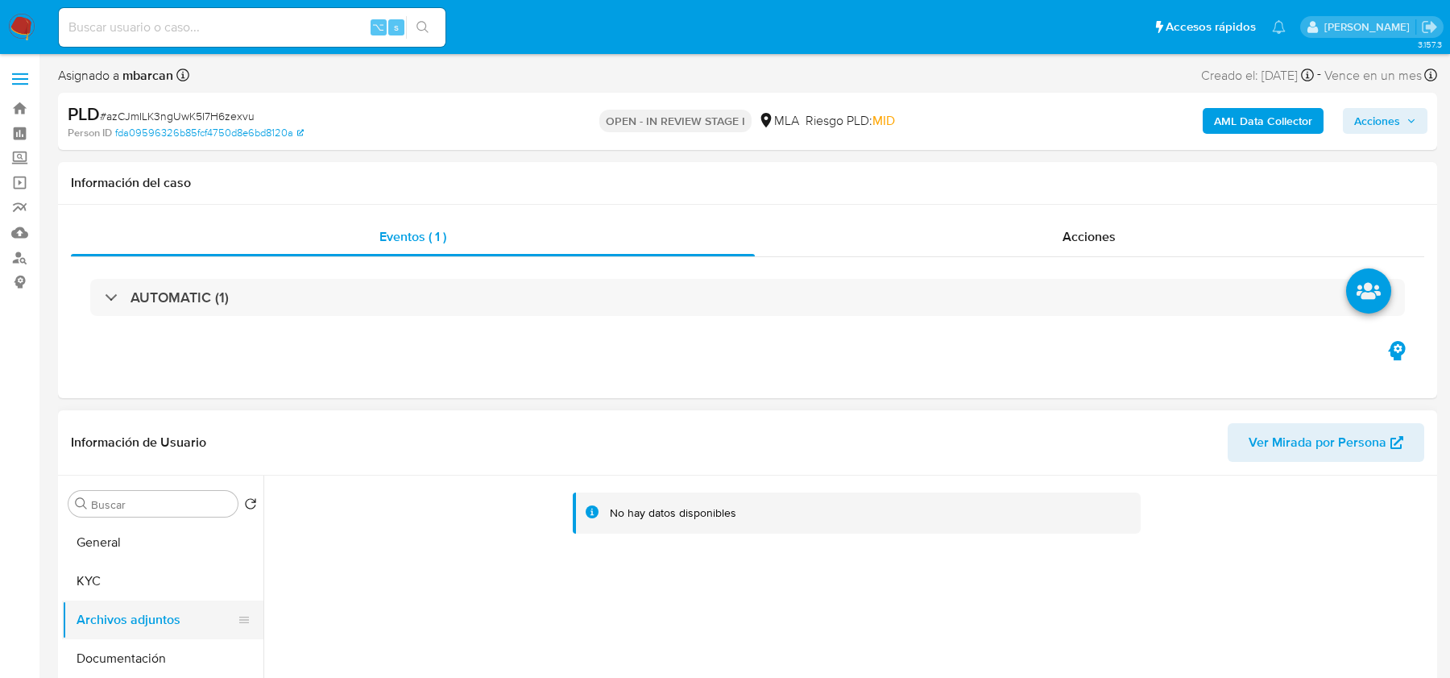
drag, startPoint x: 127, startPoint y: 643, endPoint x: 127, endPoint y: 626, distance: 16.9
click at [127, 642] on button "Documentación" at bounding box center [162, 658] width 201 height 39
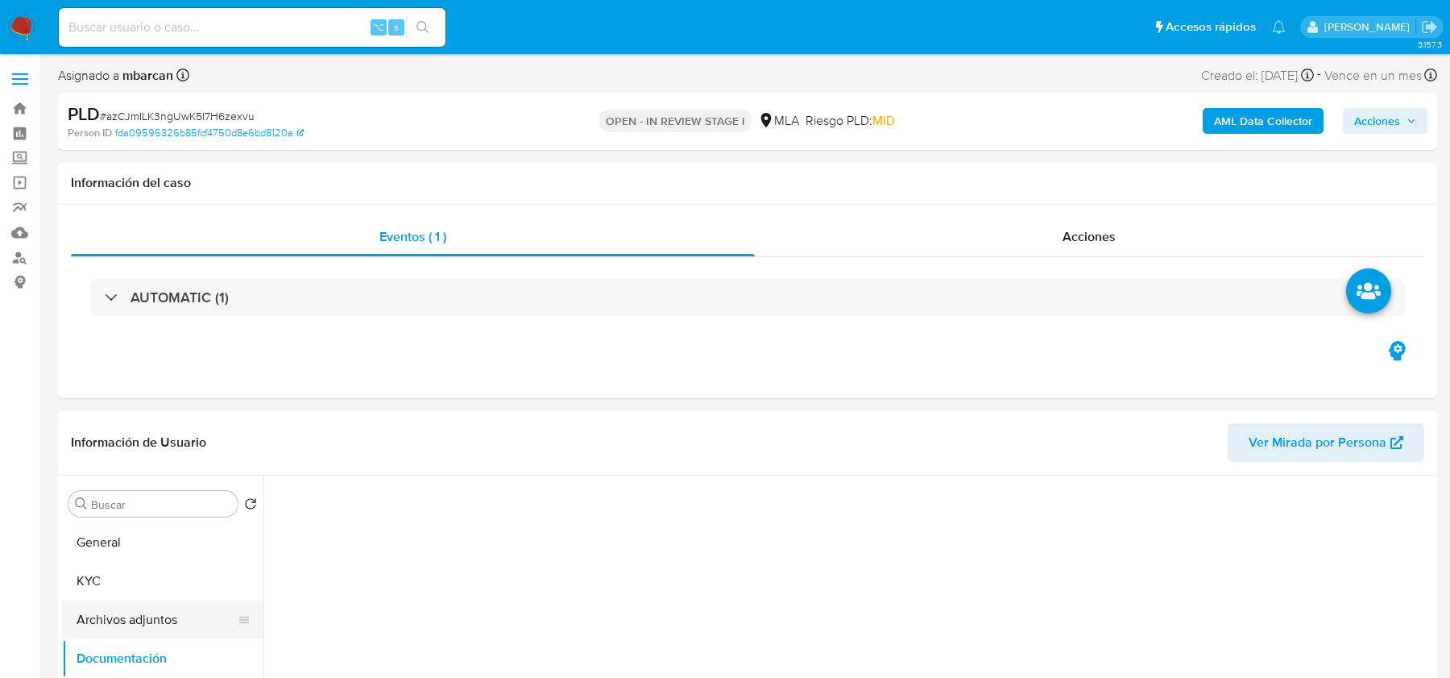
click at [127, 616] on button "Archivos adjuntos" at bounding box center [156, 619] width 189 height 39
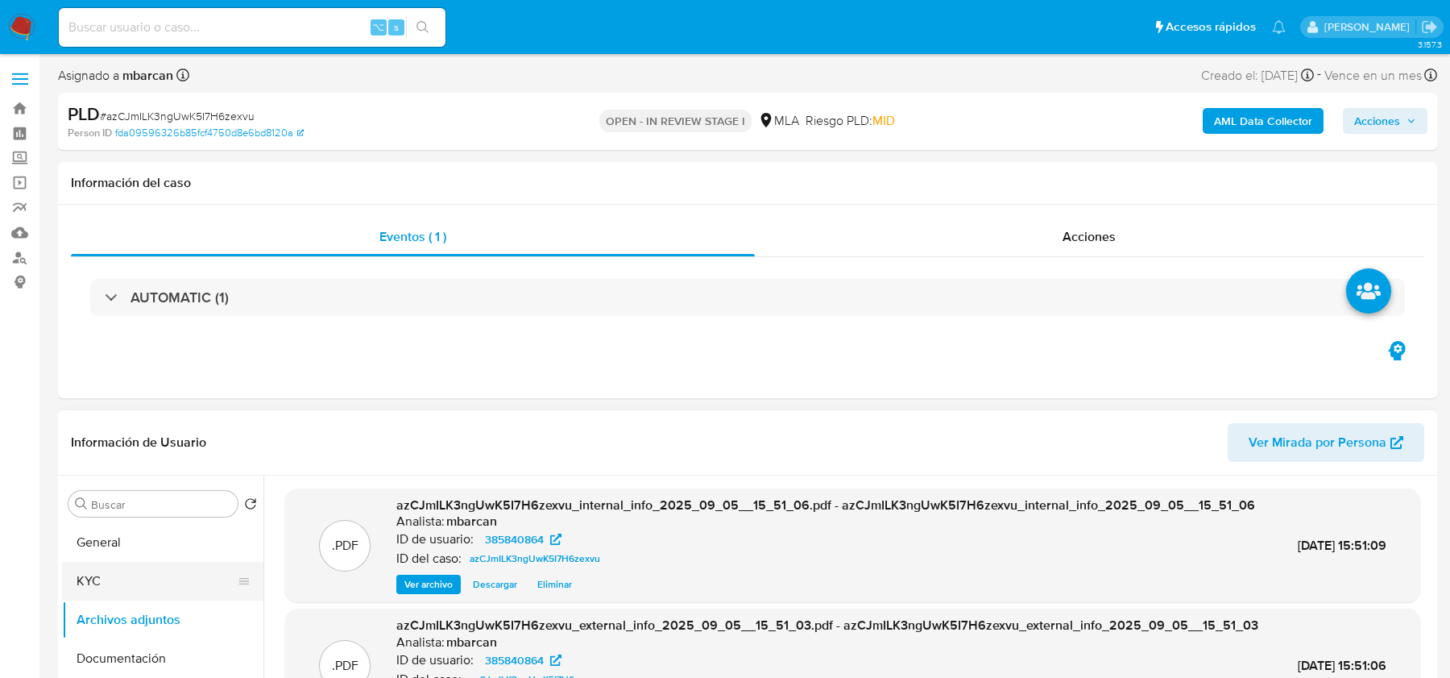
click at [89, 574] on button "KYC" at bounding box center [156, 581] width 189 height 39
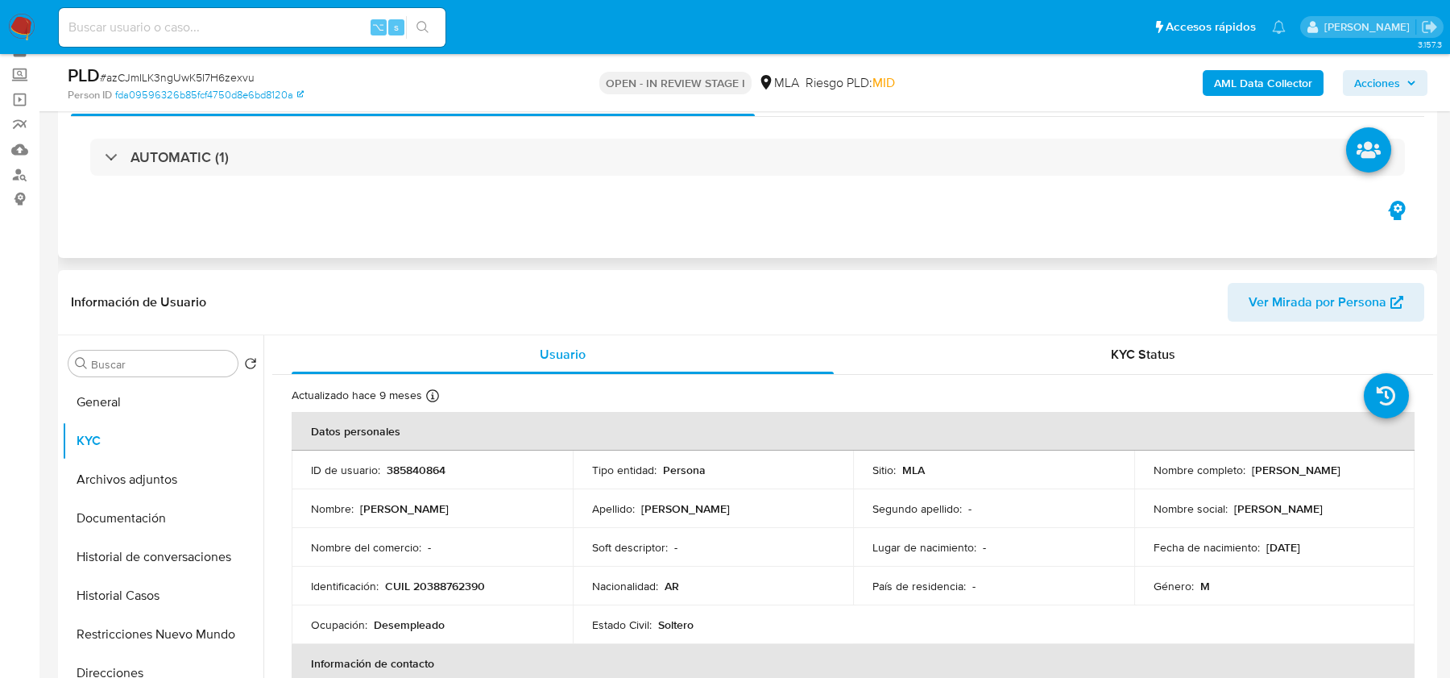
scroll to position [185, 0]
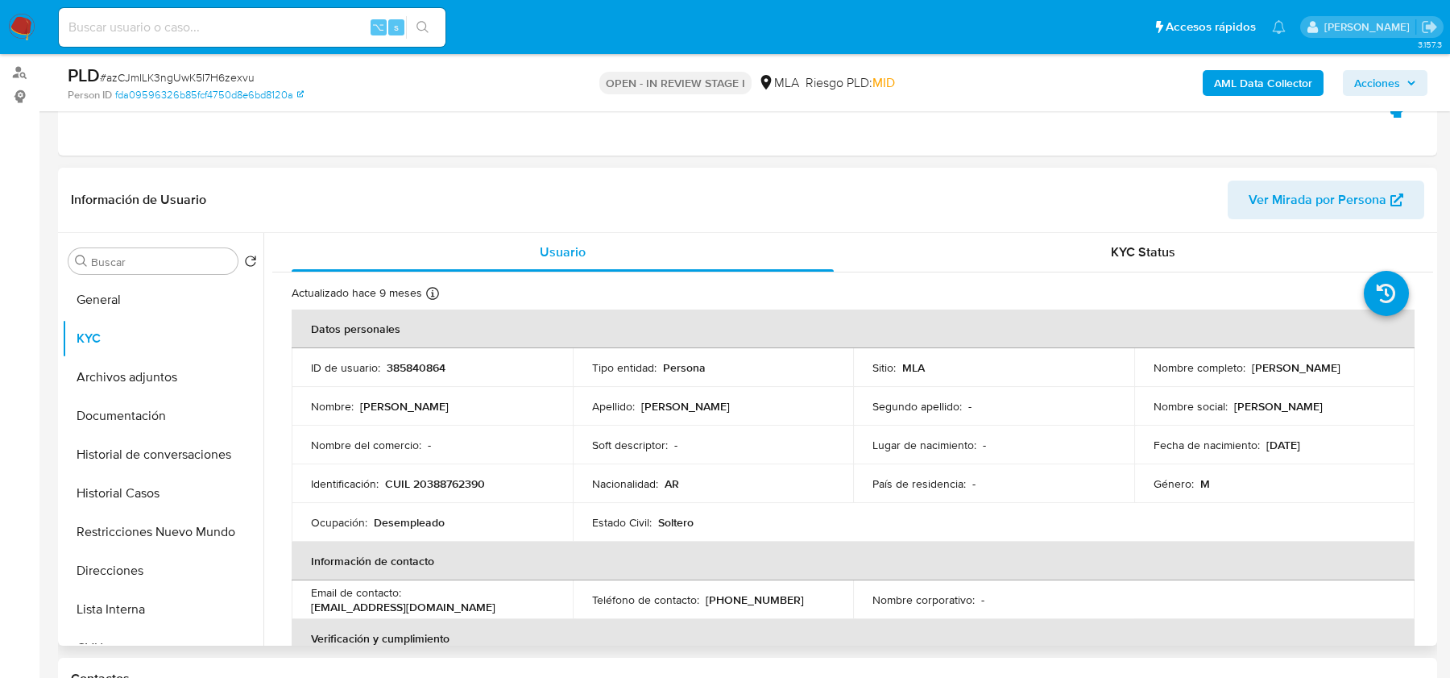
click at [1257, 375] on p "Cristian Alejandro Martinez" at bounding box center [1296, 367] width 89 height 15
copy p "Martinez"
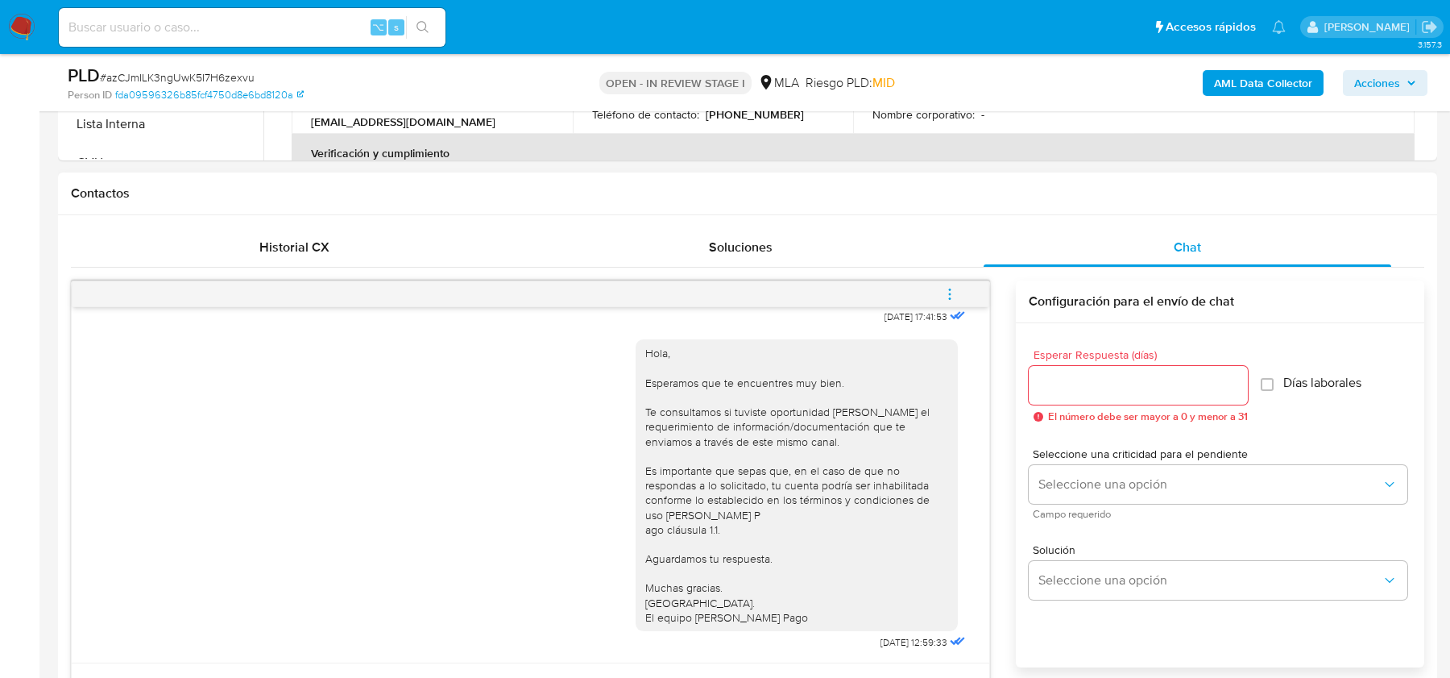
scroll to position [823, 0]
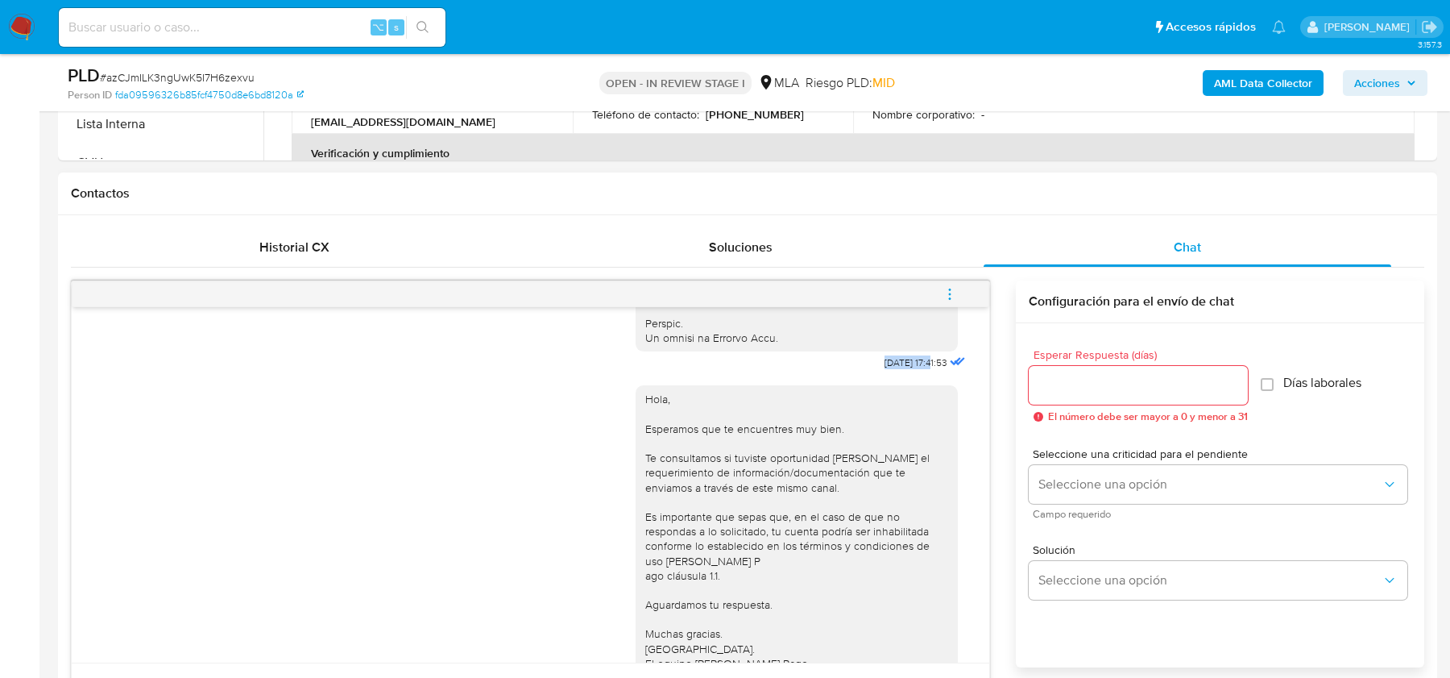
drag, startPoint x: 864, startPoint y: 393, endPoint x: 916, endPoint y: 395, distance: 52.4
copy span "[DATE]"
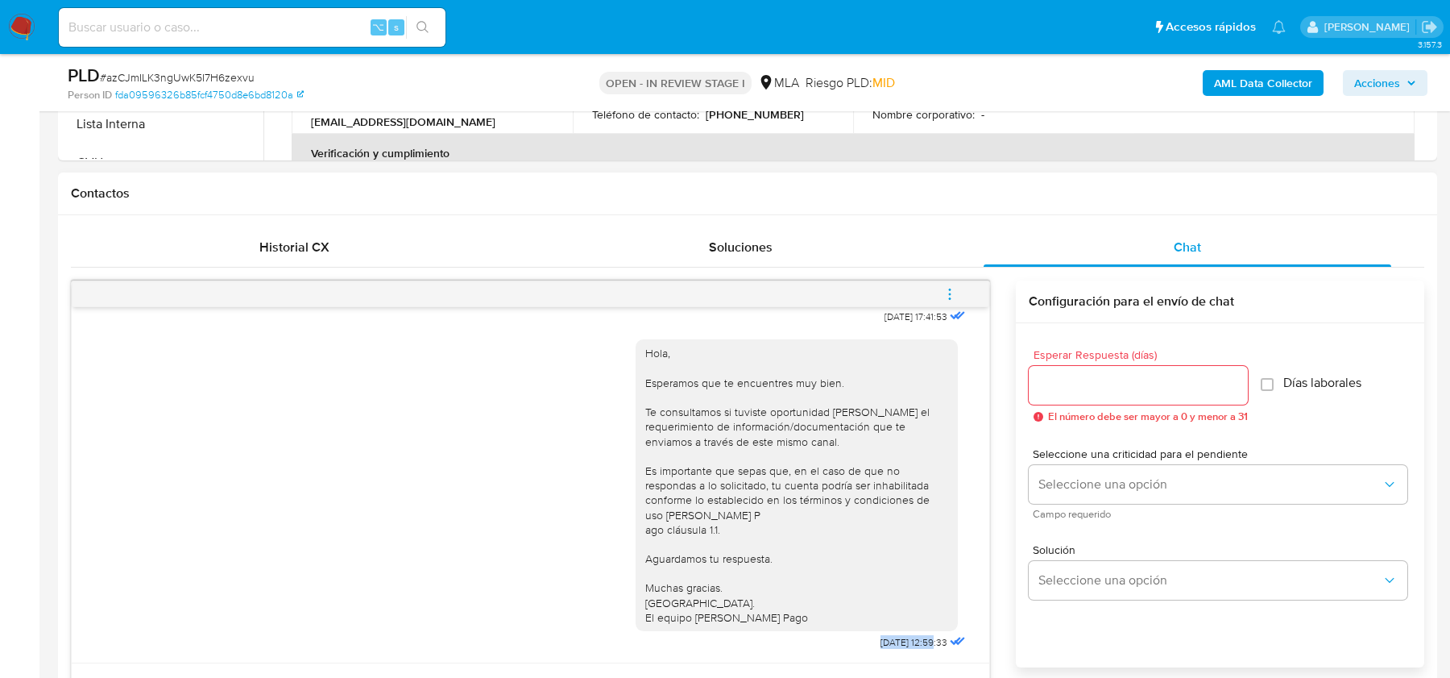
drag, startPoint x: 861, startPoint y: 638, endPoint x: 916, endPoint y: 640, distance: 54.8
click at [916, 640] on span "22/08/2025 12:59:33" at bounding box center [914, 642] width 67 height 13
copy span "22/08/2025 1"
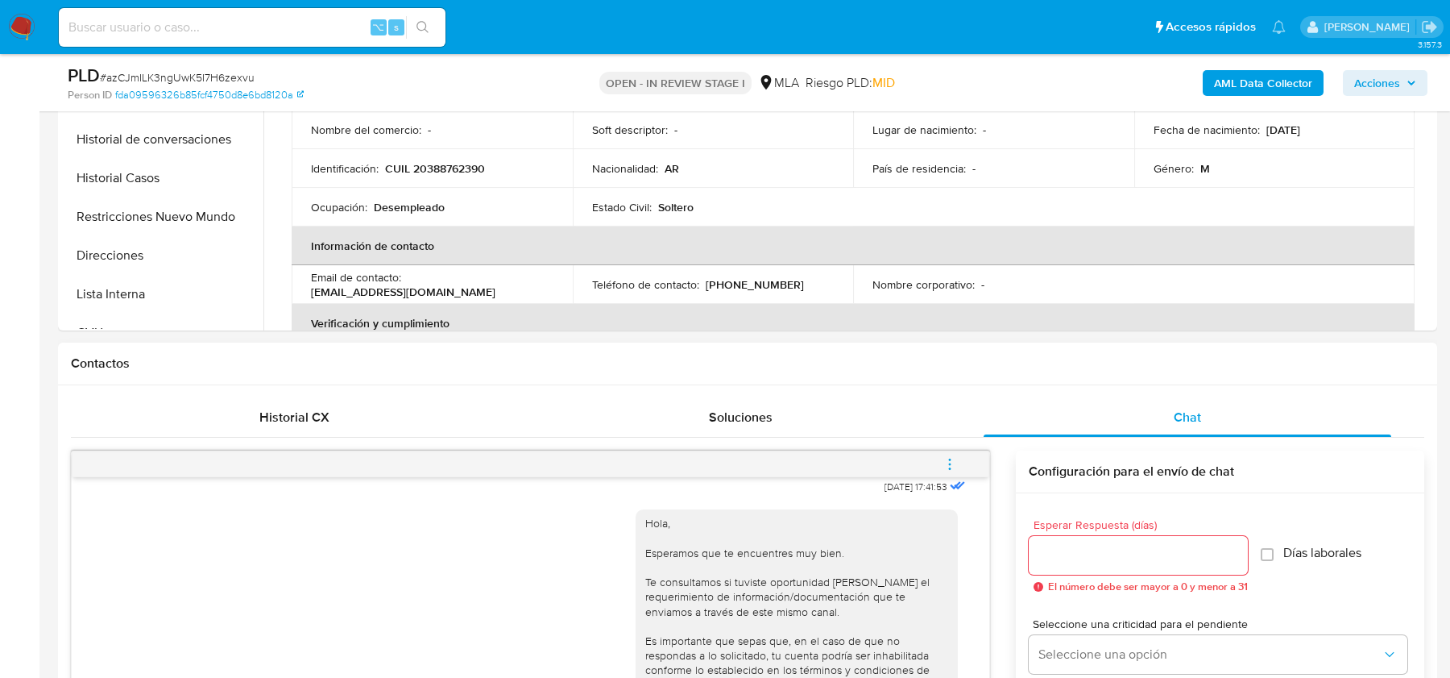
scroll to position [247, 0]
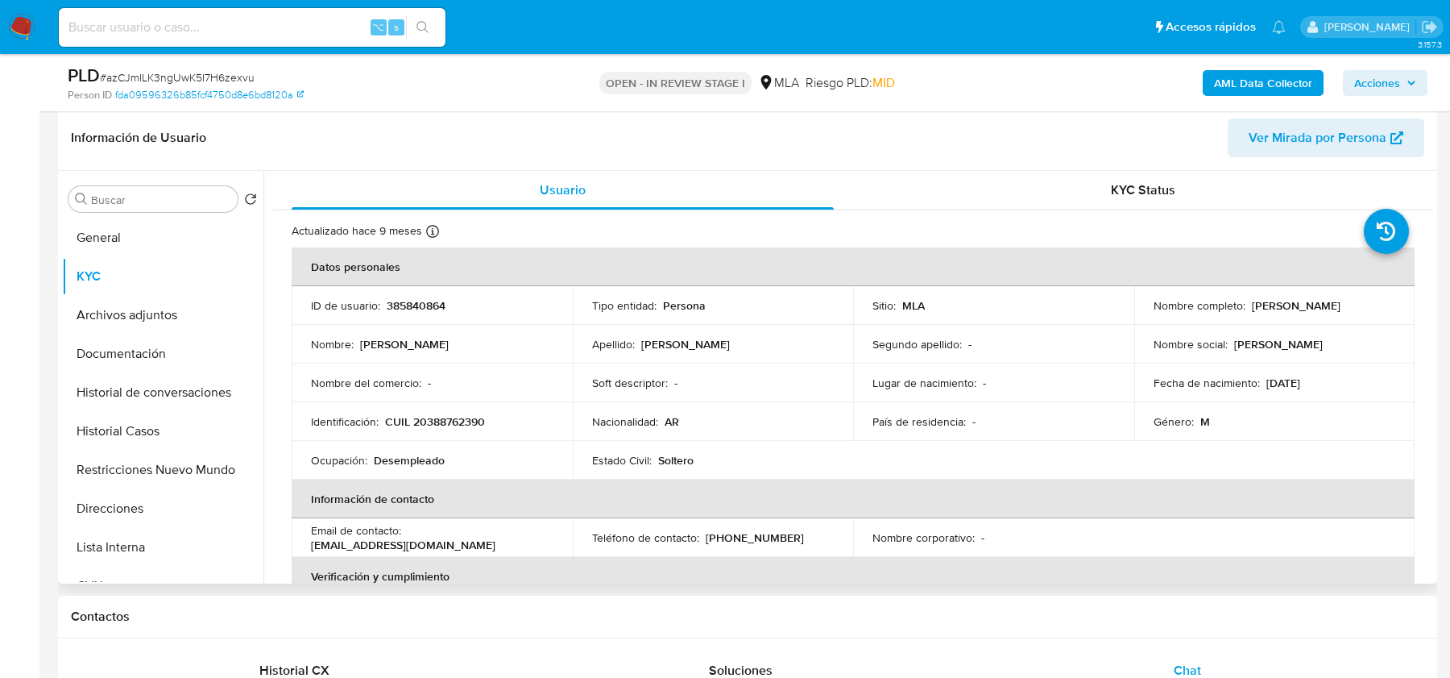
click at [445, 423] on p "CUIL 20388762390" at bounding box center [435, 421] width 100 height 15
copy p "20388762390"
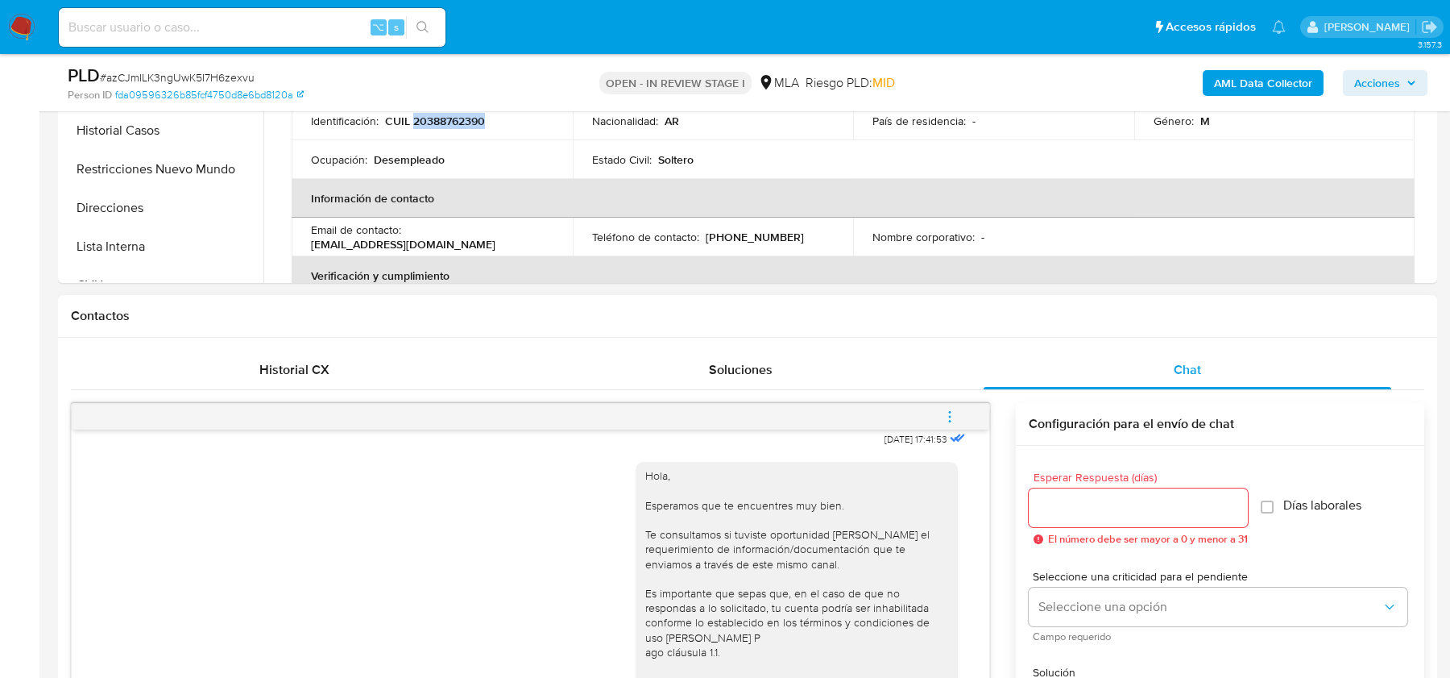
scroll to position [739, 0]
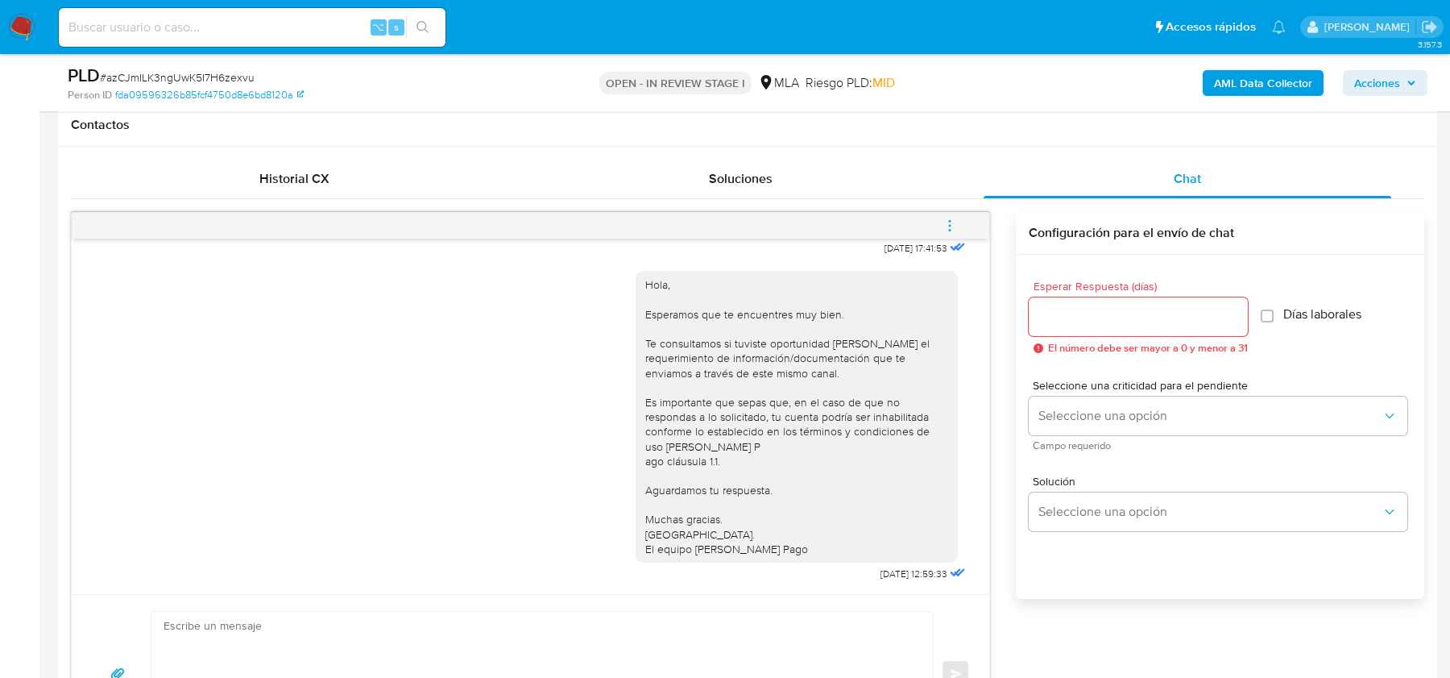
click at [949, 230] on span "menu-action" at bounding box center [950, 225] width 15 height 39
click at [858, 192] on li "Cerrar conversación" at bounding box center [841, 192] width 165 height 29
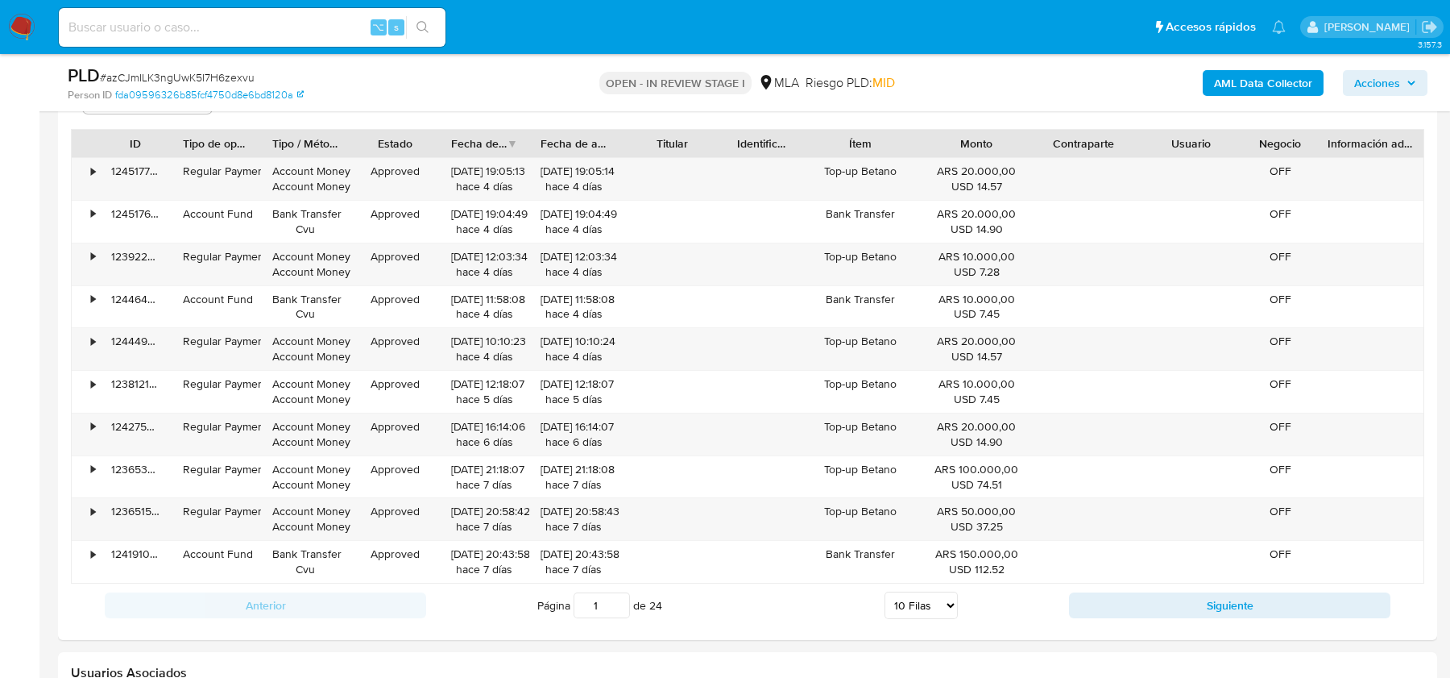
scroll to position [2825, 0]
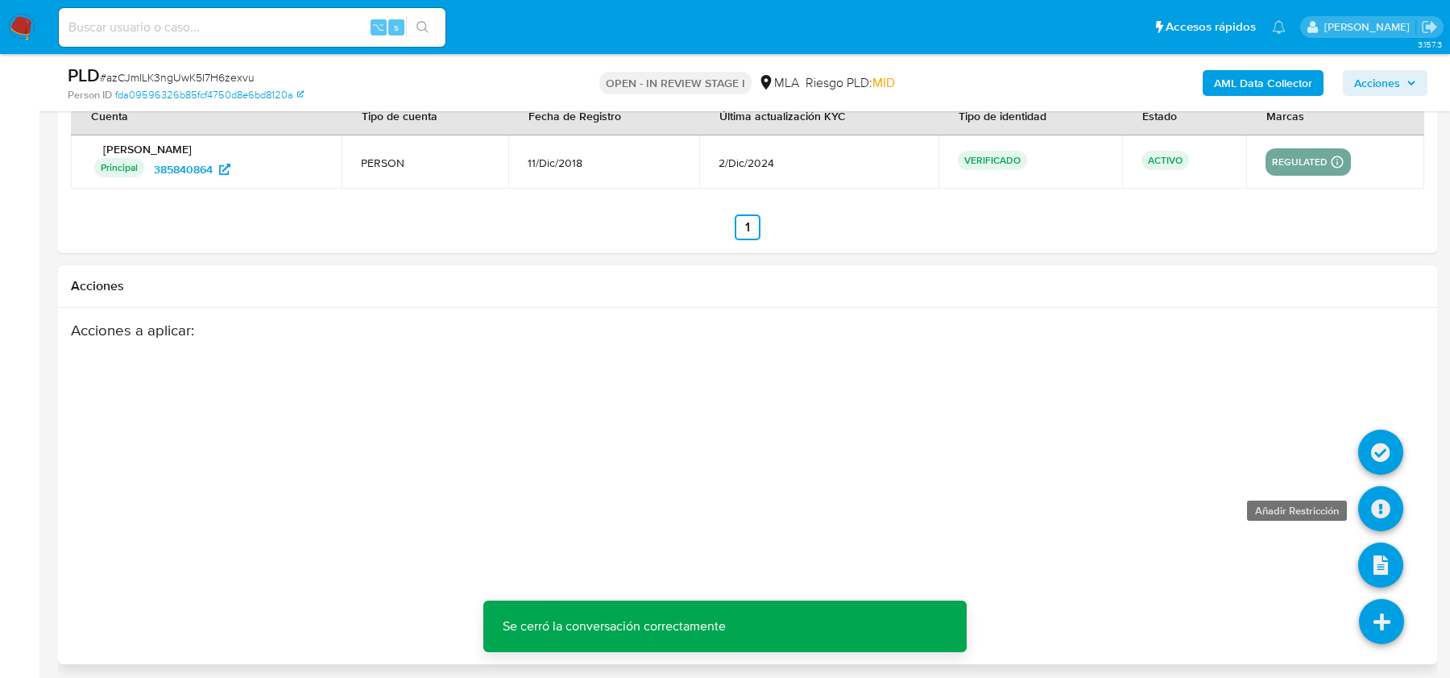
click at [1372, 496] on icon at bounding box center [1381, 508] width 45 height 45
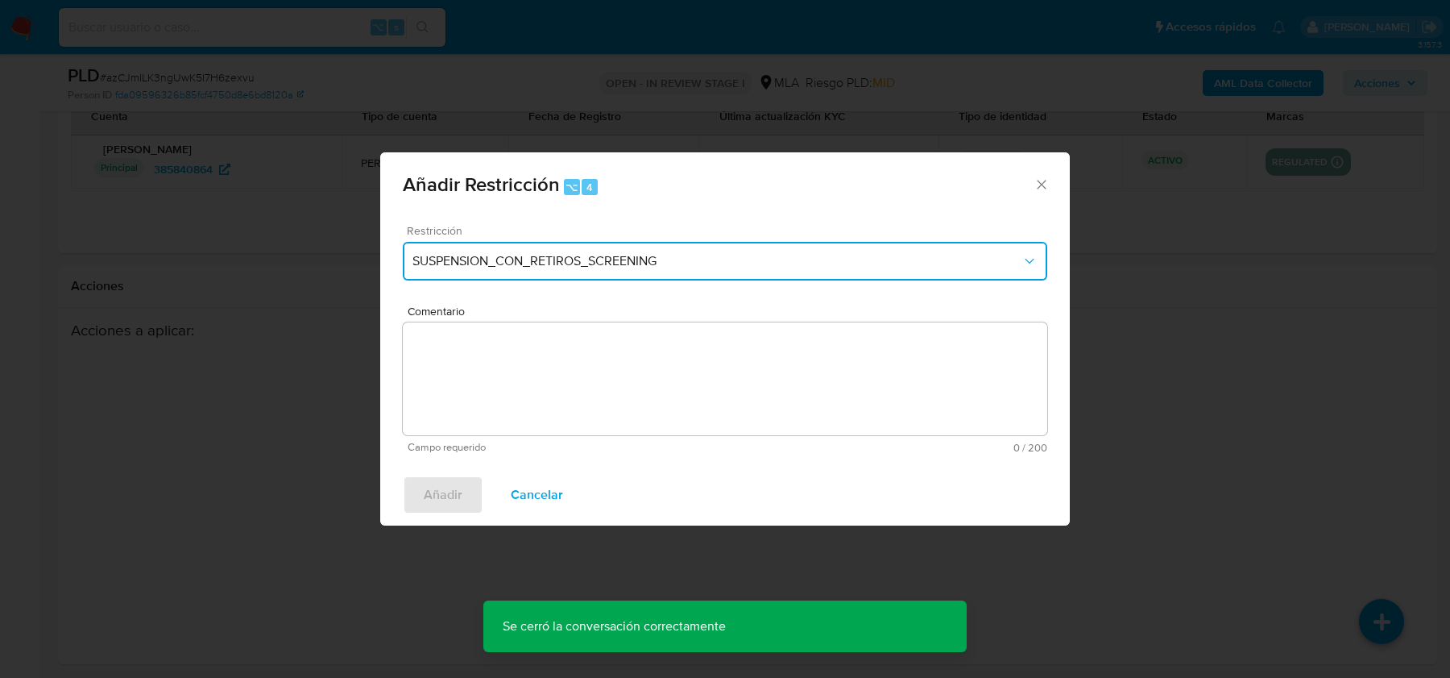
click at [688, 274] on button "SUSPENSION_CON_RETIROS_SCREENING" at bounding box center [725, 261] width 645 height 39
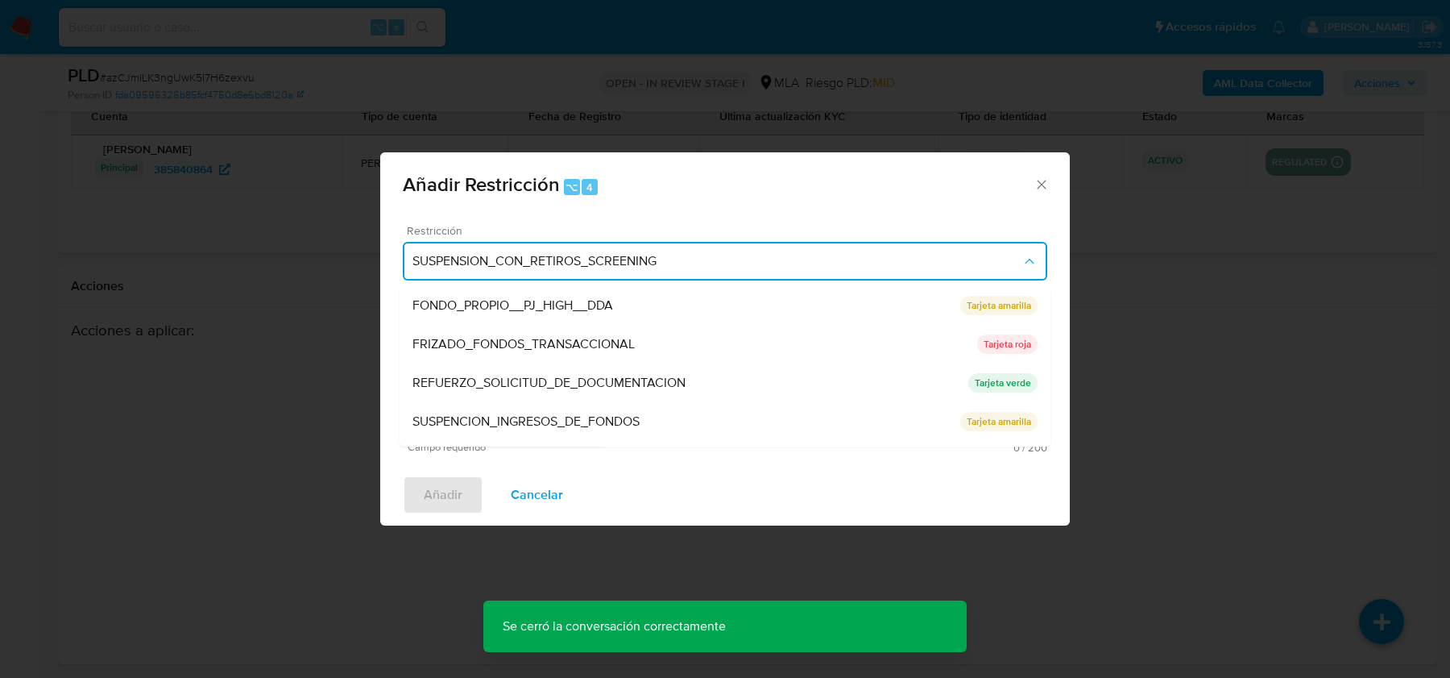
scroll to position [341, 0]
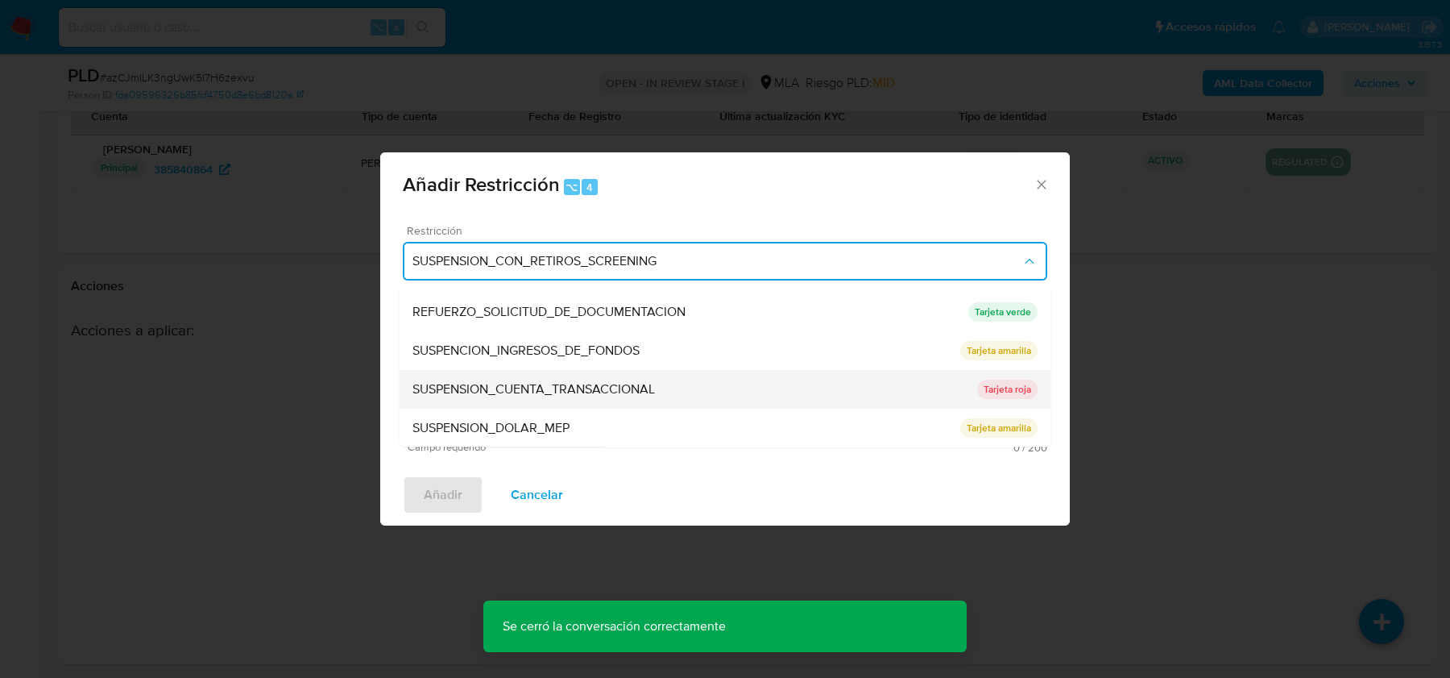
click at [579, 378] on div "SUSPENSION_CUENTA_TRANSACCIONAL" at bounding box center [695, 389] width 565 height 39
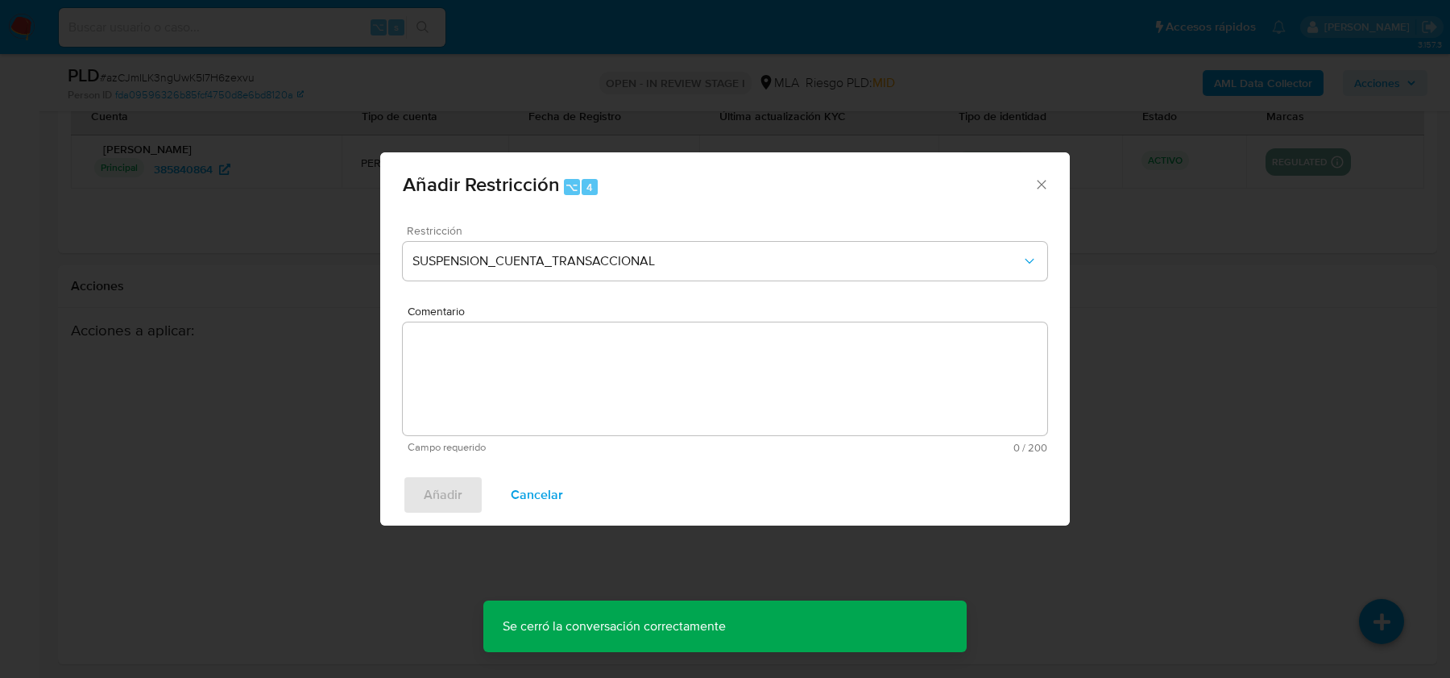
click at [579, 378] on textarea "Comentario" at bounding box center [725, 378] width 645 height 113
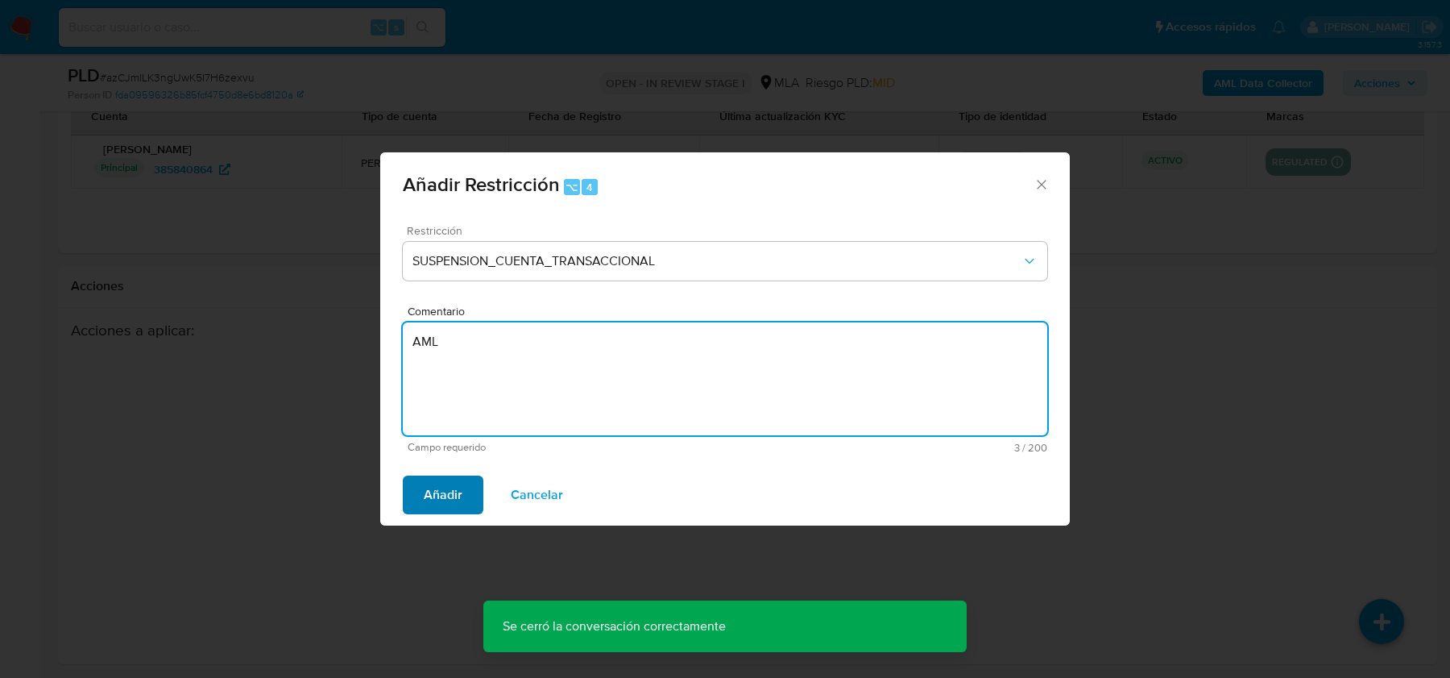
type textarea "AML"
click at [439, 477] on span "Añadir" at bounding box center [443, 494] width 39 height 35
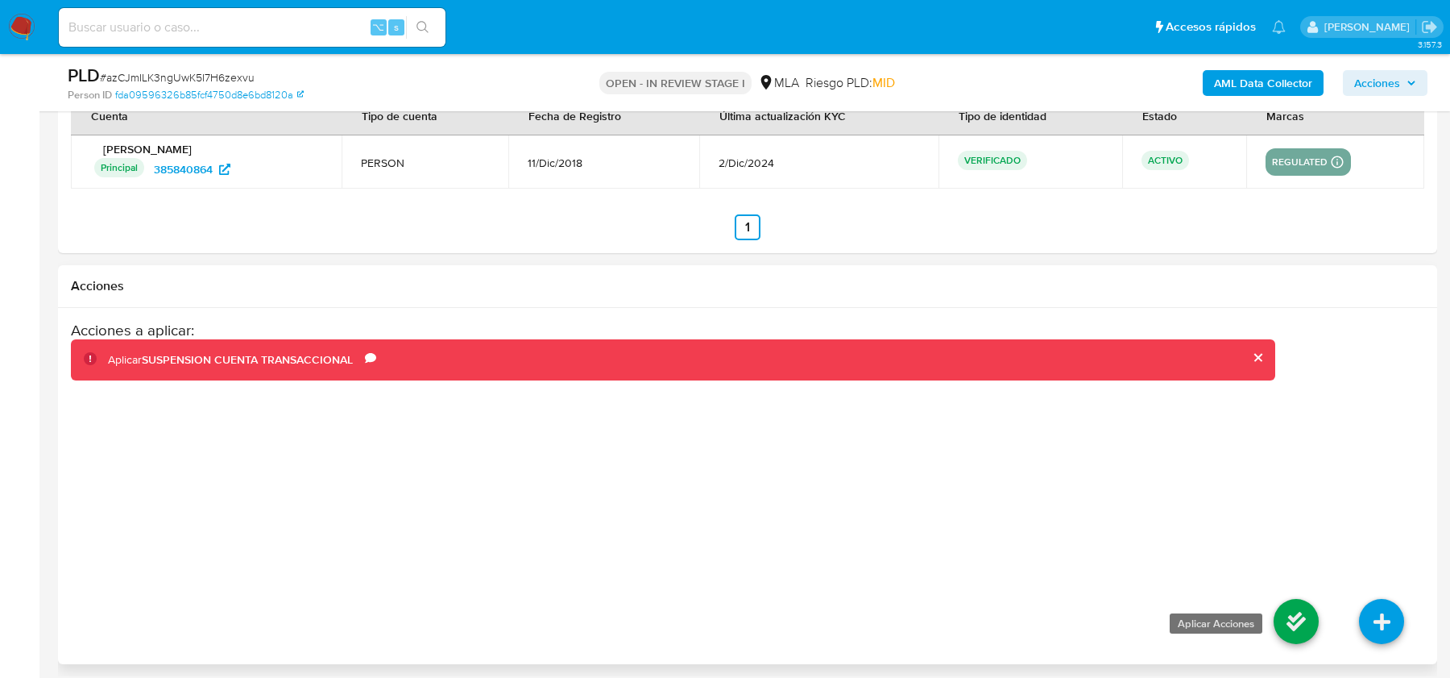
click at [1285, 606] on icon at bounding box center [1296, 621] width 45 height 45
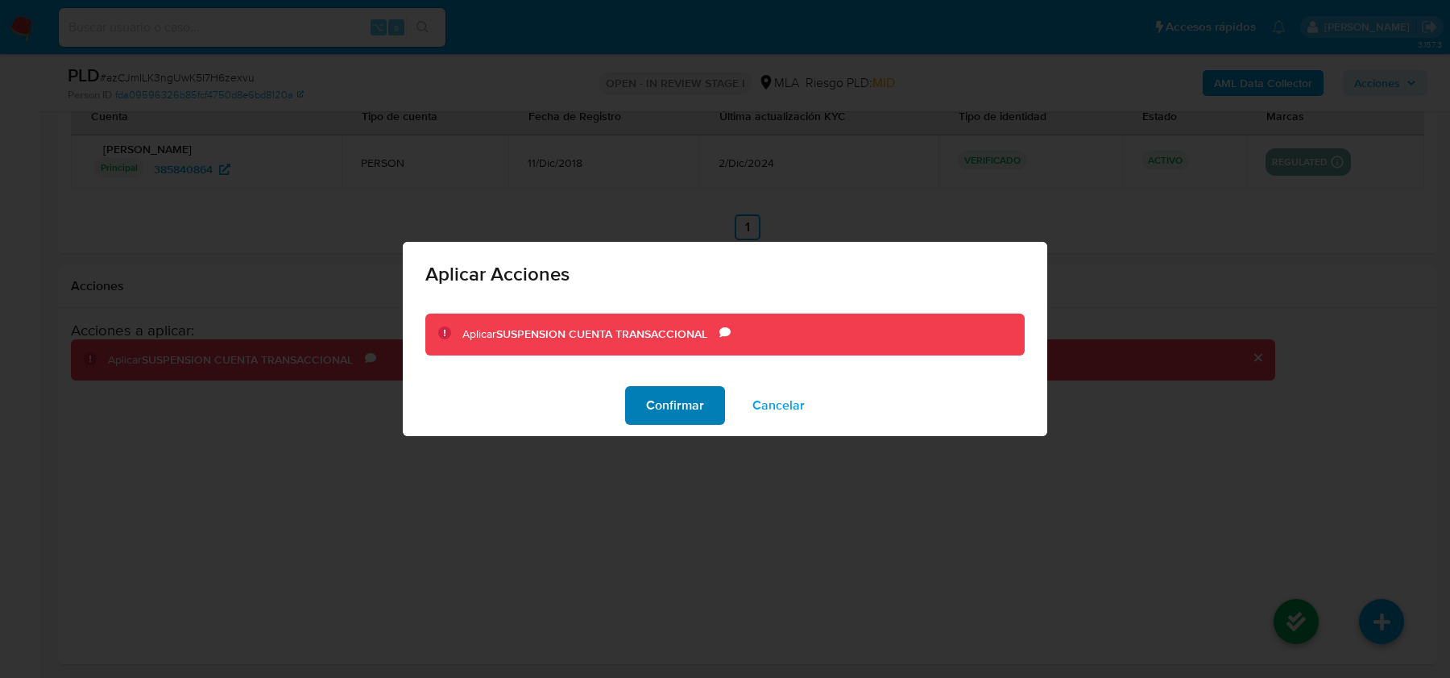
click at [684, 403] on span "Confirmar" at bounding box center [675, 405] width 58 height 35
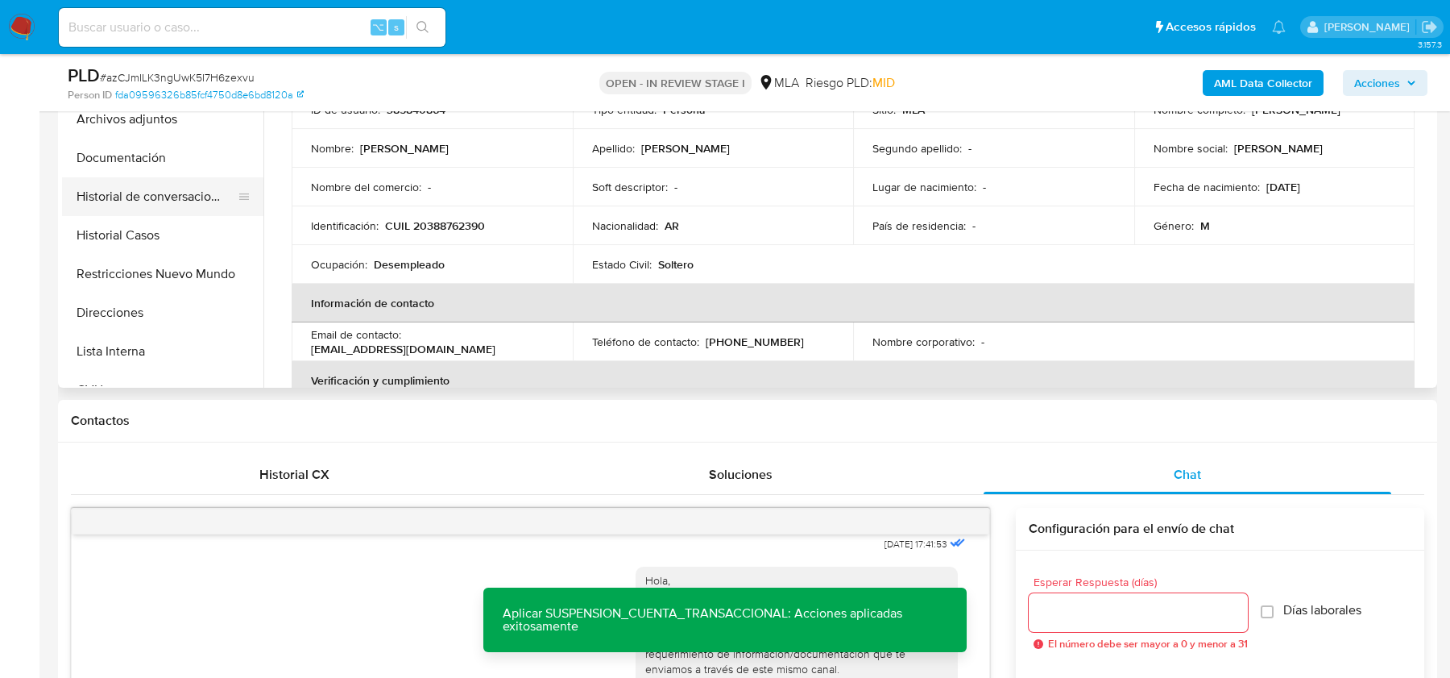
scroll to position [419, 0]
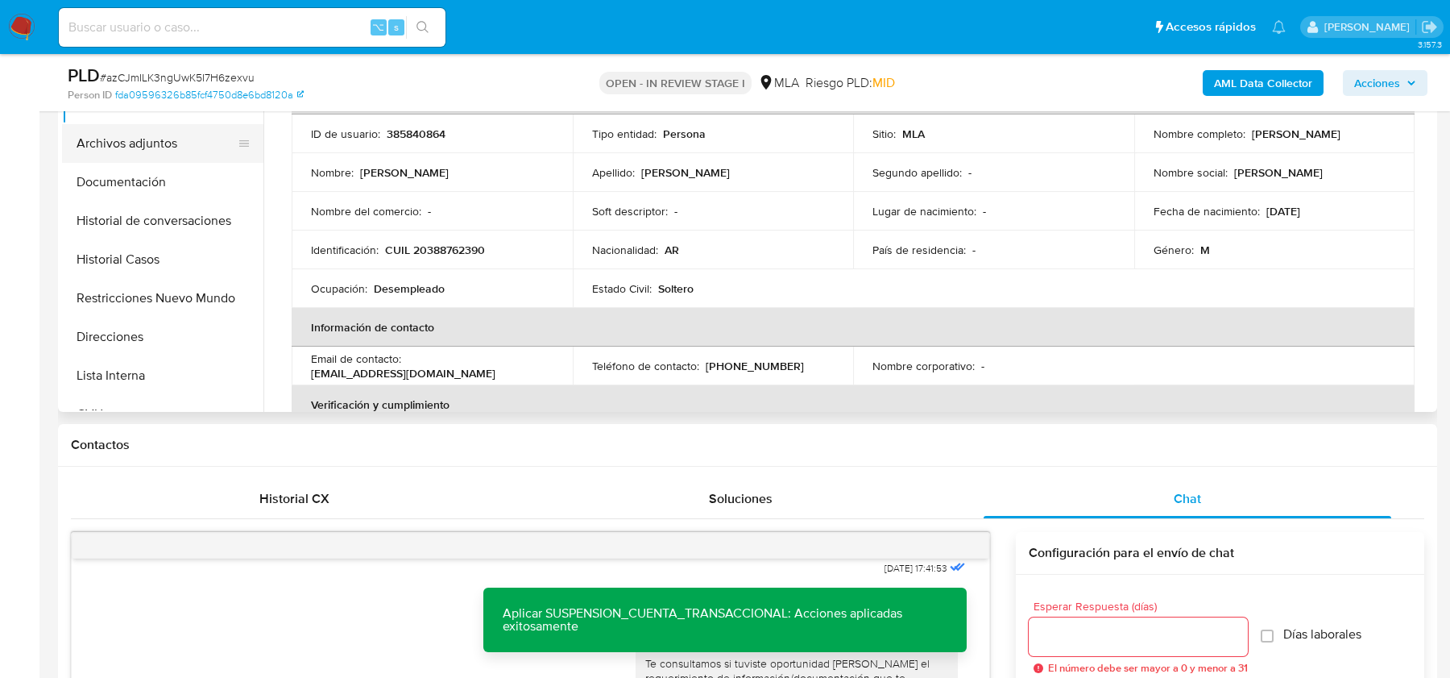
click at [148, 156] on button "Archivos adjuntos" at bounding box center [156, 143] width 189 height 39
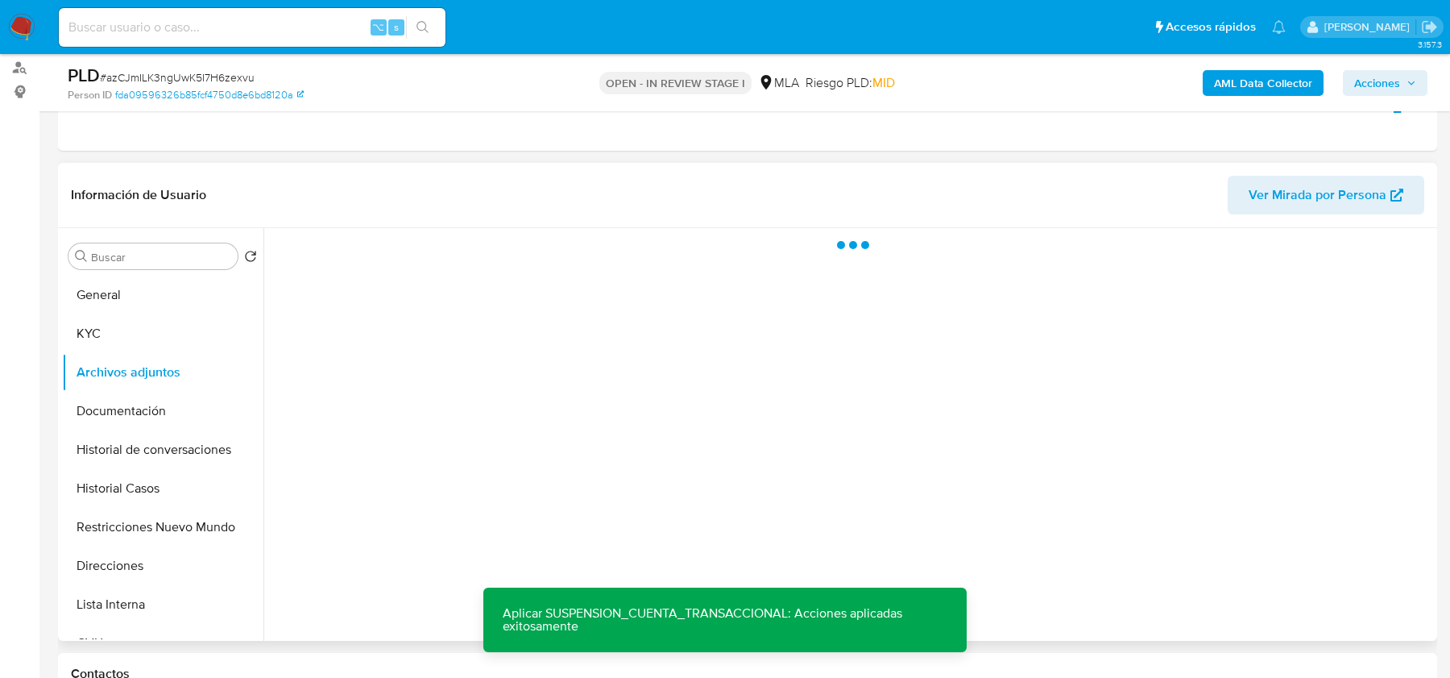
scroll to position [215, 0]
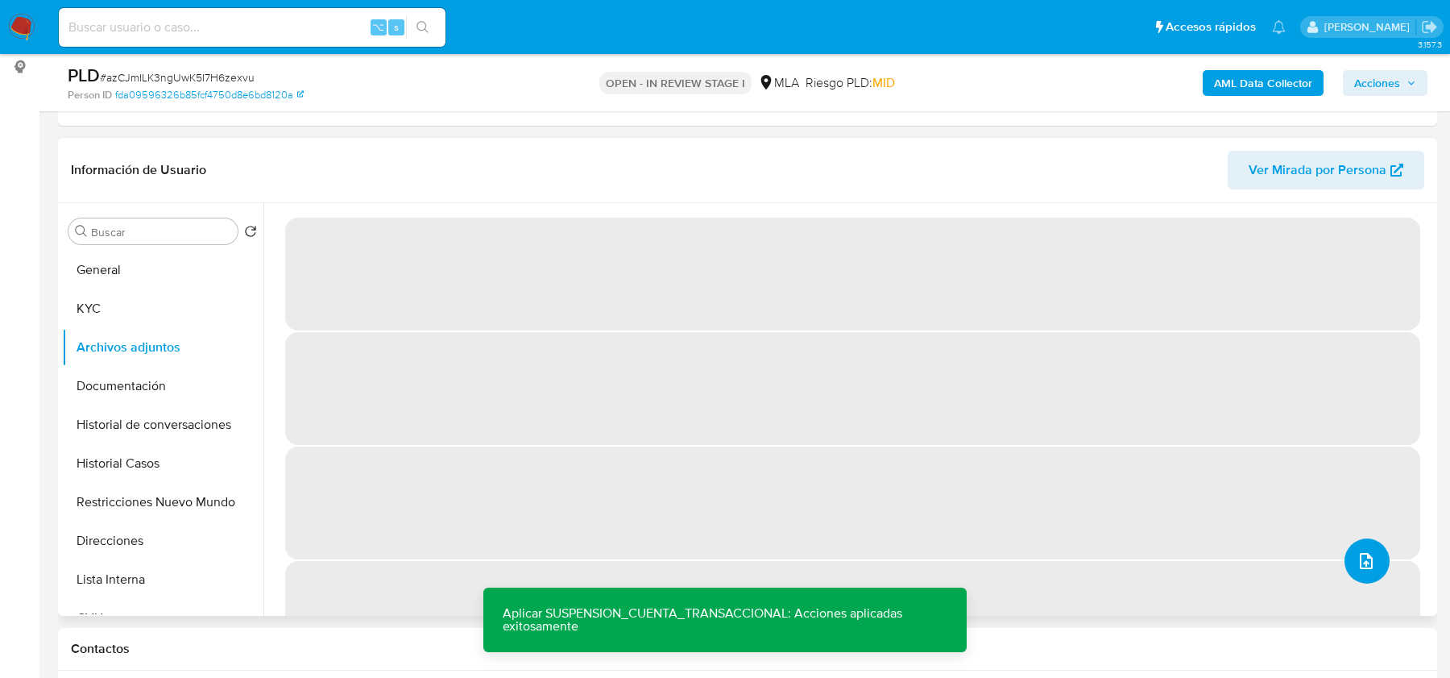
click at [1361, 554] on icon "upload-file" at bounding box center [1366, 560] width 19 height 19
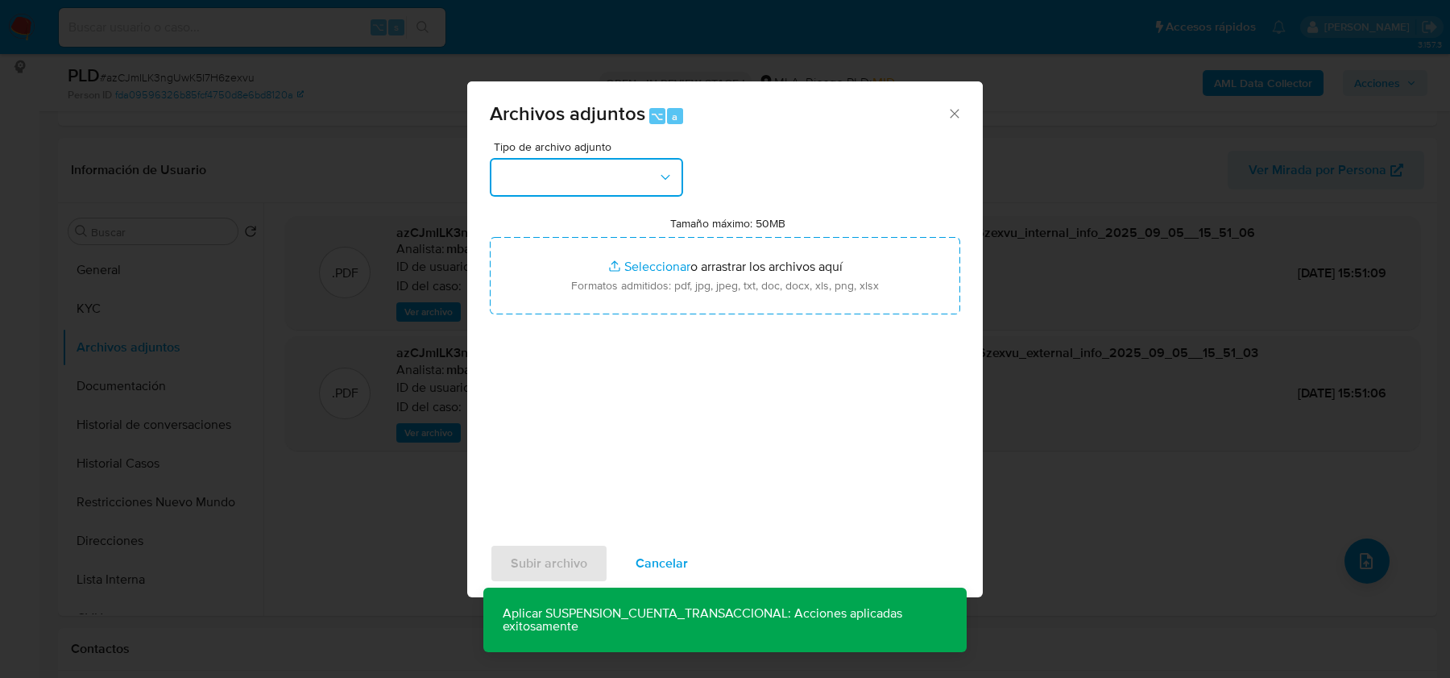
click at [626, 185] on button "button" at bounding box center [586, 177] width 193 height 39
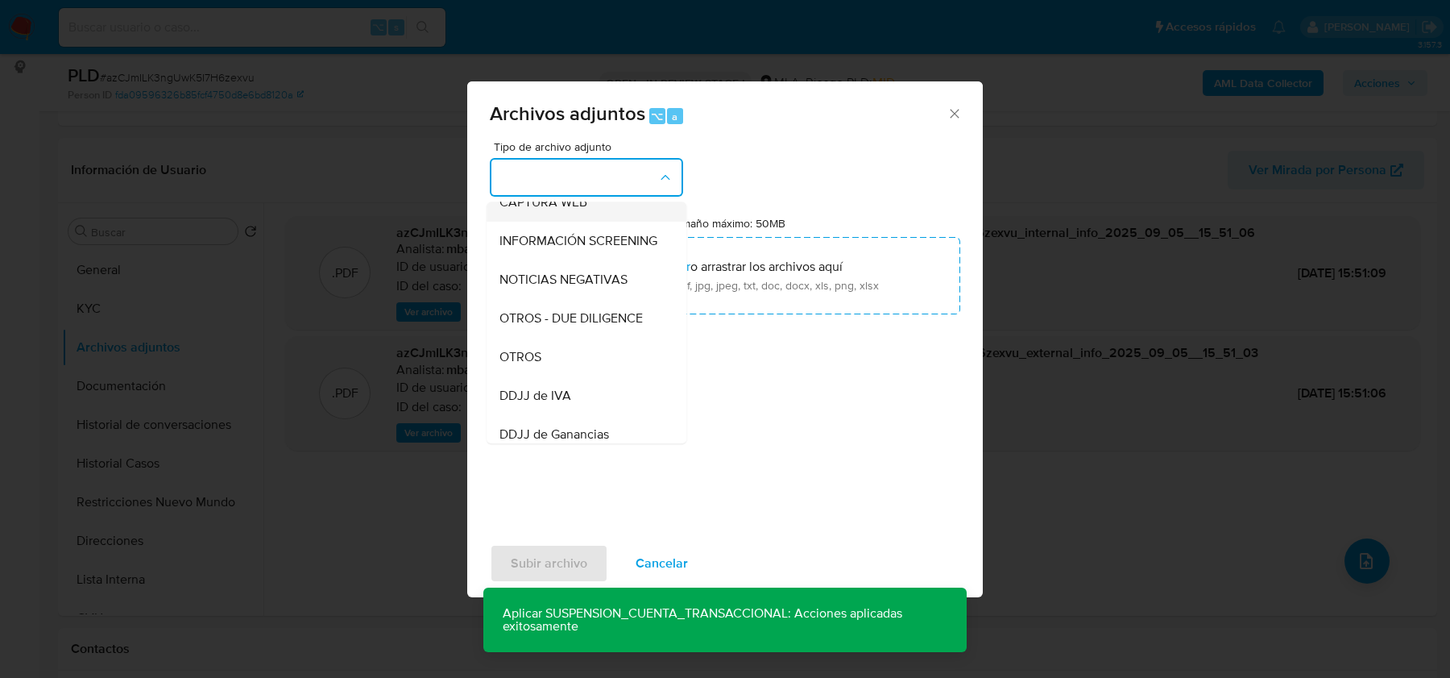
scroll to position [197, 0]
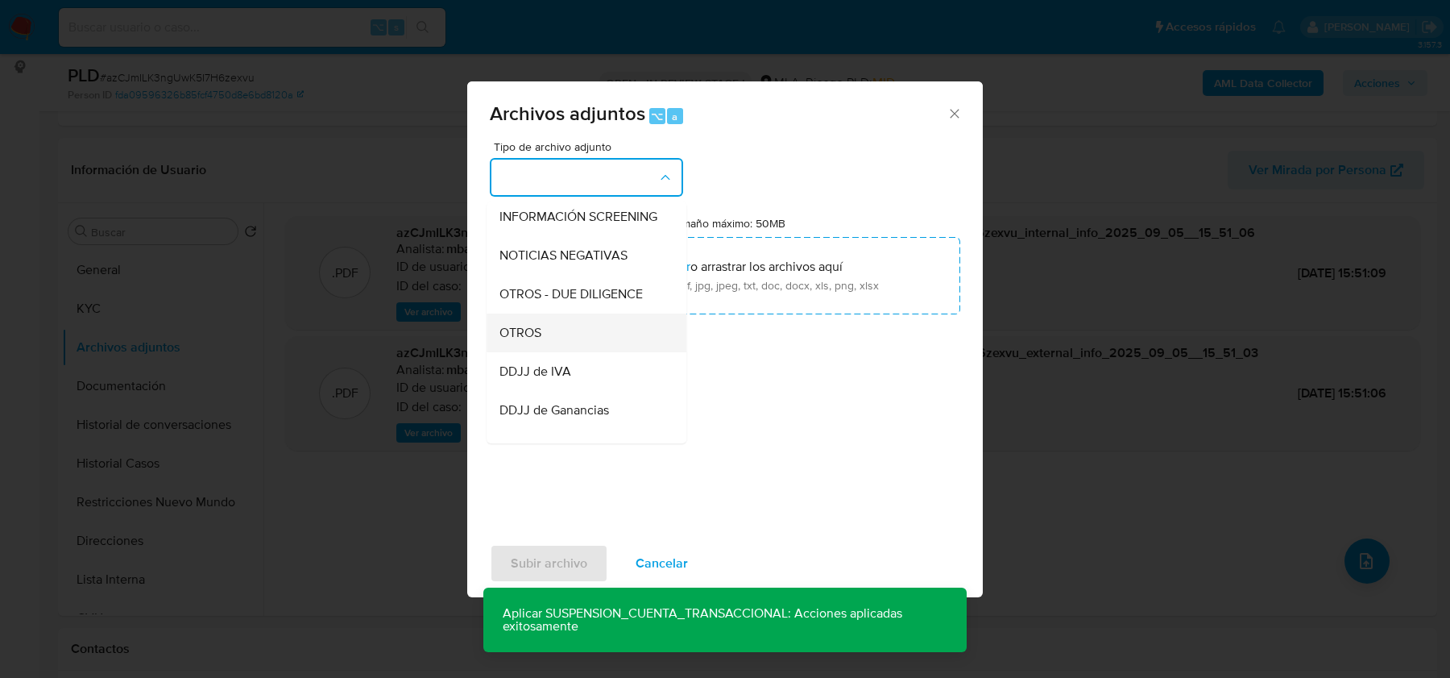
click at [564, 333] on div "OTROS" at bounding box center [582, 332] width 164 height 39
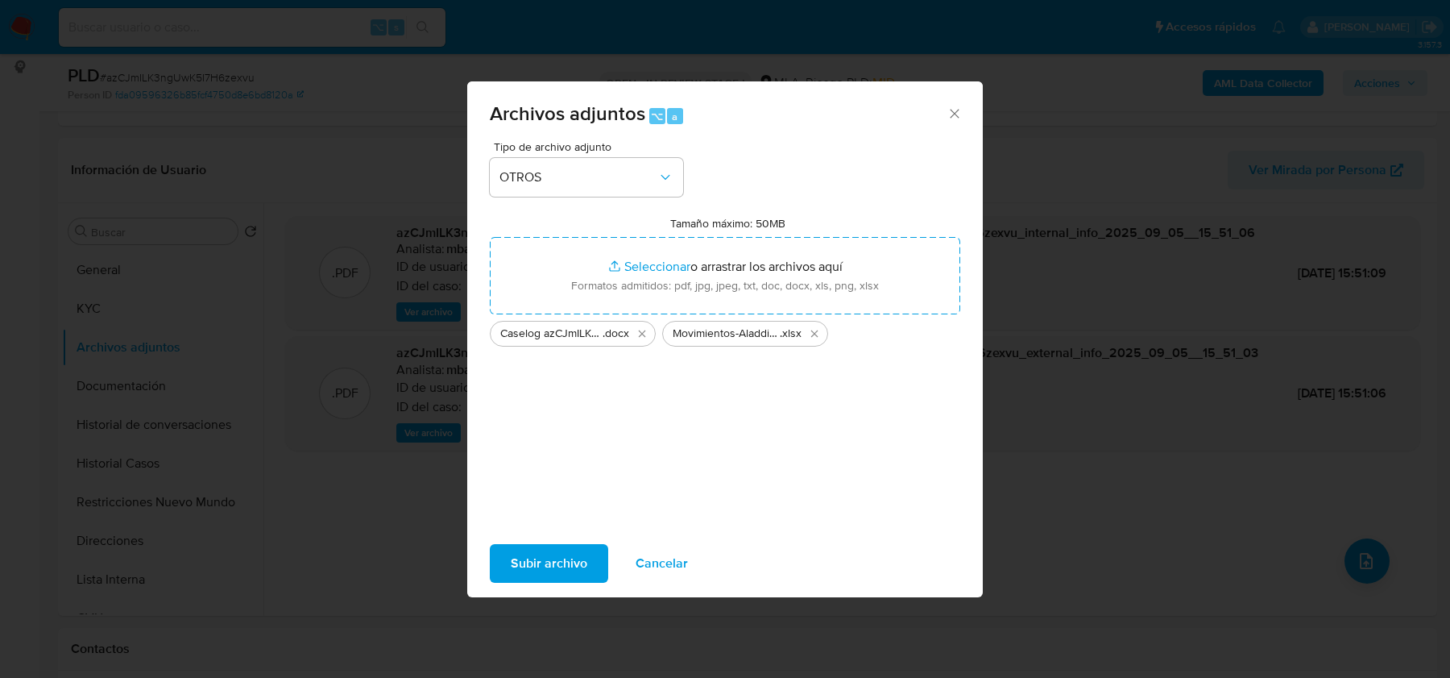
click at [551, 551] on span "Subir archivo" at bounding box center [549, 563] width 77 height 35
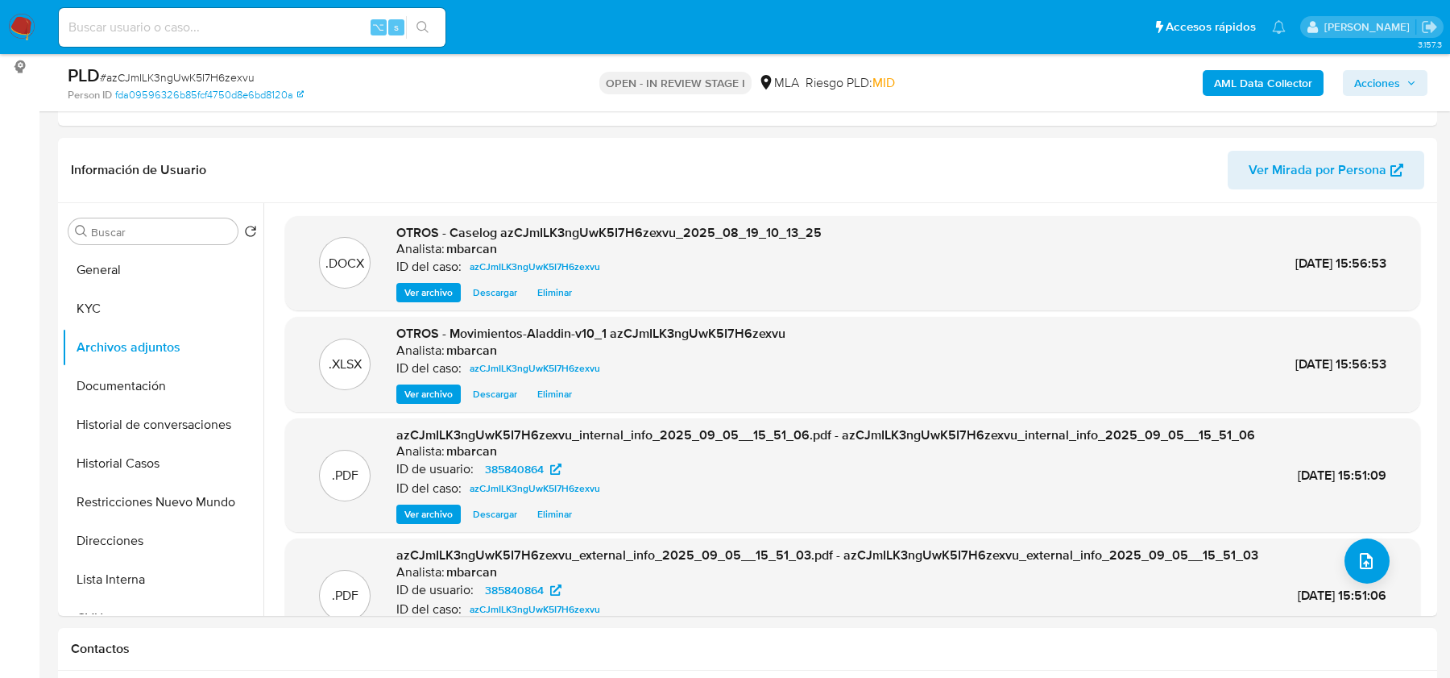
click at [1373, 84] on span "Acciones" at bounding box center [1378, 83] width 46 height 26
click at [153, 493] on button "Restricciones Nuevo Mundo" at bounding box center [156, 502] width 189 height 39
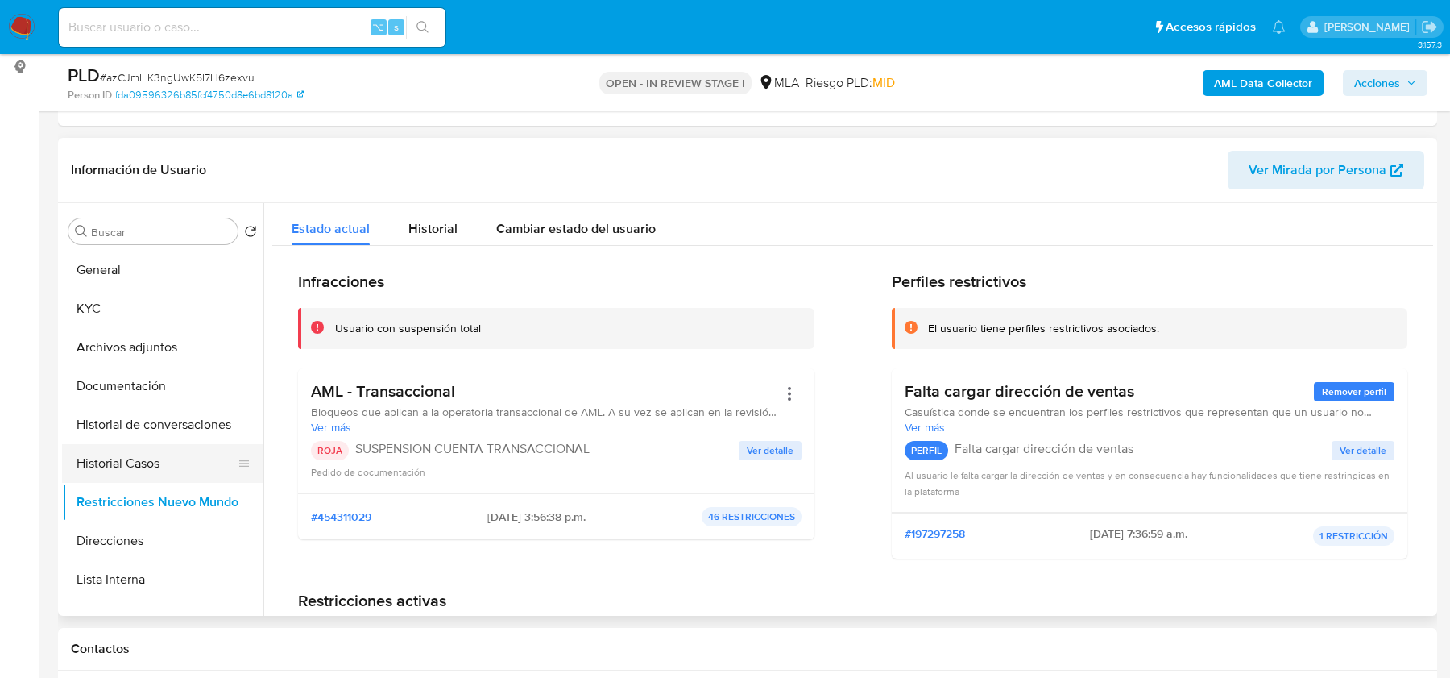
click at [123, 453] on button "Historial Casos" at bounding box center [156, 463] width 189 height 39
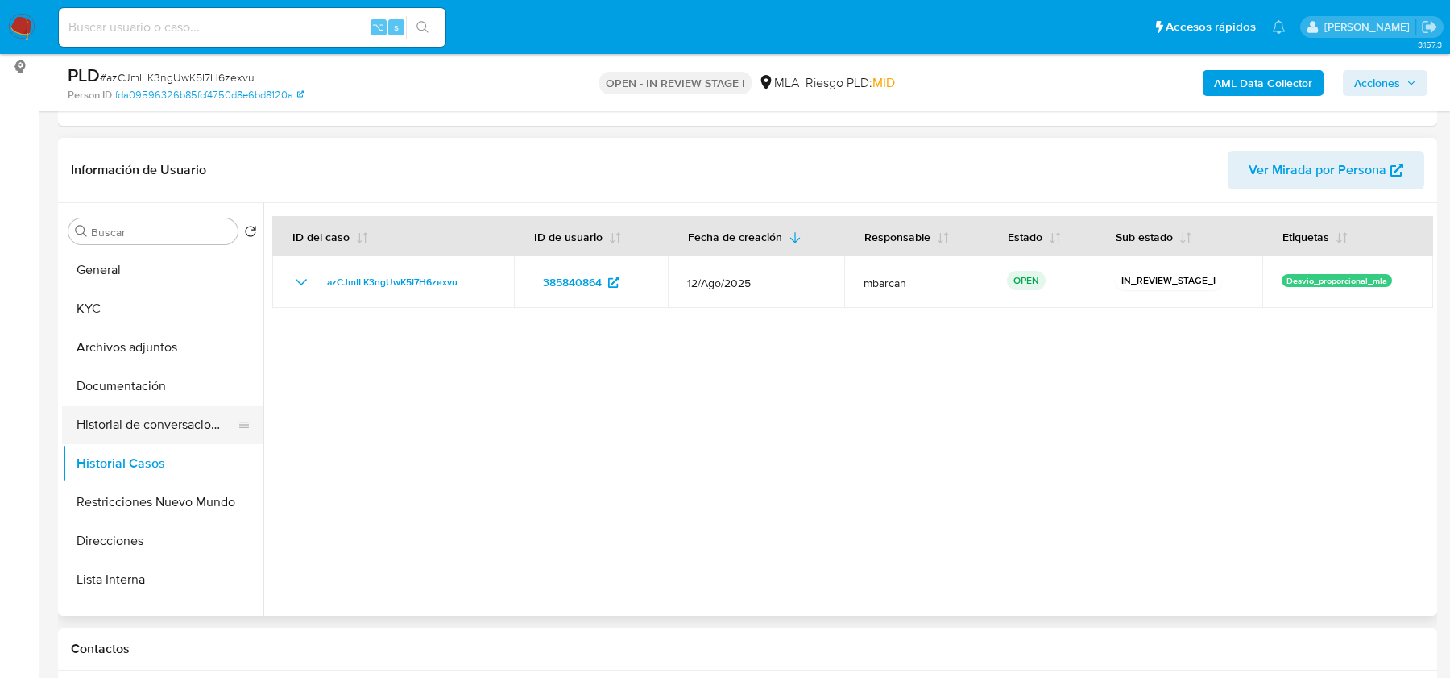
click at [140, 417] on button "Historial de conversaciones" at bounding box center [156, 424] width 189 height 39
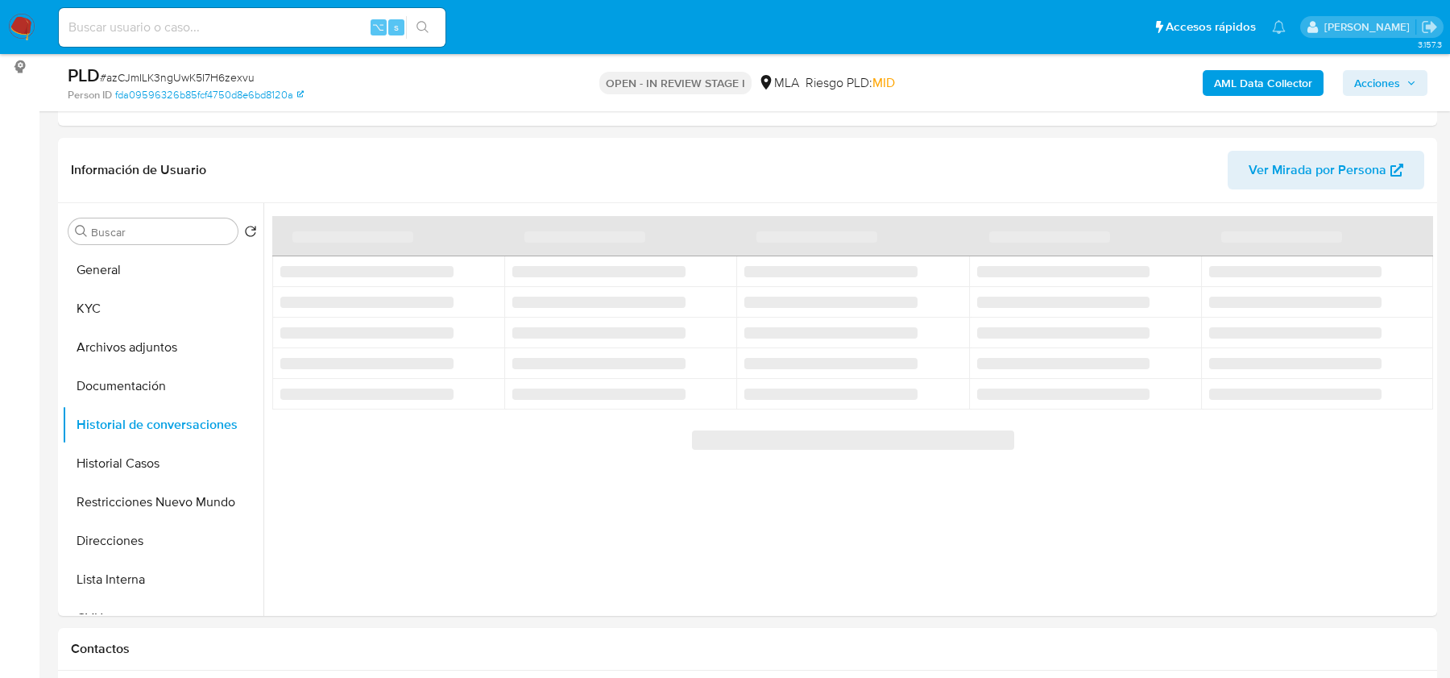
click at [1374, 81] on span "Acciones" at bounding box center [1378, 83] width 46 height 26
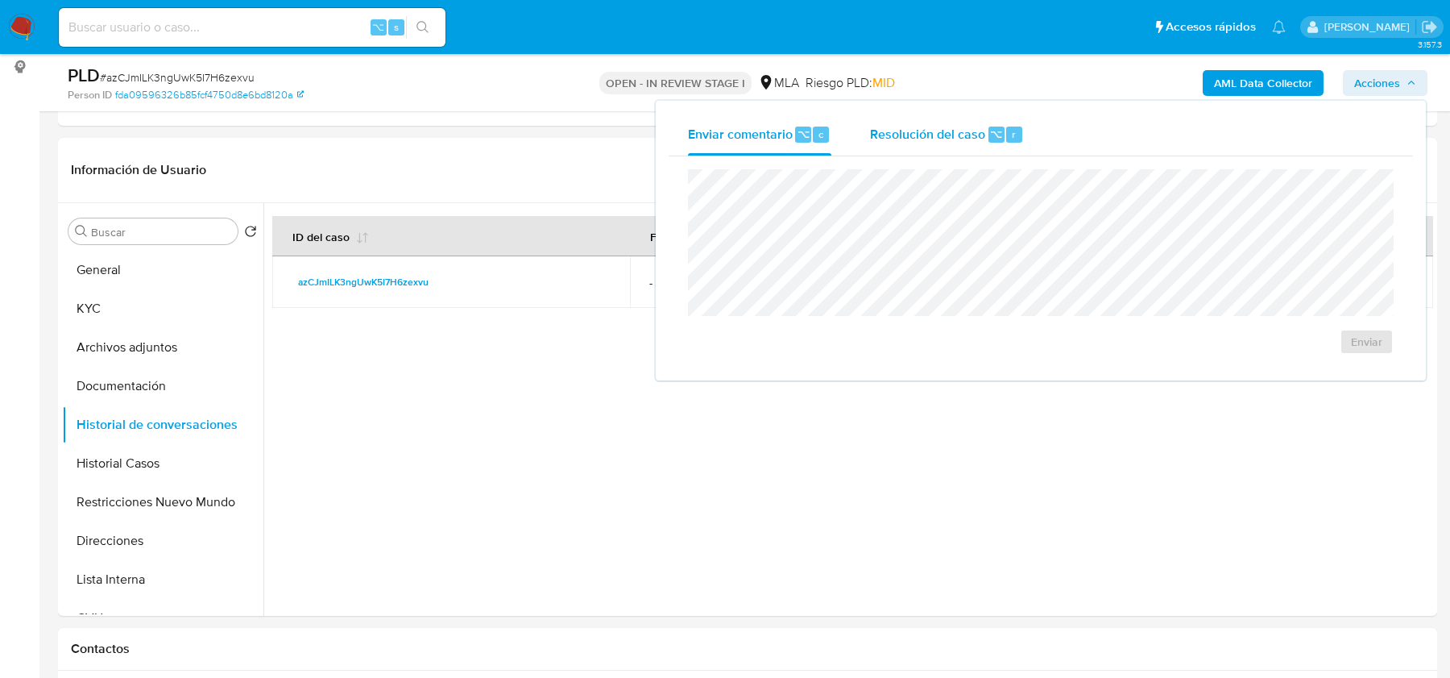
click at [960, 130] on span "Resolución del caso" at bounding box center [927, 133] width 115 height 19
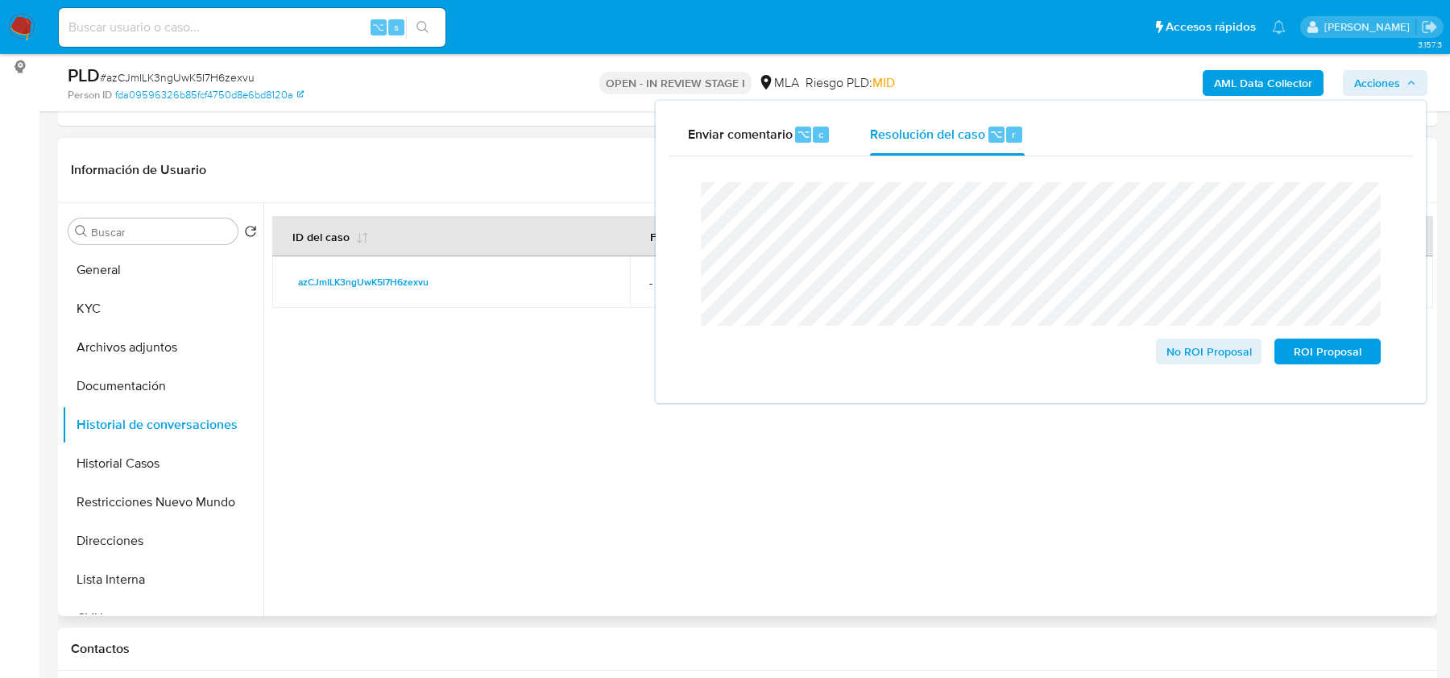
click at [480, 331] on div at bounding box center [848, 409] width 1170 height 413
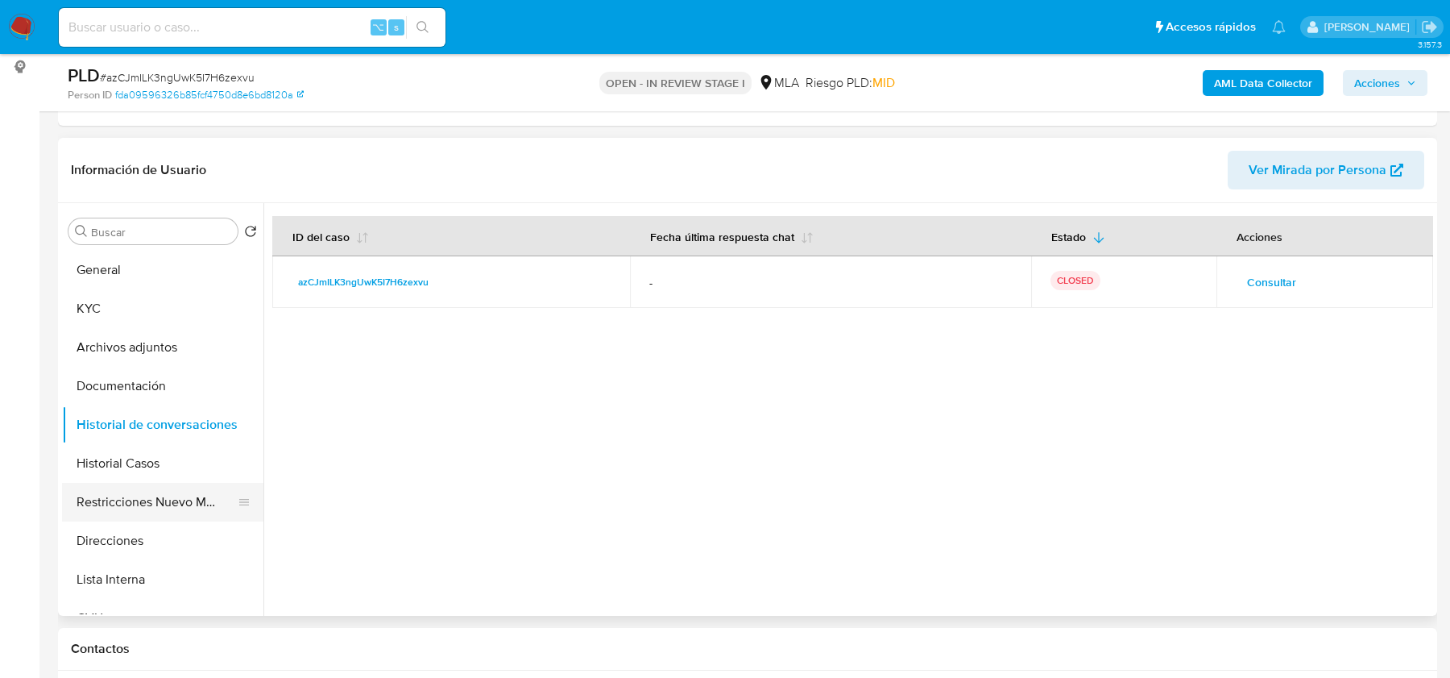
click at [116, 494] on button "Restricciones Nuevo Mundo" at bounding box center [156, 502] width 189 height 39
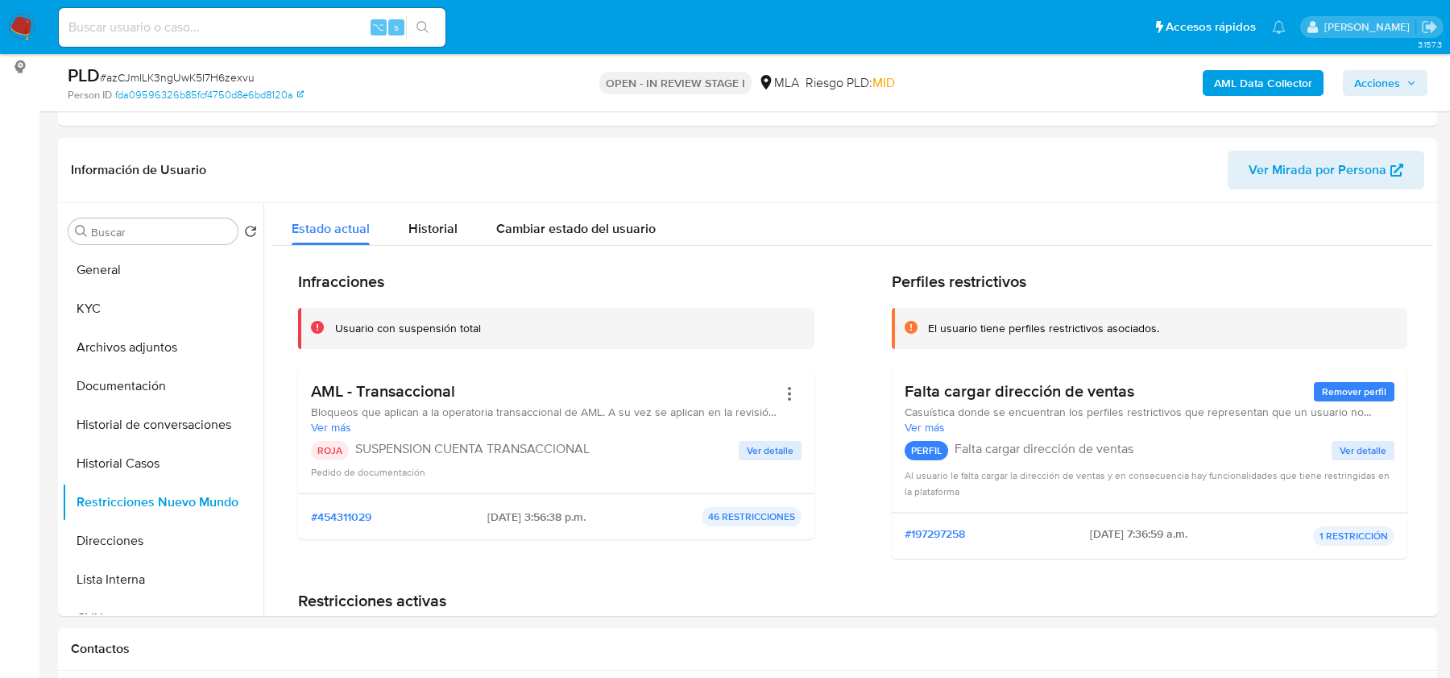
click at [1375, 89] on span "Acciones" at bounding box center [1378, 83] width 46 height 26
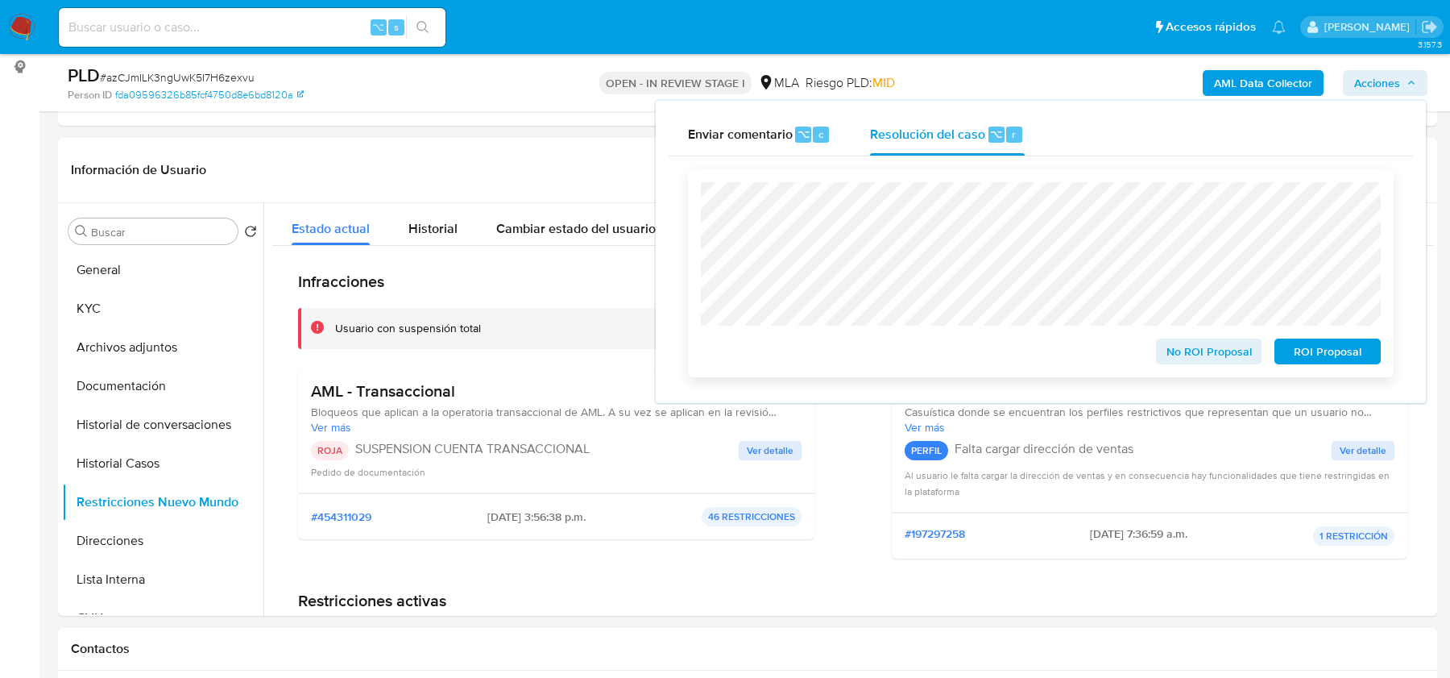
click at [1309, 359] on span "ROI Proposal" at bounding box center [1328, 351] width 84 height 23
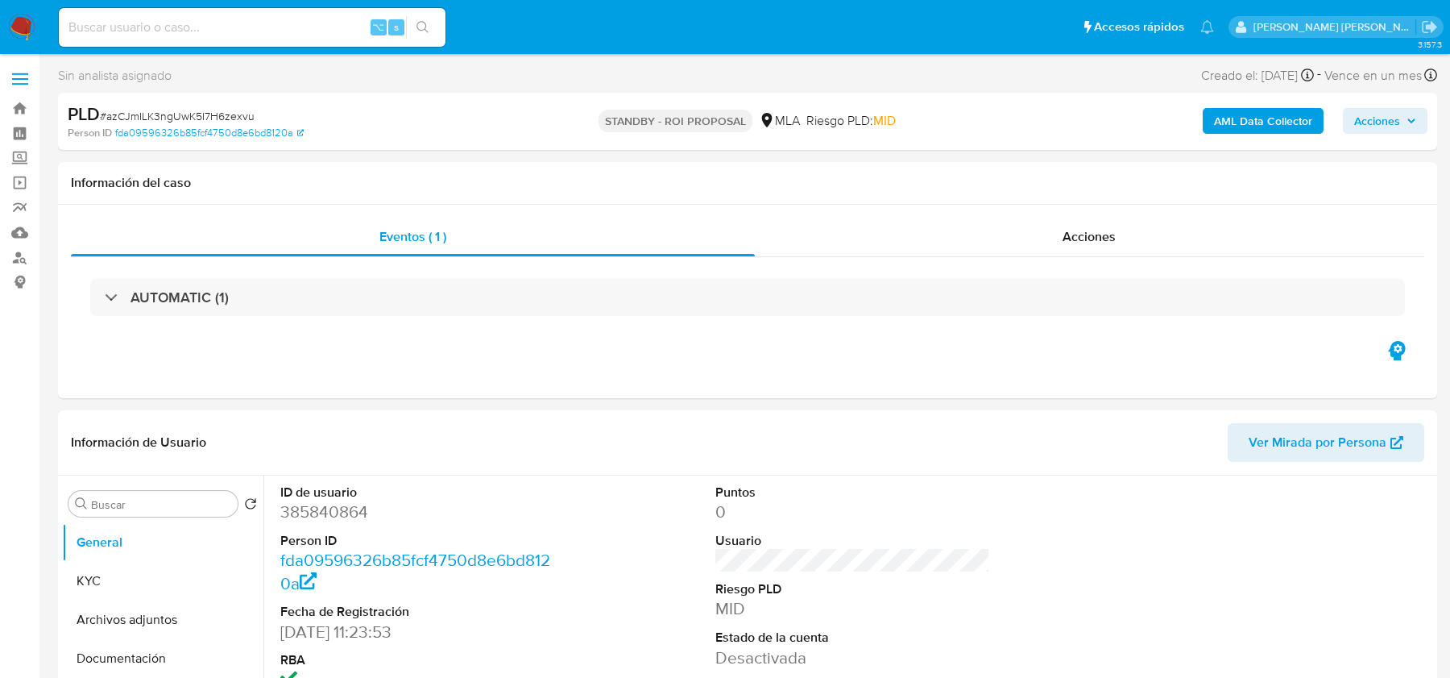
select select "10"
click at [9, 31] on img at bounding box center [21, 27] width 27 height 27
